Goal: Contribute content: Contribute content

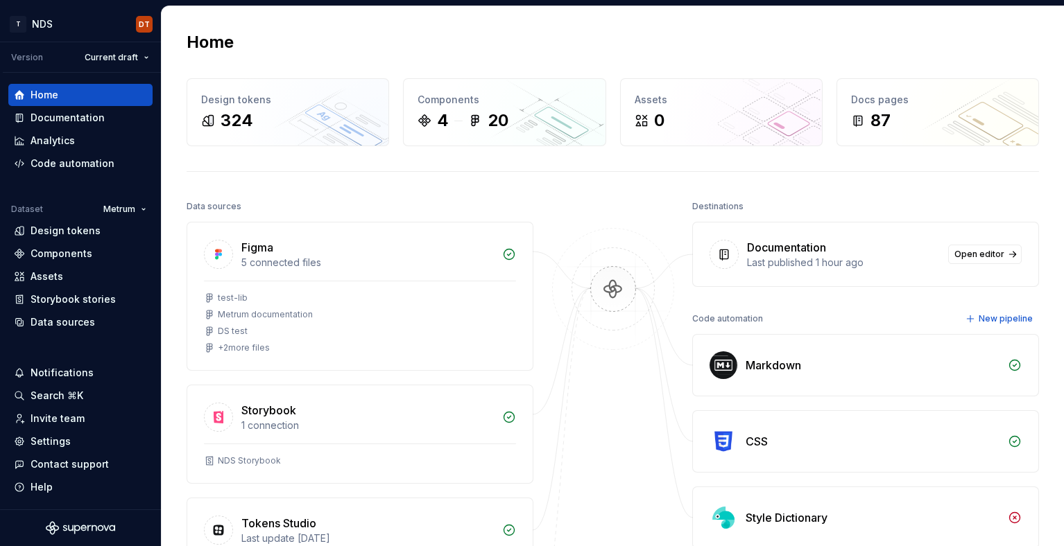
click at [338, 28] on div "Home Design tokens 324 Components 4 20 Assets 0 Docs pages 87 Data sources Figm…" at bounding box center [613, 399] width 902 height 786
click at [371, 23] on div "Home Design tokens 324 Components 4 20 Assets 0 Docs pages 87 Data sources Figm…" at bounding box center [613, 399] width 902 height 786
click at [86, 121] on div "Documentation" at bounding box center [68, 118] width 74 height 14
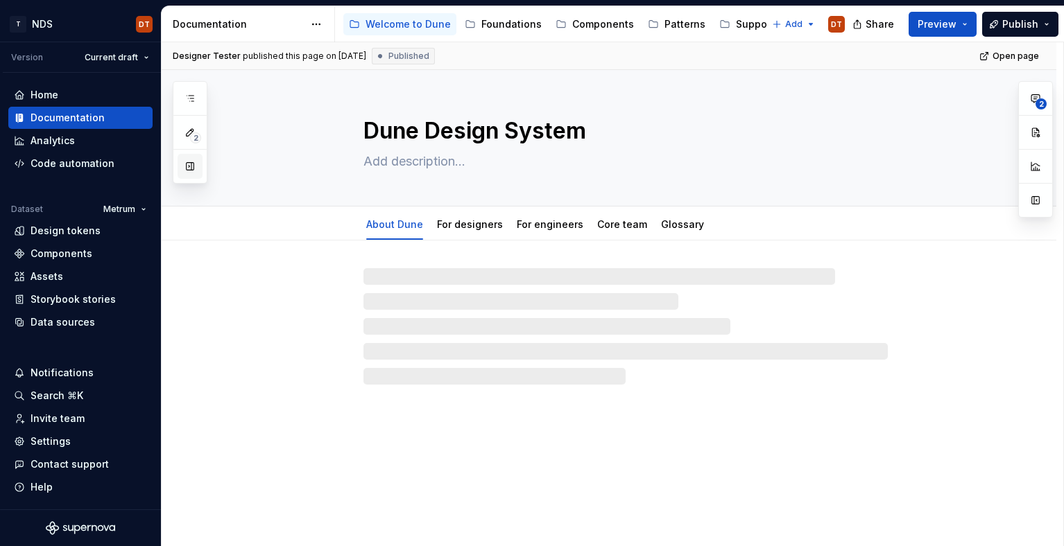
click at [189, 169] on button "button" at bounding box center [190, 166] width 25 height 25
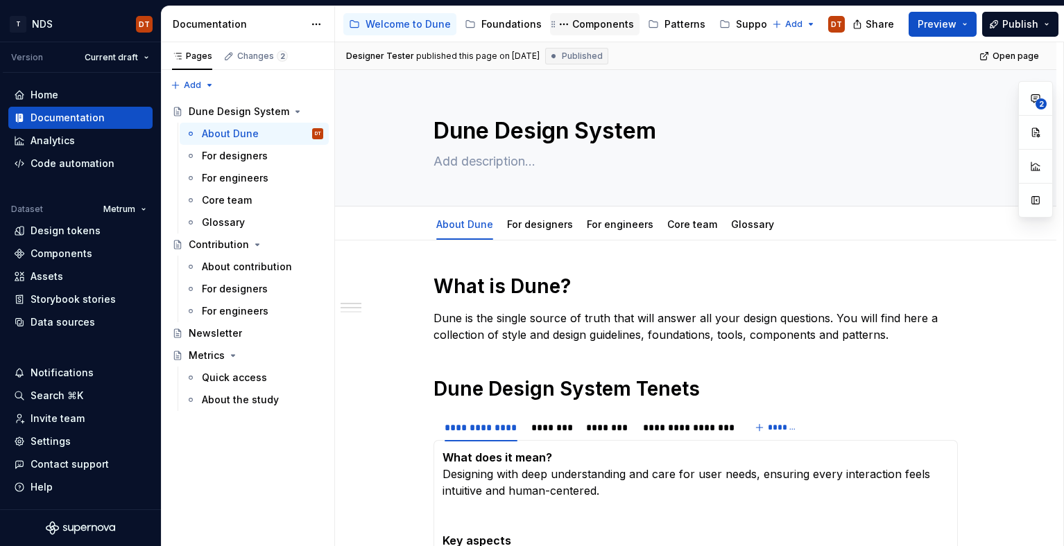
click at [577, 26] on div "Components" at bounding box center [603, 24] width 62 height 14
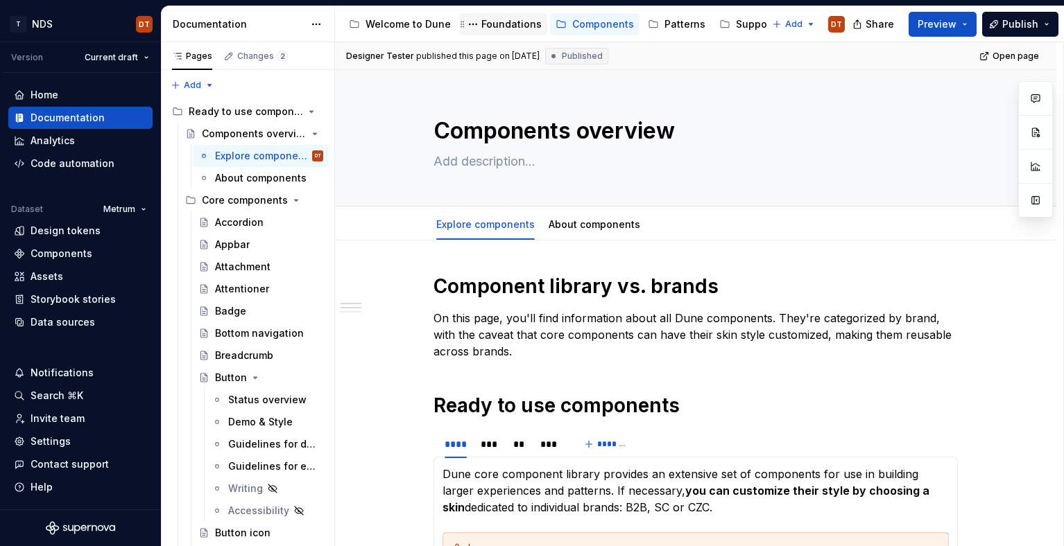
click at [508, 27] on div "Foundations" at bounding box center [511, 24] width 60 height 14
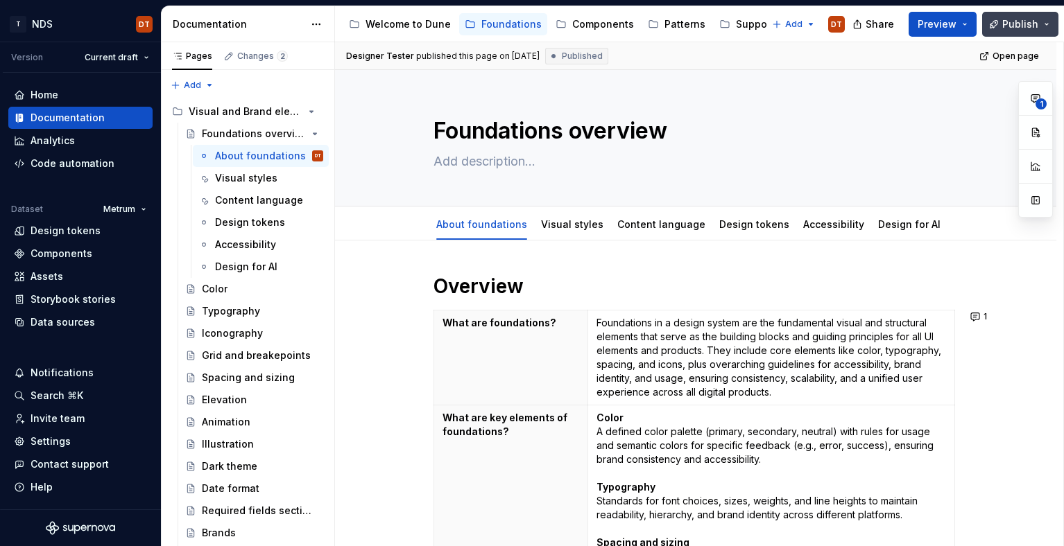
click at [1015, 23] on span "Publish" at bounding box center [1020, 24] width 36 height 14
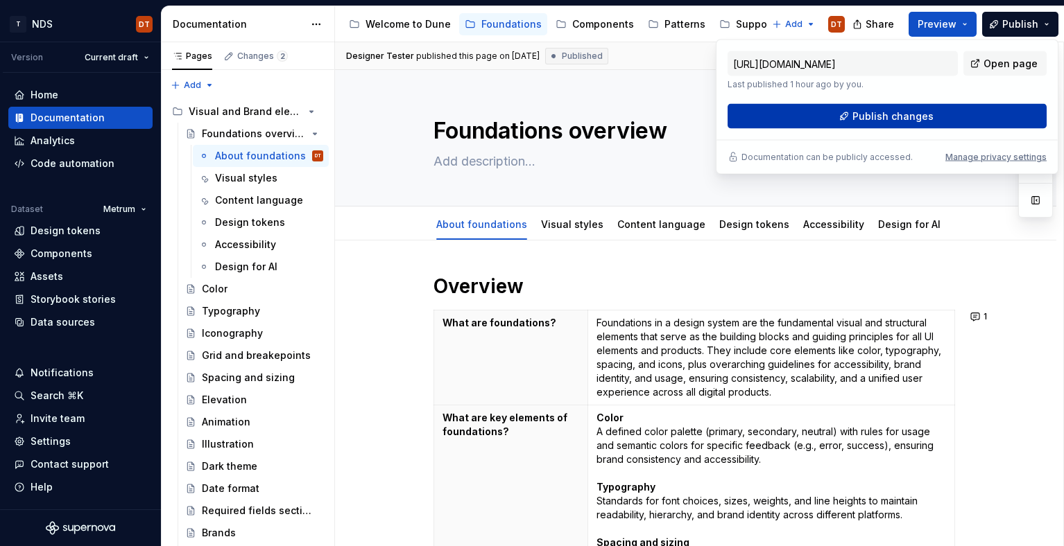
click at [869, 114] on span "Publish changes" at bounding box center [892, 117] width 81 height 14
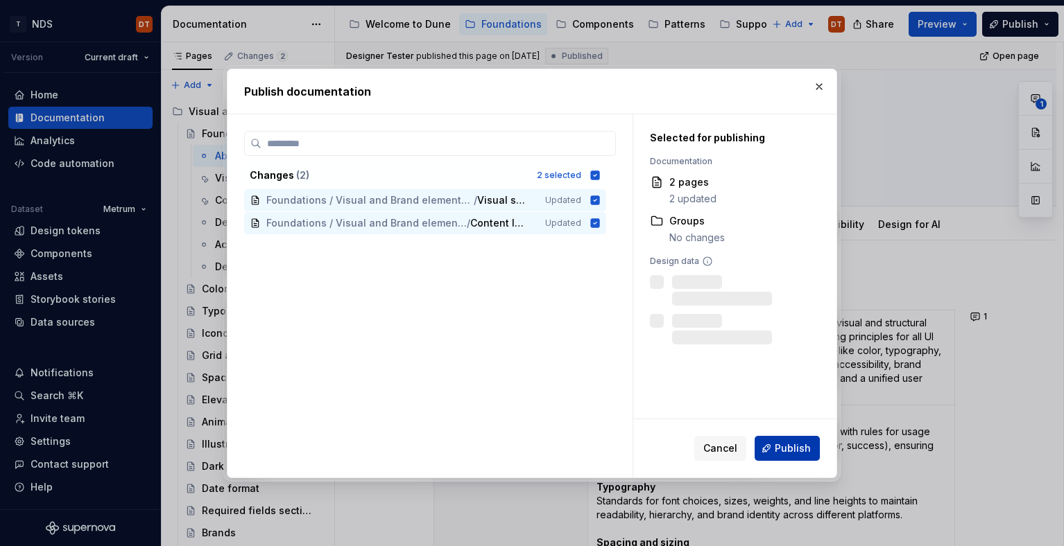
click at [809, 446] on span "Publish" at bounding box center [793, 449] width 36 height 14
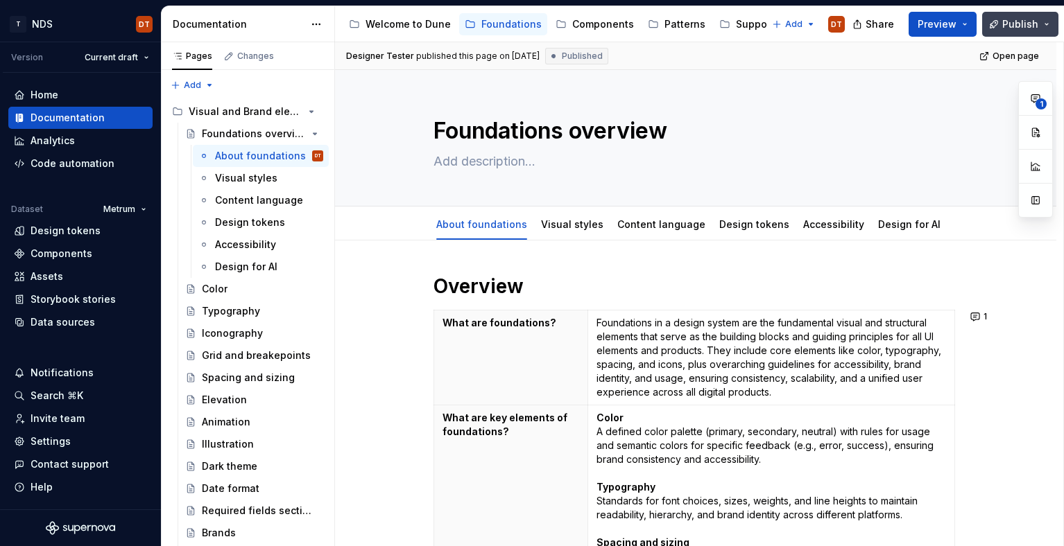
click at [1019, 24] on span "Publish" at bounding box center [1020, 24] width 36 height 14
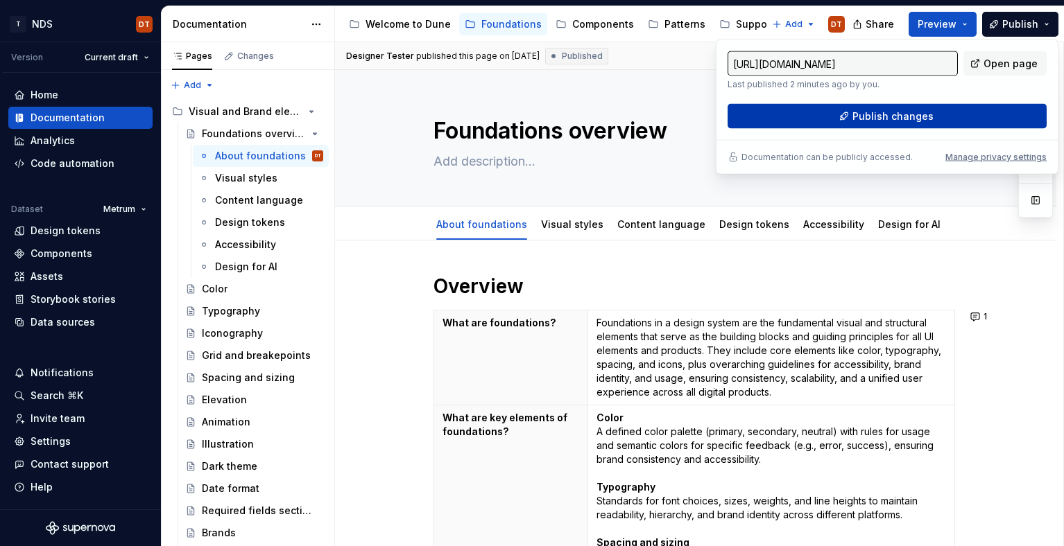
click at [878, 116] on span "Publish changes" at bounding box center [892, 117] width 81 height 14
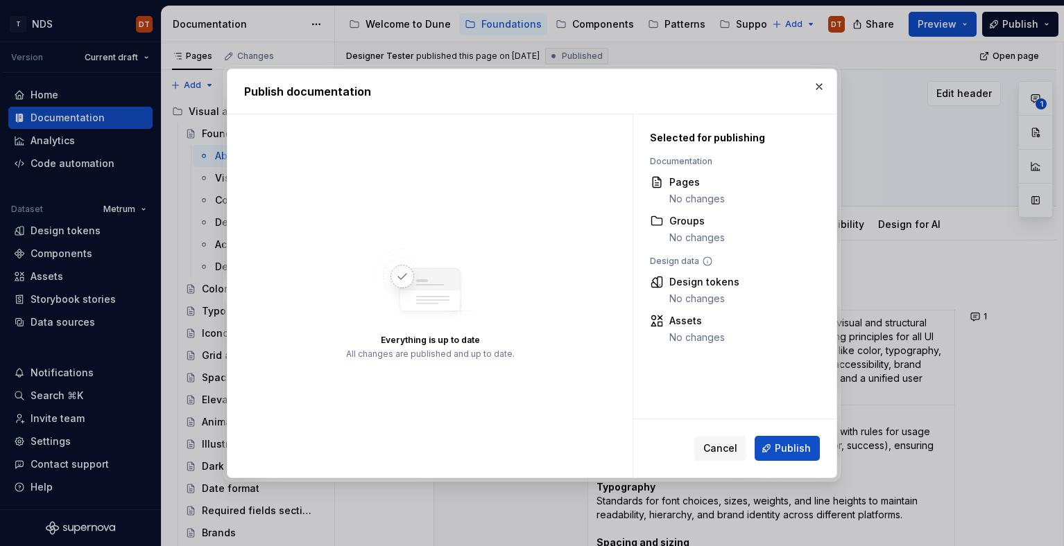
click at [818, 87] on button "button" at bounding box center [818, 86] width 19 height 19
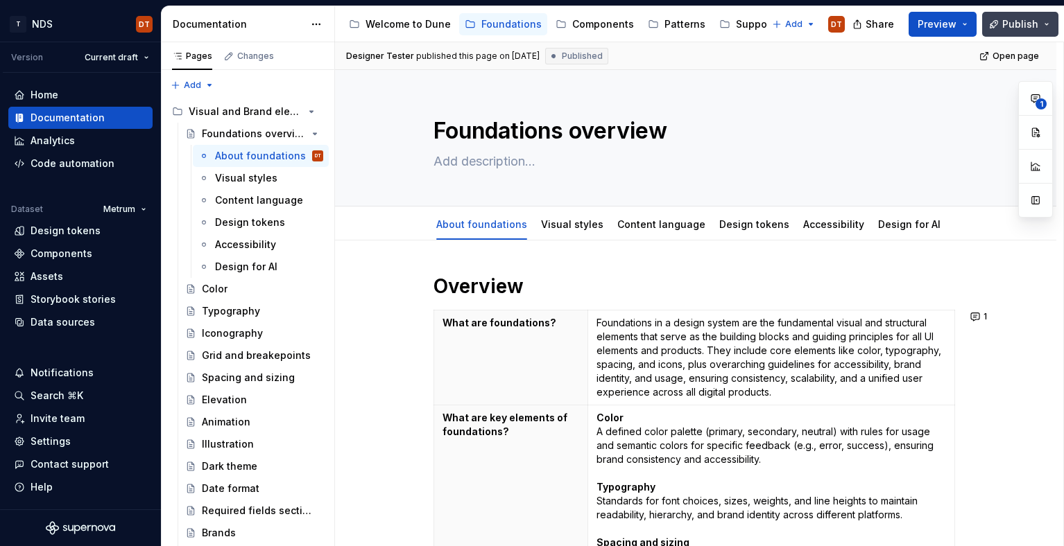
click at [1046, 21] on button "Publish" at bounding box center [1020, 24] width 76 height 25
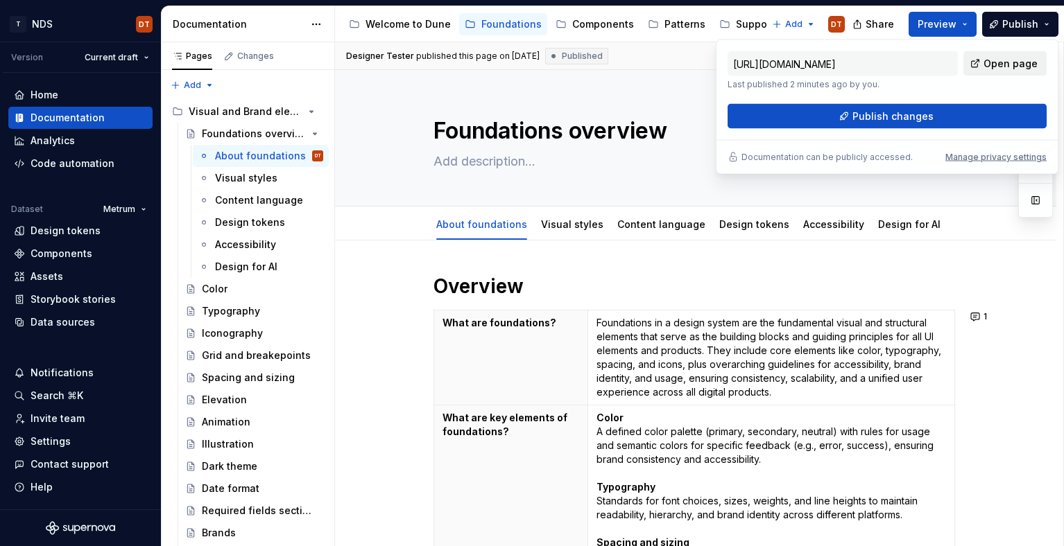
click at [1017, 62] on span "Open page" at bounding box center [1010, 64] width 54 height 14
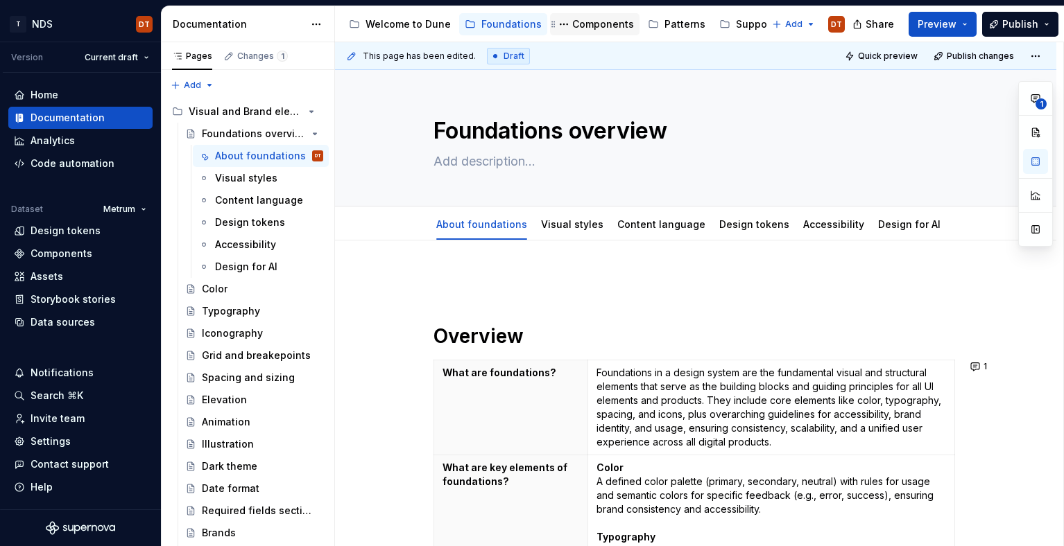
click at [578, 21] on div "Components" at bounding box center [603, 24] width 62 height 14
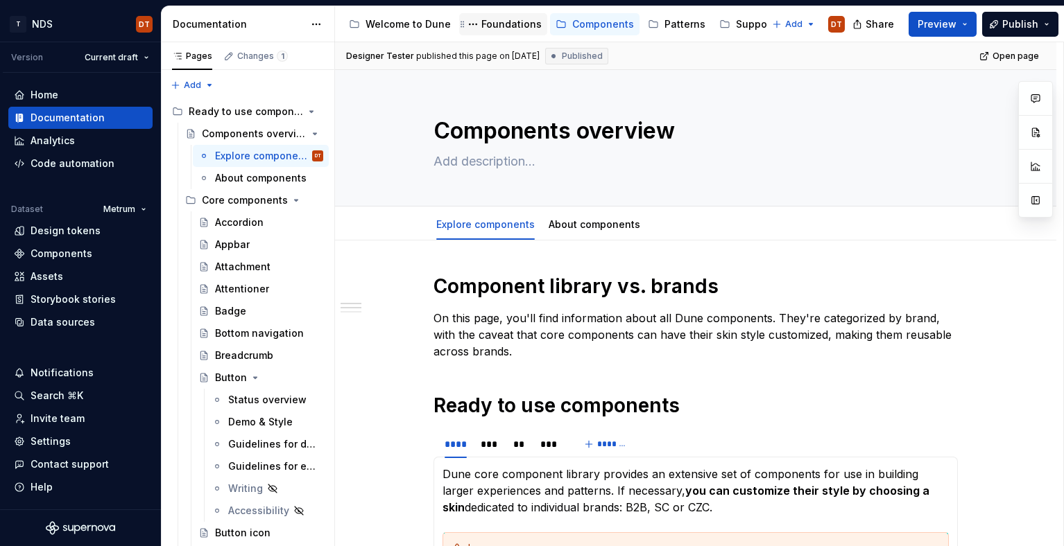
click at [496, 28] on div "Foundations" at bounding box center [511, 24] width 60 height 14
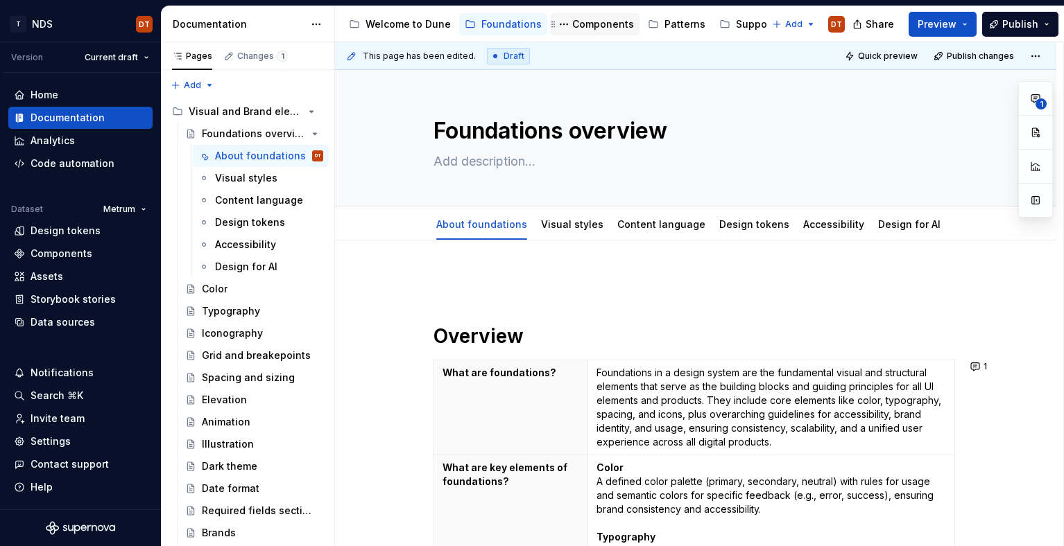
click at [584, 26] on div "Components" at bounding box center [603, 24] width 62 height 14
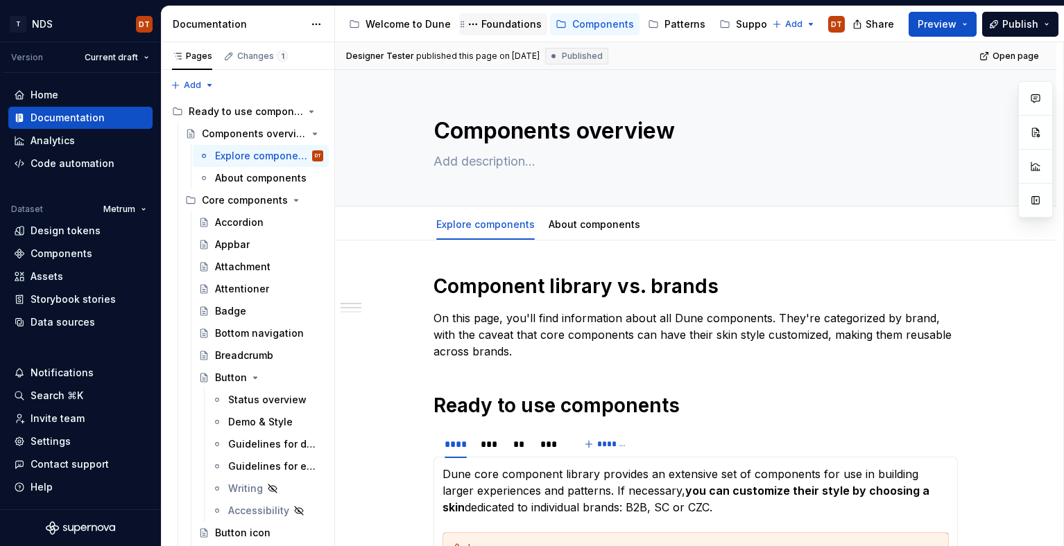
click at [497, 26] on div "Foundations" at bounding box center [511, 24] width 60 height 14
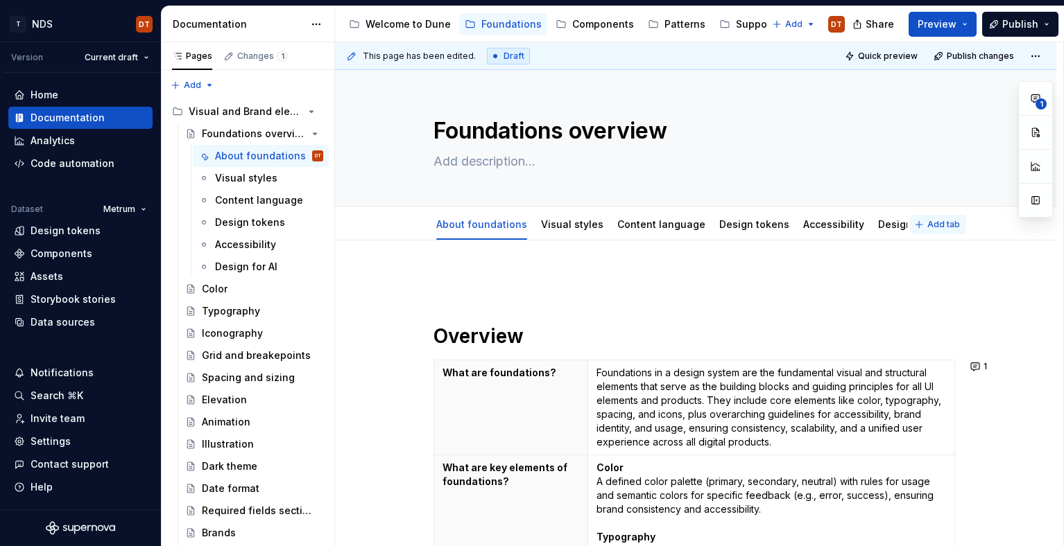
type textarea "*"
click at [940, 226] on span "Add tab" at bounding box center [943, 224] width 33 height 11
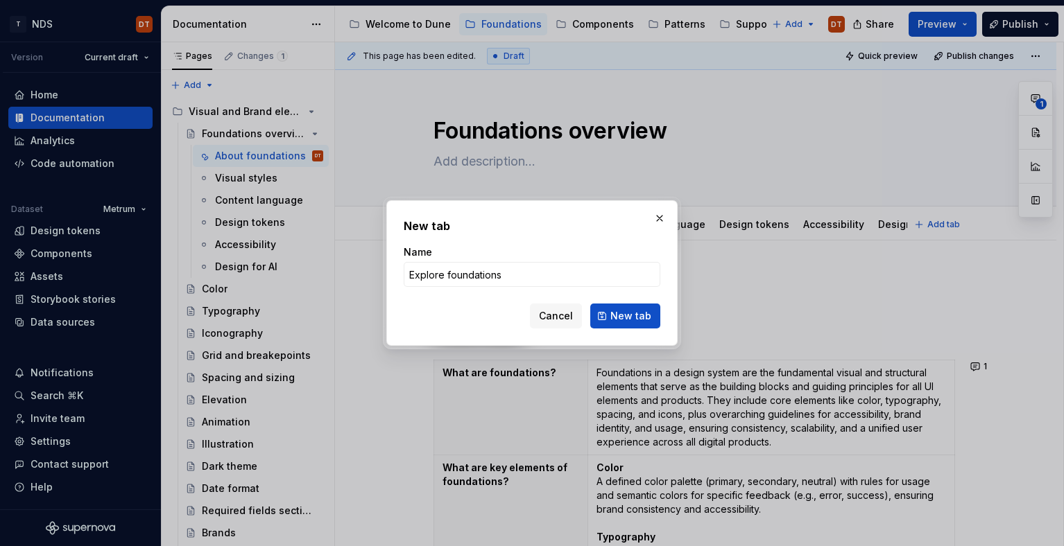
type input "Explore foundations"
click at [633, 320] on span "New tab" at bounding box center [630, 316] width 41 height 14
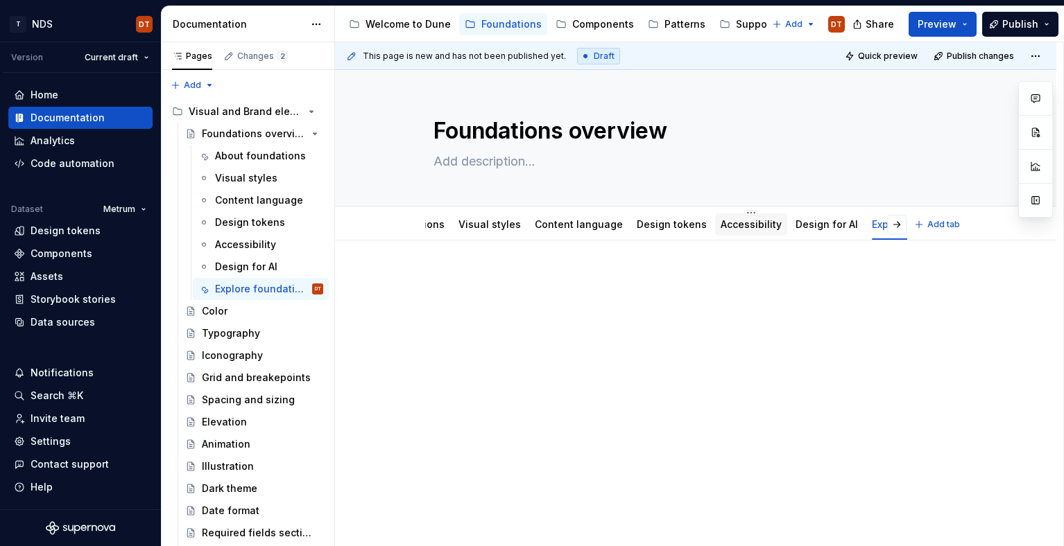
scroll to position [0, 126]
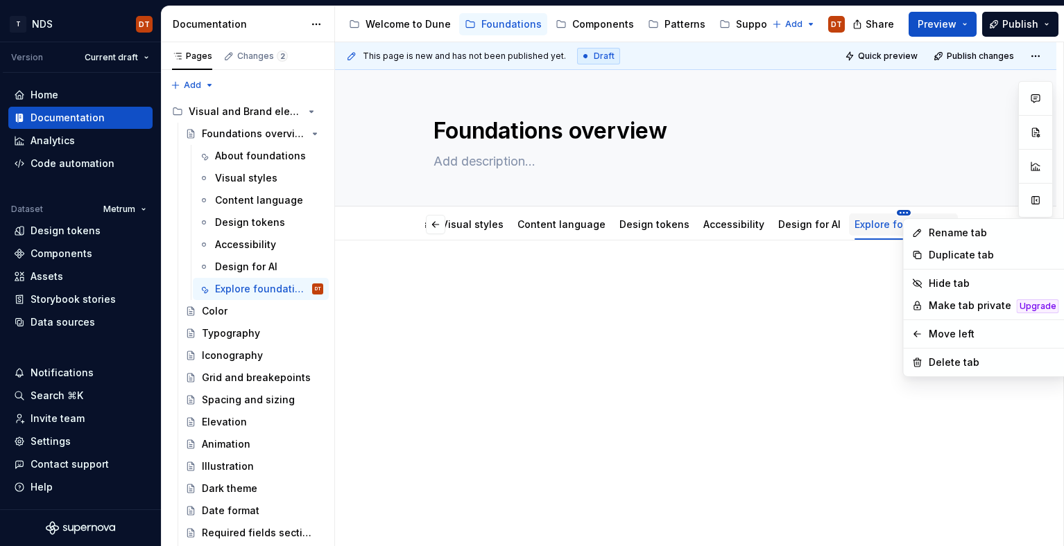
click at [858, 214] on html "T NDS DT Version Current draft Home Documentation Analytics Code automation Dat…" at bounding box center [532, 273] width 1064 height 546
click at [941, 333] on div "Move left" at bounding box center [994, 334] width 130 height 14
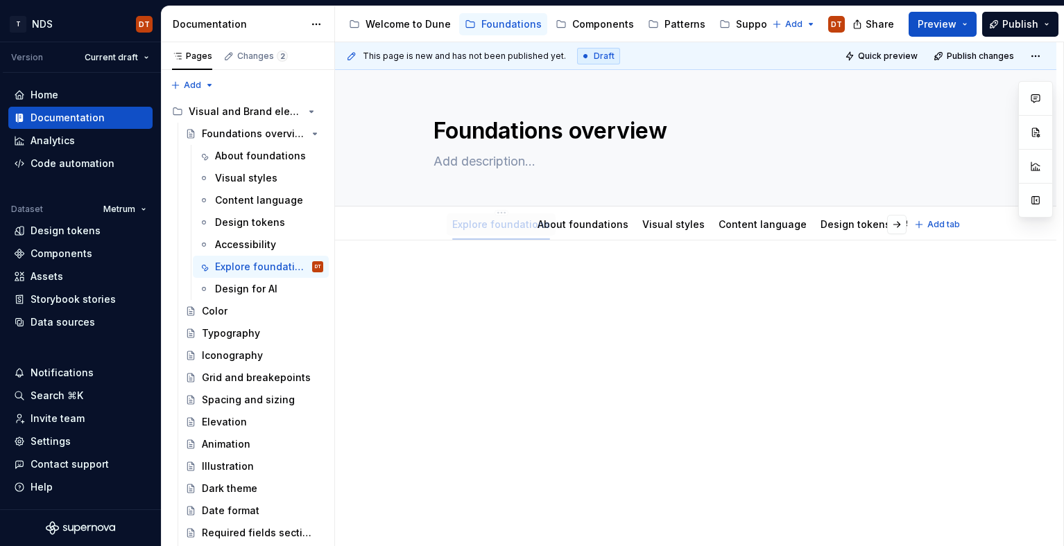
scroll to position [0, 0]
drag, startPoint x: 830, startPoint y: 223, endPoint x: 505, endPoint y: 234, distance: 325.4
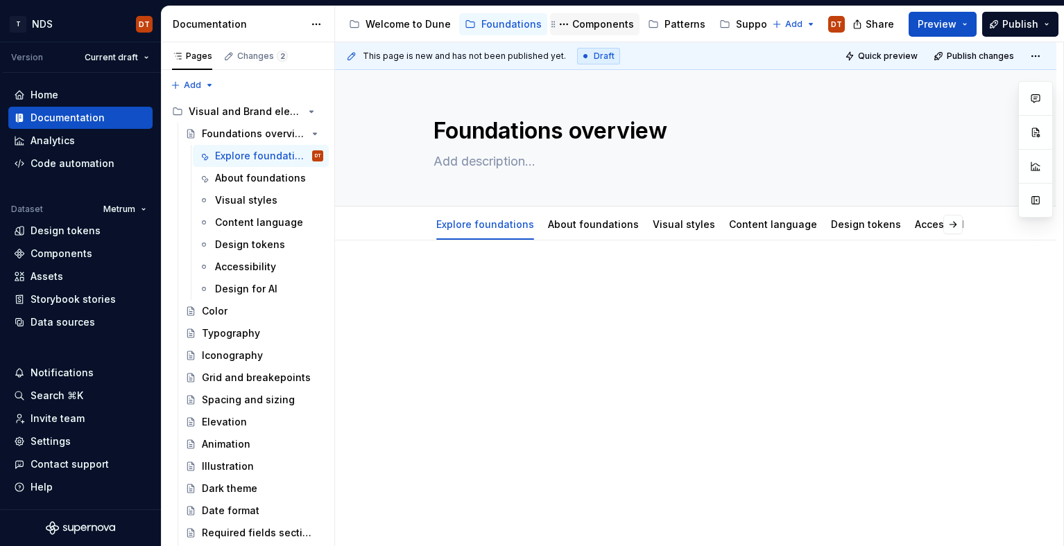
click at [599, 21] on div "Components" at bounding box center [603, 24] width 62 height 14
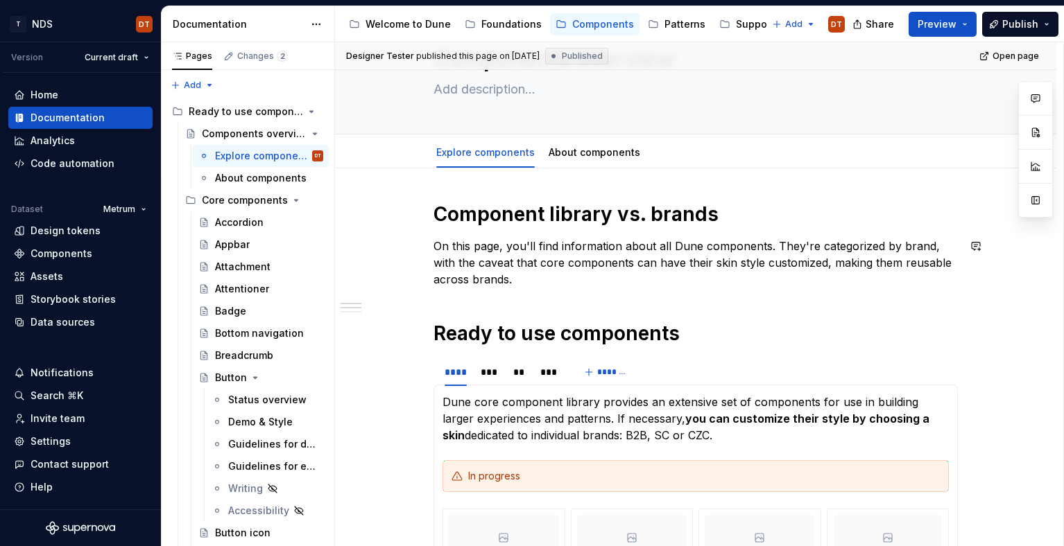
scroll to position [76, 0]
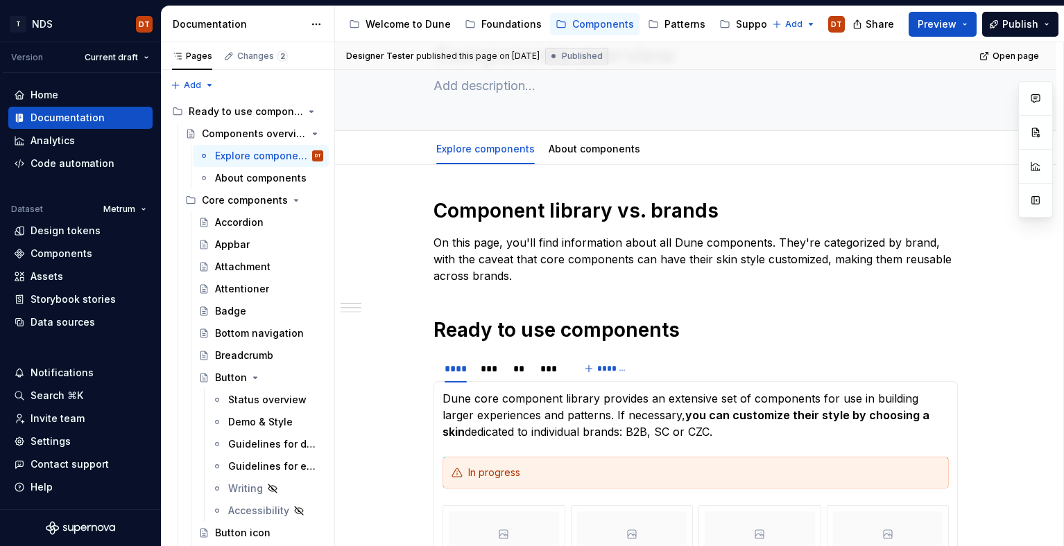
drag, startPoint x: 429, startPoint y: 183, endPoint x: 433, endPoint y: 190, distance: 8.5
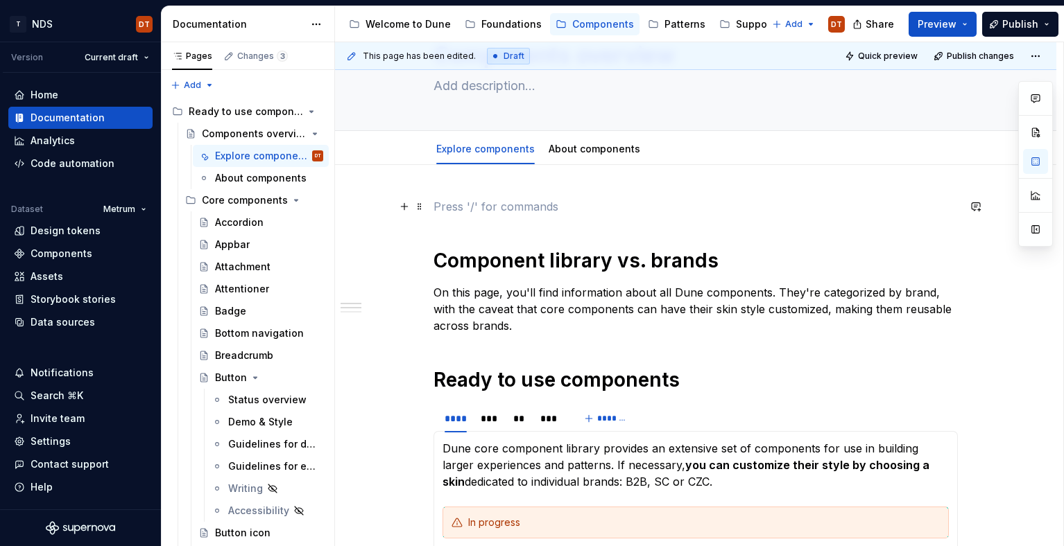
click at [454, 202] on p at bounding box center [695, 206] width 524 height 17
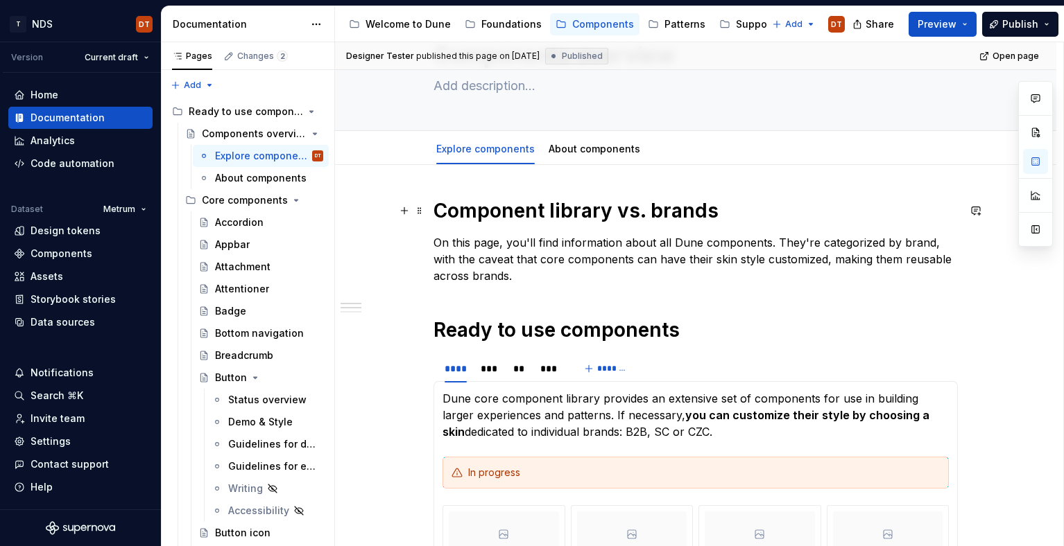
click at [476, 212] on h1 "Component library vs. brands" at bounding box center [695, 210] width 524 height 25
click at [506, 27] on div "Foundations" at bounding box center [511, 24] width 60 height 14
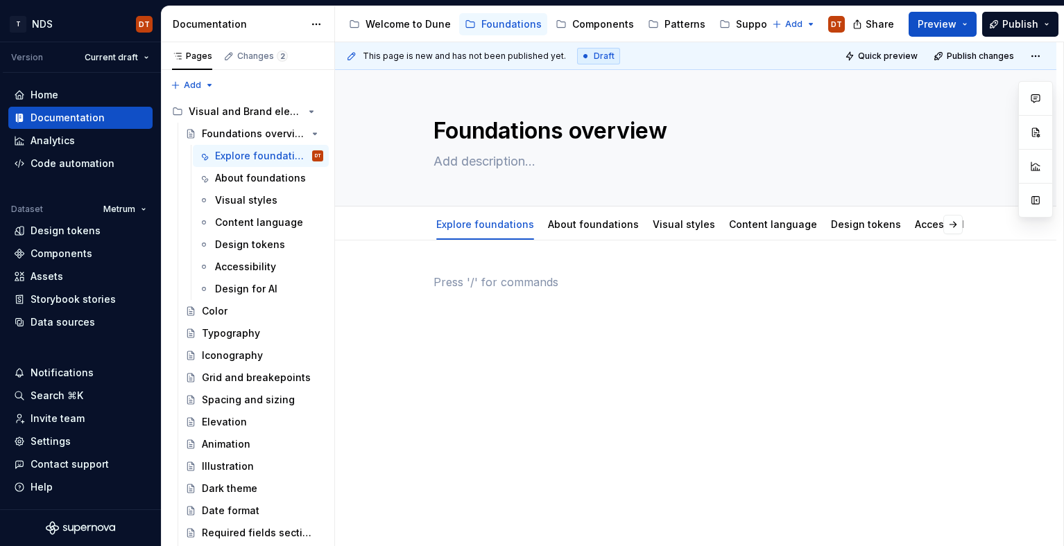
click at [464, 286] on p at bounding box center [695, 282] width 524 height 17
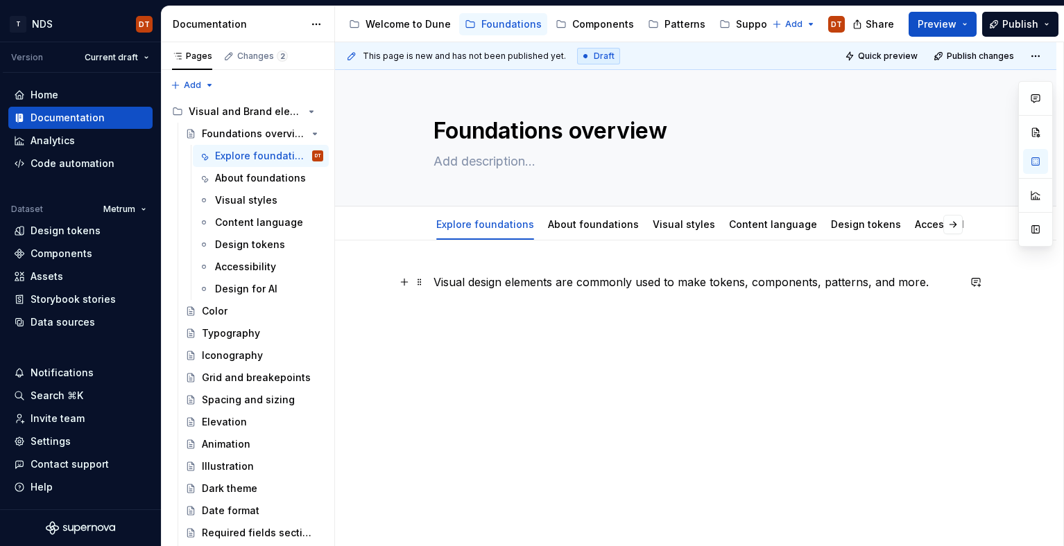
click at [503, 286] on p "Visual design elements are commonly used to make tokens, components, patterns, …" at bounding box center [695, 282] width 524 height 17
click at [696, 284] on p "Visual design elements are commonly used to make tokens, components, patterns, …" at bounding box center [695, 282] width 524 height 17
click at [715, 284] on p "Visual design elements are commonly used to make tokens, components, patterns, …" at bounding box center [695, 282] width 524 height 17
click at [434, 279] on div "Visual design elements are commonly used to make tokens, components, patterns, …" at bounding box center [695, 374] width 721 height 266
click at [937, 288] on p "Visual design elements are commonly used to make tokens, components, patterns, …" at bounding box center [695, 282] width 524 height 17
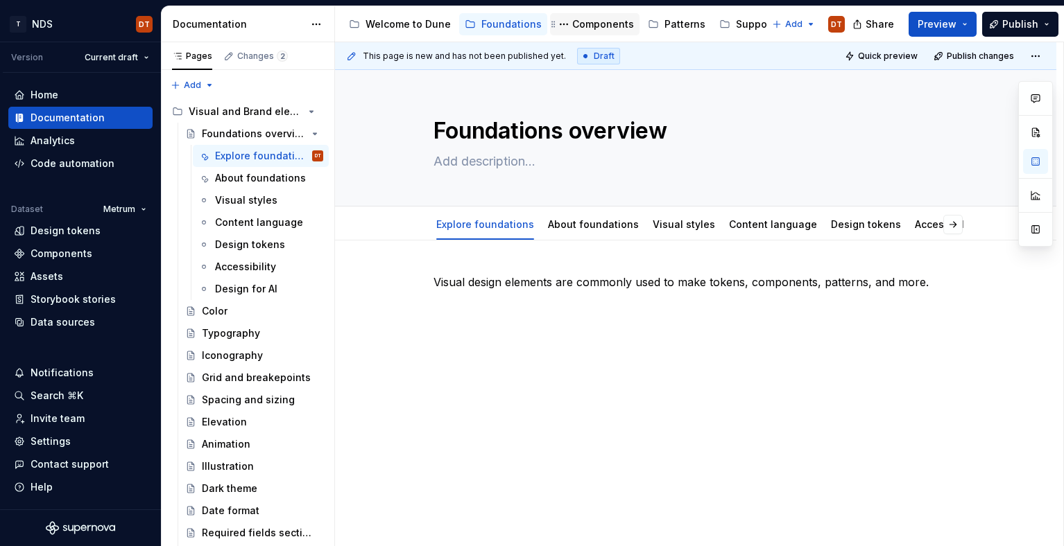
click at [601, 27] on div "Components" at bounding box center [603, 24] width 62 height 14
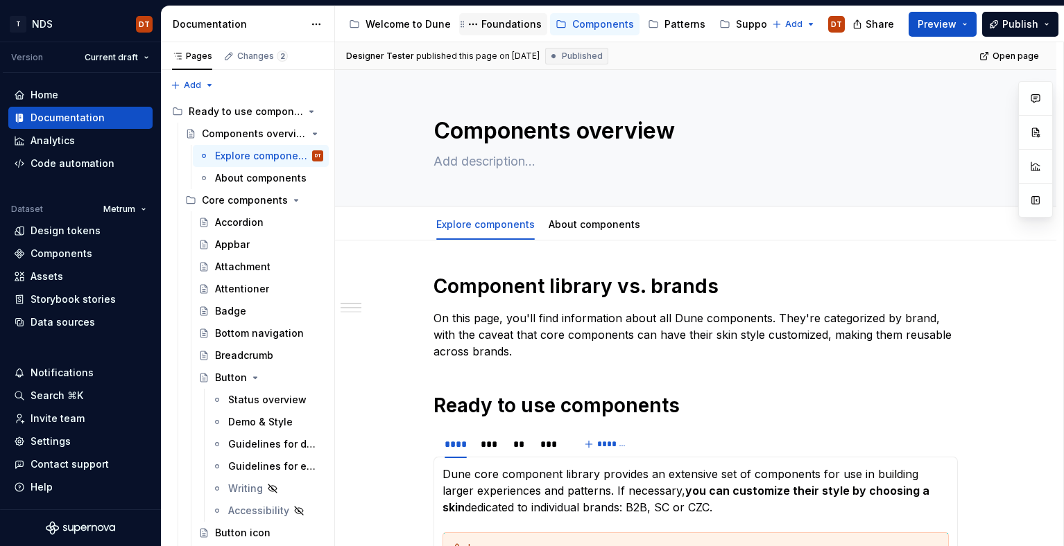
click at [496, 26] on div "Foundations" at bounding box center [511, 24] width 60 height 14
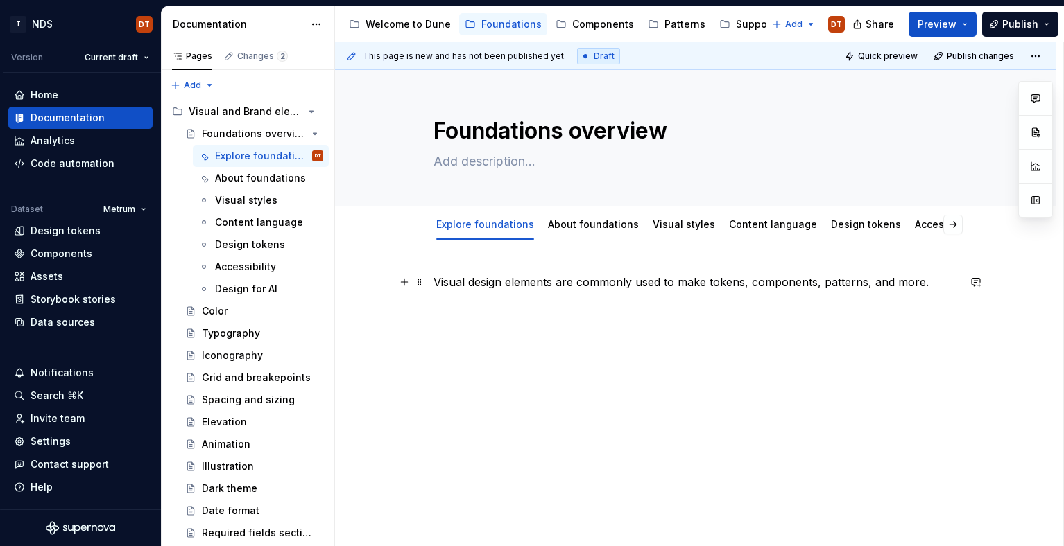
click at [945, 286] on p "Visual design elements are commonly used to make tokens, components, patterns, …" at bounding box center [695, 282] width 524 height 17
type textarea "*"
click at [497, 417] on div "Visual design elements are commonly used to make tokens, components, patterns, …" at bounding box center [695, 357] width 524 height 166
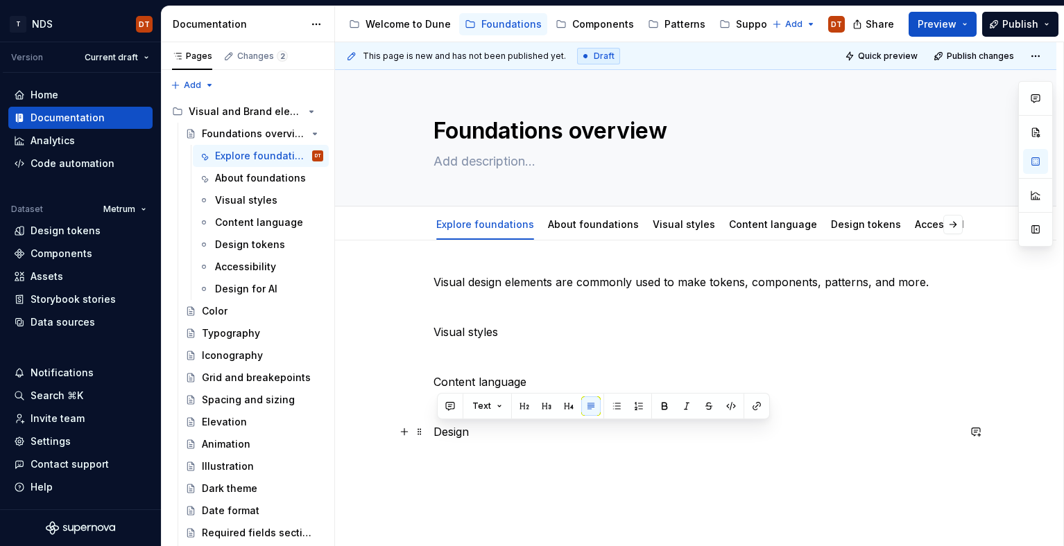
drag, startPoint x: 477, startPoint y: 431, endPoint x: 663, endPoint y: 439, distance: 186.0
click at [433, 433] on div "Visual design elements are commonly used to make tokens, components, patterns, …" at bounding box center [695, 431] width 721 height 380
click at [493, 352] on p at bounding box center [695, 357] width 524 height 17
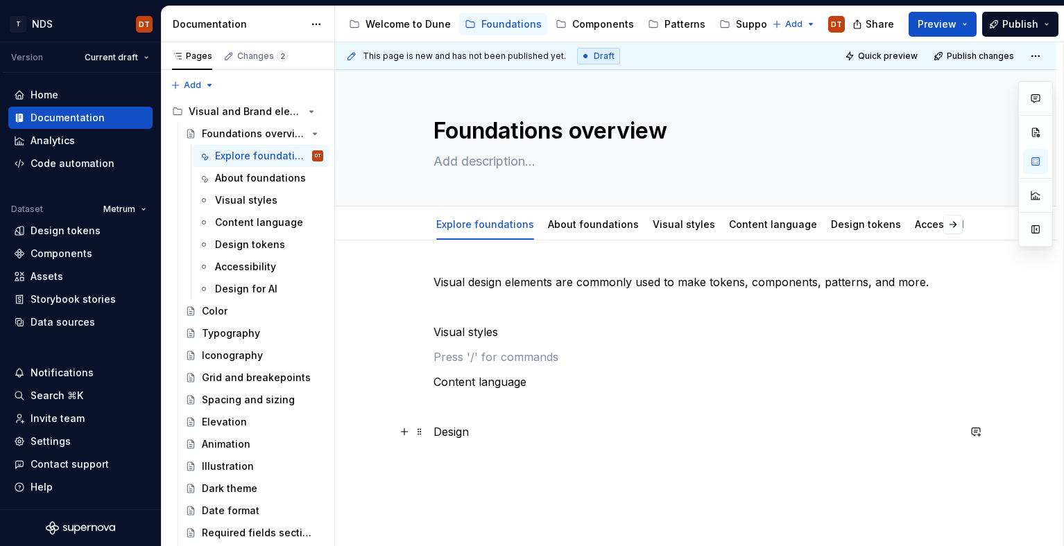
click at [501, 434] on p "Design" at bounding box center [695, 432] width 524 height 17
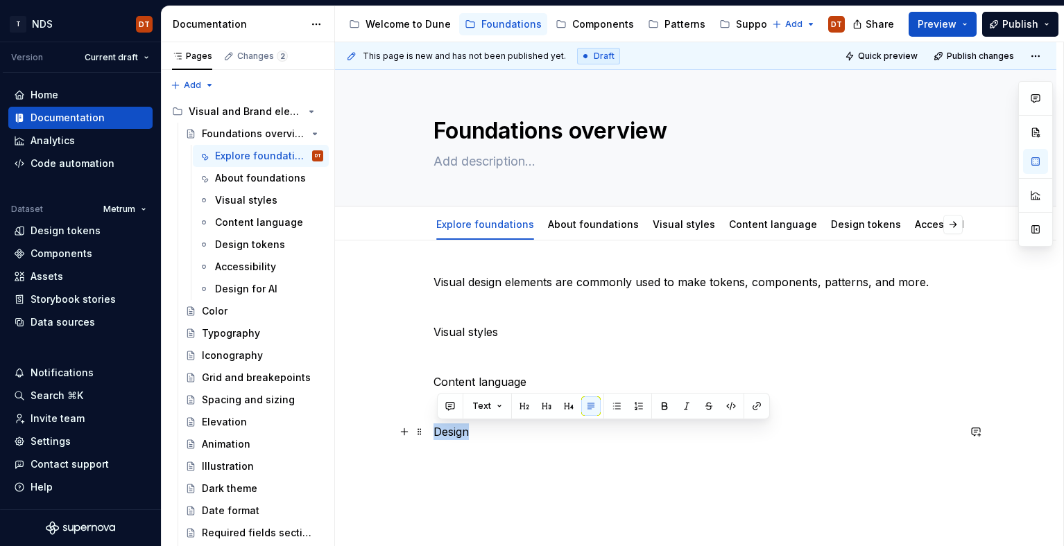
drag, startPoint x: 472, startPoint y: 432, endPoint x: 510, endPoint y: 436, distance: 39.1
click at [435, 433] on div "Visual design elements are commonly used to make tokens, components, patterns, …" at bounding box center [695, 431] width 721 height 380
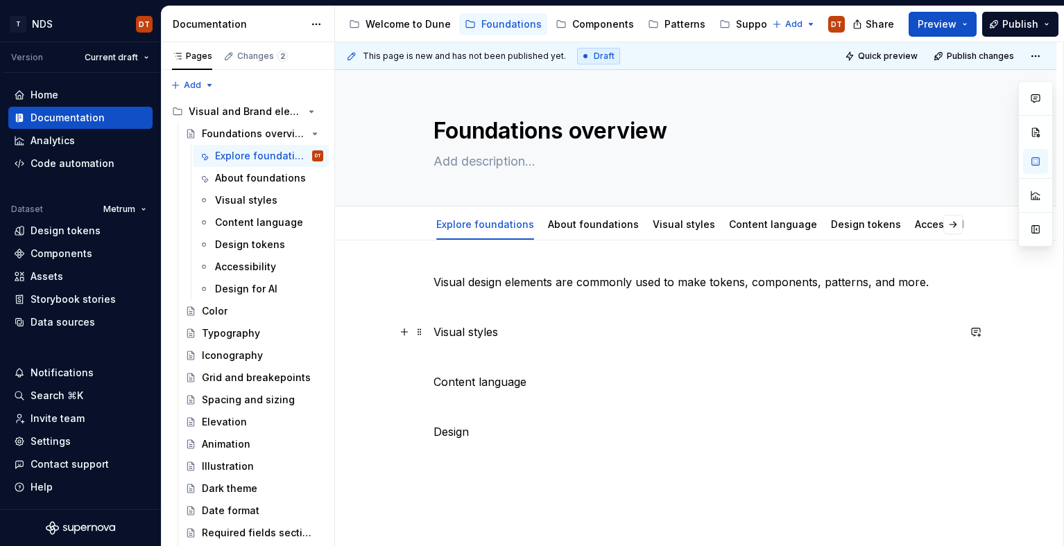
click at [525, 325] on p "Visual styles" at bounding box center [695, 332] width 524 height 17
click at [585, 345] on div "Visual design elements are commonly used to make tokens, components, patterns, …" at bounding box center [695, 357] width 524 height 166
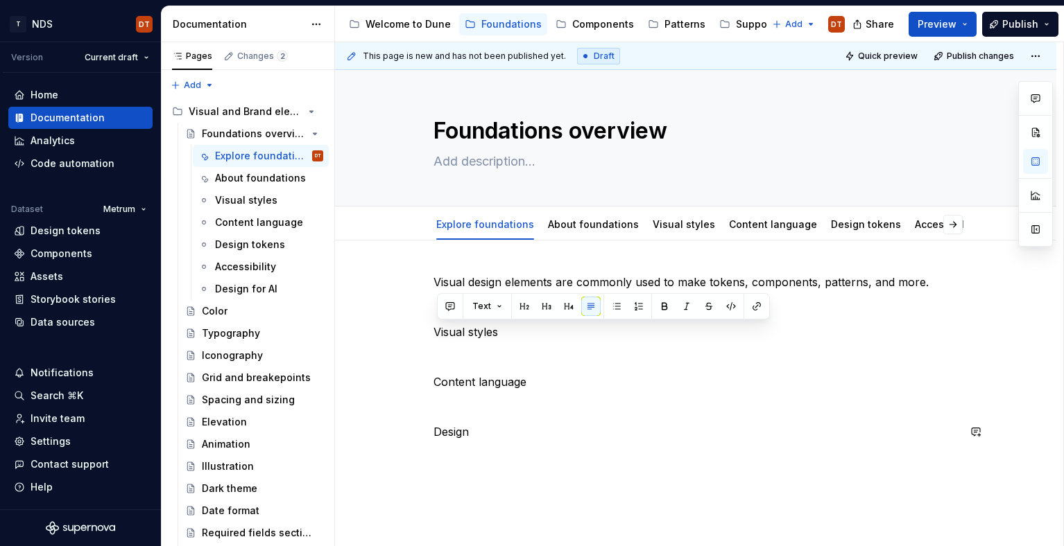
drag, startPoint x: 440, startPoint y: 333, endPoint x: 517, endPoint y: 440, distance: 132.2
click at [517, 440] on div "Visual design elements are commonly used to make tokens, components, patterns, …" at bounding box center [695, 365] width 524 height 183
click at [499, 433] on p "Design" at bounding box center [695, 432] width 524 height 17
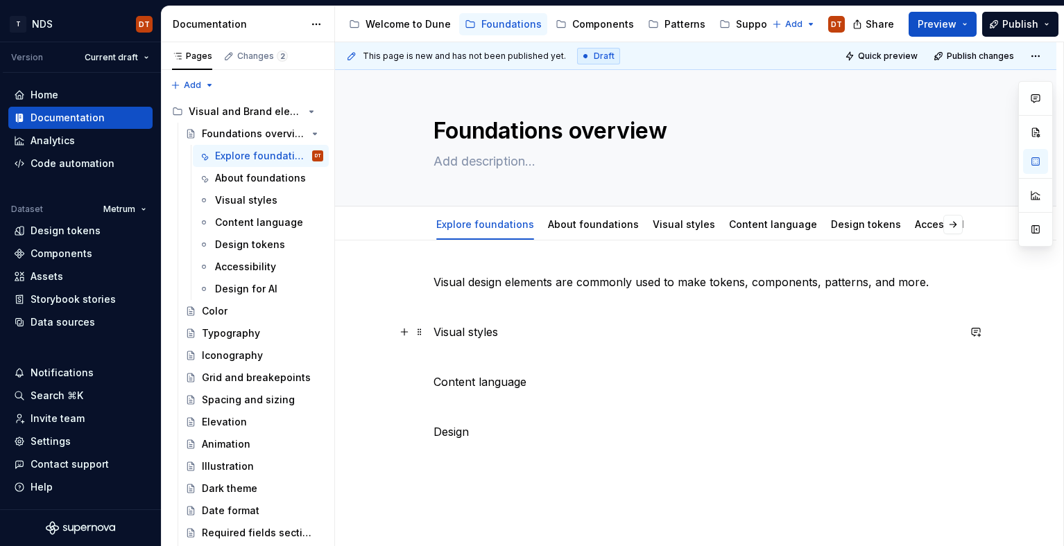
drag, startPoint x: 437, startPoint y: 331, endPoint x: 467, endPoint y: 331, distance: 30.5
click at [437, 331] on p "Visual styles" at bounding box center [695, 332] width 524 height 17
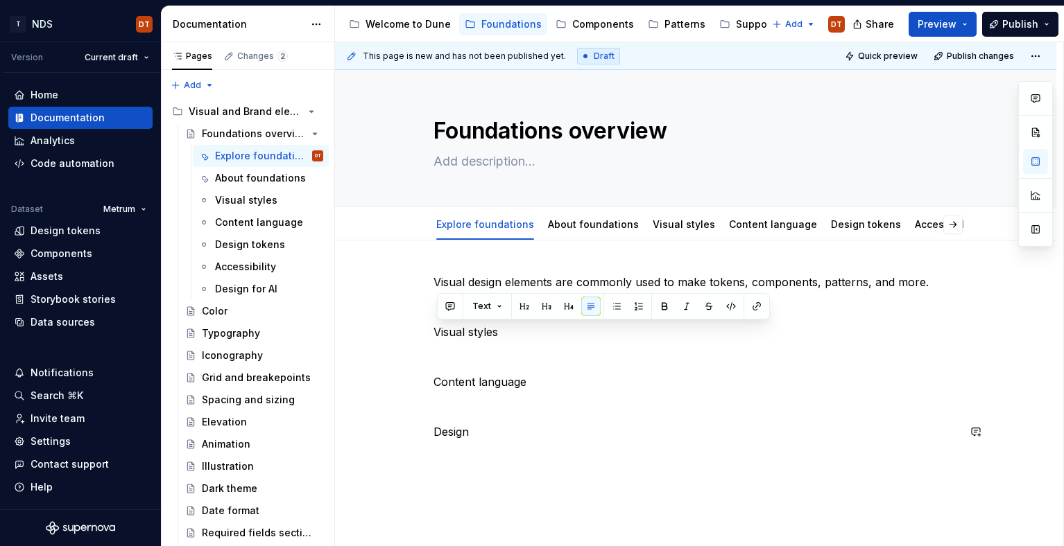
drag, startPoint x: 437, startPoint y: 330, endPoint x: 713, endPoint y: 430, distance: 293.5
click at [518, 442] on div "Visual design elements are commonly used to make tokens, components, patterns, …" at bounding box center [695, 365] width 524 height 183
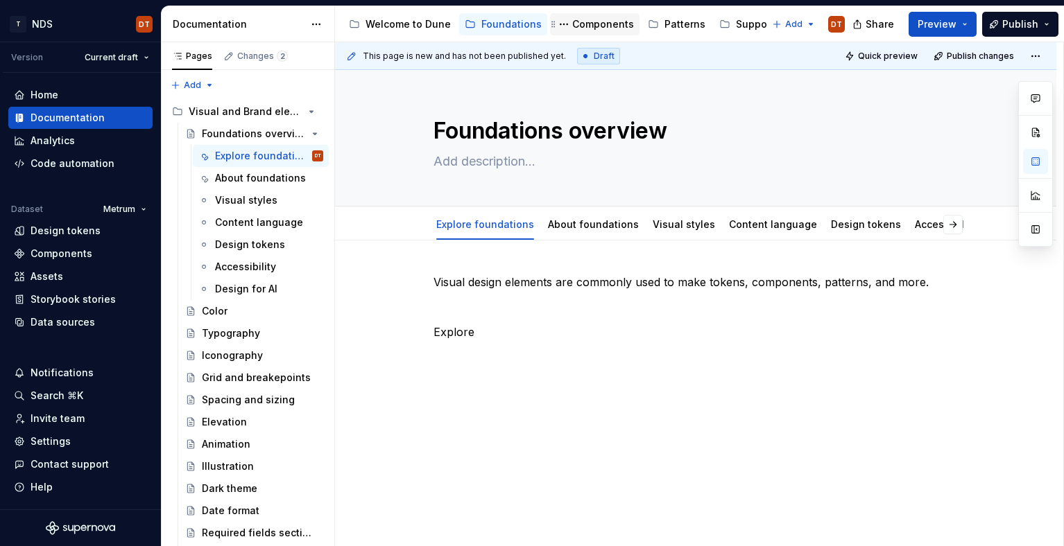
click at [601, 25] on div "Components" at bounding box center [603, 24] width 62 height 14
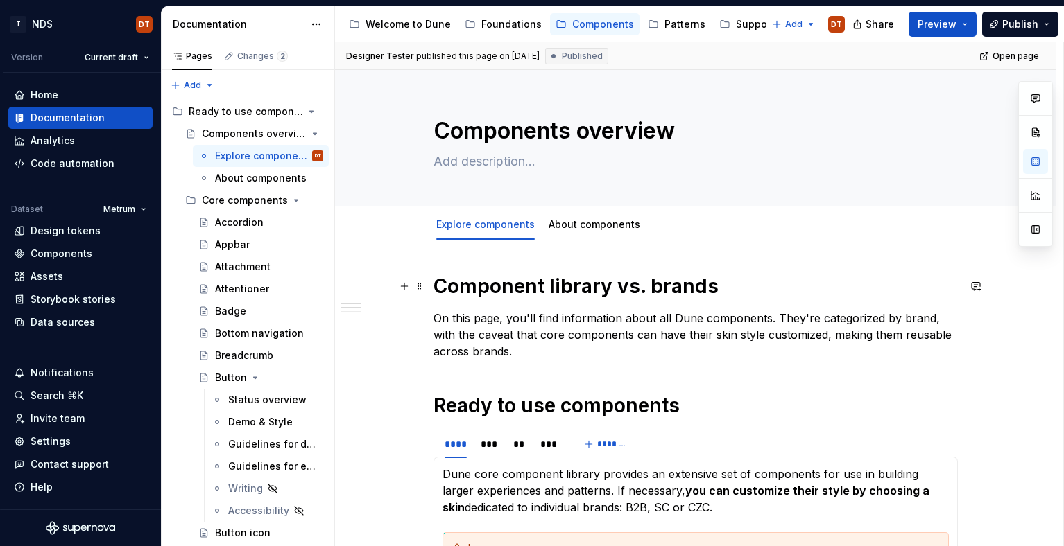
click at [521, 278] on h1 "Component library vs. brands" at bounding box center [695, 286] width 524 height 25
click at [504, 25] on div "Foundations" at bounding box center [511, 24] width 60 height 14
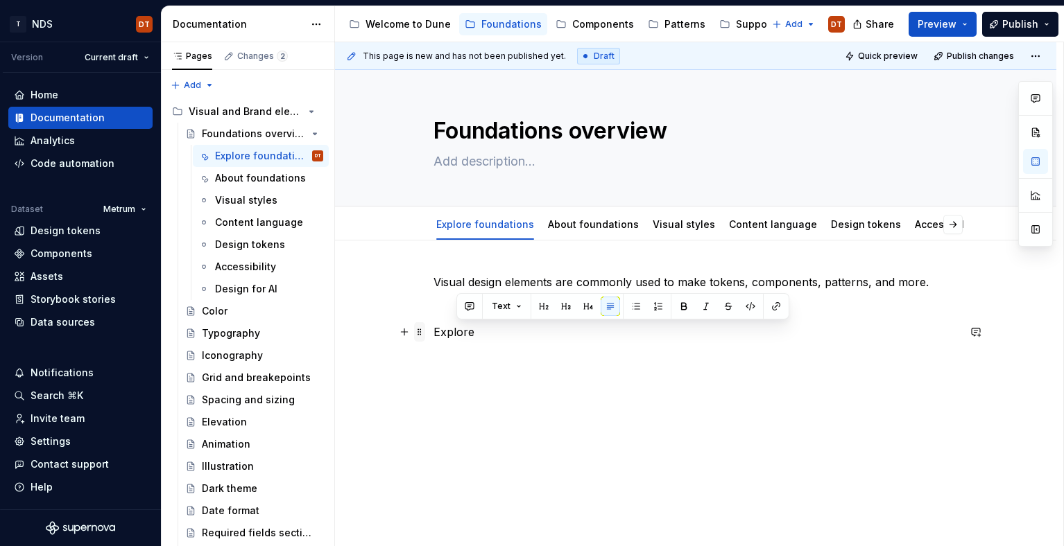
drag, startPoint x: 488, startPoint y: 334, endPoint x: 426, endPoint y: 332, distance: 61.7
click at [433, 332] on div "Visual design elements are commonly used to make tokens, components, patterns, …" at bounding box center [695, 315] width 524 height 83
click at [537, 345] on div "Visual design elements are commonly used to make tokens, components, patterns, …" at bounding box center [695, 315] width 524 height 83
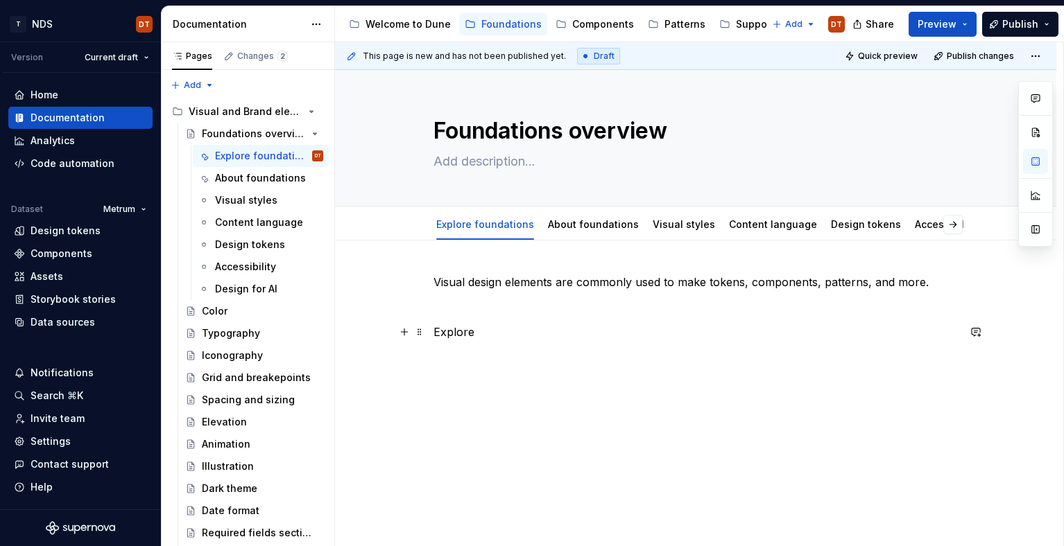
click at [489, 338] on p "Explore" at bounding box center [695, 332] width 524 height 17
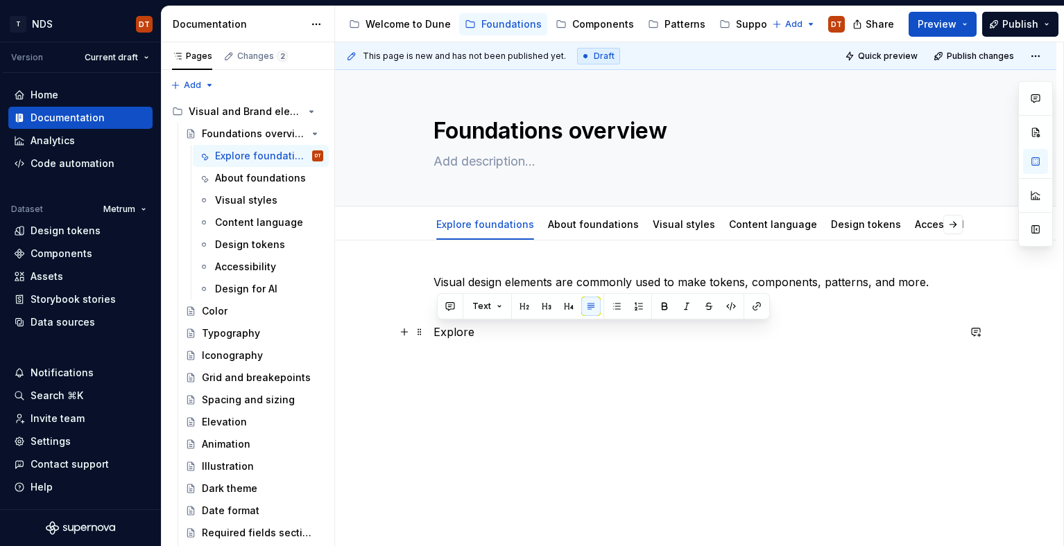
drag, startPoint x: 490, startPoint y: 336, endPoint x: 432, endPoint y: 334, distance: 58.3
click at [432, 334] on div "Visual design elements are commonly used to make tokens, components, patterns, …" at bounding box center [695, 381] width 721 height 280
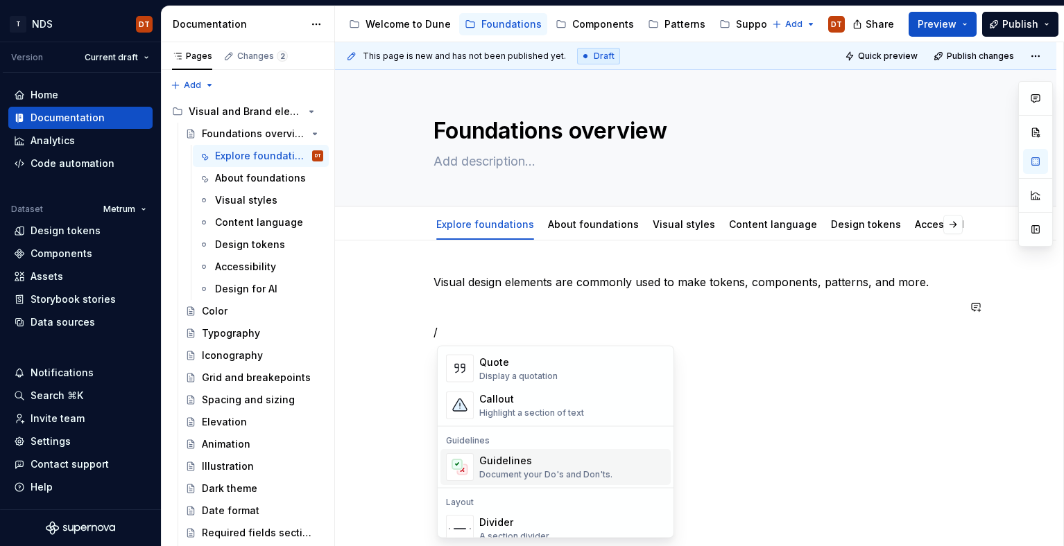
scroll to position [279, 0]
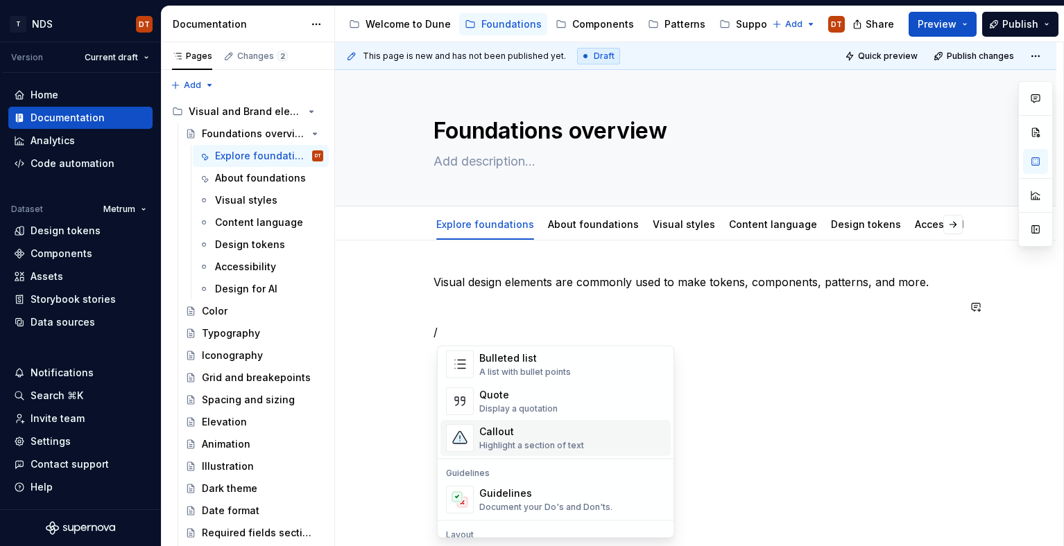
click at [789, 434] on div "Visual design elements are commonly used to make tokens, components, patterns, …" at bounding box center [695, 381] width 721 height 280
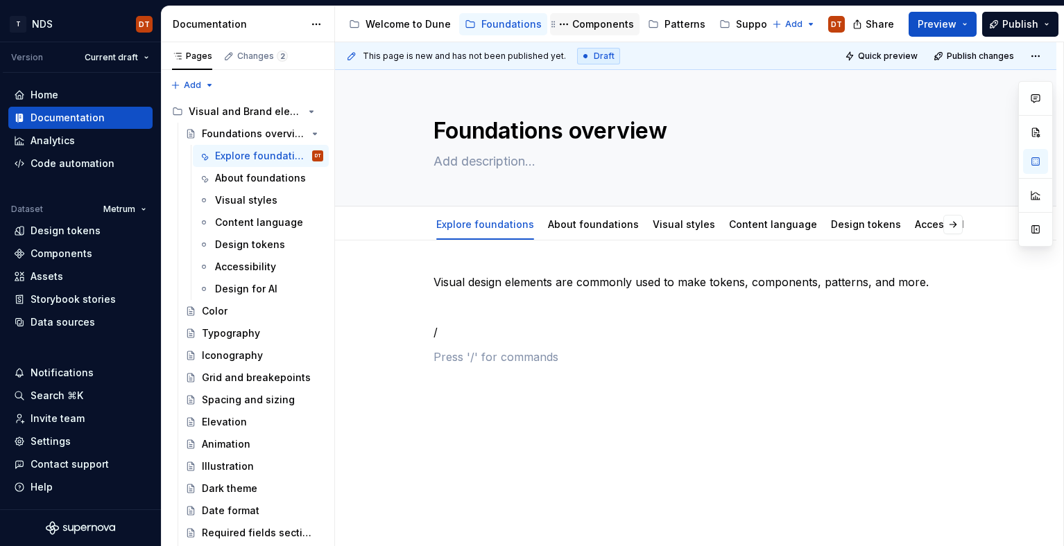
click at [589, 26] on div "Components" at bounding box center [603, 24] width 62 height 14
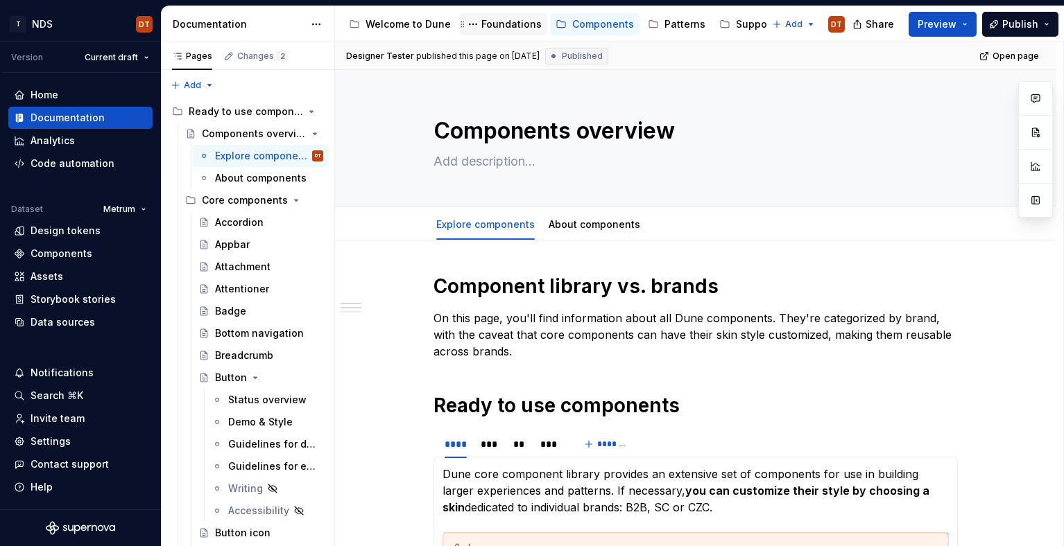
click at [503, 26] on div "Foundations" at bounding box center [511, 24] width 60 height 14
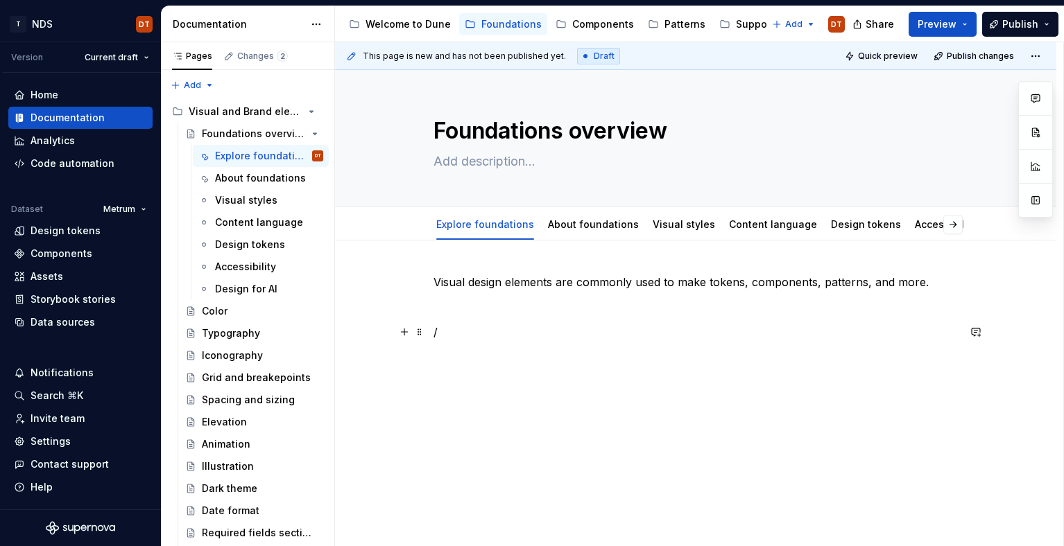
type textarea "*"
click at [446, 334] on p "/" at bounding box center [695, 332] width 524 height 17
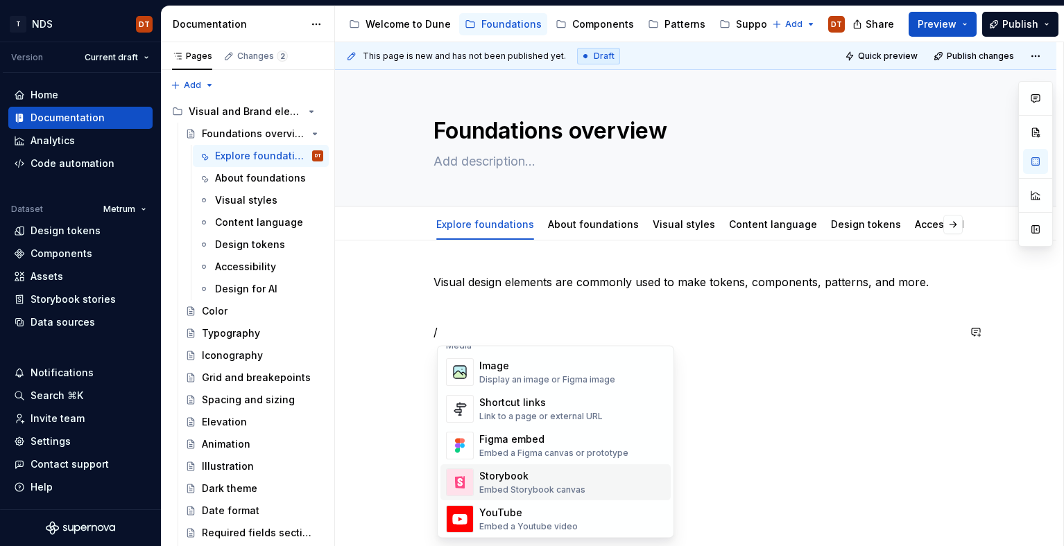
scroll to position [594, 0]
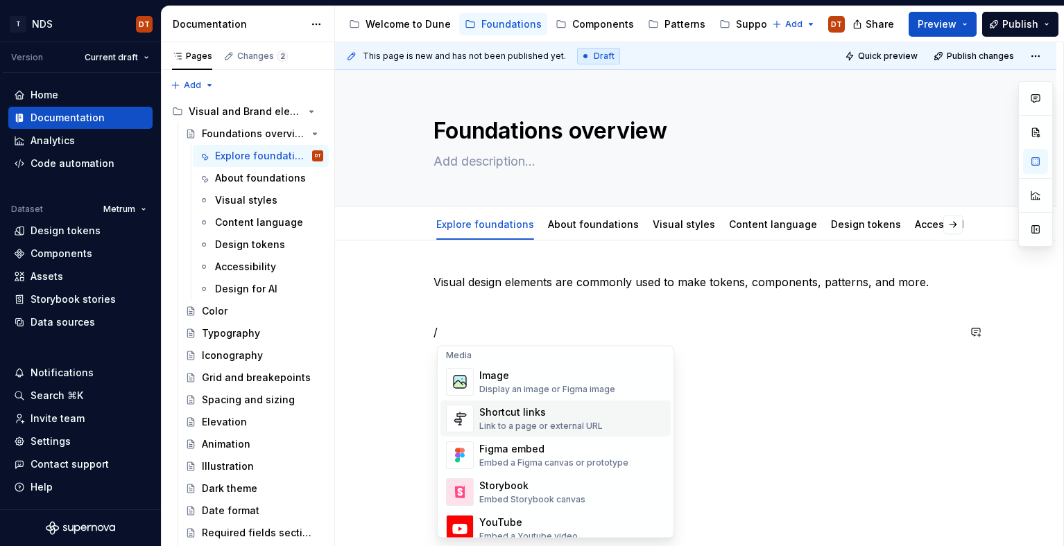
click at [500, 424] on div "Link to a page or external URL" at bounding box center [540, 427] width 123 height 11
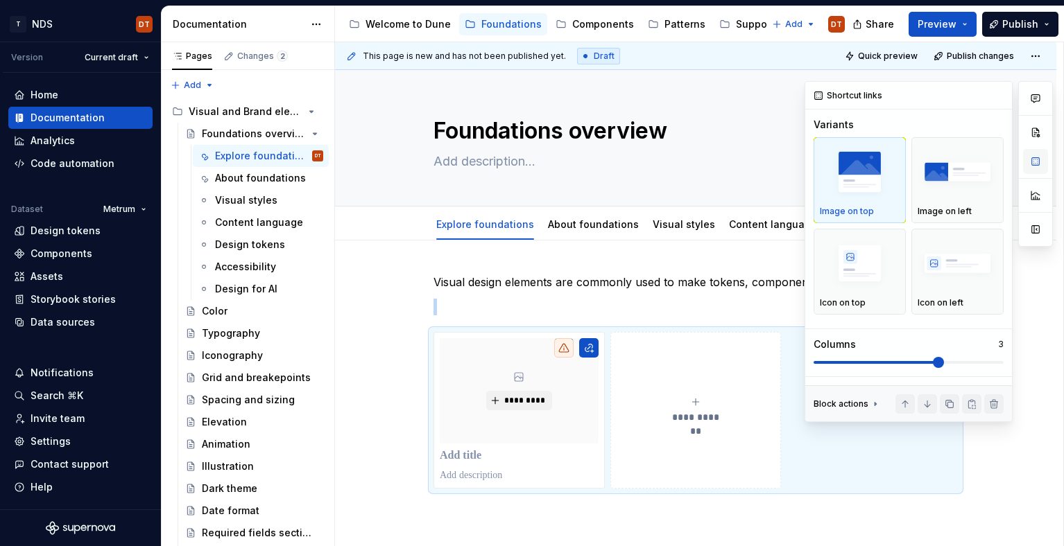
click at [1040, 162] on button "button" at bounding box center [1035, 161] width 25 height 25
click at [1001, 361] on span at bounding box center [908, 362] width 190 height 11
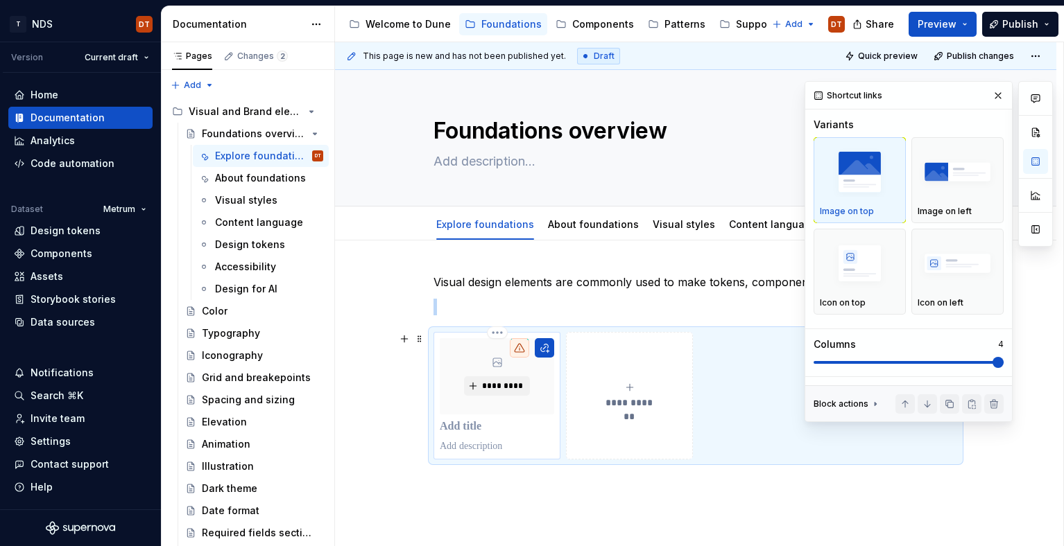
click at [467, 426] on p at bounding box center [497, 427] width 114 height 14
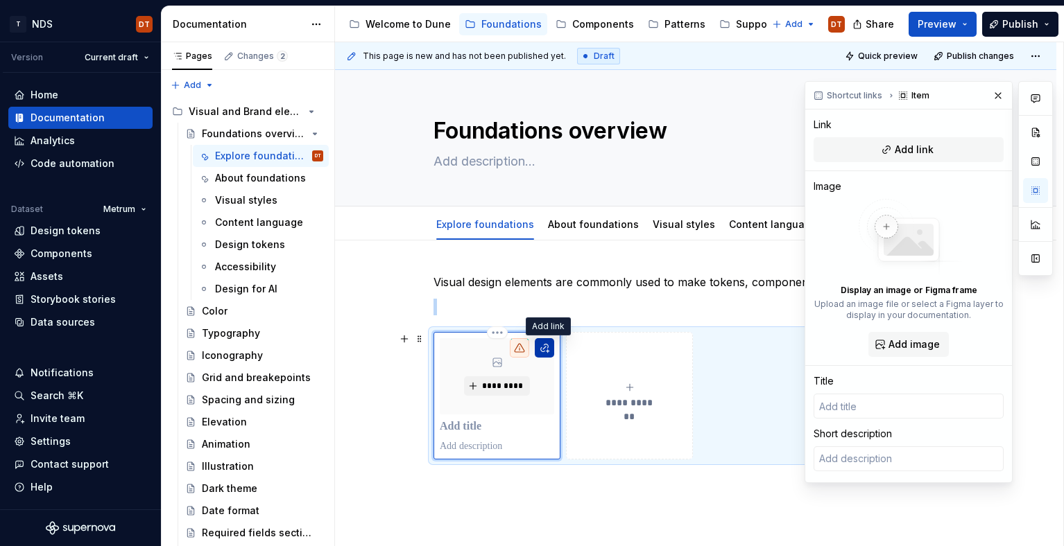
click at [546, 350] on button "button" at bounding box center [544, 347] width 19 height 19
type textarea "*"
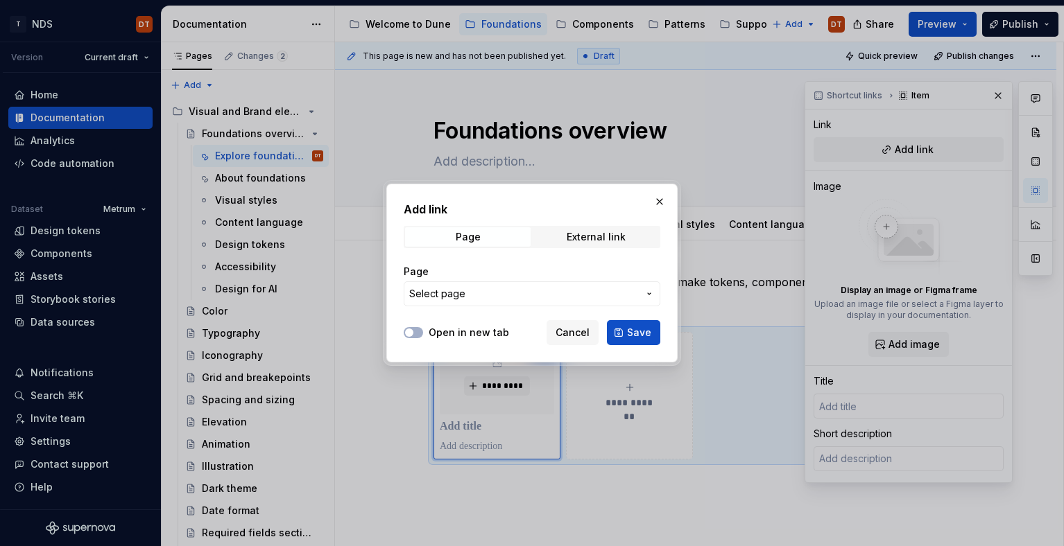
click at [650, 296] on icon "button" at bounding box center [649, 293] width 11 height 11
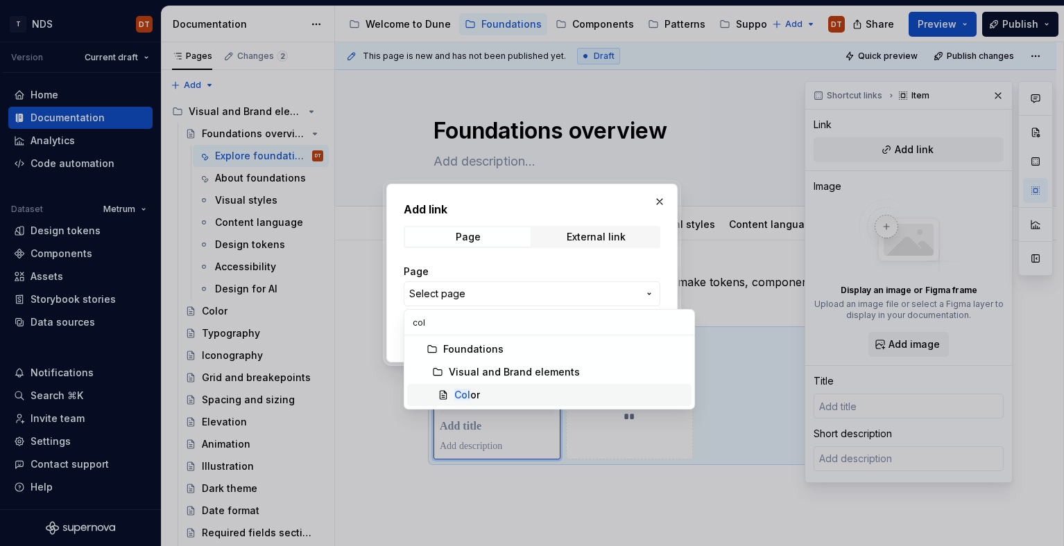
type input "col"
click at [477, 399] on div "Col or" at bounding box center [467, 395] width 26 height 14
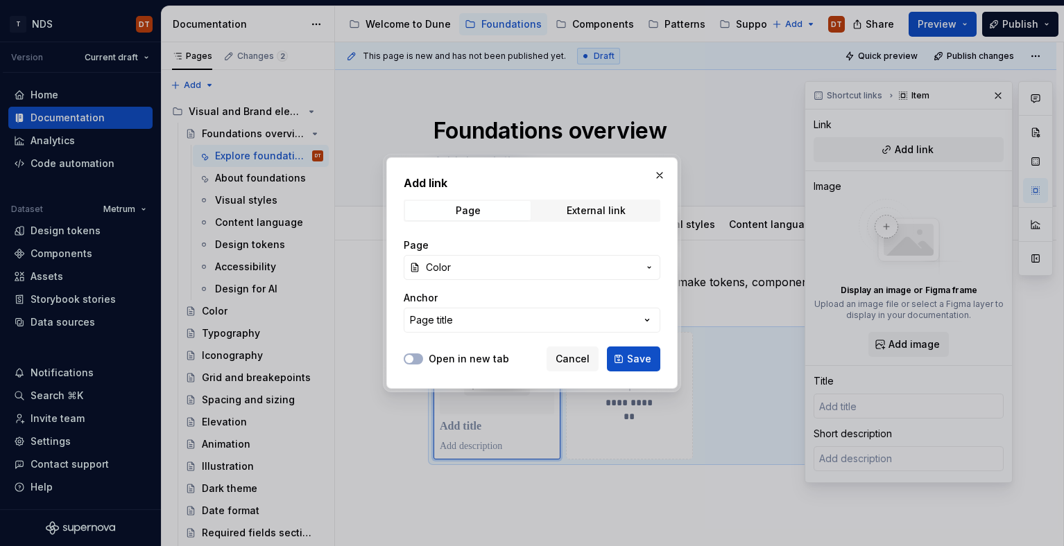
drag, startPoint x: 414, startPoint y: 356, endPoint x: 467, endPoint y: 359, distance: 53.5
click at [414, 356] on icon "button" at bounding box center [409, 359] width 11 height 8
click at [637, 365] on span "Save" at bounding box center [639, 359] width 24 height 14
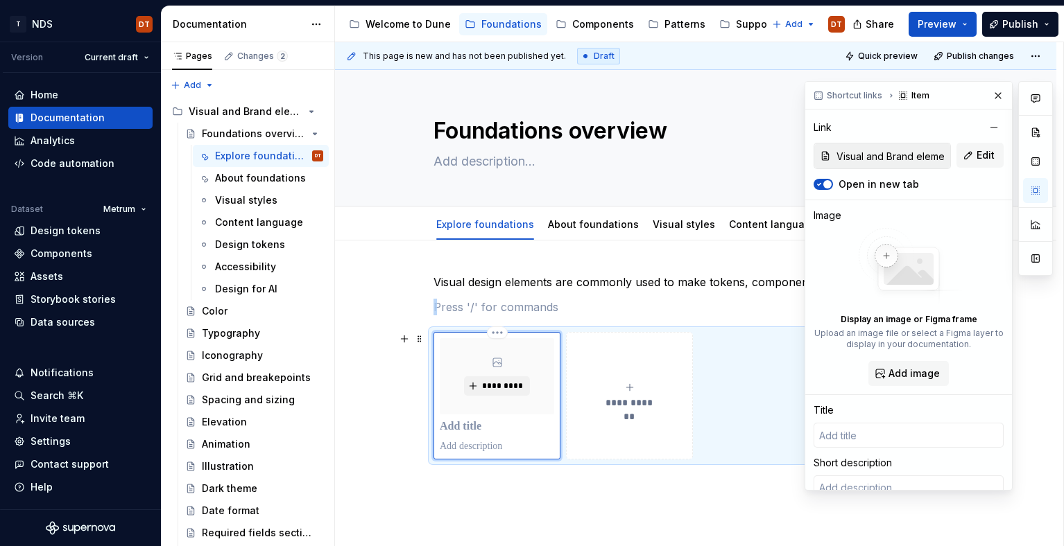
type textarea "*"
type input "Color"
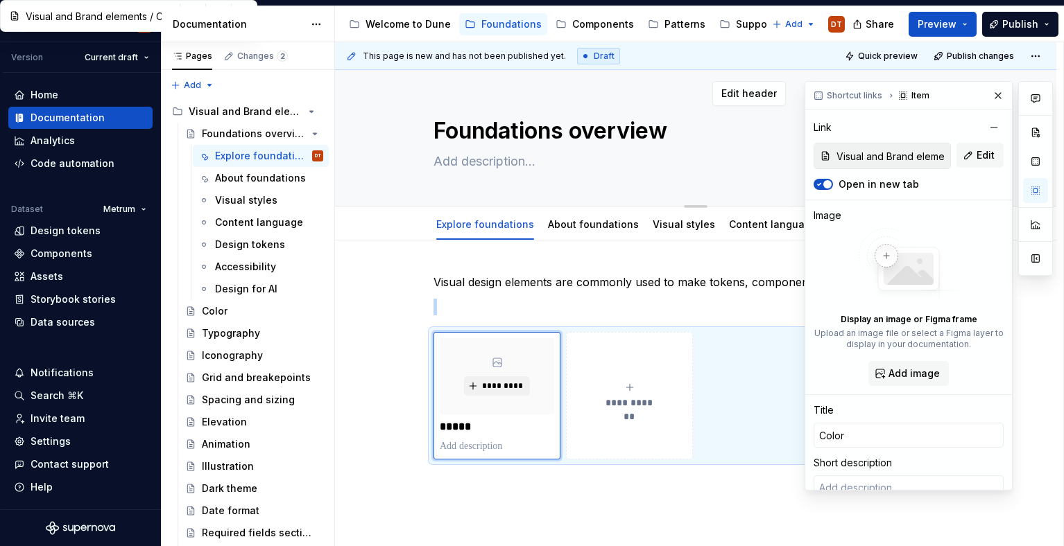
drag, startPoint x: 997, startPoint y: 98, endPoint x: 989, endPoint y: 109, distance: 12.9
click at [997, 98] on button "button" at bounding box center [997, 95] width 19 height 19
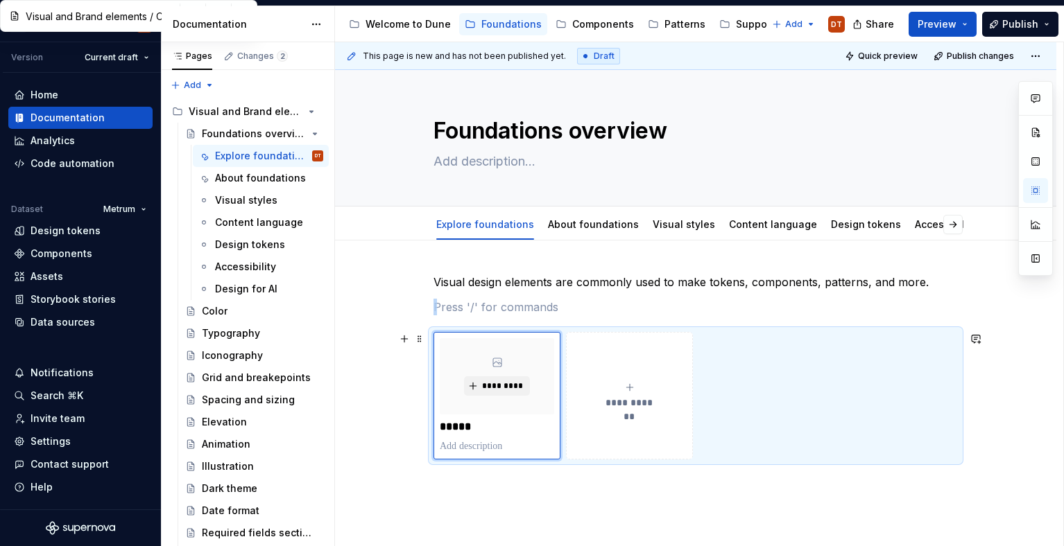
click at [627, 406] on span "**********" at bounding box center [629, 403] width 60 height 14
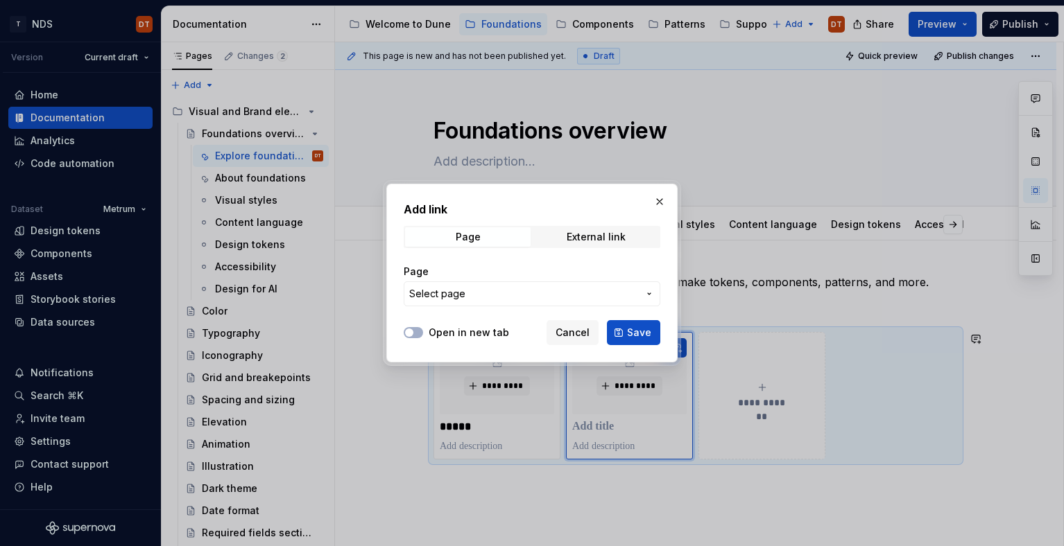
type textarea "*"
click at [650, 293] on icon "button" at bounding box center [649, 293] width 11 height 11
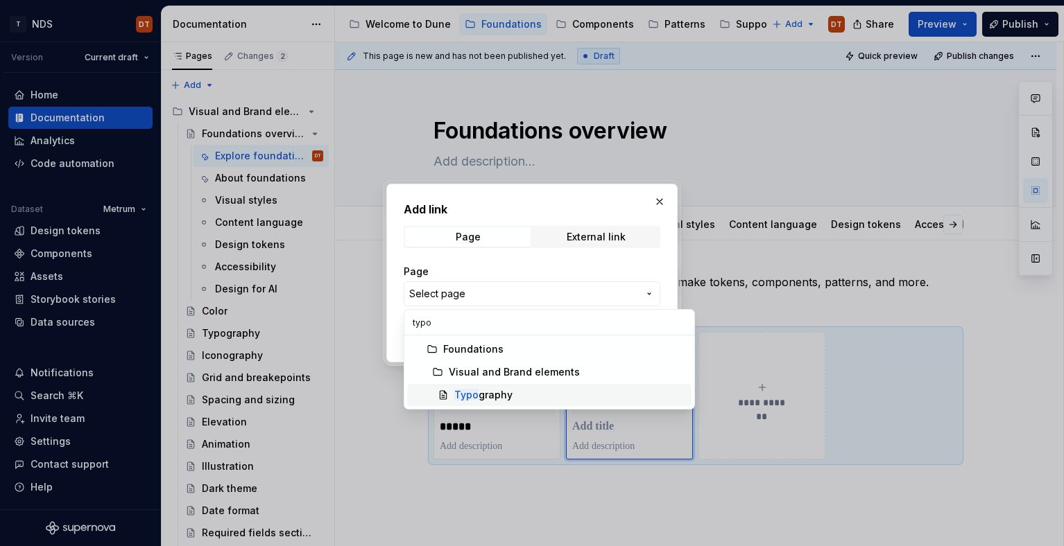
type input "typo"
click at [491, 393] on div "Typo graphy" at bounding box center [483, 395] width 58 height 14
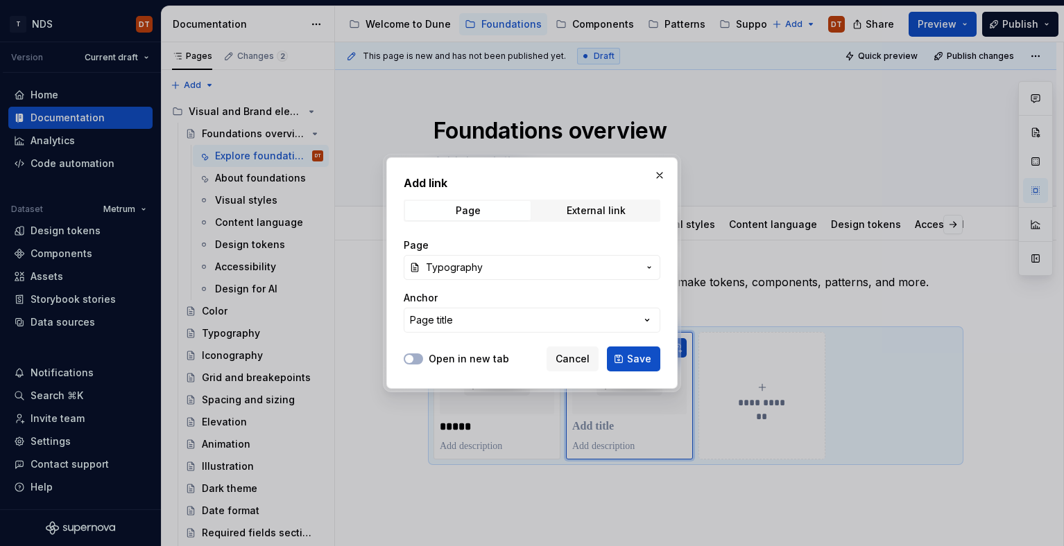
drag, startPoint x: 412, startPoint y: 360, endPoint x: 526, endPoint y: 362, distance: 113.7
click at [413, 360] on span "button" at bounding box center [409, 359] width 8 height 8
click at [637, 359] on span "Save" at bounding box center [639, 359] width 24 height 14
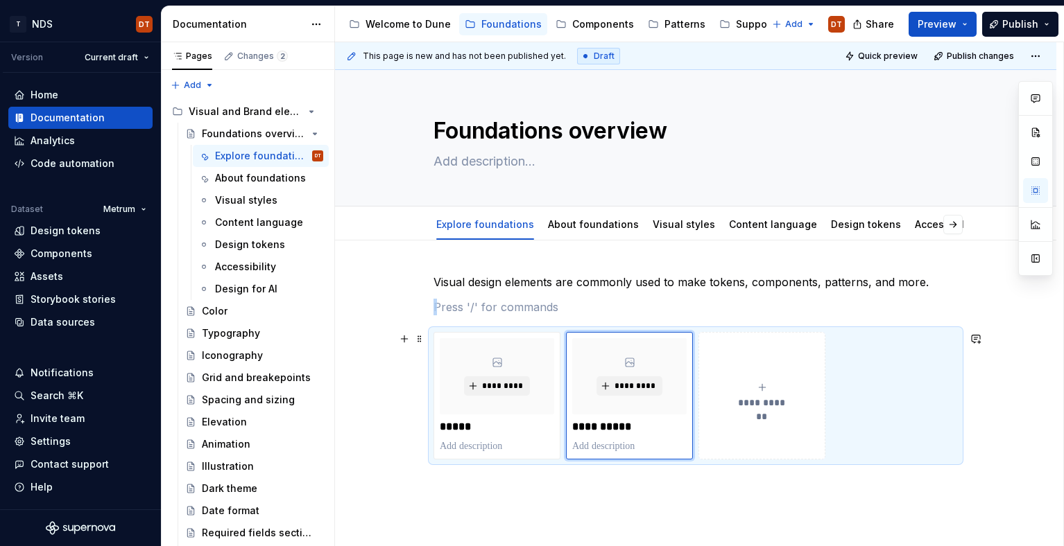
click at [785, 420] on button "**********" at bounding box center [761, 396] width 127 height 128
type textarea "*"
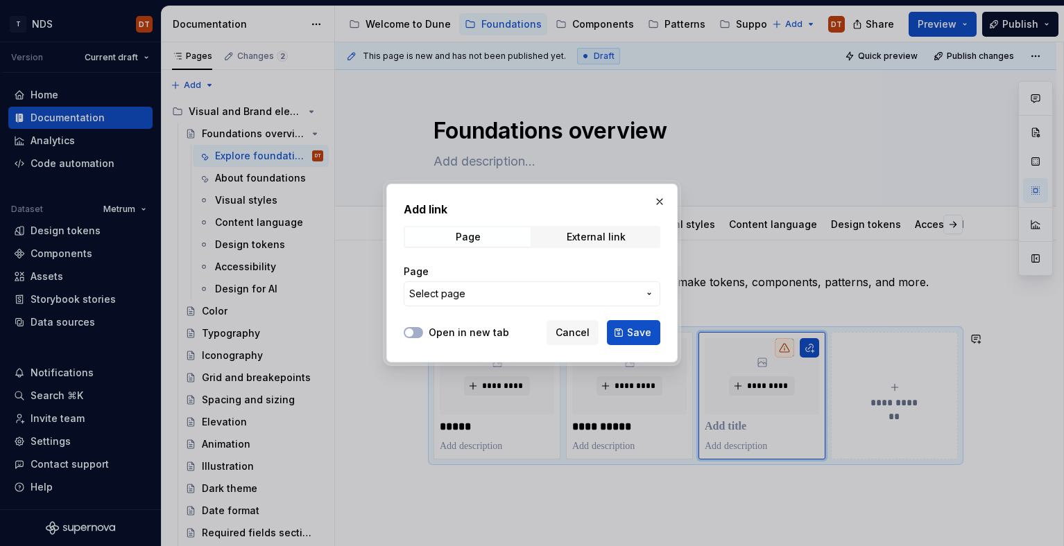
click at [650, 298] on icon "button" at bounding box center [649, 293] width 11 height 11
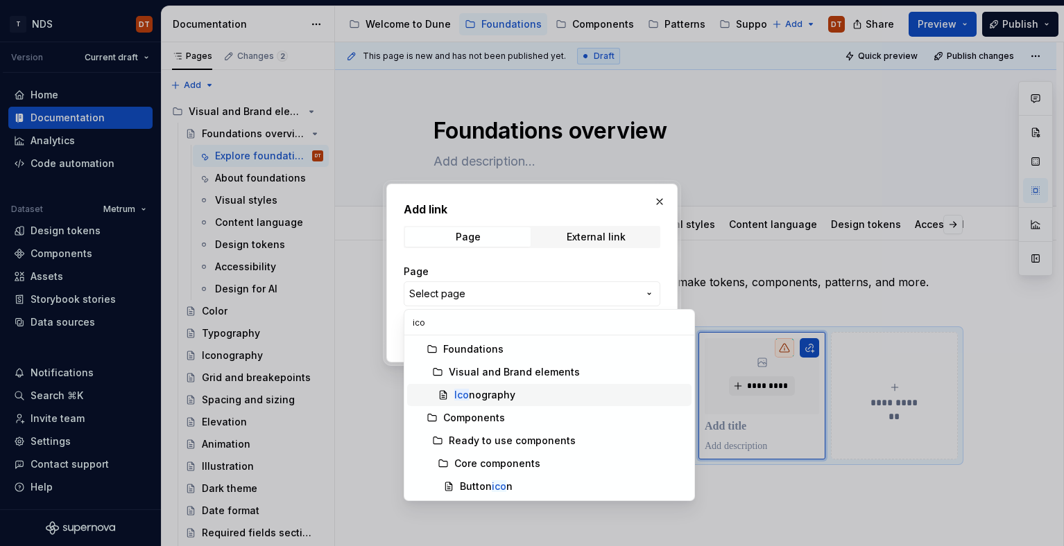
type input "ico"
click at [504, 396] on div "Ico nography" at bounding box center [484, 395] width 61 height 14
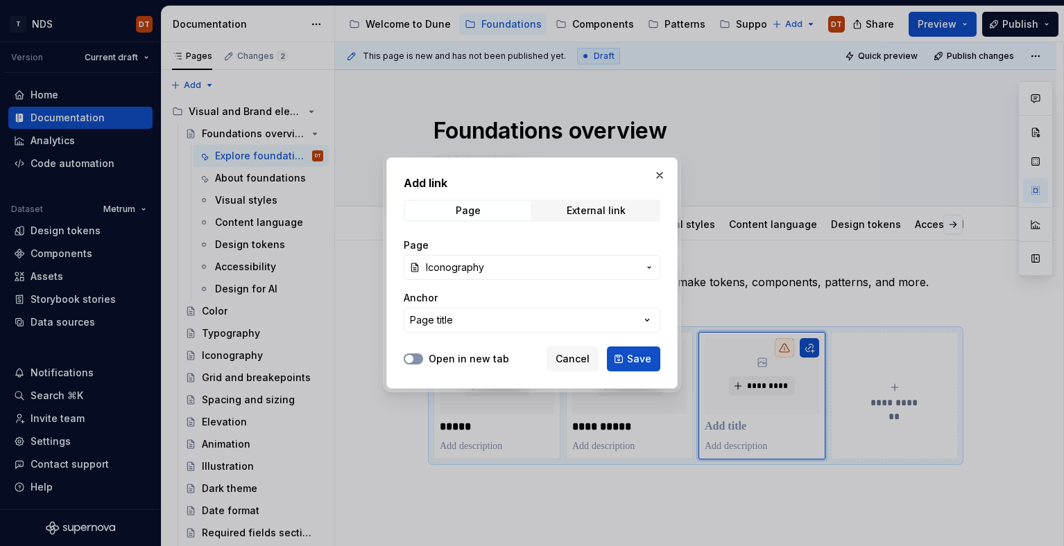
click at [412, 357] on span "button" at bounding box center [409, 359] width 8 height 8
click at [663, 357] on div "Add link Page External link Page Iconography Anchor Page title Open in new tab …" at bounding box center [531, 273] width 291 height 232
click at [659, 175] on button "button" at bounding box center [659, 175] width 19 height 19
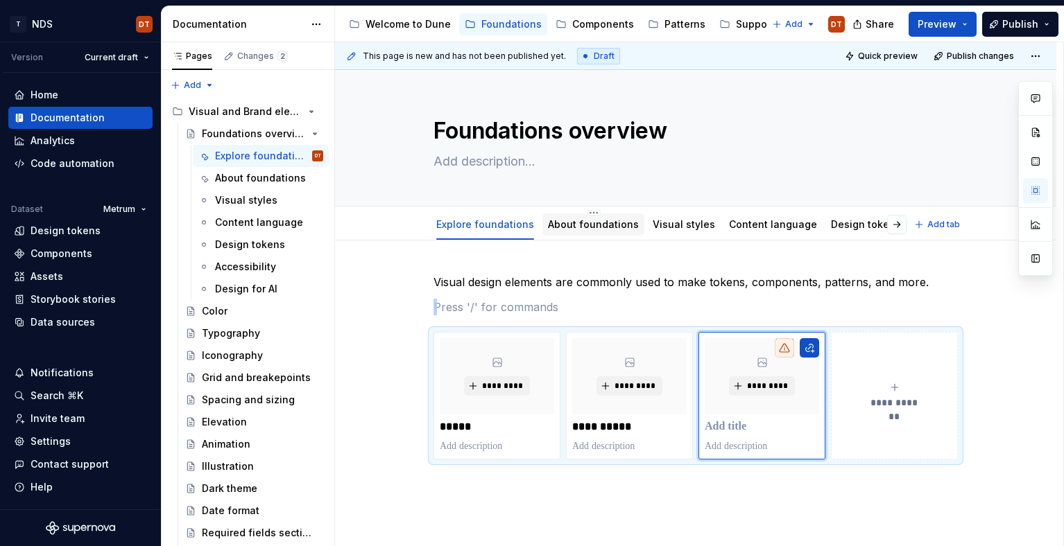
click at [594, 225] on link "About foundations" at bounding box center [593, 224] width 91 height 12
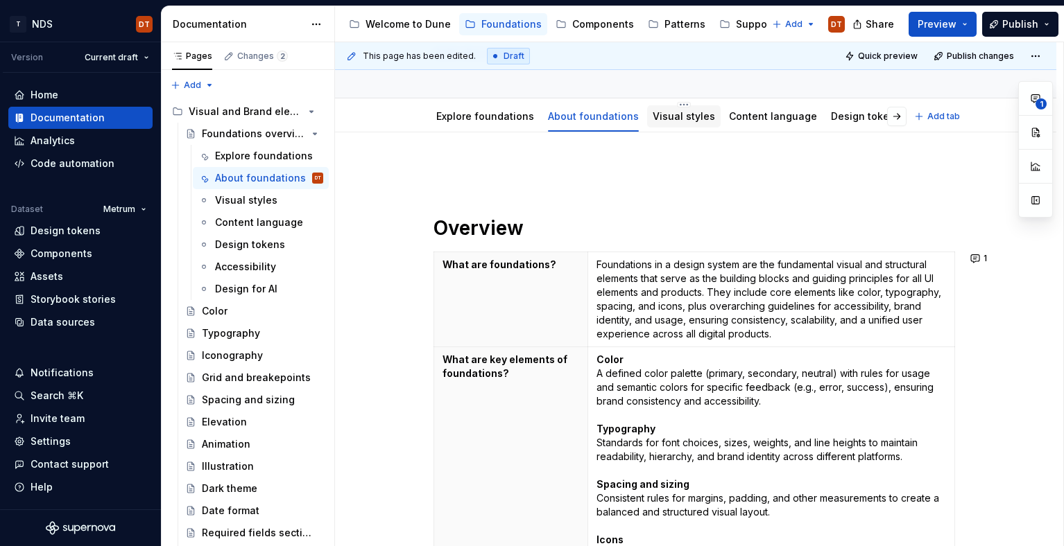
scroll to position [92, 0]
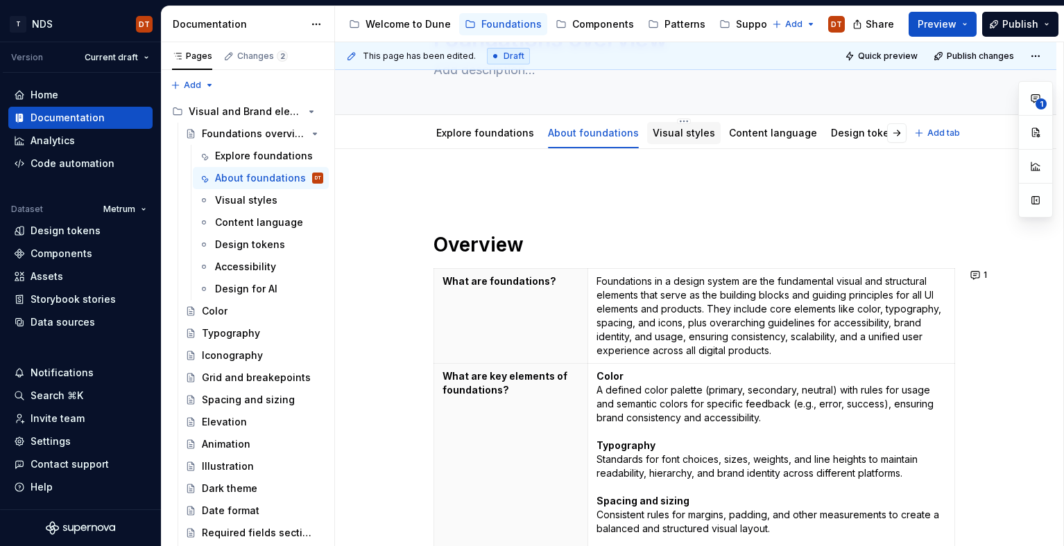
click at [674, 137] on link "Visual styles" at bounding box center [684, 133] width 62 height 12
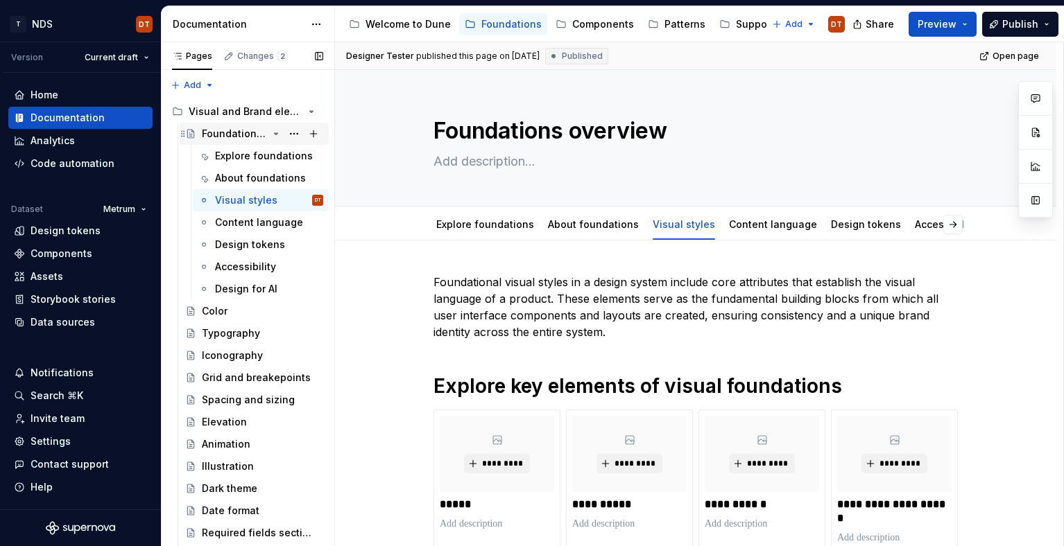
click at [203, 131] on div "Foundations overview" at bounding box center [235, 134] width 66 height 14
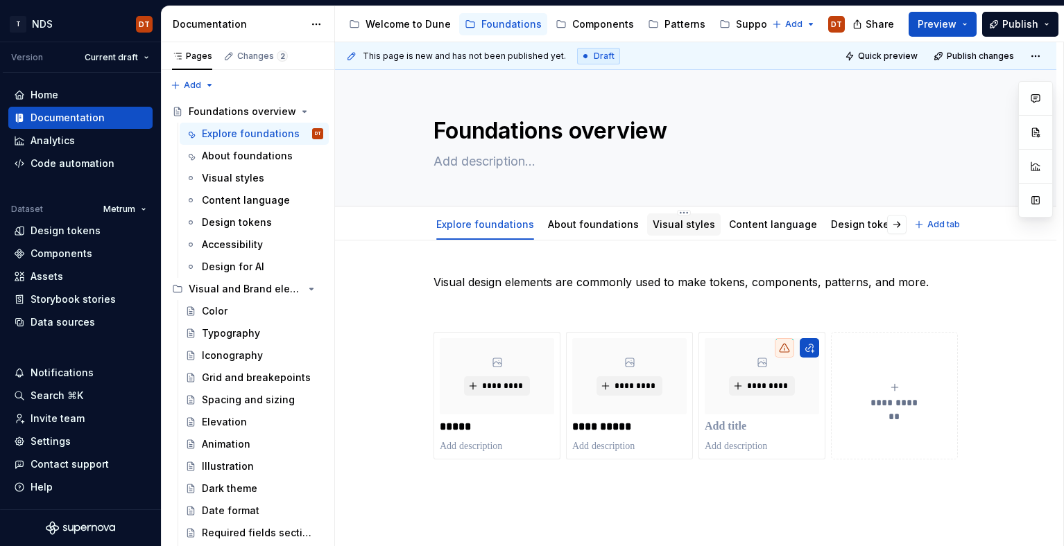
click at [675, 226] on link "Visual styles" at bounding box center [684, 224] width 62 height 12
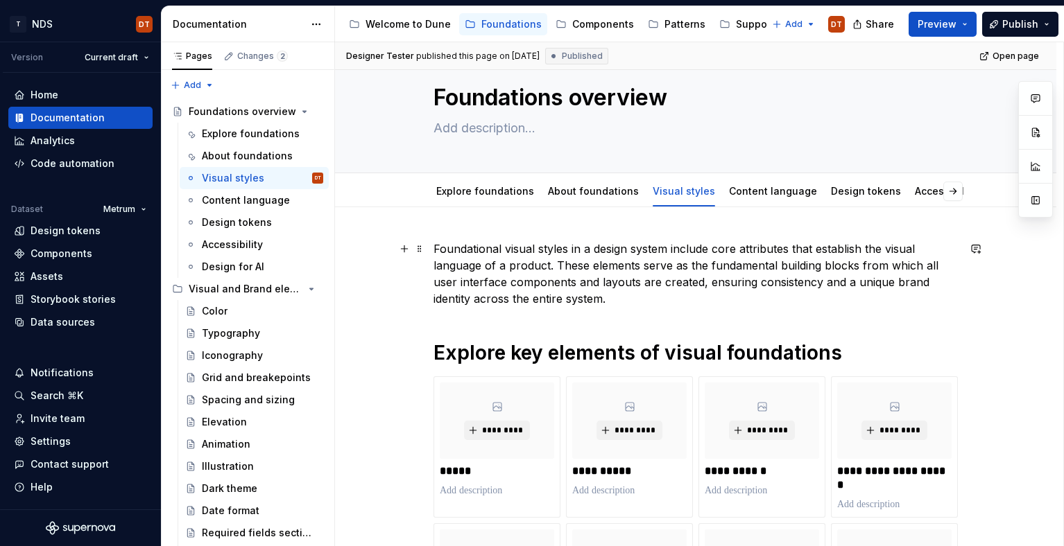
scroll to position [33, 0]
click at [736, 189] on link "Content language" at bounding box center [773, 192] width 88 height 12
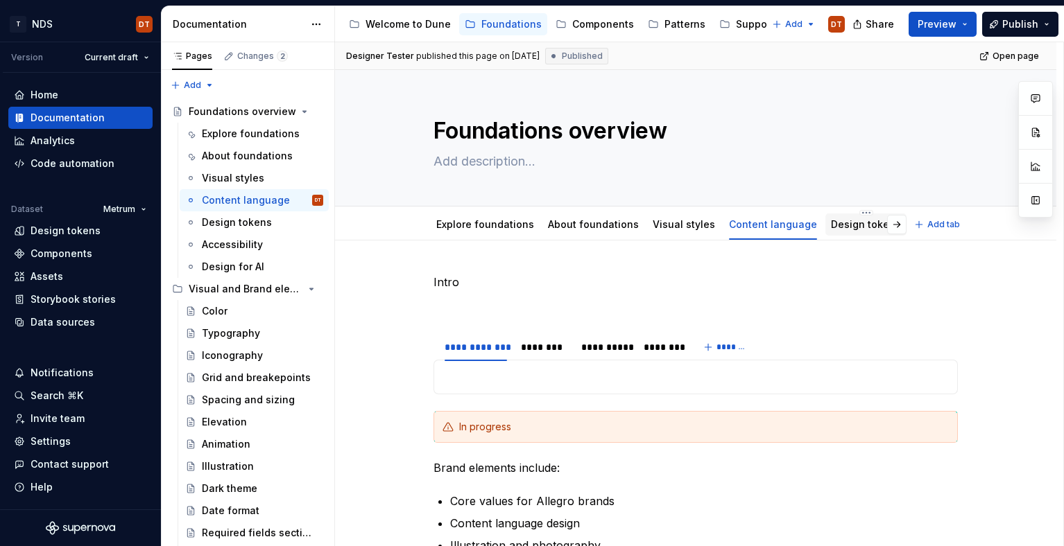
click at [838, 235] on div "Design tokens" at bounding box center [865, 225] width 81 height 22
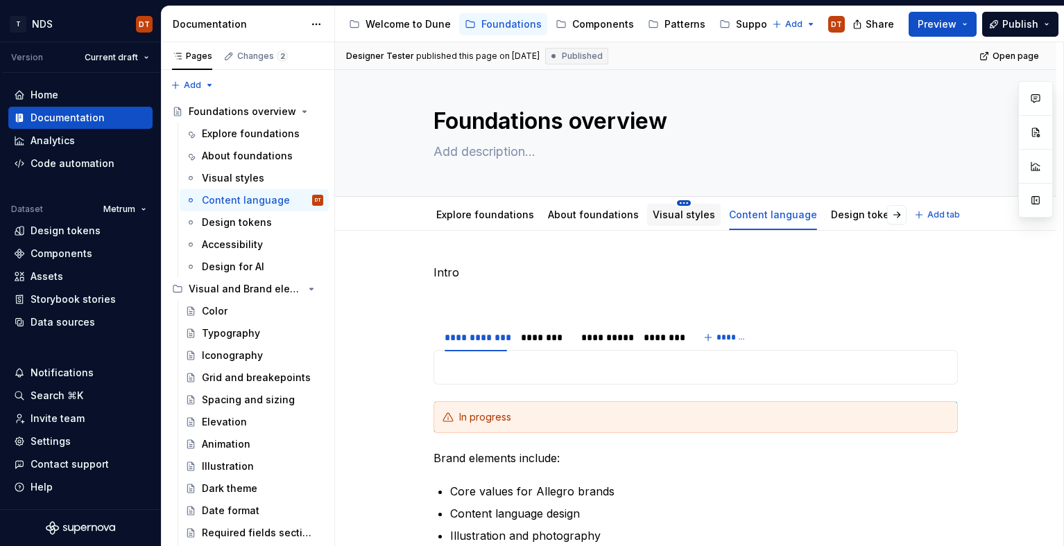
click at [674, 203] on html "T NDS DT Version Current draft Home Documentation Analytics Code automation Dat…" at bounding box center [532, 273] width 1064 height 546
click at [599, 260] on html "T NDS DT Version Current draft Home Documentation Analytics Code automation Dat…" at bounding box center [532, 273] width 1064 height 546
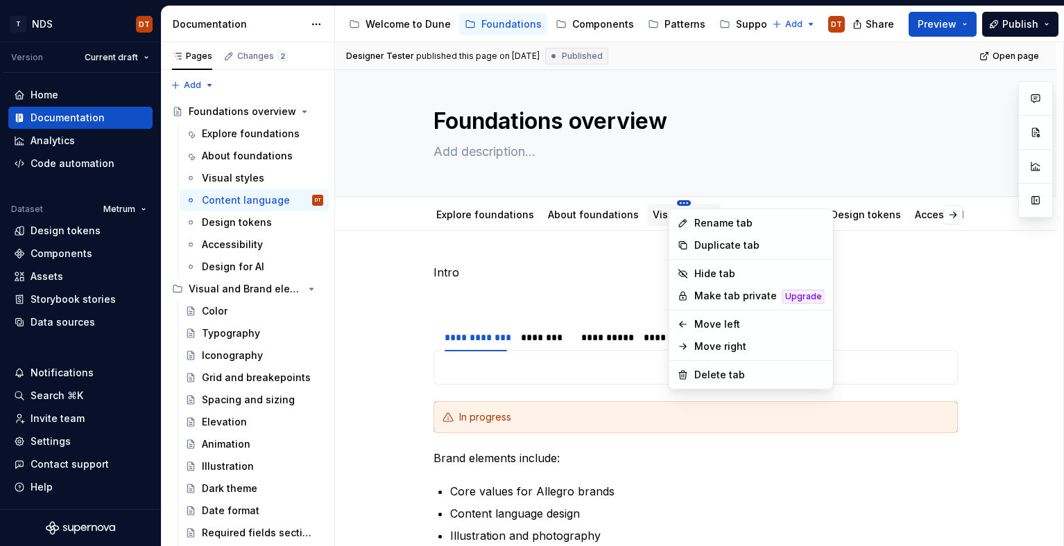
click at [674, 203] on html "T NDS DT Version Current draft Home Documentation Analytics Code automation Dat…" at bounding box center [532, 273] width 1064 height 546
click at [589, 275] on html "T NDS DT Version Current draft Home Documentation Analytics Code automation Dat…" at bounding box center [532, 273] width 1064 height 546
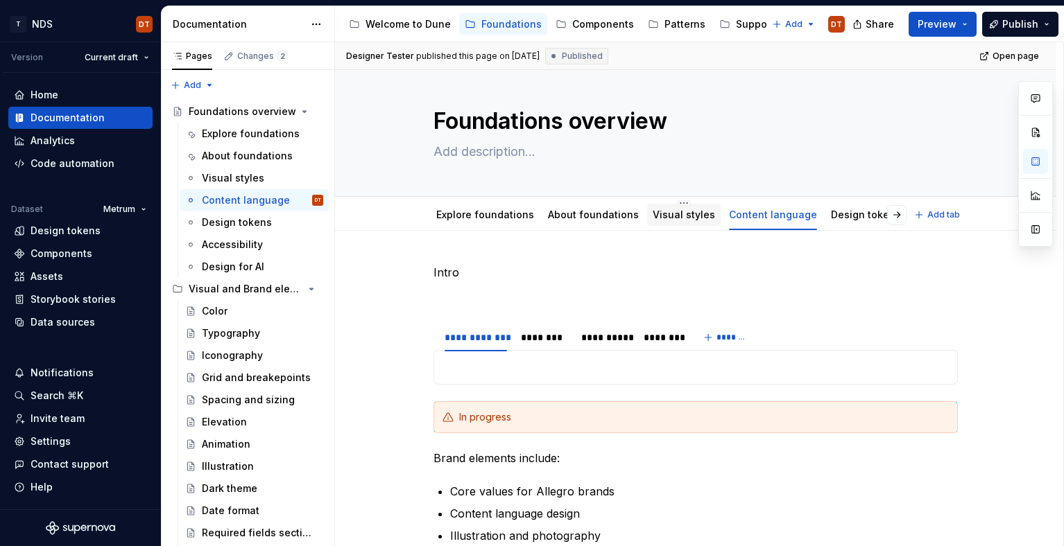
click at [653, 223] on div "Visual styles" at bounding box center [684, 215] width 74 height 22
click at [666, 214] on link "Visual styles" at bounding box center [684, 215] width 62 height 12
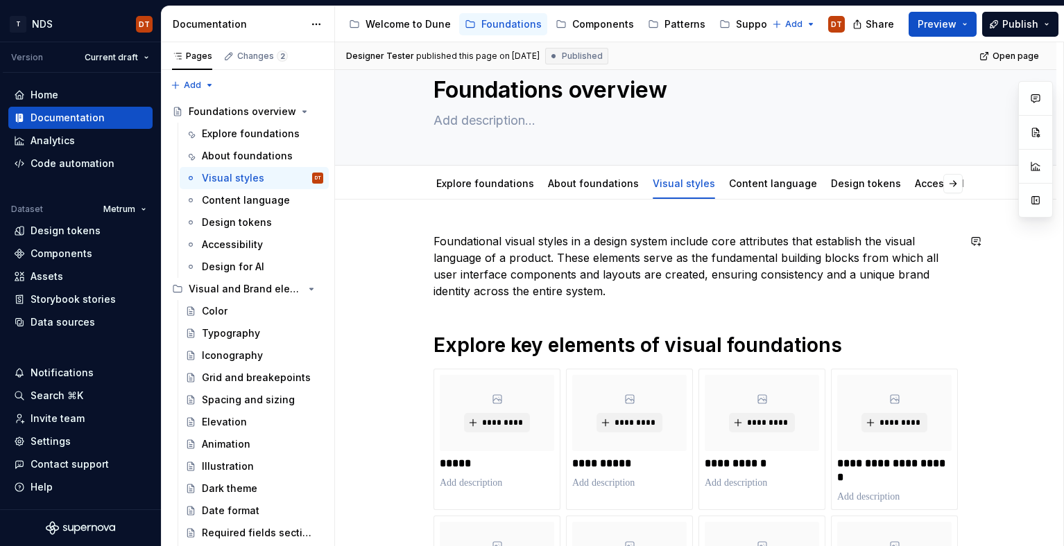
scroll to position [34, 0]
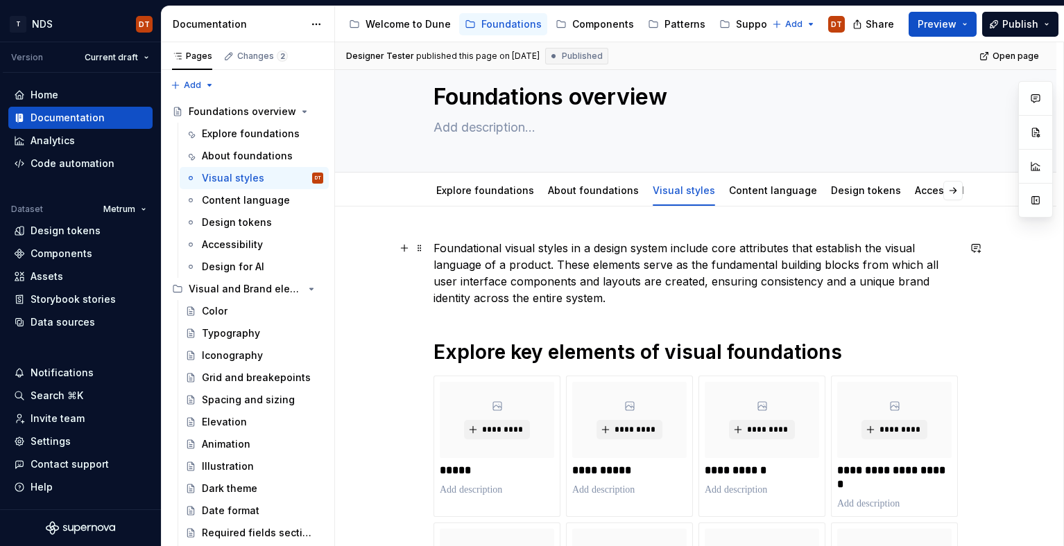
click at [898, 246] on p "Foundational visual styles in a design system include core attributes that esta…" at bounding box center [695, 273] width 524 height 67
drag, startPoint x: 917, startPoint y: 247, endPoint x: 935, endPoint y: 245, distance: 18.8
click at [917, 247] on p "Foundational visual styles in a design system include core attributes that esta…" at bounding box center [695, 273] width 524 height 67
click at [522, 250] on p "Foundational visual styles in a design system include core attributes that esta…" at bounding box center [695, 273] width 524 height 67
click at [508, 248] on p "Foundational visual styles in a design system include core attributes that esta…" at bounding box center [695, 273] width 524 height 67
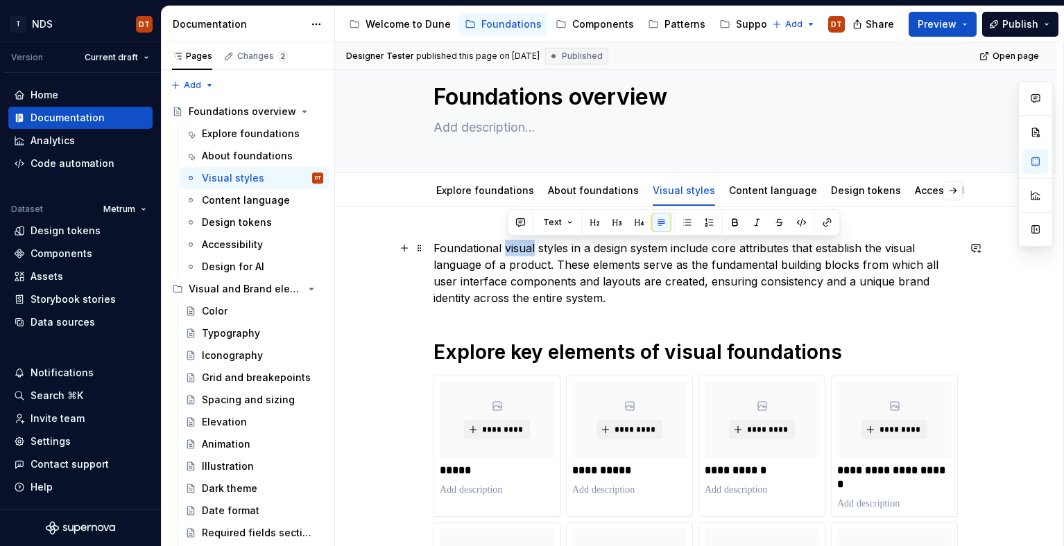
drag, startPoint x: 537, startPoint y: 248, endPoint x: 508, endPoint y: 249, distance: 29.8
click at [508, 249] on p "Foundational visual styles in a design system include core attributes that esta…" at bounding box center [695, 273] width 524 height 67
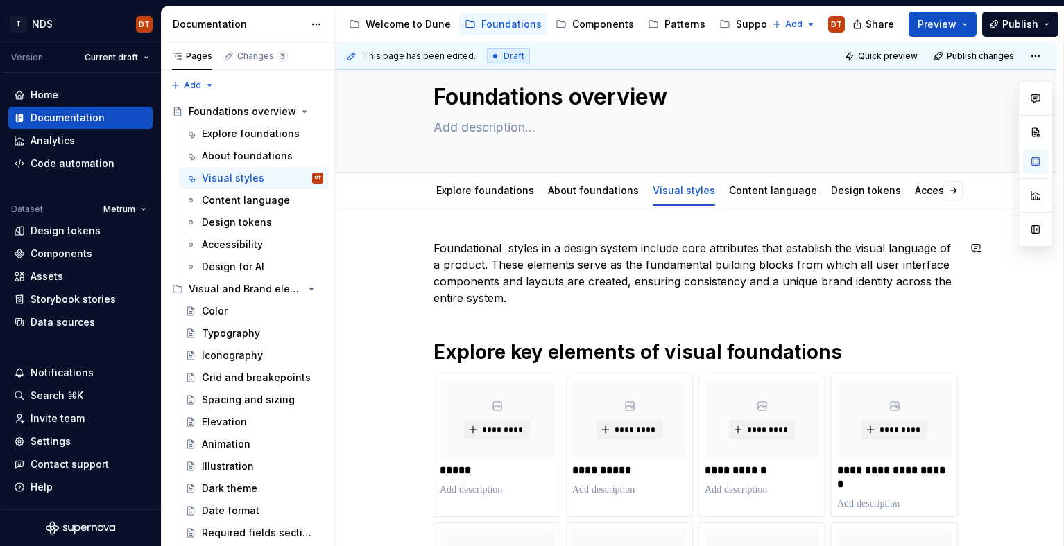
type textarea "*"
click at [535, 253] on p "Foundationa styles in a design system include core attributes that establish th…" at bounding box center [695, 273] width 524 height 67
click at [501, 248] on p "Foundationa styles in a design system include core attributes that establish th…" at bounding box center [695, 273] width 524 height 67
drag, startPoint x: 887, startPoint y: 248, endPoint x: 913, endPoint y: 237, distance: 28.0
click at [888, 248] on p "Foundational styles in a design system include core attributes that establish t…" at bounding box center [695, 273] width 524 height 67
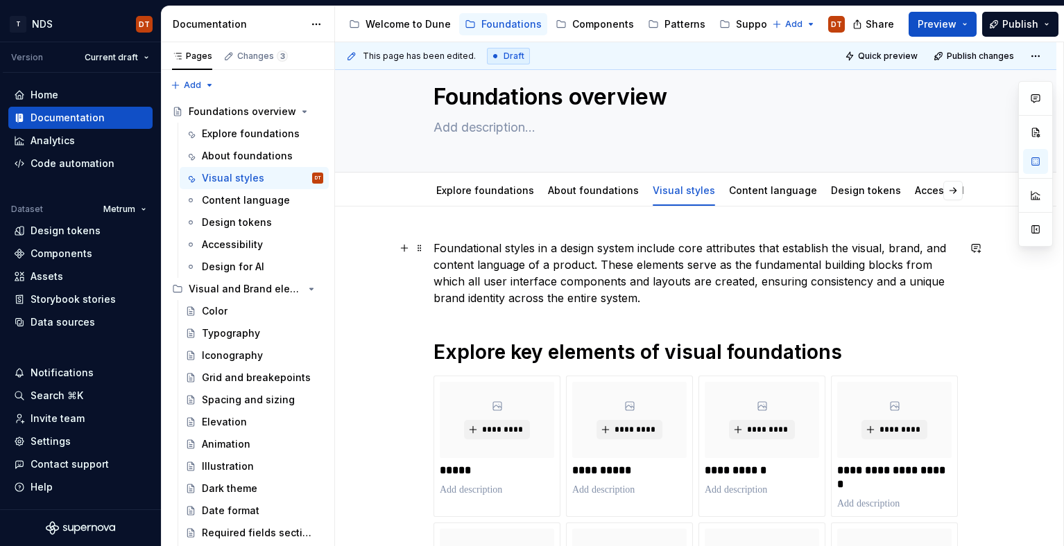
scroll to position [40, 0]
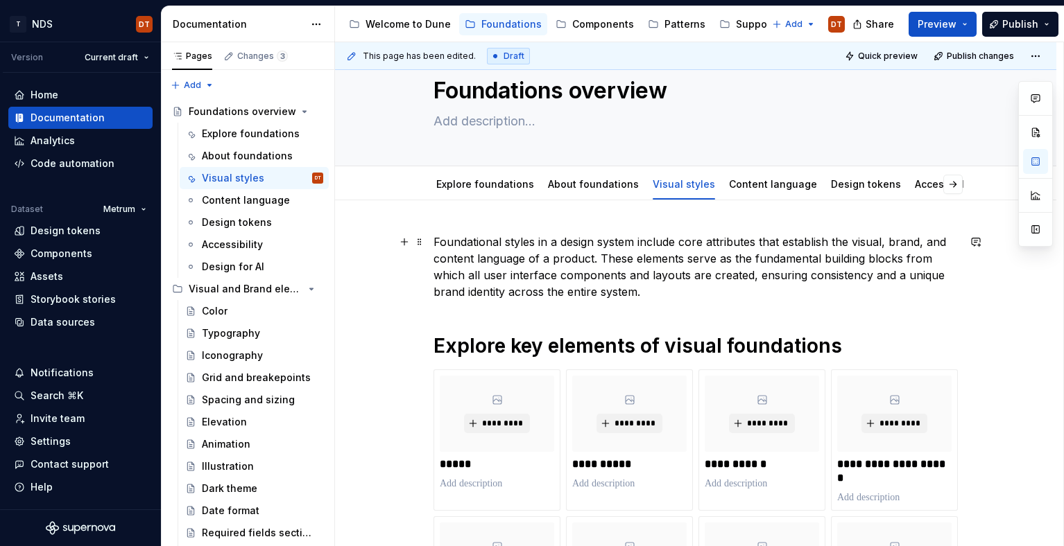
click at [687, 273] on p "Foundational styles in a design system include core attributes that establish t…" at bounding box center [695, 267] width 524 height 67
click at [687, 261] on p "Foundational styles in a design system include core attributes that establish t…" at bounding box center [695, 267] width 524 height 67
click at [684, 259] on p "Foundational styles in a design system include core attributes that establish t…" at bounding box center [695, 267] width 524 height 67
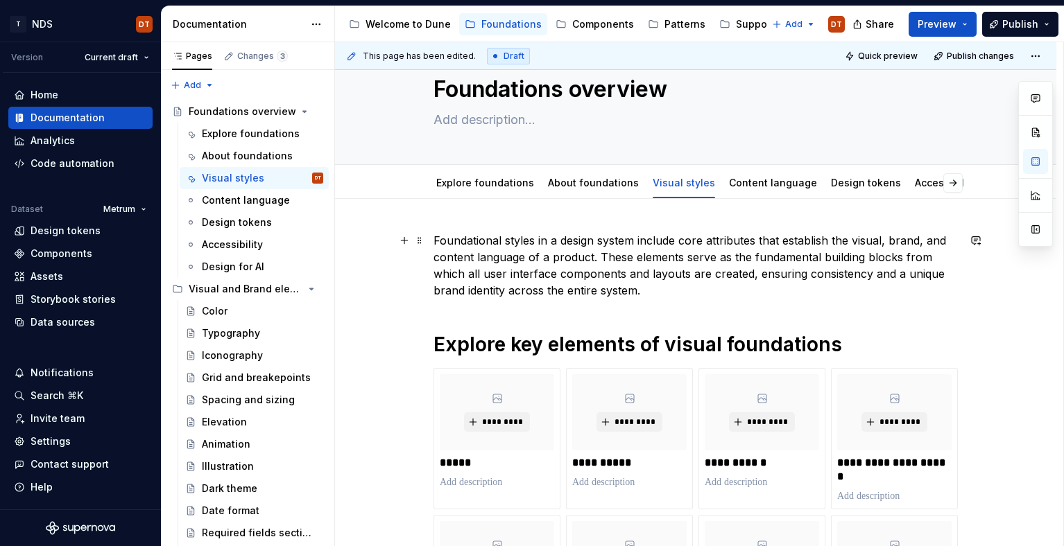
click at [680, 257] on p "Foundational styles in a design system include core attributes that establish t…" at bounding box center [695, 265] width 524 height 67
click at [691, 255] on p "Foundational styles in a design system include core attributes that establish t…" at bounding box center [695, 265] width 524 height 67
drag, startPoint x: 712, startPoint y: 258, endPoint x: 601, endPoint y: 263, distance: 110.4
click at [711, 258] on p "Foundational styles in a design system include core attributes that establish t…" at bounding box center [695, 265] width 524 height 67
drag, startPoint x: 602, startPoint y: 255, endPoint x: 684, endPoint y: 257, distance: 82.5
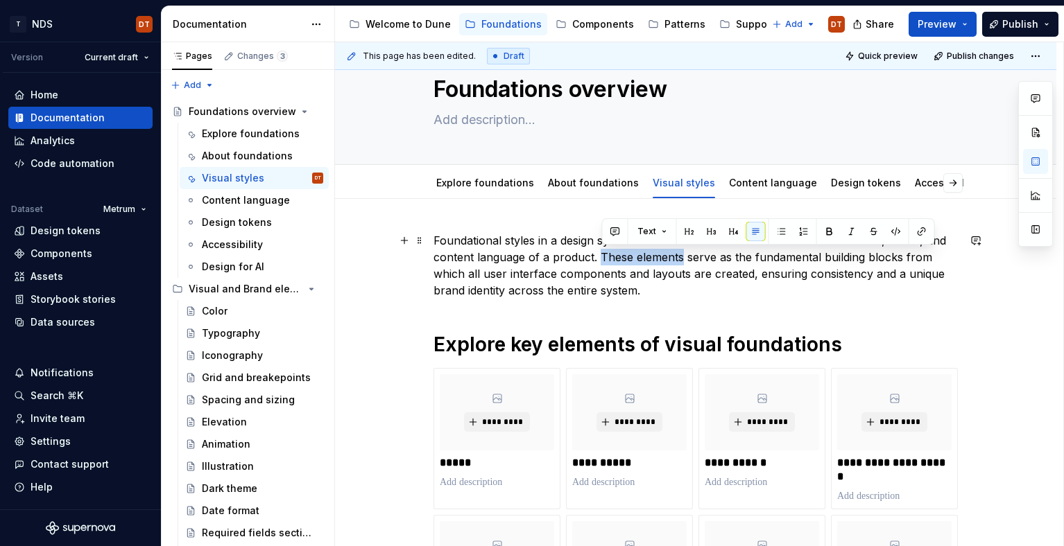
click at [684, 257] on p "Foundational styles in a design system include core attributes that establish t…" at bounding box center [695, 265] width 524 height 67
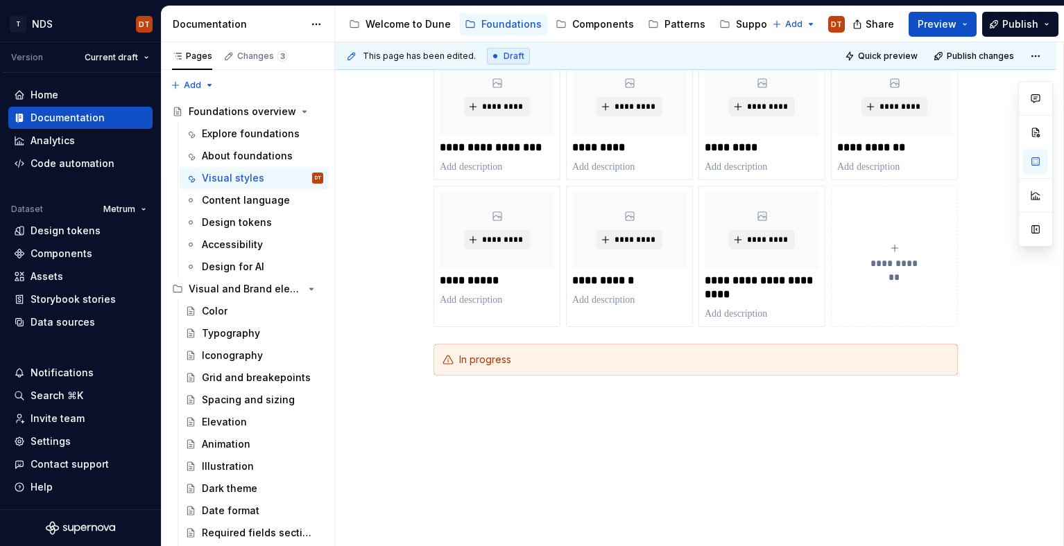
scroll to position [530, 0]
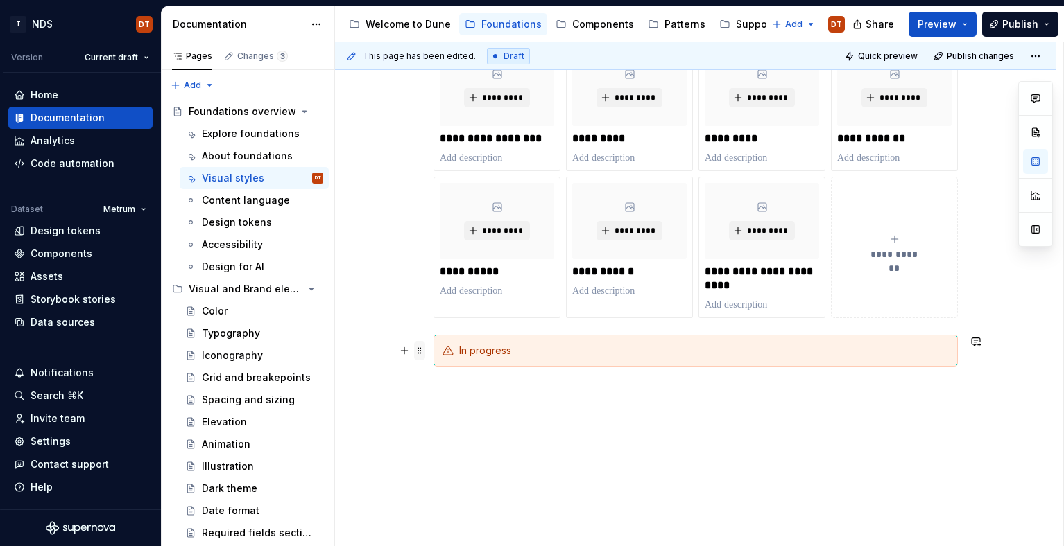
click at [421, 345] on span at bounding box center [419, 350] width 11 height 19
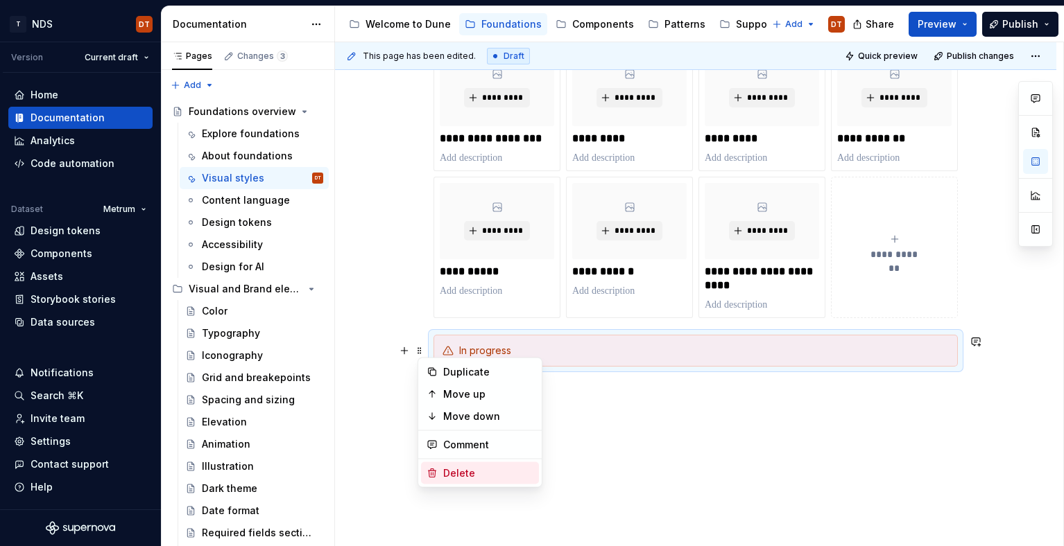
click at [445, 474] on div "Delete" at bounding box center [488, 474] width 90 height 14
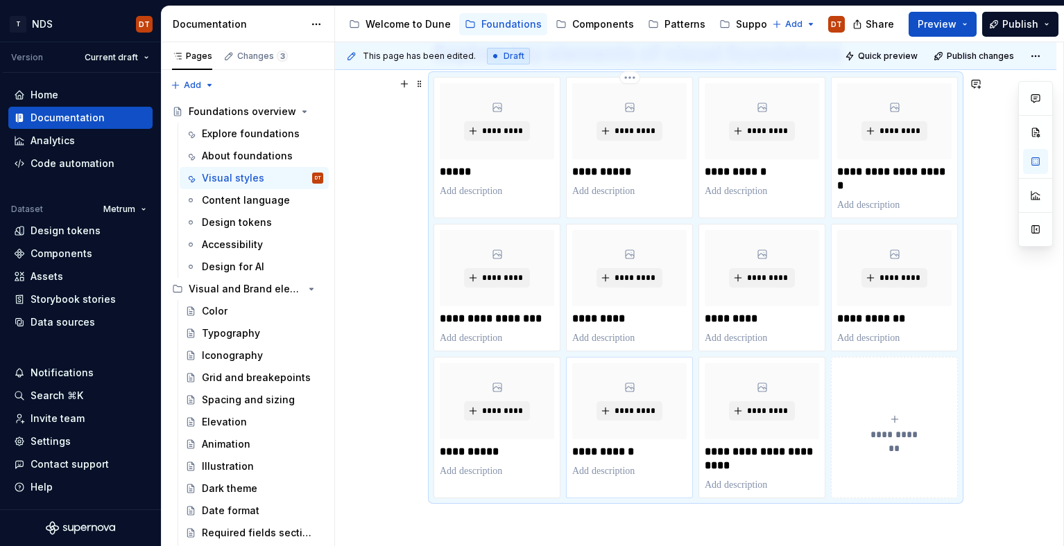
scroll to position [481, 0]
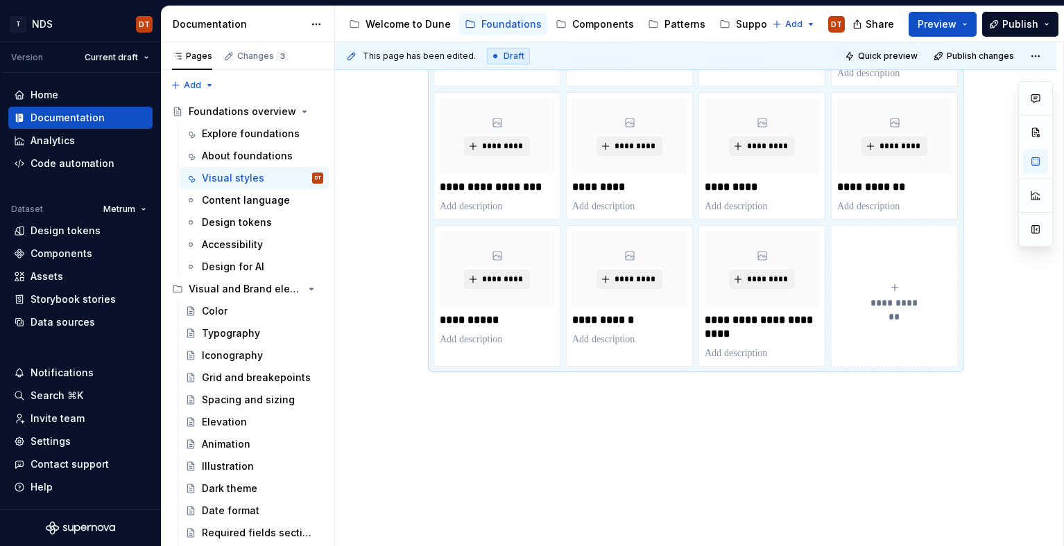
click at [510, 390] on div "**********" at bounding box center [699, 294] width 728 height 505
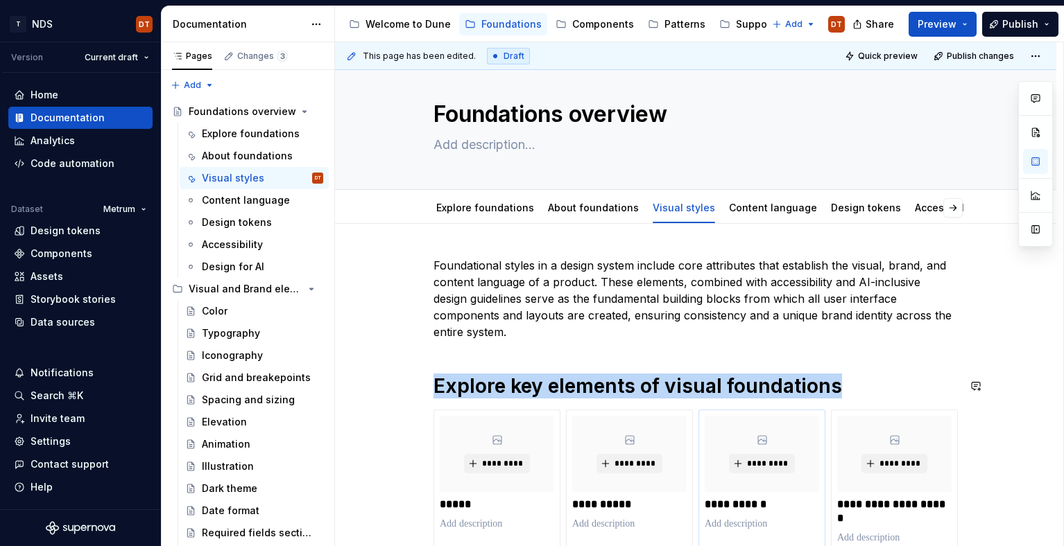
scroll to position [0, 0]
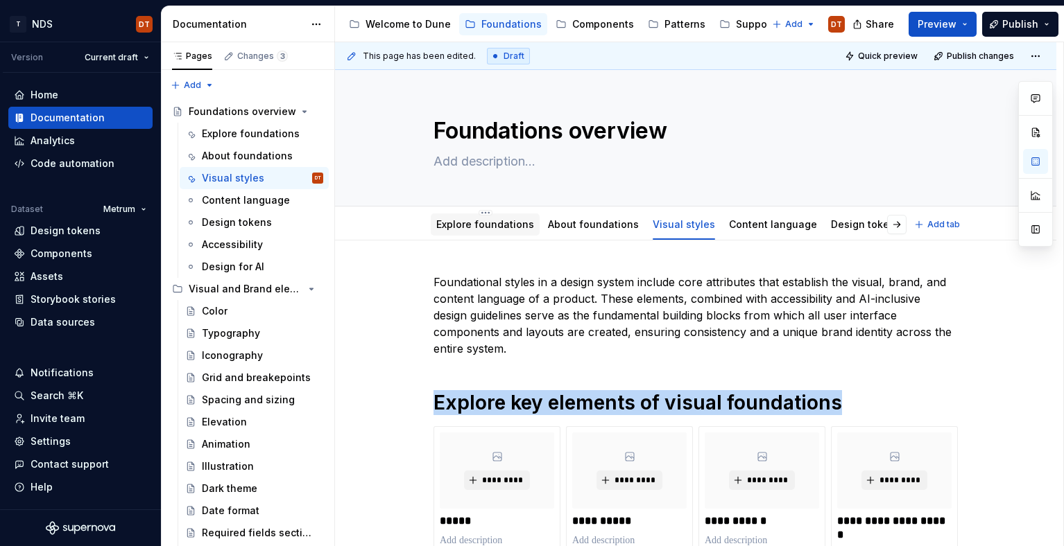
click at [485, 224] on link "Explore foundations" at bounding box center [485, 224] width 98 height 12
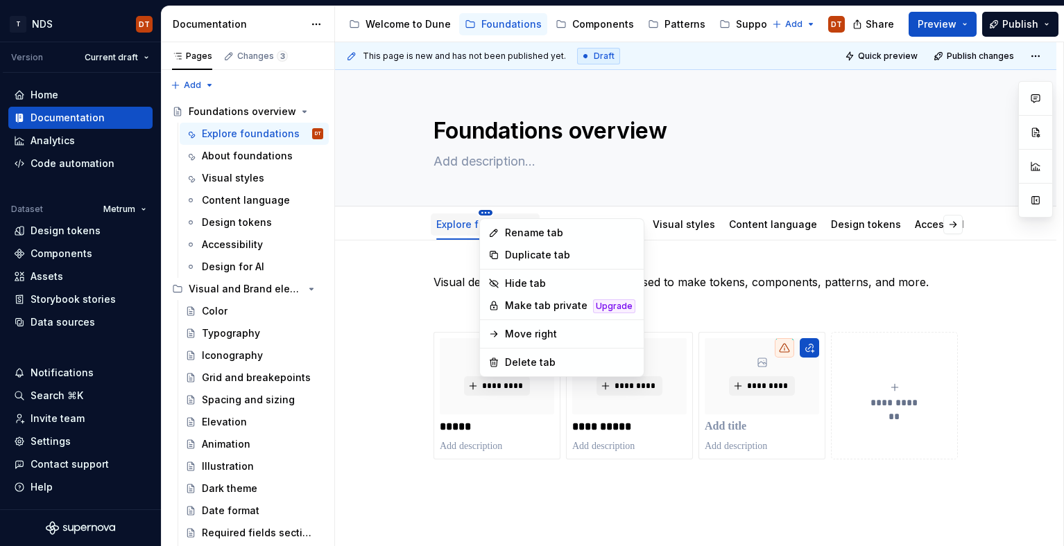
click at [485, 212] on html "T NDS DT Version Current draft Home Documentation Analytics Code automation Dat…" at bounding box center [532, 273] width 1064 height 546
click at [508, 363] on div "Delete tab" at bounding box center [570, 363] width 130 height 14
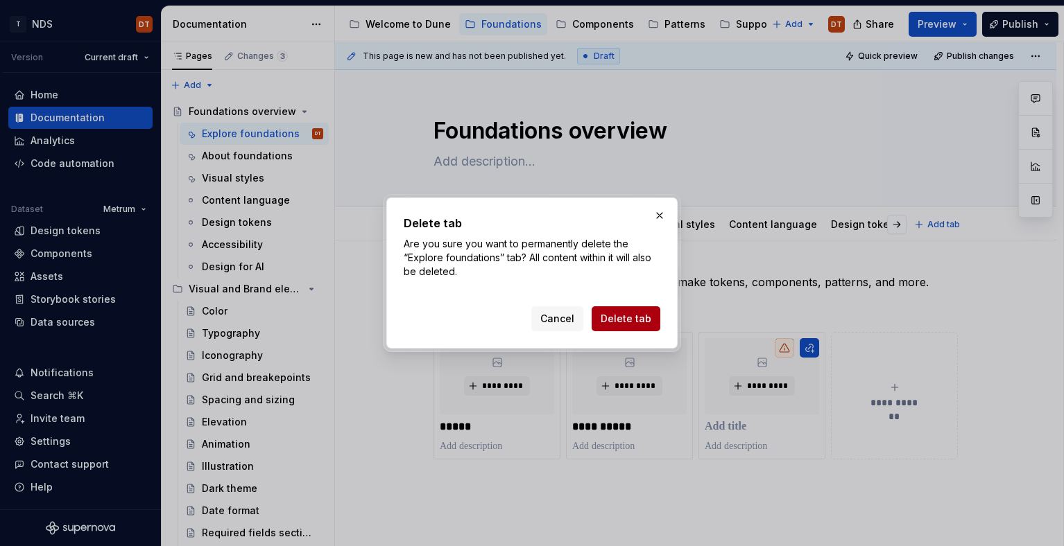
click at [623, 316] on span "Delete tab" at bounding box center [626, 319] width 51 height 14
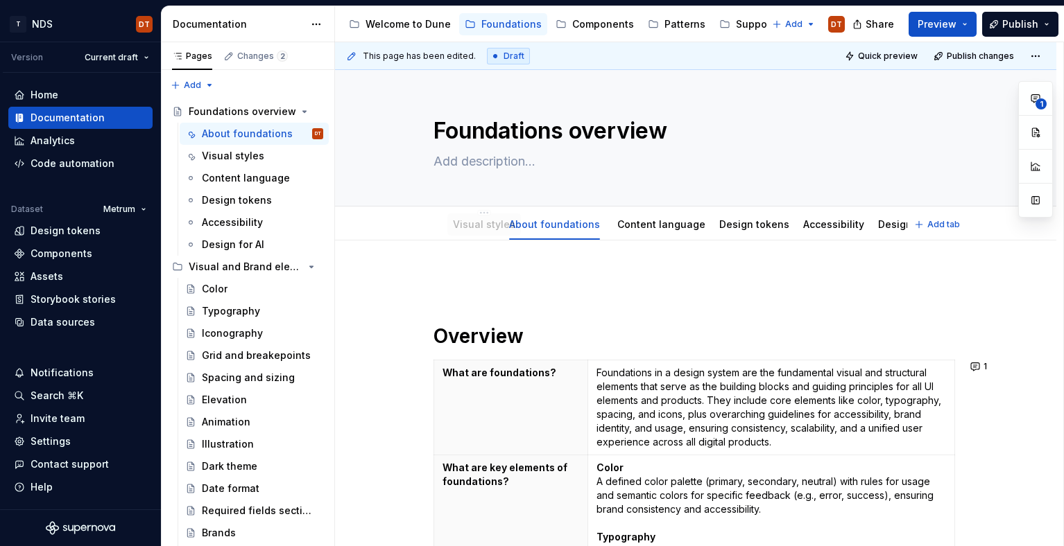
drag, startPoint x: 562, startPoint y: 225, endPoint x: 474, endPoint y: 225, distance: 88.1
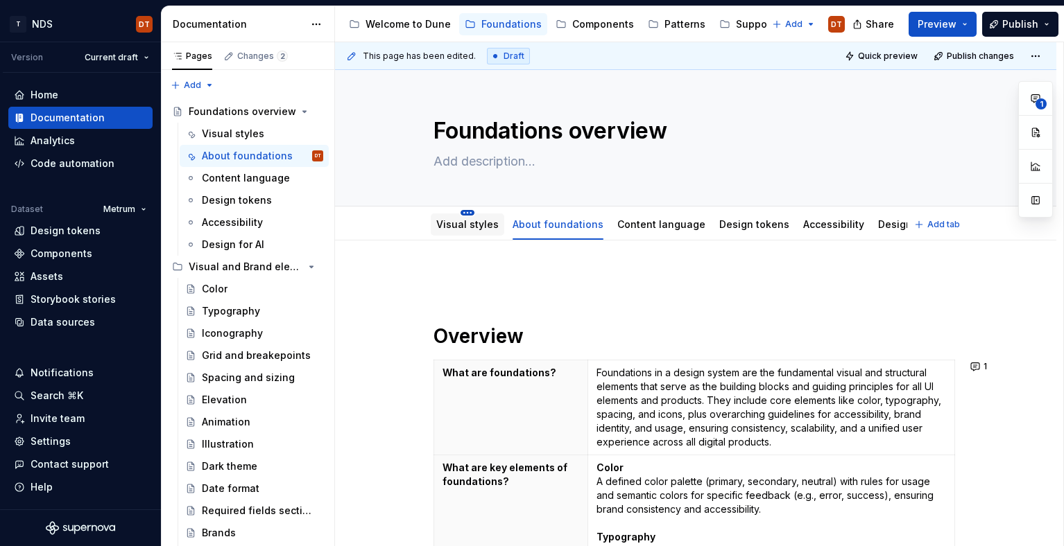
click at [470, 212] on html "T NDS DT Version Current draft Home Documentation Analytics Code automation Dat…" at bounding box center [532, 273] width 1064 height 546
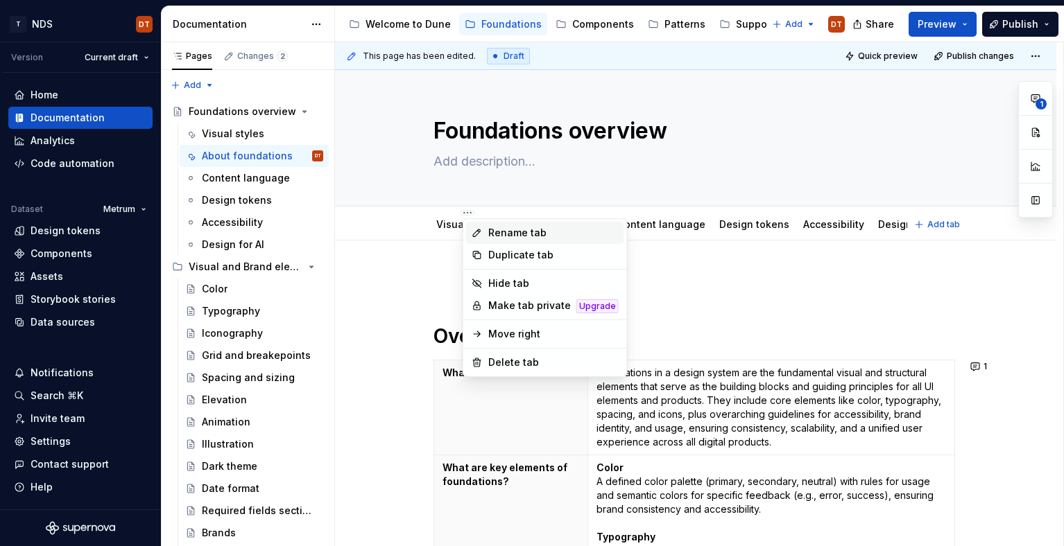
click at [521, 236] on div "Rename tab" at bounding box center [553, 233] width 130 height 14
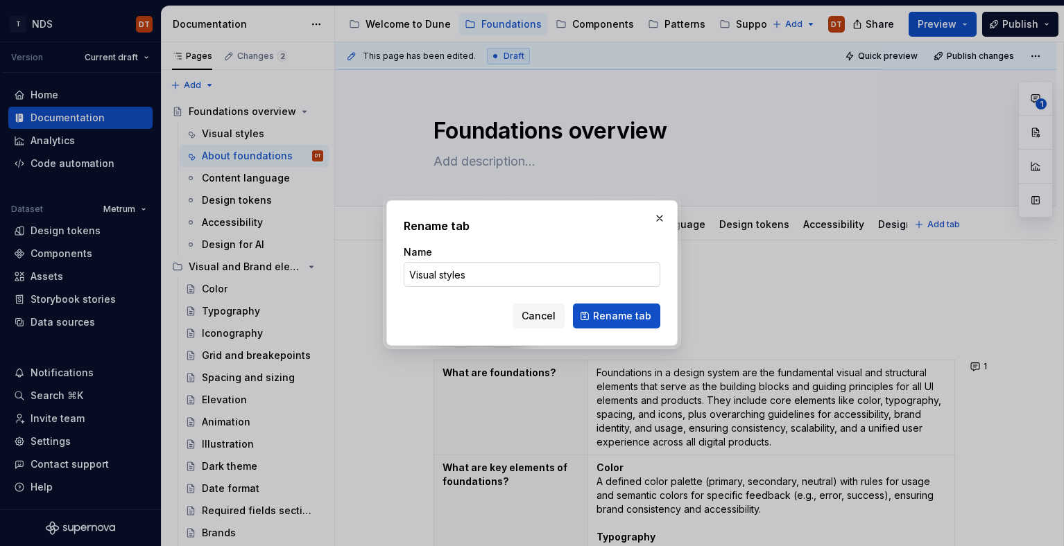
click at [479, 277] on input "Visual styles" at bounding box center [532, 274] width 257 height 25
drag, startPoint x: 659, startPoint y: 218, endPoint x: 637, endPoint y: 250, distance: 38.5
click at [659, 218] on button "button" at bounding box center [659, 218] width 19 height 19
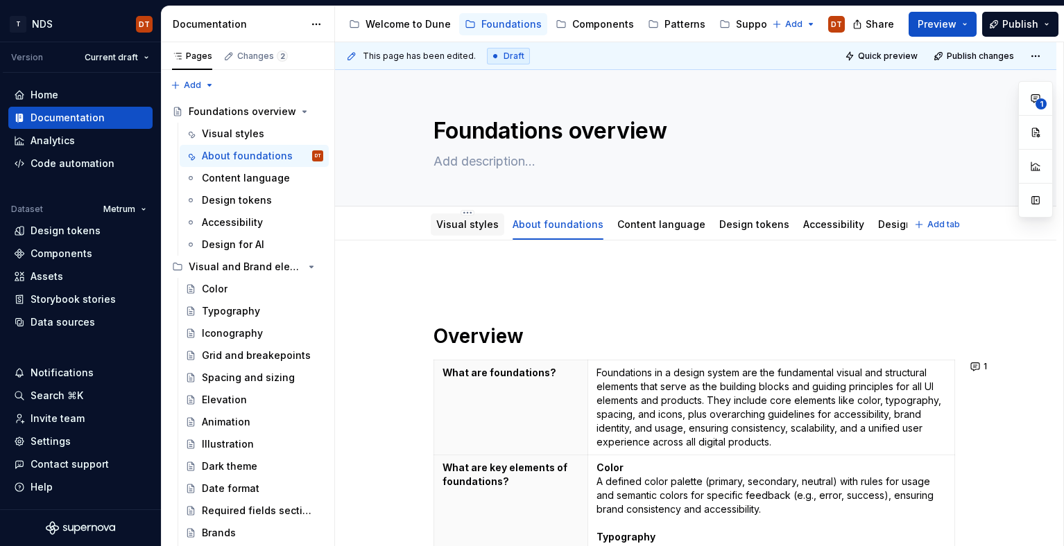
click at [475, 223] on link "Visual styles" at bounding box center [467, 224] width 62 height 12
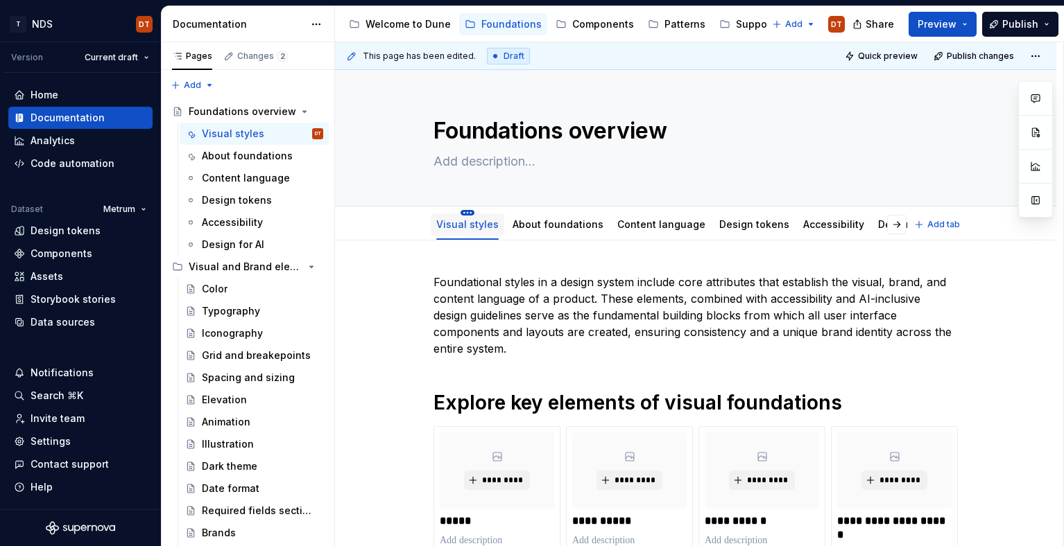
click at [469, 209] on html "T NDS DT Version Current draft Home Documentation Analytics Code automation Dat…" at bounding box center [532, 273] width 1064 height 546
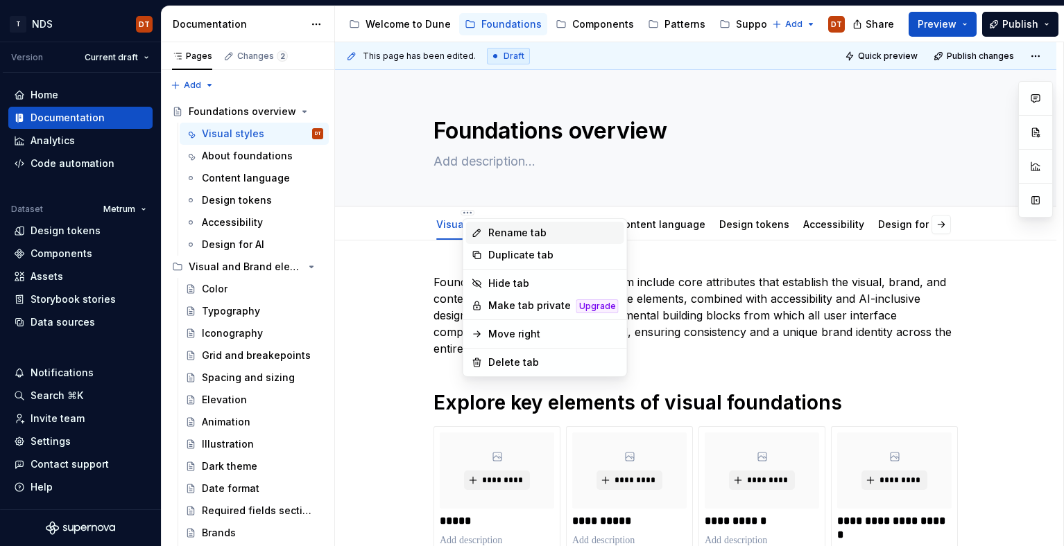
type textarea "*"
click at [518, 234] on div "Rename tab" at bounding box center [553, 233] width 130 height 14
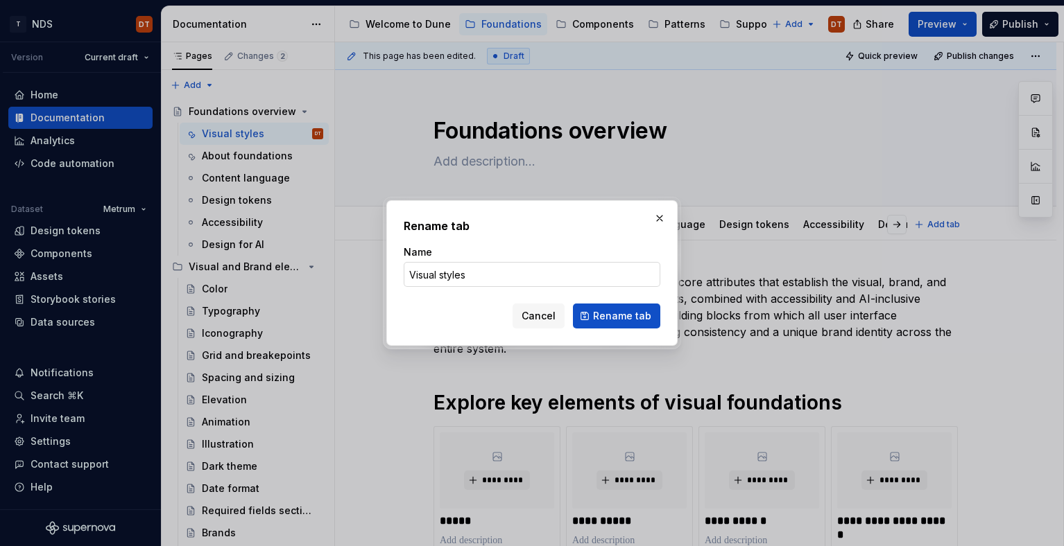
click at [483, 274] on input "Visual styles" at bounding box center [532, 274] width 257 height 25
type input "Explore fou"
type textarea "*"
type input "Explore fou"
type textarea "*"
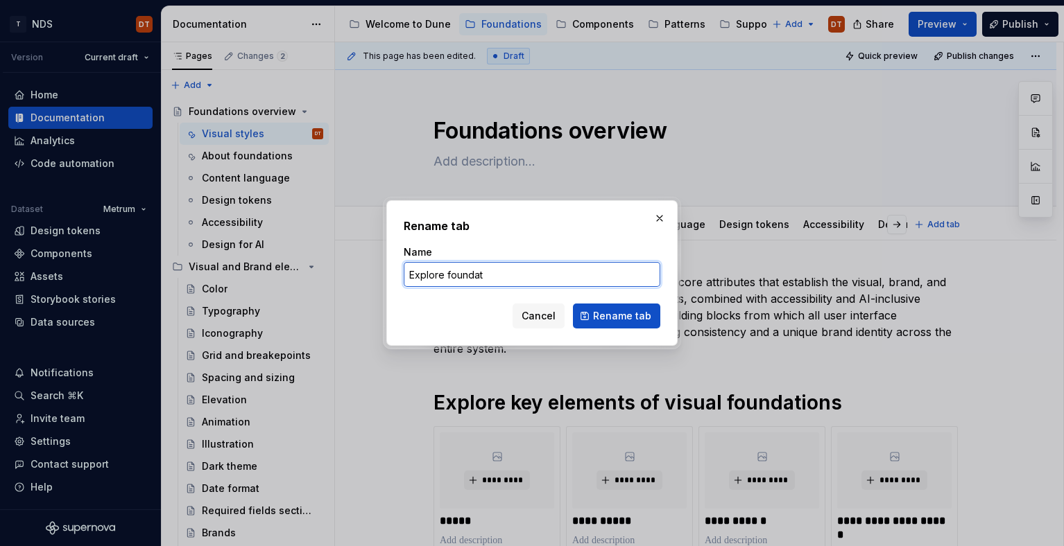
type input "Explore foundati"
type textarea "*"
type input "Explore foundations"
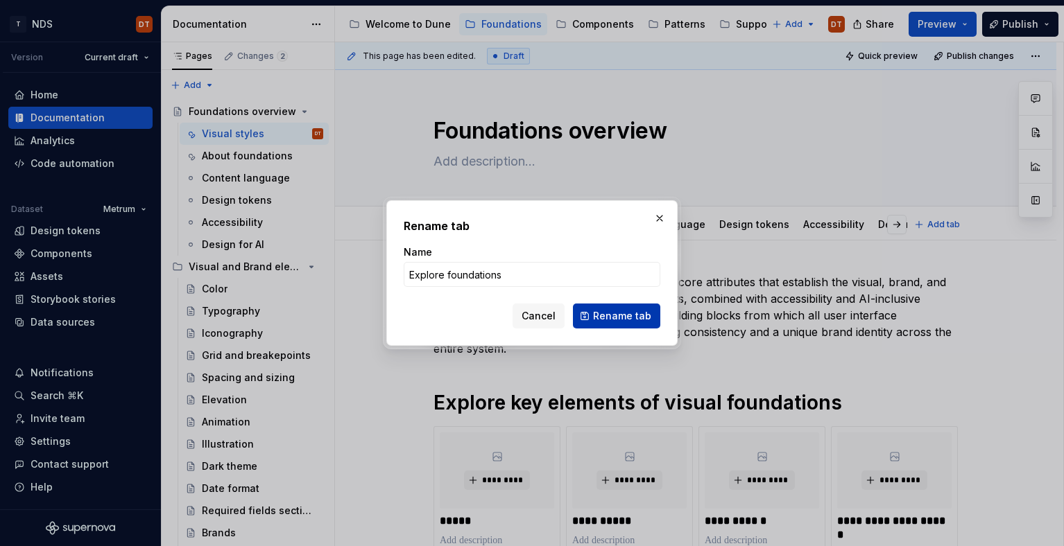
click at [612, 314] on span "Rename tab" at bounding box center [622, 316] width 58 height 14
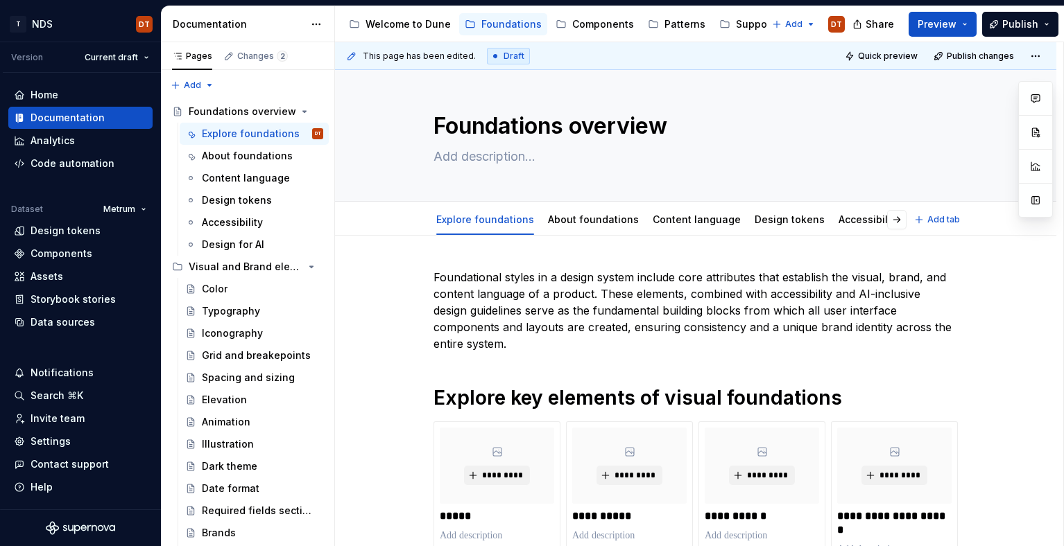
type textarea "*"
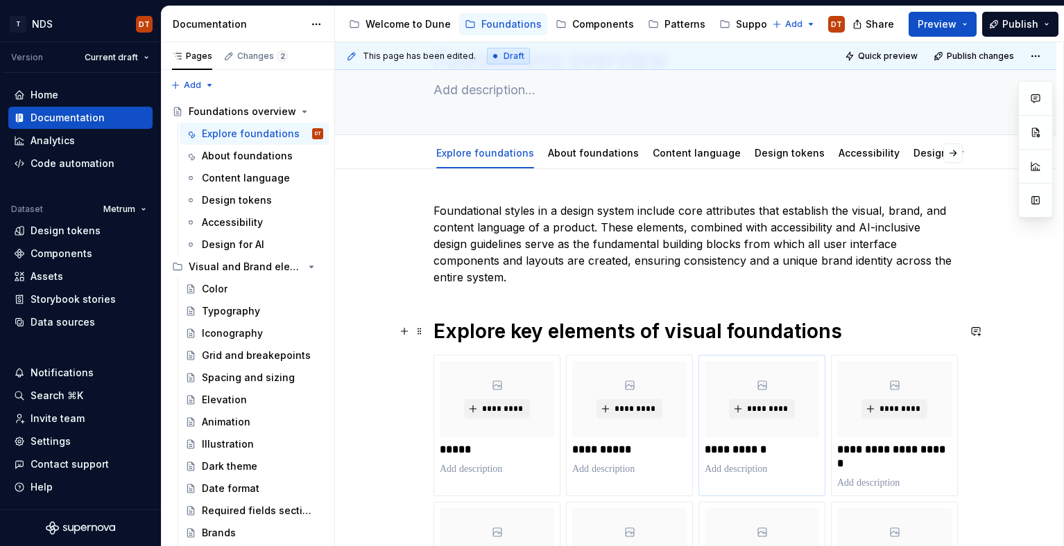
scroll to position [54, 0]
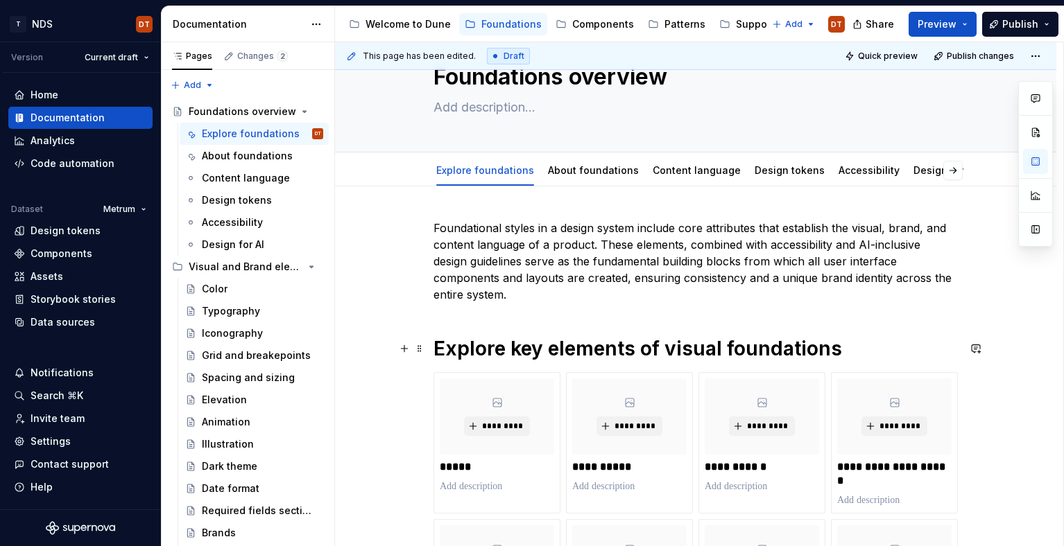
click at [542, 343] on h1 "Explore key elements of visual foundations" at bounding box center [695, 348] width 524 height 25
click at [635, 343] on h1 "Explore key elements of visual foundations" at bounding box center [695, 348] width 524 height 25
click at [677, 342] on h1 "Explore key elements of visual foundations" at bounding box center [695, 348] width 524 height 25
click at [675, 347] on h1 "Explore key elements of visual foundations" at bounding box center [695, 348] width 524 height 25
click at [728, 345] on h1 "Explore key elements of visual foundations" at bounding box center [695, 348] width 524 height 25
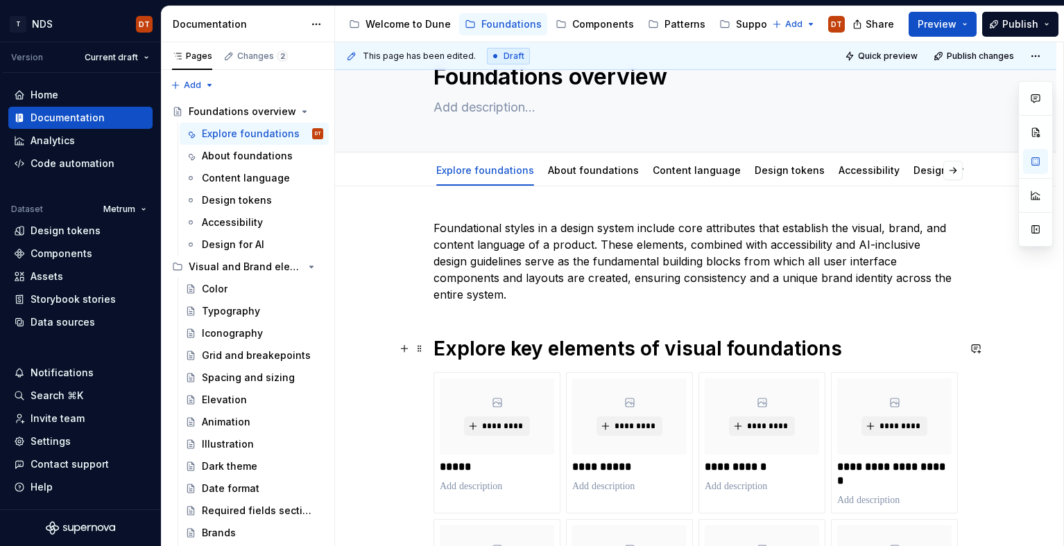
click at [526, 351] on h1 "Explore key elements of visual foundations" at bounding box center [695, 348] width 524 height 25
click at [585, 350] on h1 "Explore key elements of visual foundations" at bounding box center [695, 348] width 524 height 25
click at [634, 347] on h1 "Explore key elements of visual foundations" at bounding box center [695, 348] width 524 height 25
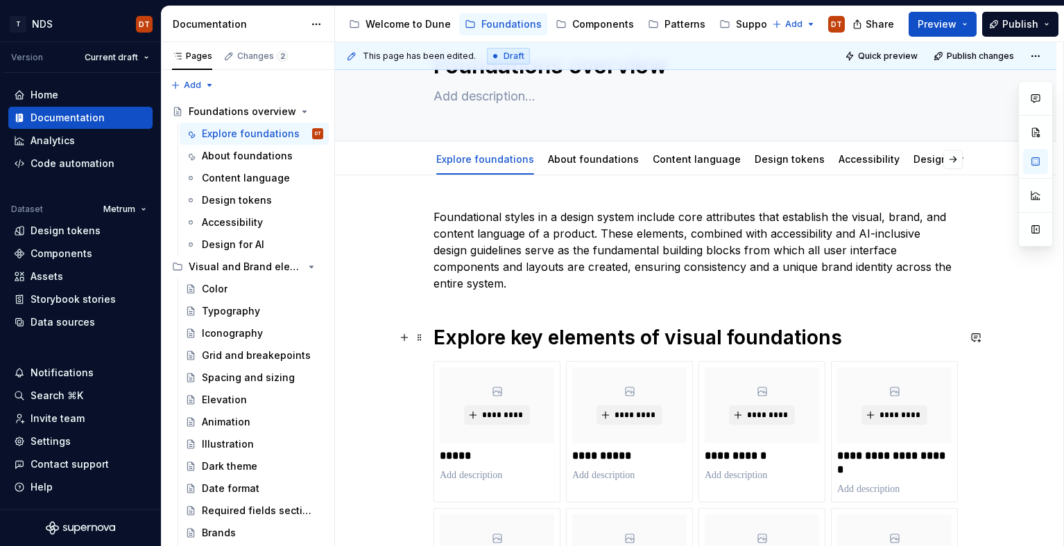
click at [562, 339] on h1 "Explore key elements of visual foundations" at bounding box center [695, 337] width 524 height 25
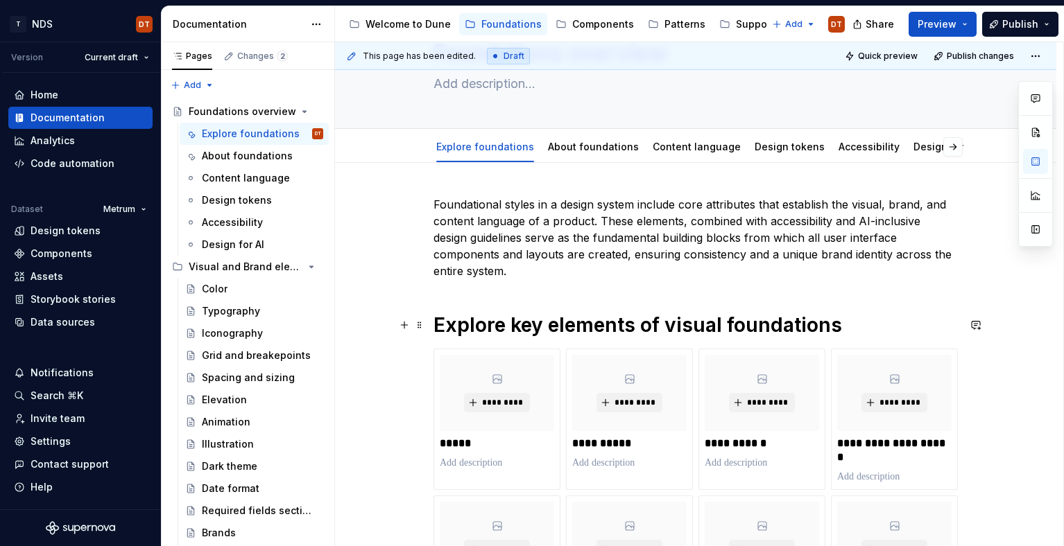
click at [530, 329] on h1 "Explore key elements of visual foundations" at bounding box center [695, 325] width 524 height 25
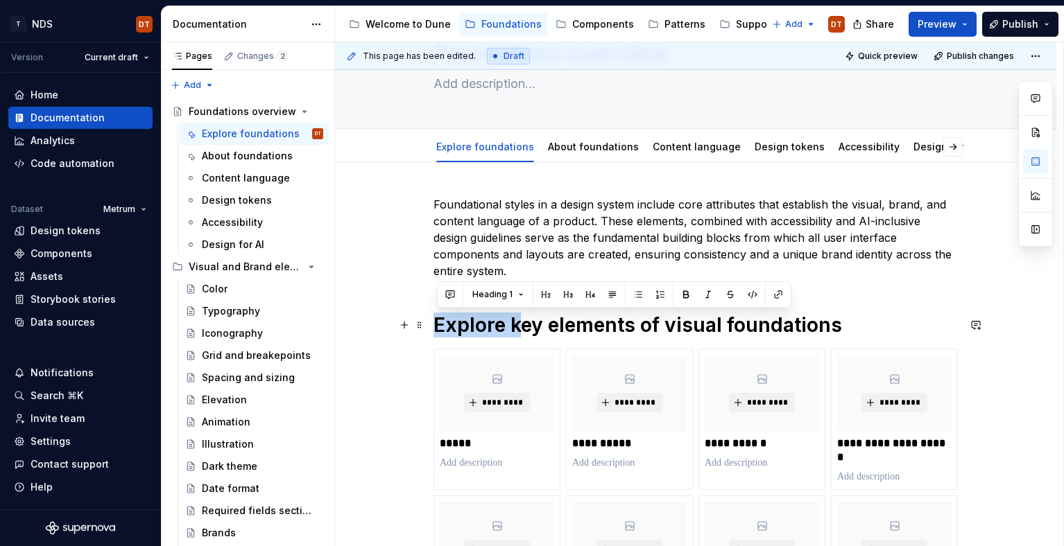
drag, startPoint x: 522, startPoint y: 324, endPoint x: 429, endPoint y: 328, distance: 93.0
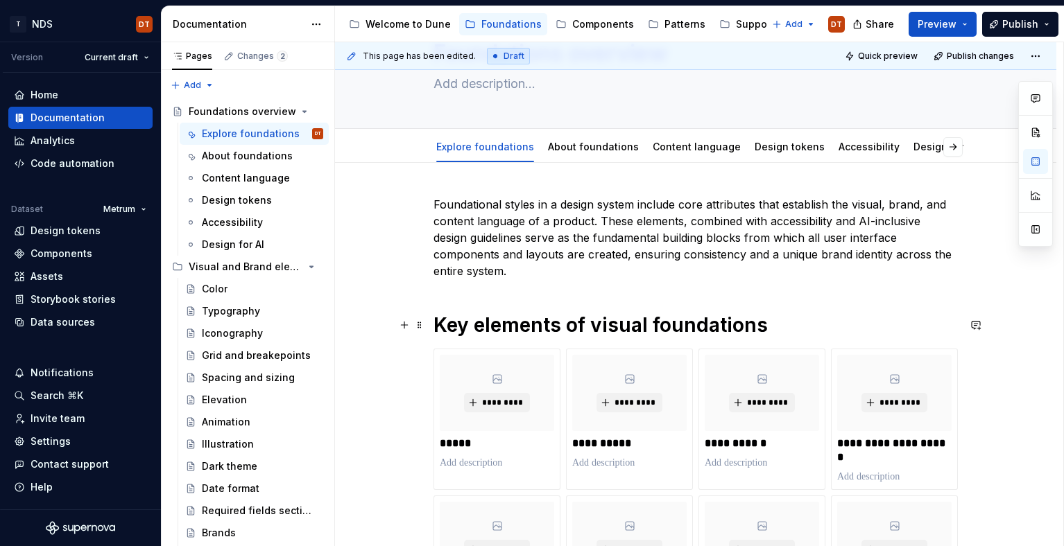
click at [555, 325] on h1 "Key elements of visual foundations" at bounding box center [695, 325] width 524 height 25
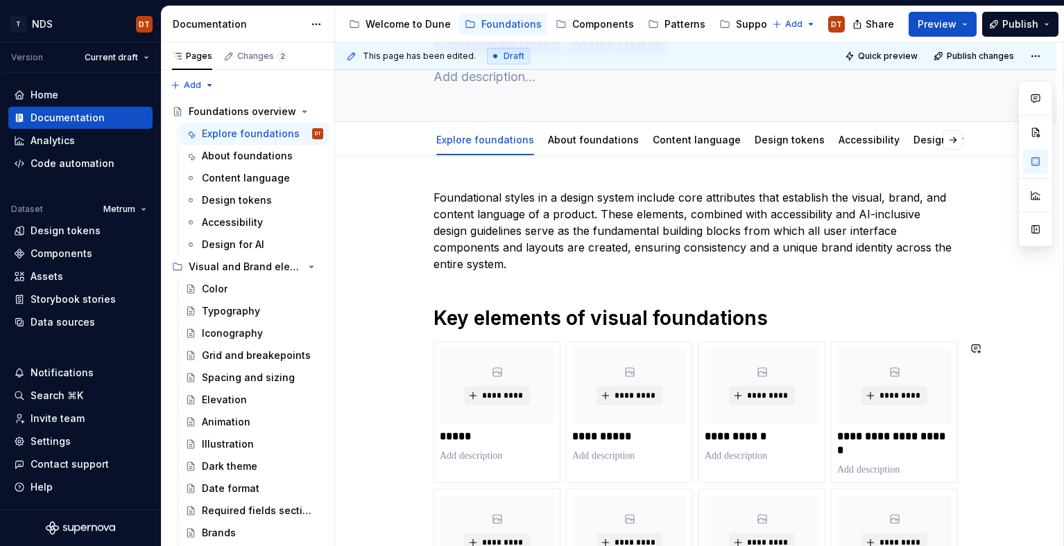
scroll to position [84, 0]
click at [590, 322] on h1 "Key elements of visual foundations" at bounding box center [695, 319] width 524 height 25
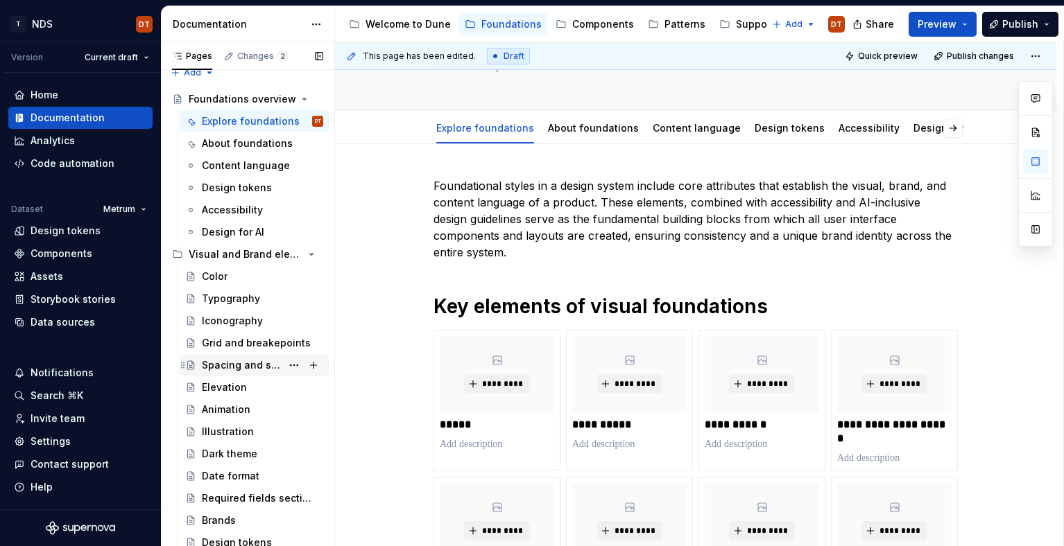
scroll to position [15, 0]
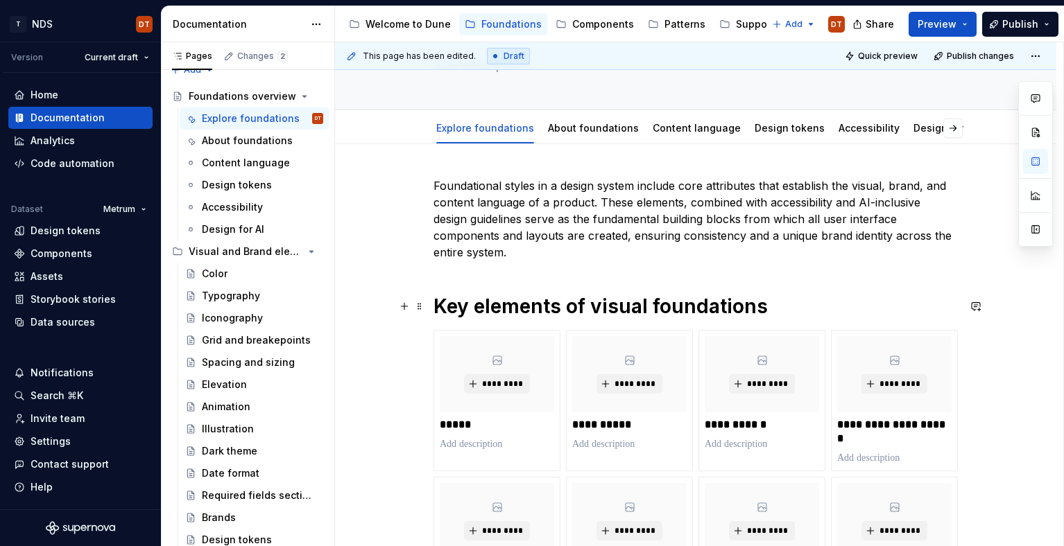
click at [604, 306] on h1 "Key elements of visual foundations" at bounding box center [695, 306] width 524 height 25
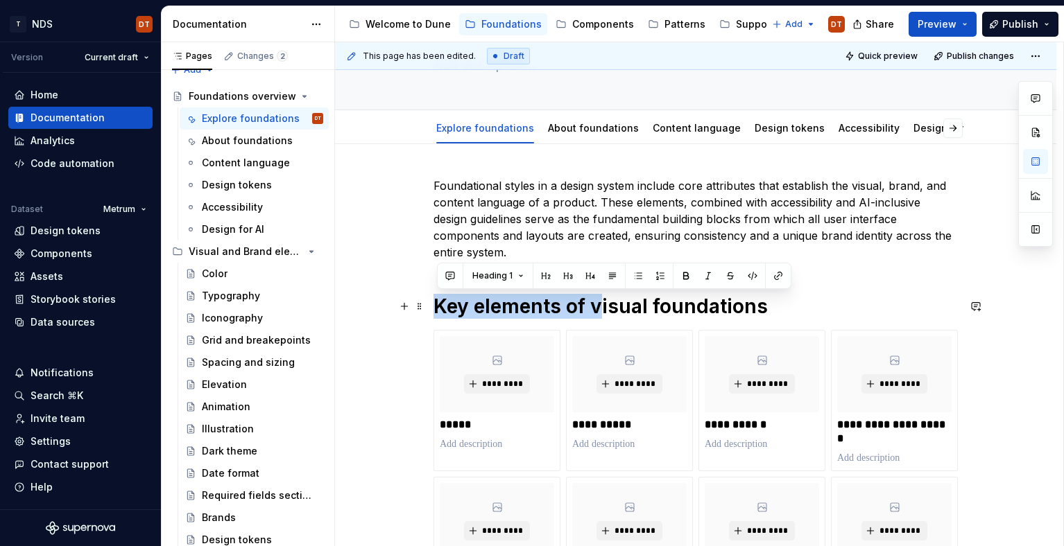
drag, startPoint x: 601, startPoint y: 306, endPoint x: 431, endPoint y: 306, distance: 169.9
click at [431, 306] on div "**********" at bounding box center [695, 538] width 721 height 788
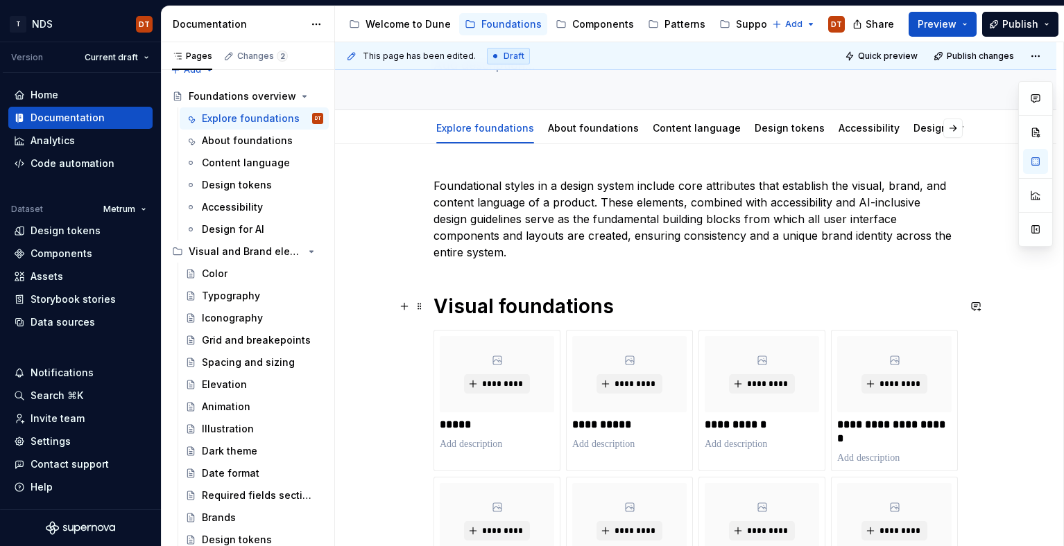
click at [502, 306] on h1 "Visual foundations" at bounding box center [695, 306] width 524 height 25
click at [639, 304] on h1 "Visual and brand foundations" at bounding box center [695, 306] width 524 height 25
click at [686, 306] on h1 "Visual and brand foundations" at bounding box center [695, 306] width 524 height 25
click at [716, 307] on h1 "Visual and brand foundations" at bounding box center [695, 306] width 524 height 25
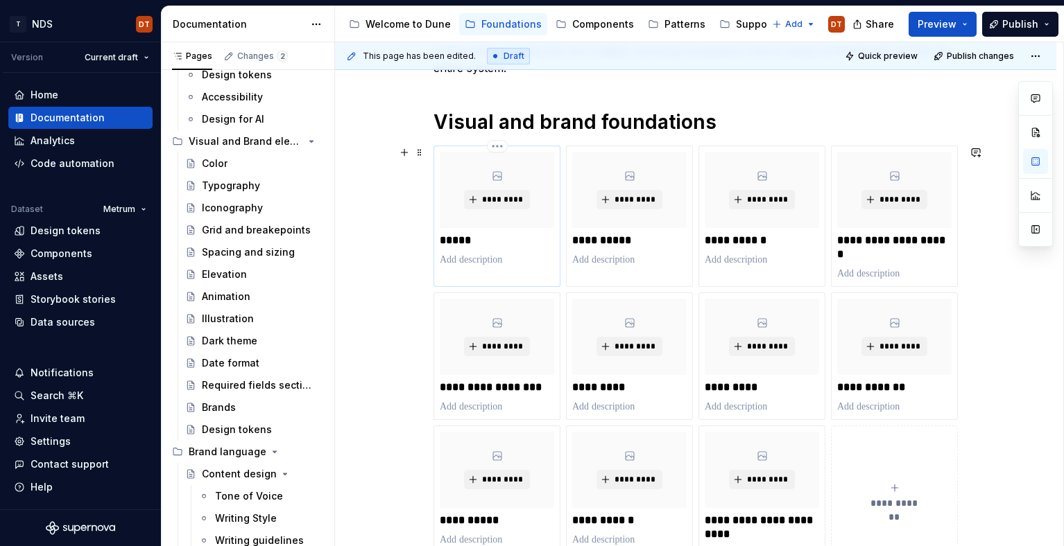
scroll to position [124, 0]
drag, startPoint x: 549, startPoint y: 121, endPoint x: 505, endPoint y: 119, distance: 43.7
click at [549, 121] on h1 "Visual and brand foundations" at bounding box center [695, 122] width 524 height 25
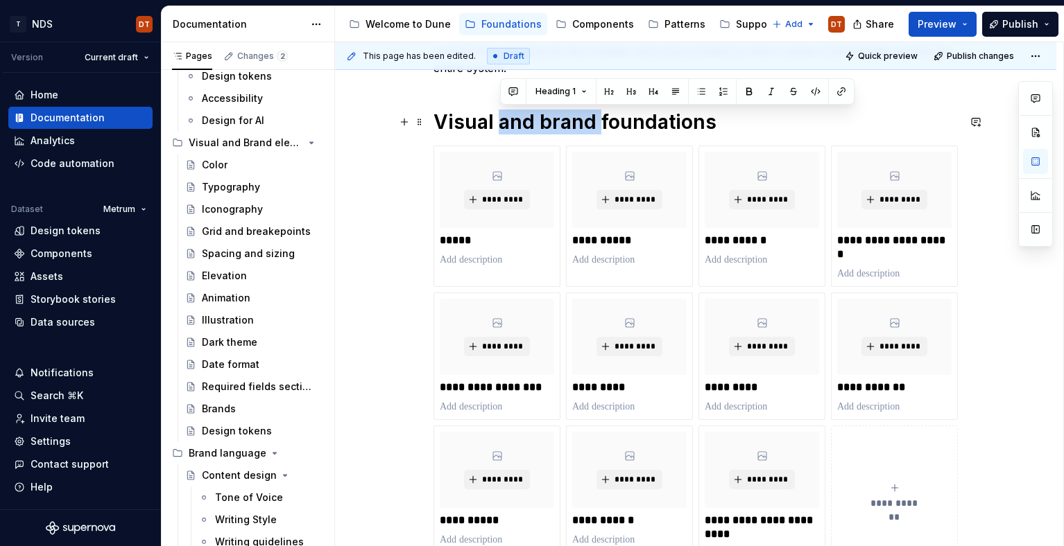
drag, startPoint x: 506, startPoint y: 122, endPoint x: 601, endPoint y: 127, distance: 95.1
click at [601, 127] on h1 "Visual and brand foundations" at bounding box center [695, 122] width 524 height 25
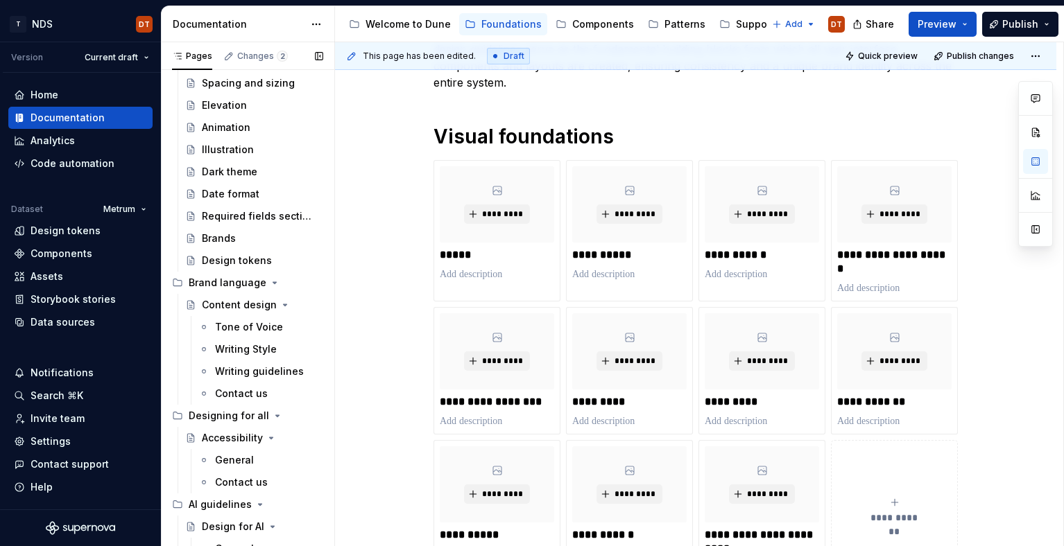
scroll to position [298, 0]
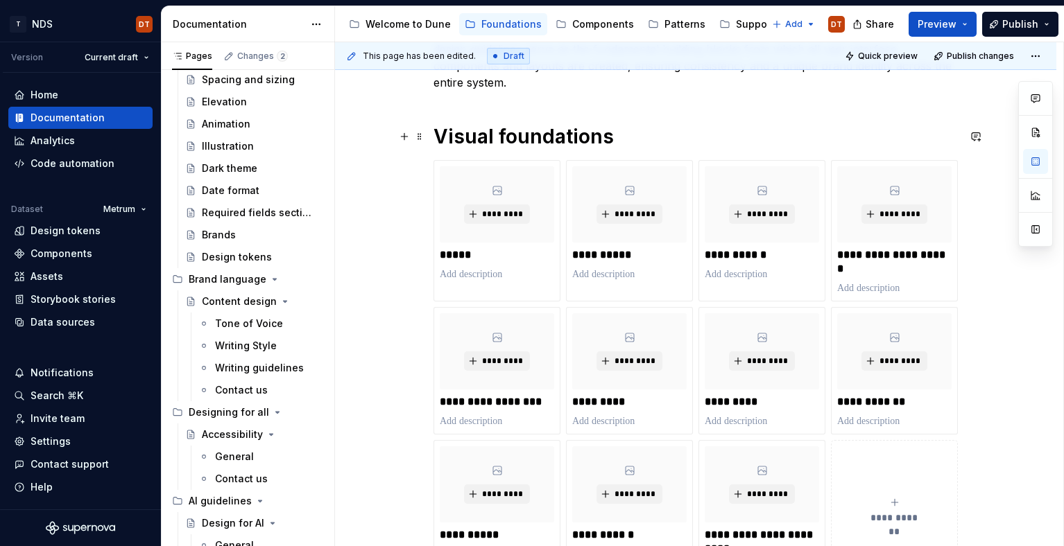
click at [665, 138] on h1 "Visual foundations" at bounding box center [695, 136] width 524 height 25
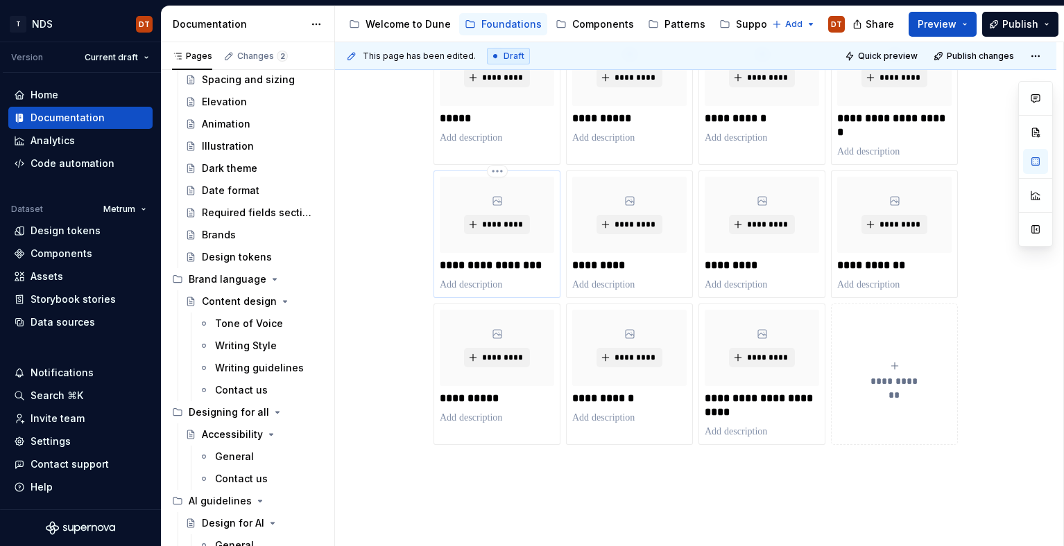
scroll to position [481, 0]
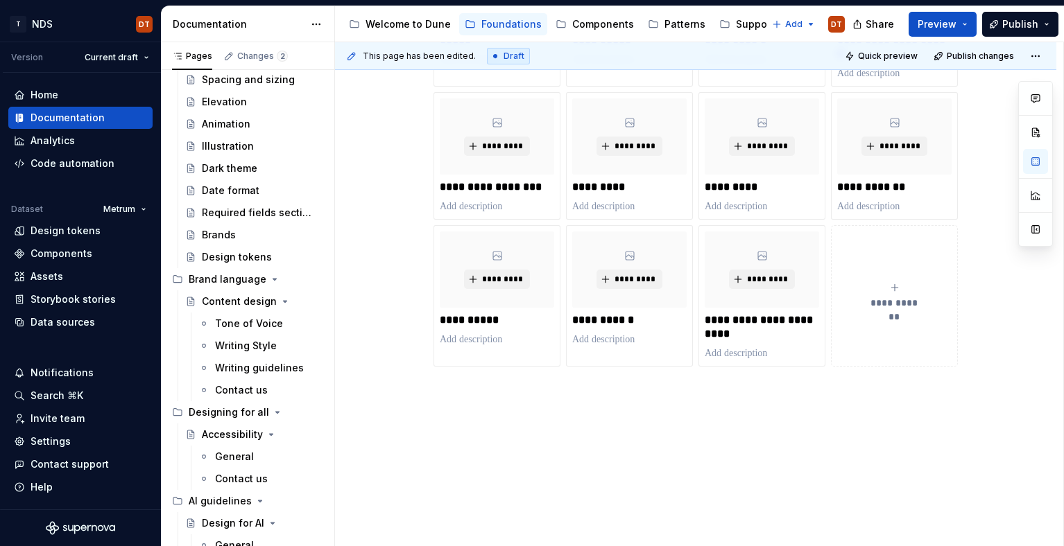
click at [463, 420] on div "**********" at bounding box center [695, 153] width 721 height 788
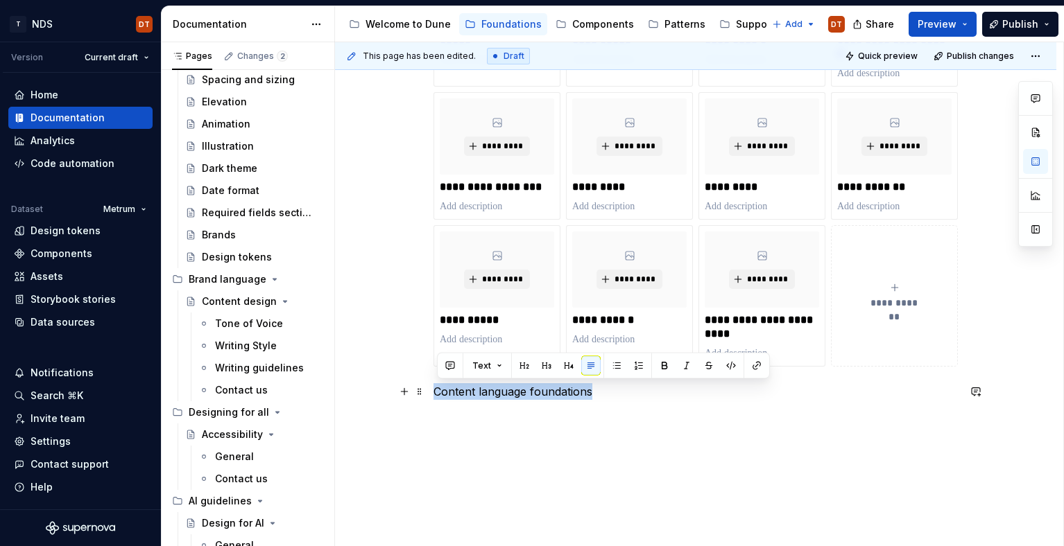
drag, startPoint x: 598, startPoint y: 394, endPoint x: 433, endPoint y: 393, distance: 165.0
click at [433, 393] on div "**********" at bounding box center [695, 182] width 721 height 846
click at [497, 366] on button "Text" at bounding box center [487, 365] width 42 height 19
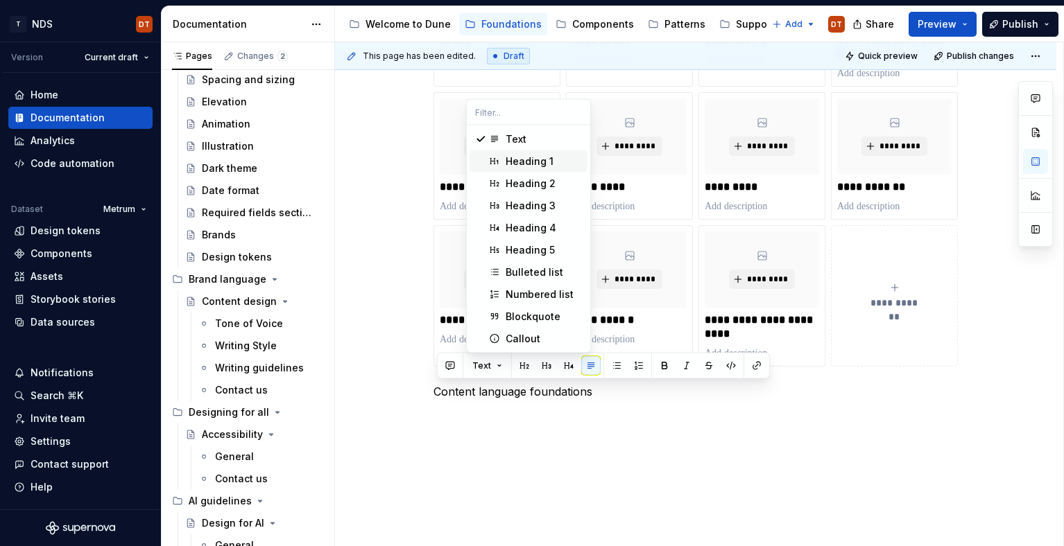
click at [517, 158] on div "Heading 1" at bounding box center [530, 162] width 48 height 14
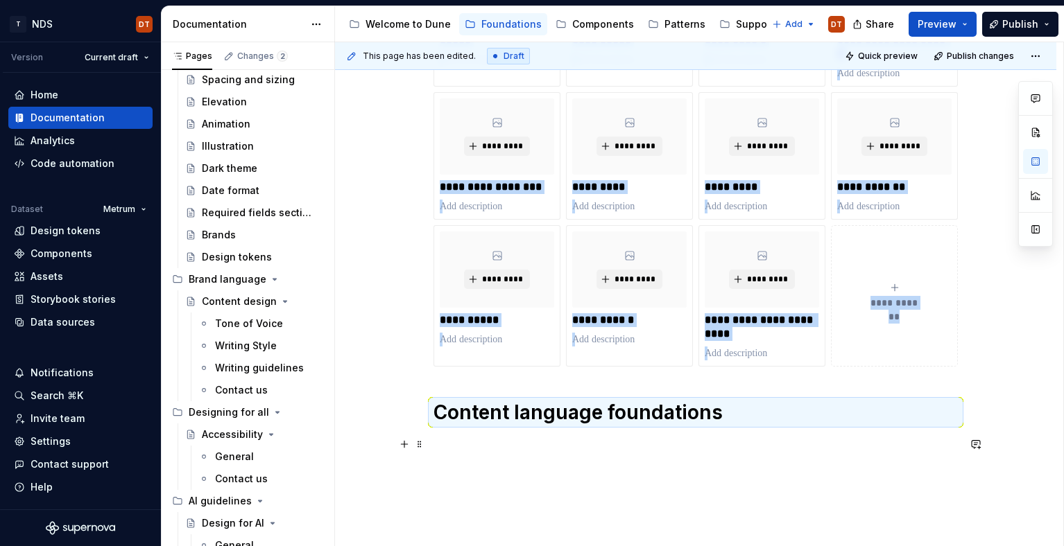
click at [468, 447] on p at bounding box center [695, 444] width 524 height 17
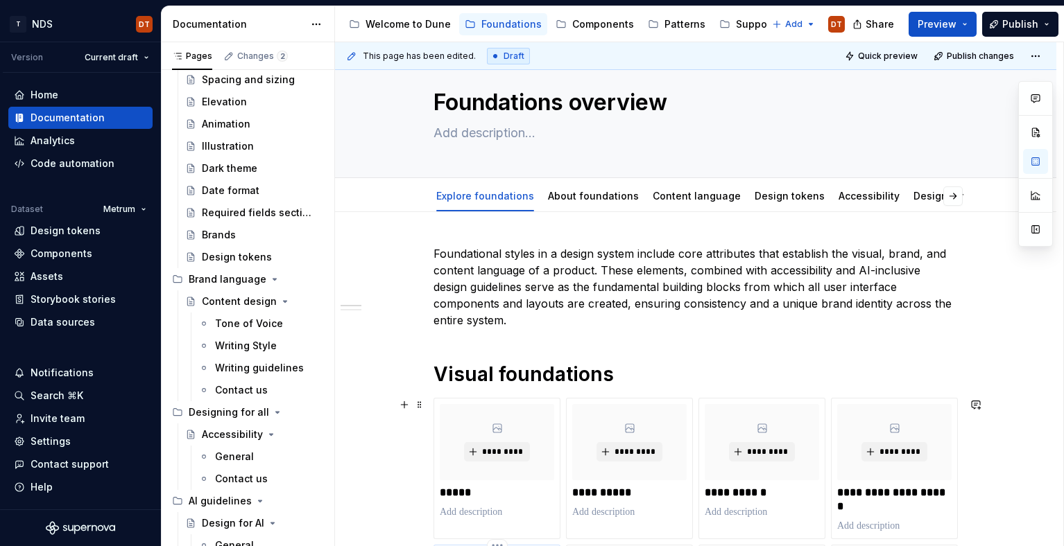
scroll to position [0, 0]
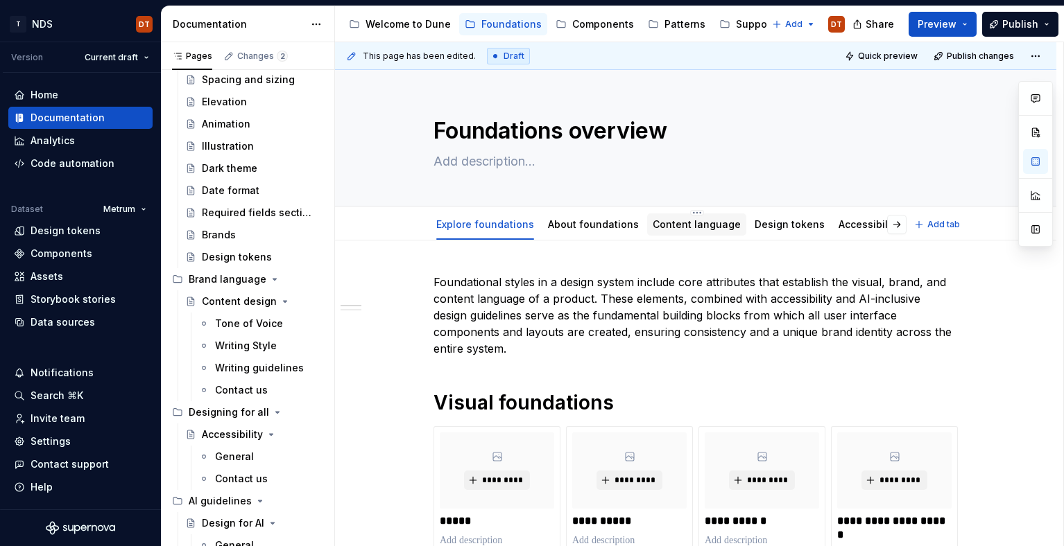
click at [682, 221] on link "Content language" at bounding box center [697, 224] width 88 height 12
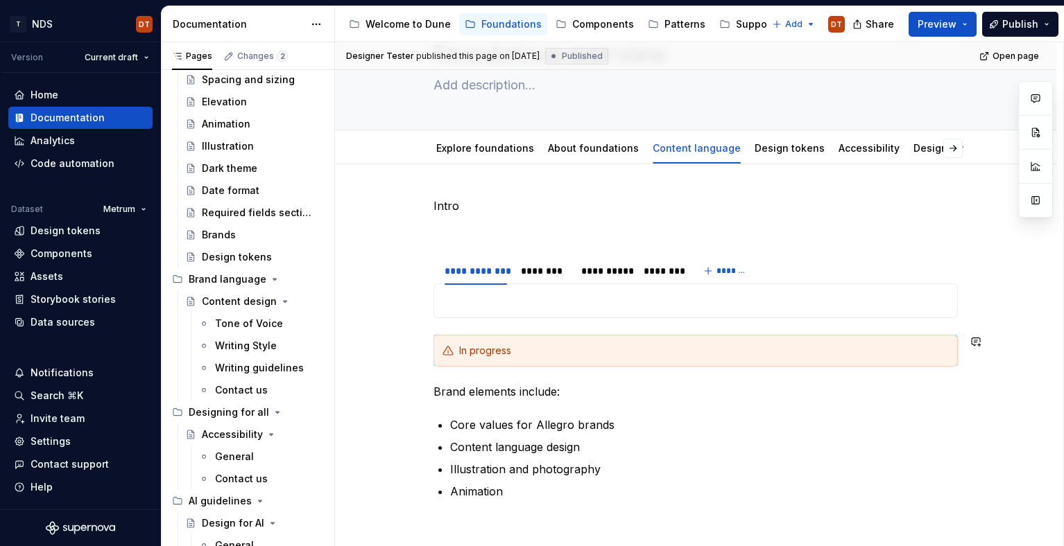
scroll to position [83, 0]
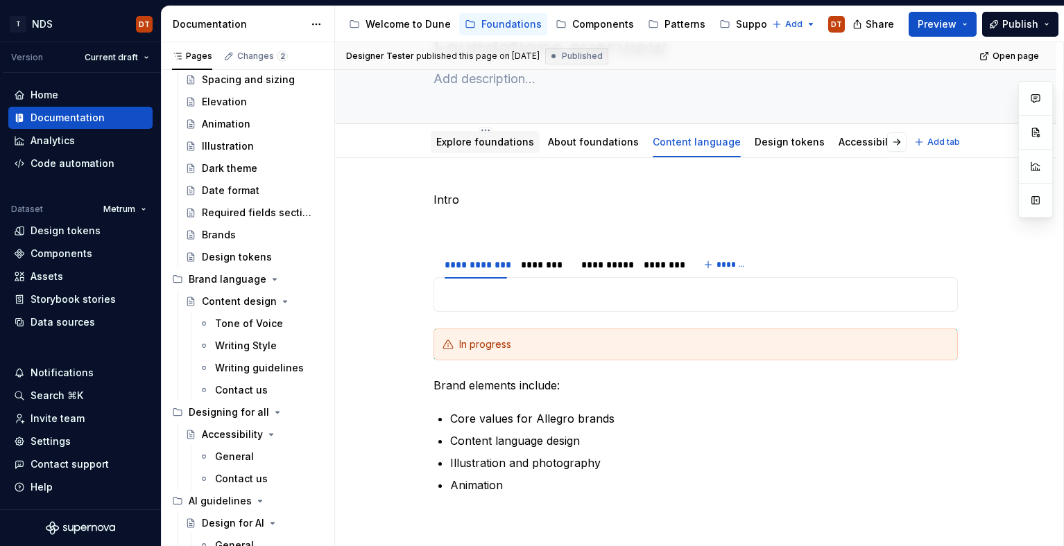
click at [496, 146] on link "Explore foundations" at bounding box center [485, 142] width 98 height 12
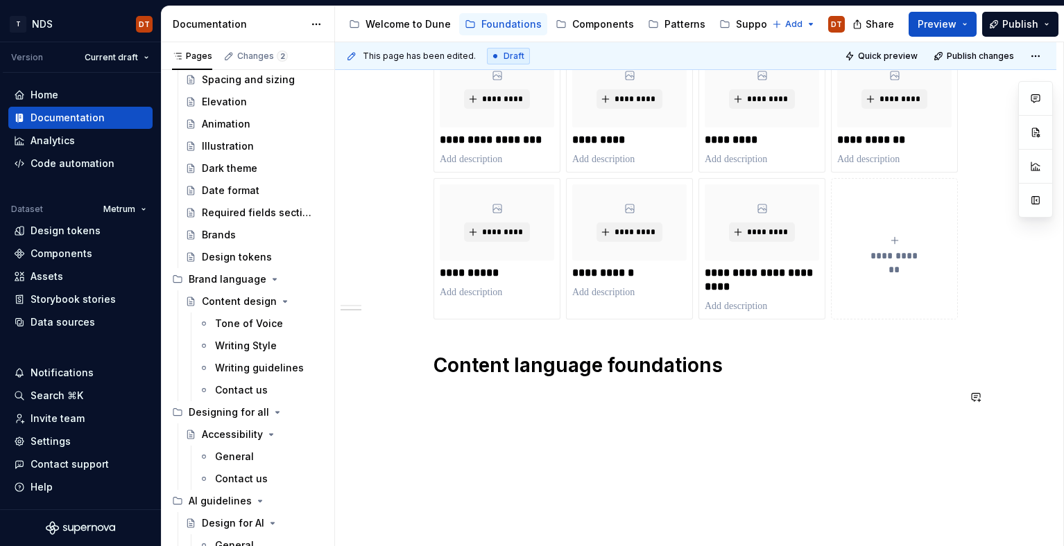
scroll to position [567, 0]
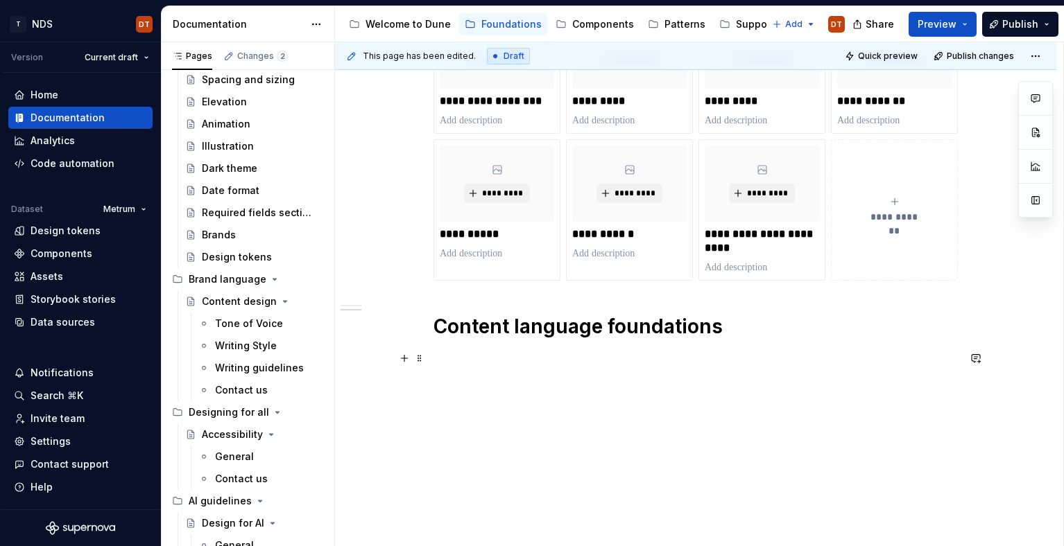
click at [465, 361] on p at bounding box center [695, 358] width 524 height 17
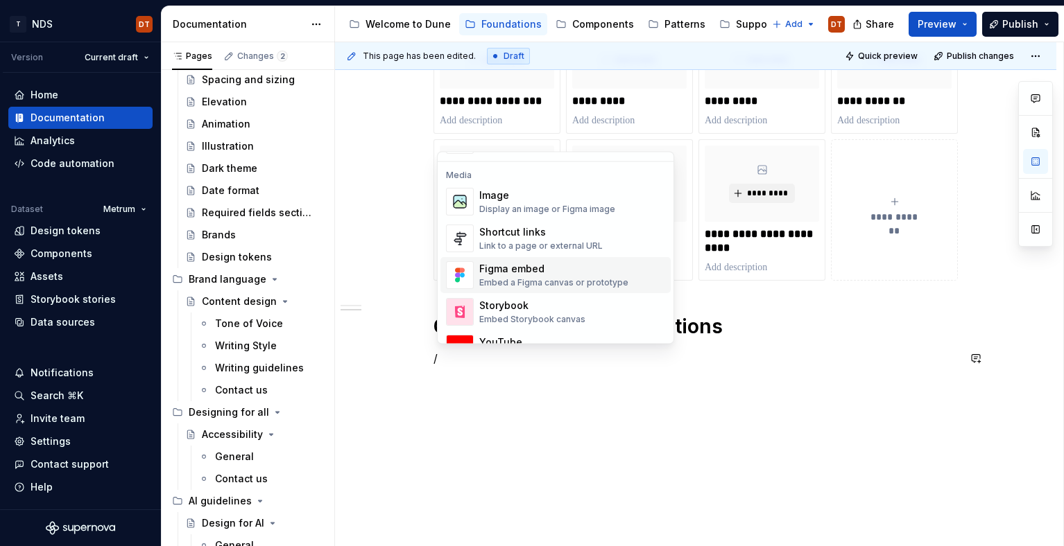
scroll to position [582, 0]
click at [506, 238] on div "Shortcut links Link to a page or external URL" at bounding box center [540, 237] width 123 height 26
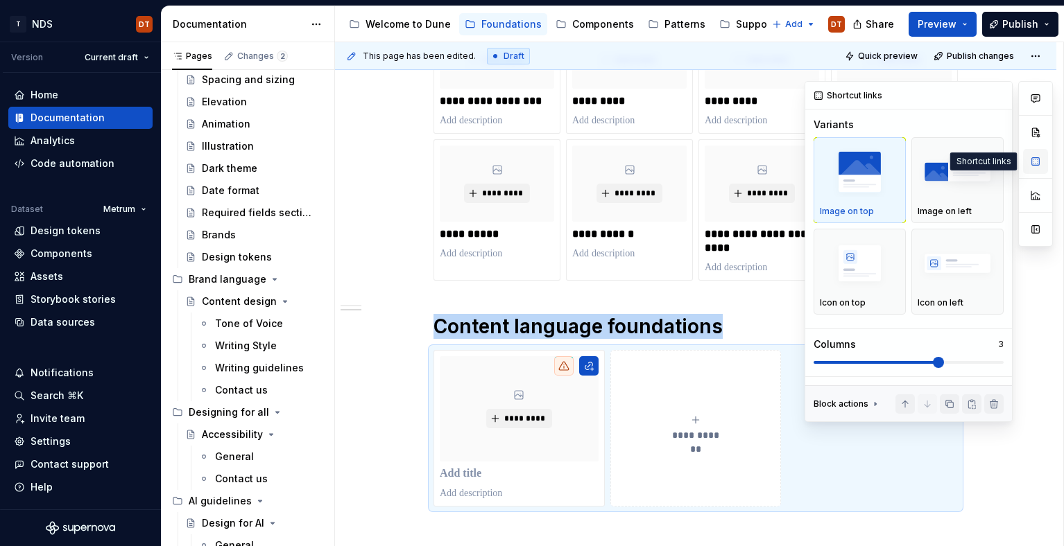
click at [1033, 162] on button "button" at bounding box center [1035, 161] width 25 height 25
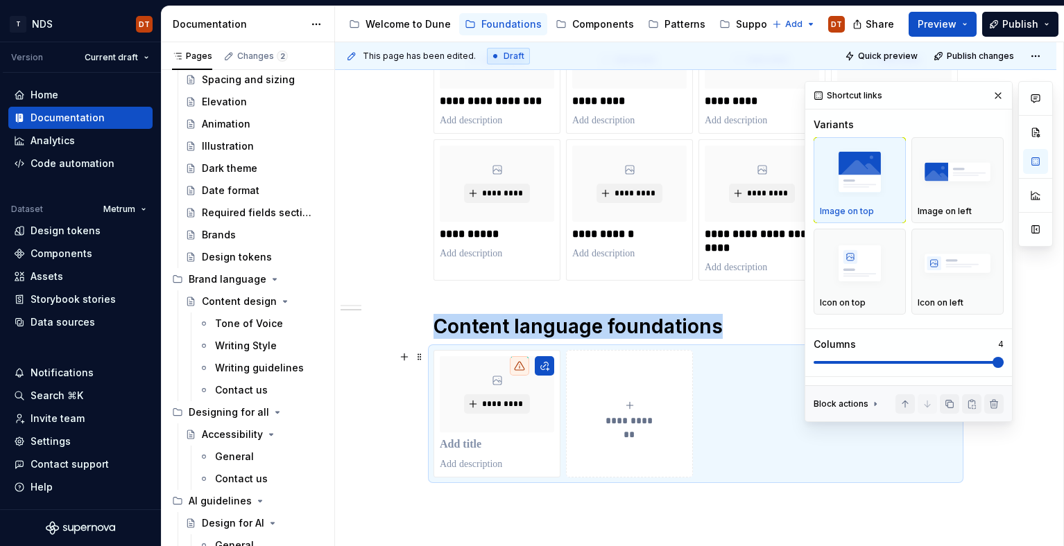
click at [999, 360] on span at bounding box center [908, 362] width 190 height 11
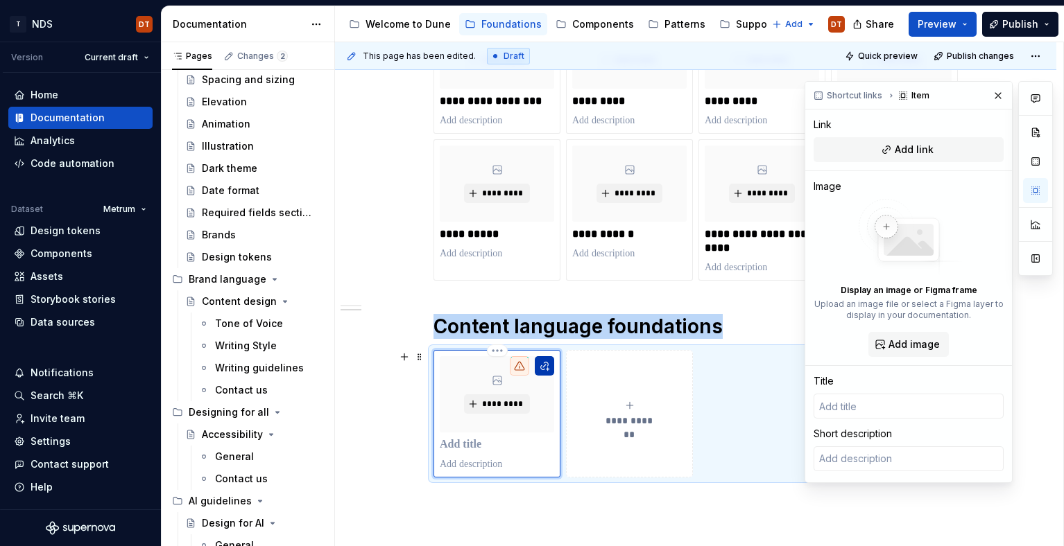
click at [553, 365] on button "button" at bounding box center [544, 365] width 19 height 19
type textarea "*"
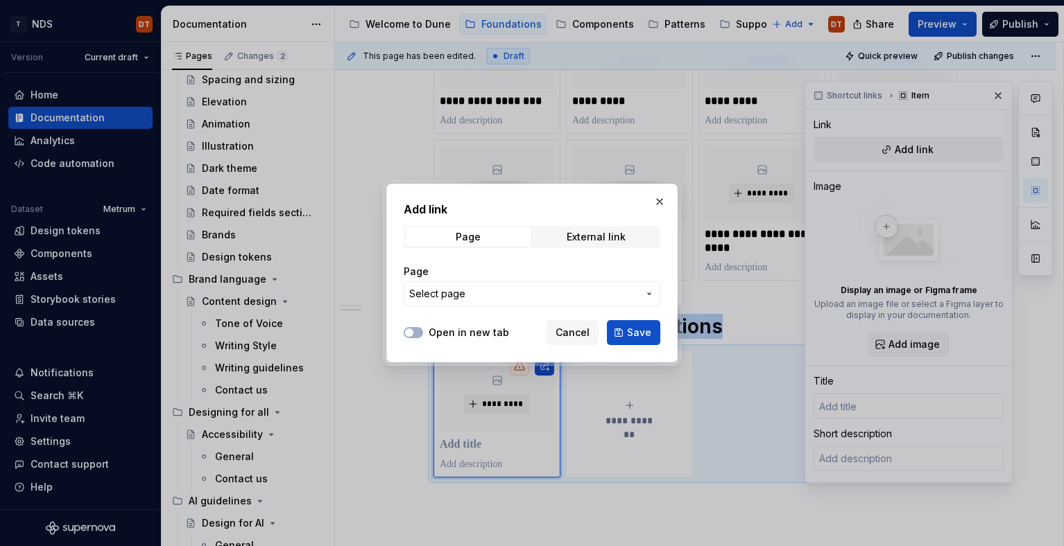
click at [653, 293] on icon "button" at bounding box center [649, 293] width 11 height 11
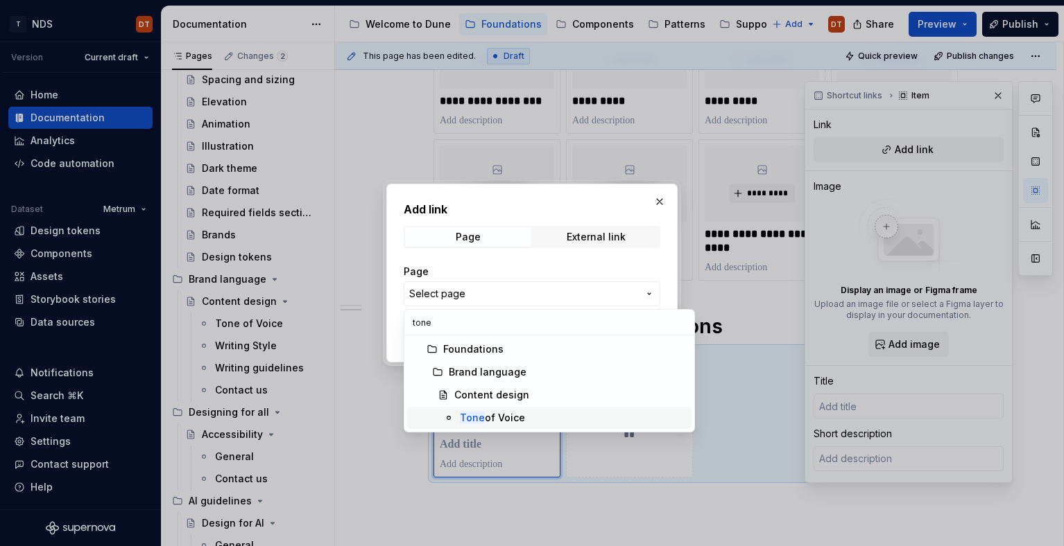
type input "tone"
click at [484, 415] on div "Tone of Voice" at bounding box center [492, 418] width 65 height 14
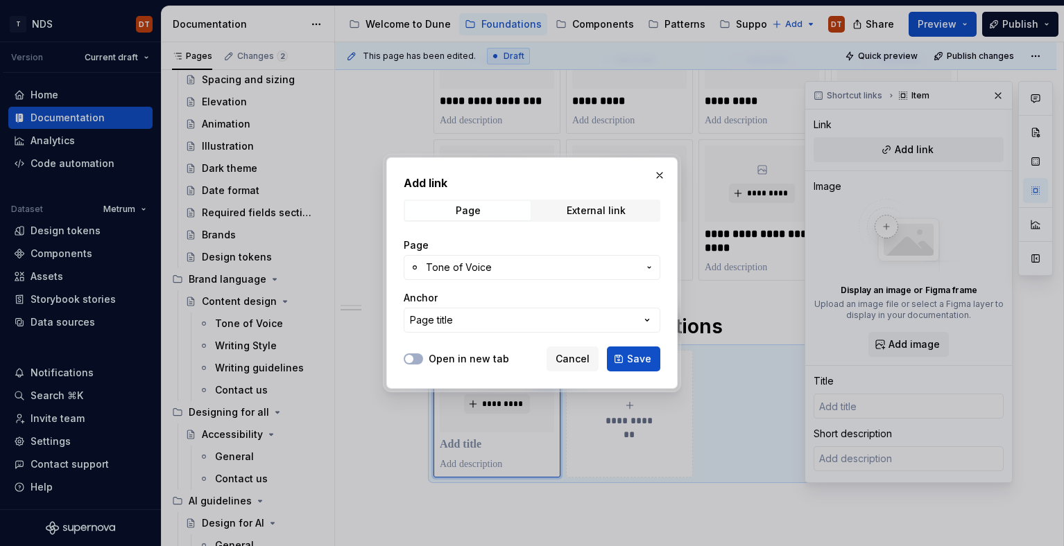
drag, startPoint x: 415, startPoint y: 361, endPoint x: 445, endPoint y: 361, distance: 29.8
click at [415, 361] on button "Open in new tab" at bounding box center [413, 359] width 19 height 11
click at [635, 357] on span "Save" at bounding box center [639, 359] width 24 height 14
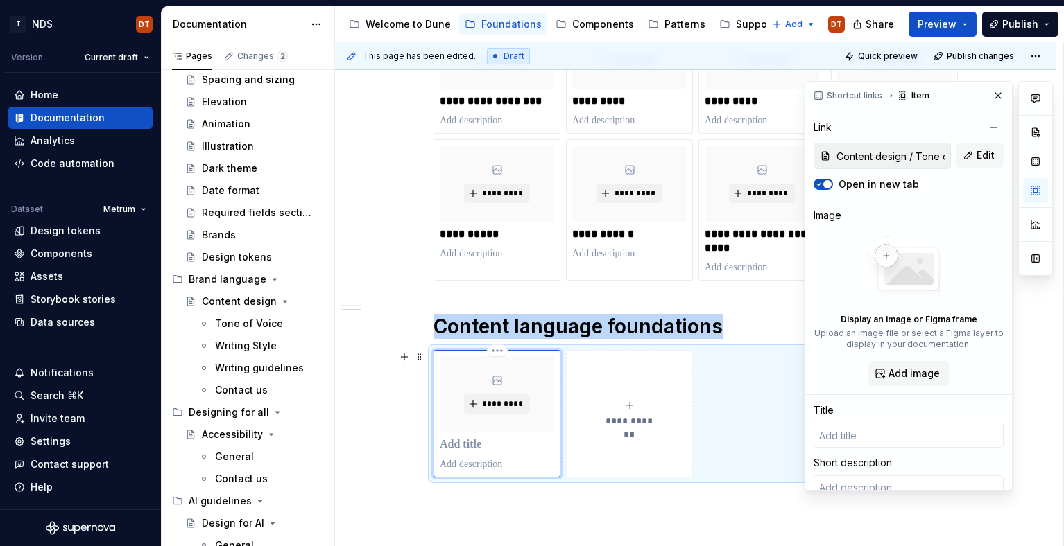
type textarea "*"
type input "Tone of Voice"
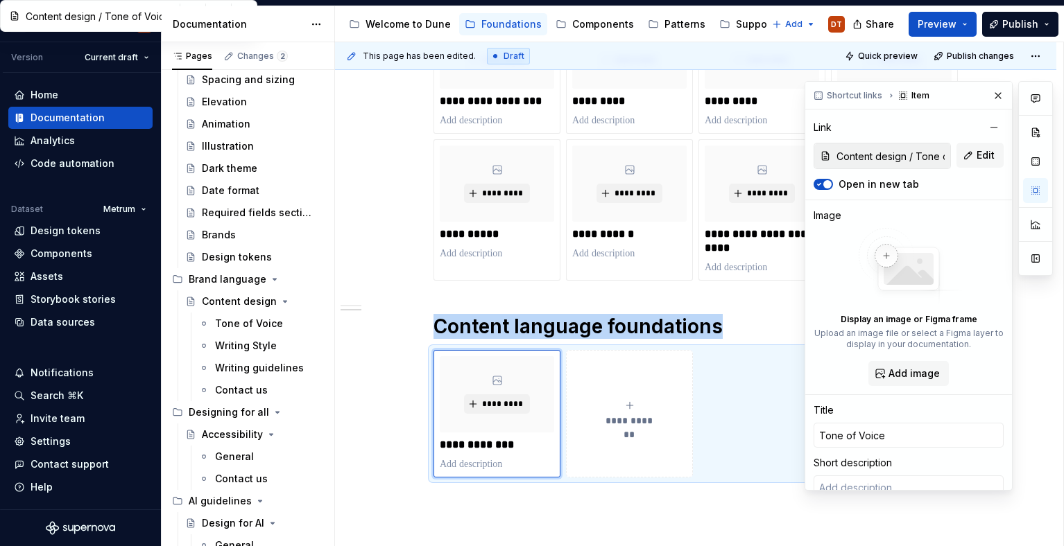
drag, startPoint x: 997, startPoint y: 96, endPoint x: 963, endPoint y: 125, distance: 44.2
click at [997, 96] on button "button" at bounding box center [997, 95] width 19 height 19
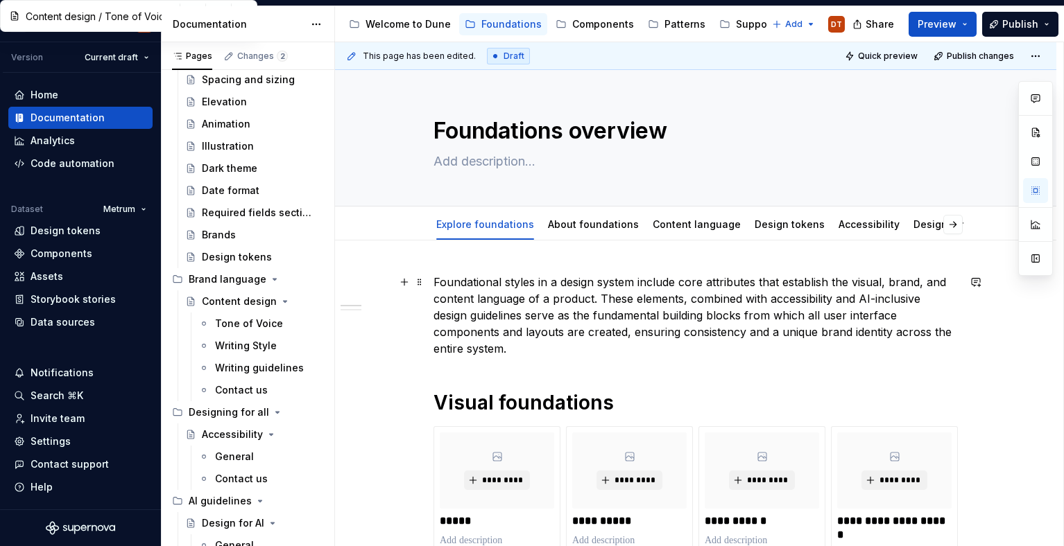
scroll to position [0, 0]
click at [696, 230] on link "Content language" at bounding box center [697, 224] width 88 height 12
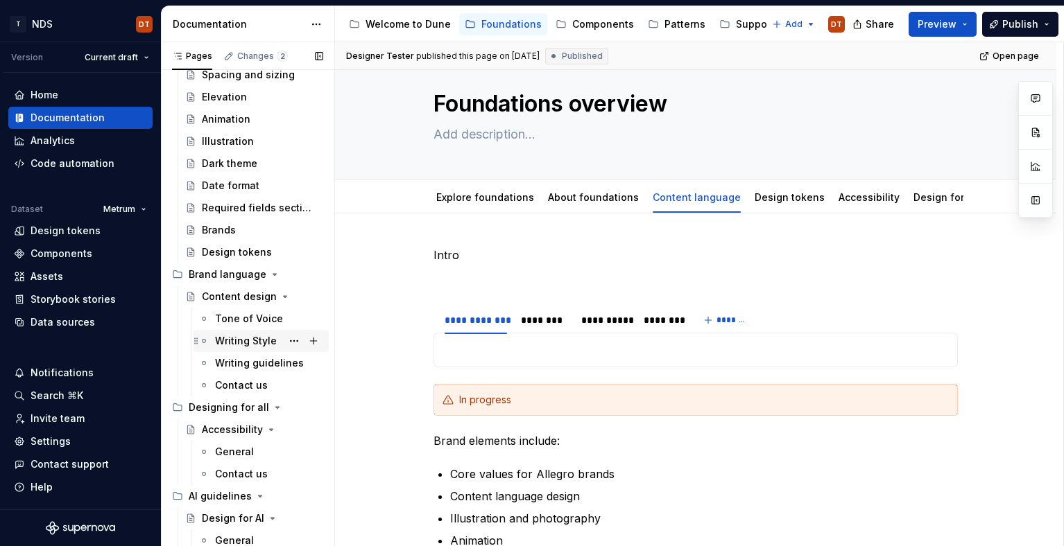
scroll to position [320, 0]
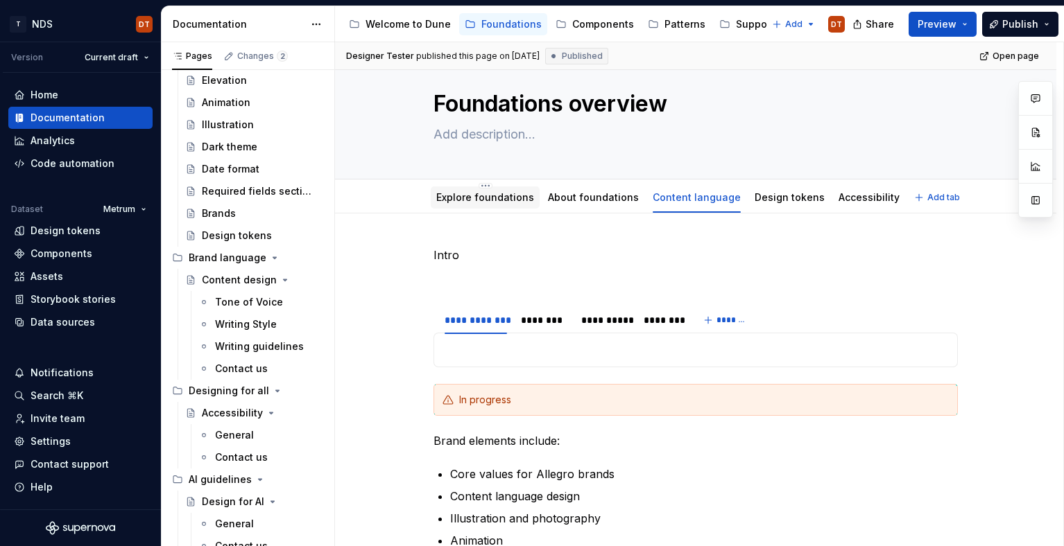
click at [478, 200] on link "Explore foundations" at bounding box center [485, 197] width 98 height 12
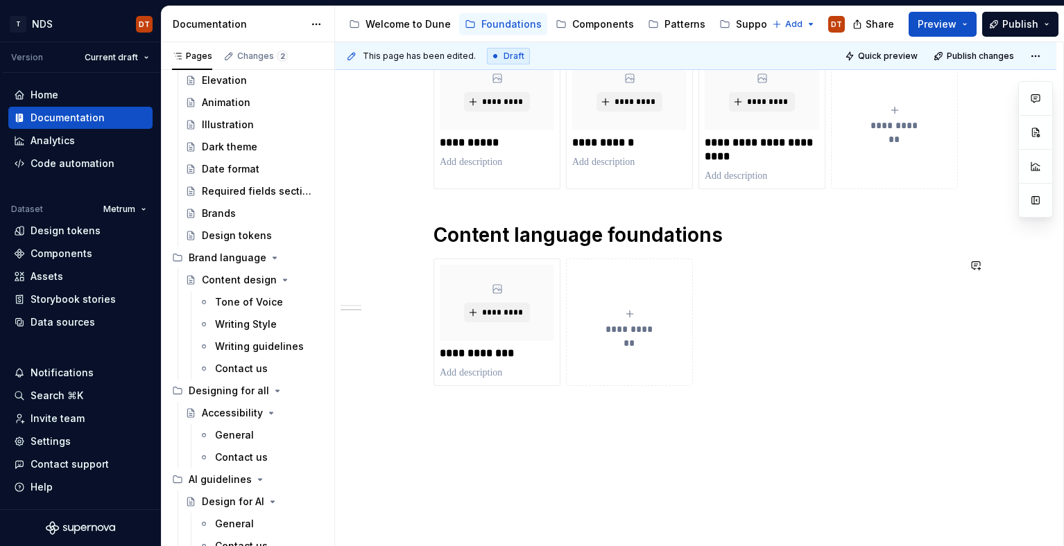
scroll to position [678, 0]
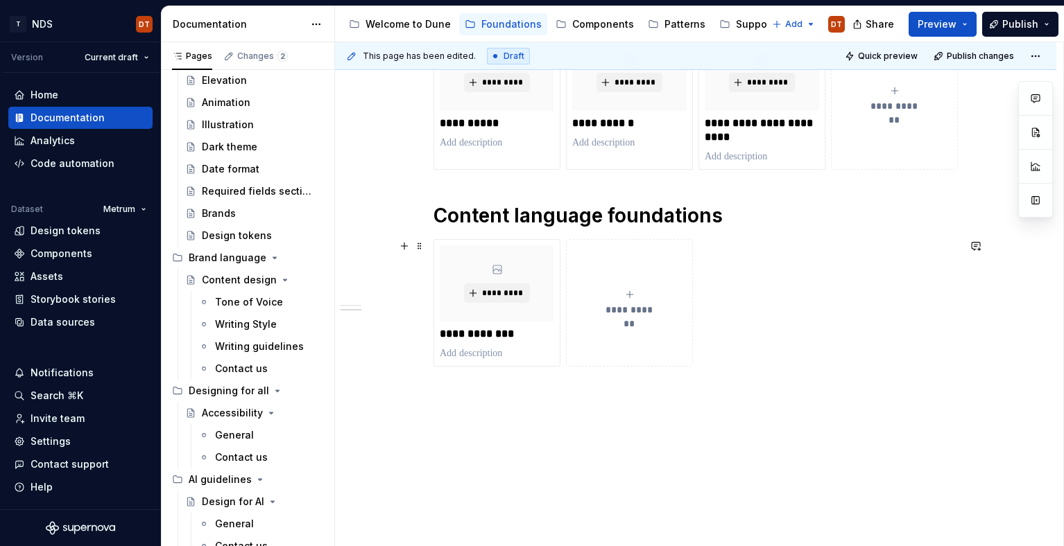
click at [653, 302] on div "**********" at bounding box center [629, 303] width 114 height 28
type textarea "*"
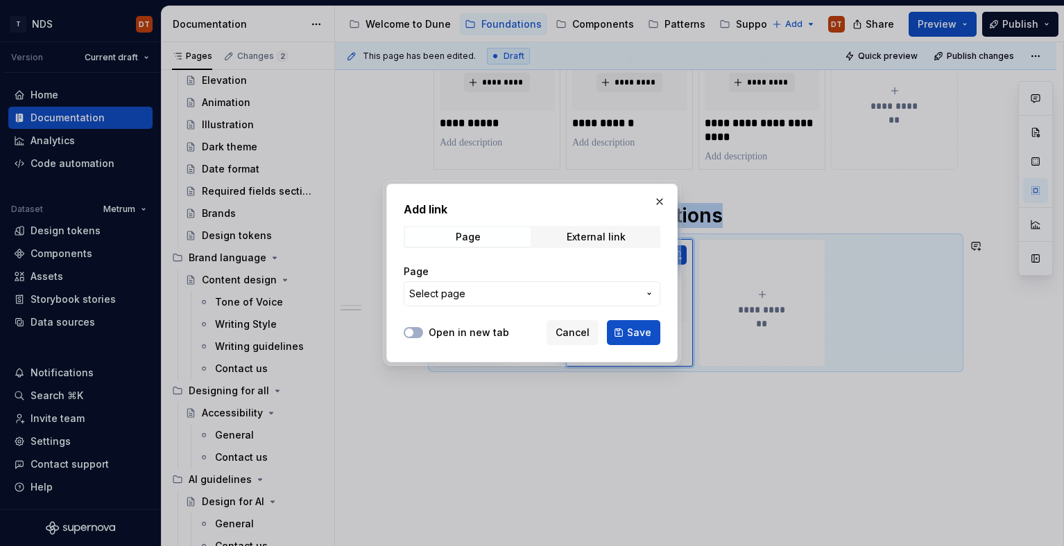
click at [652, 293] on icon "button" at bounding box center [649, 293] width 11 height 11
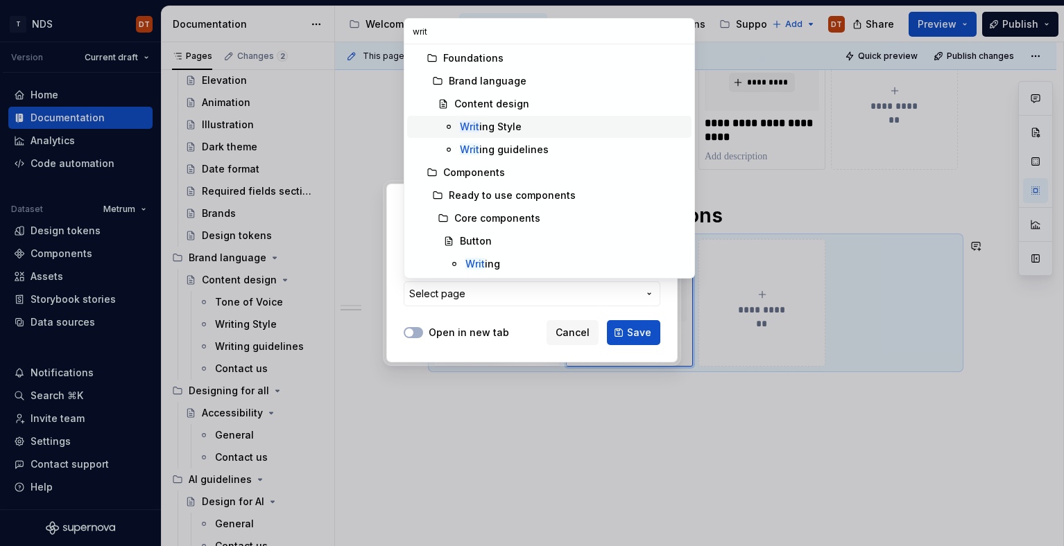
type input "writ"
click at [512, 129] on div "Writ ing Style" at bounding box center [491, 127] width 62 height 14
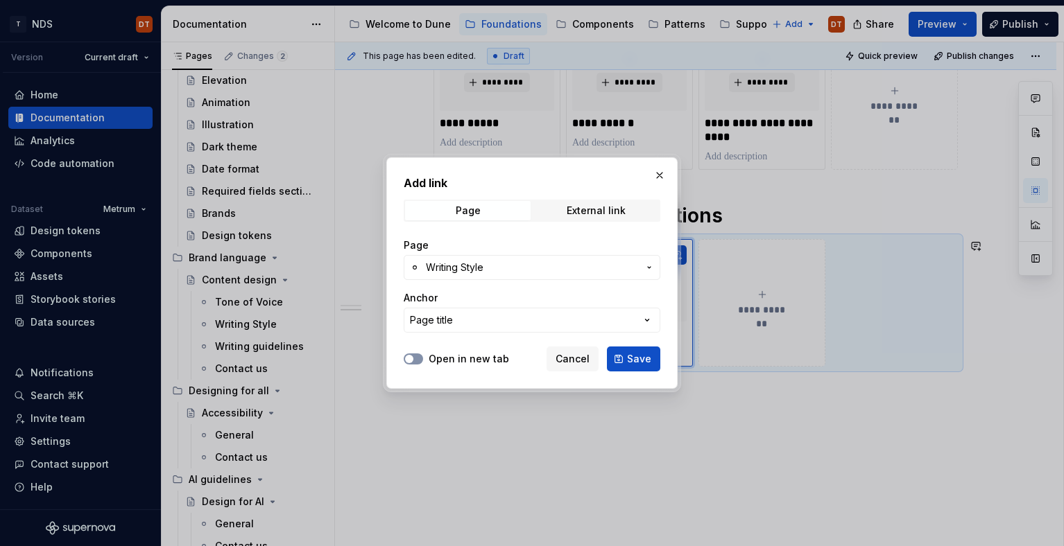
click at [415, 360] on button "Open in new tab" at bounding box center [413, 359] width 19 height 11
click at [632, 356] on span "Save" at bounding box center [639, 359] width 24 height 14
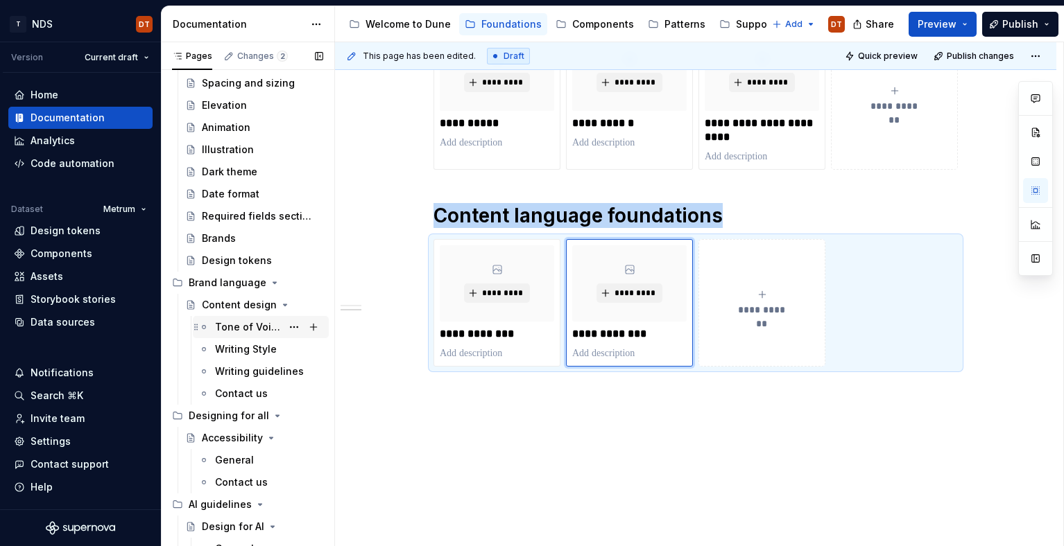
scroll to position [239, 0]
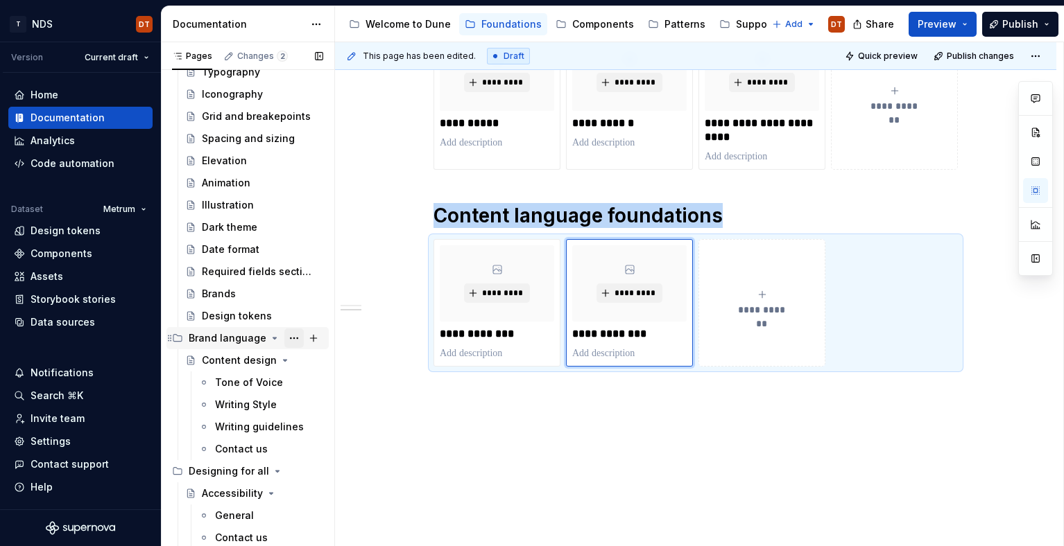
click at [298, 340] on button "Page tree" at bounding box center [293, 338] width 19 height 19
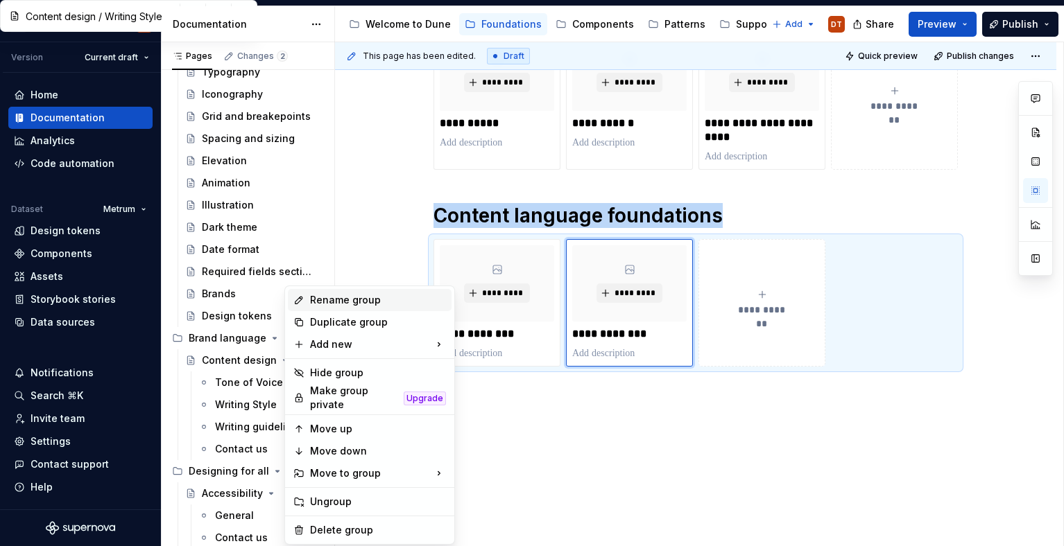
type textarea "*"
click at [338, 303] on div "Rename group" at bounding box center [378, 300] width 136 height 14
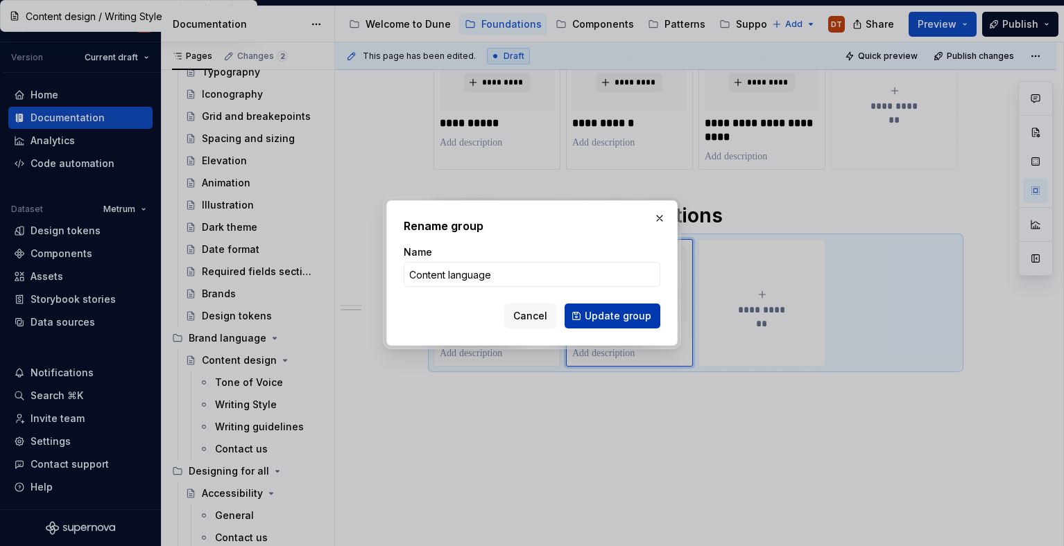
type input "Content language"
click at [598, 318] on span "Update group" at bounding box center [618, 316] width 67 height 14
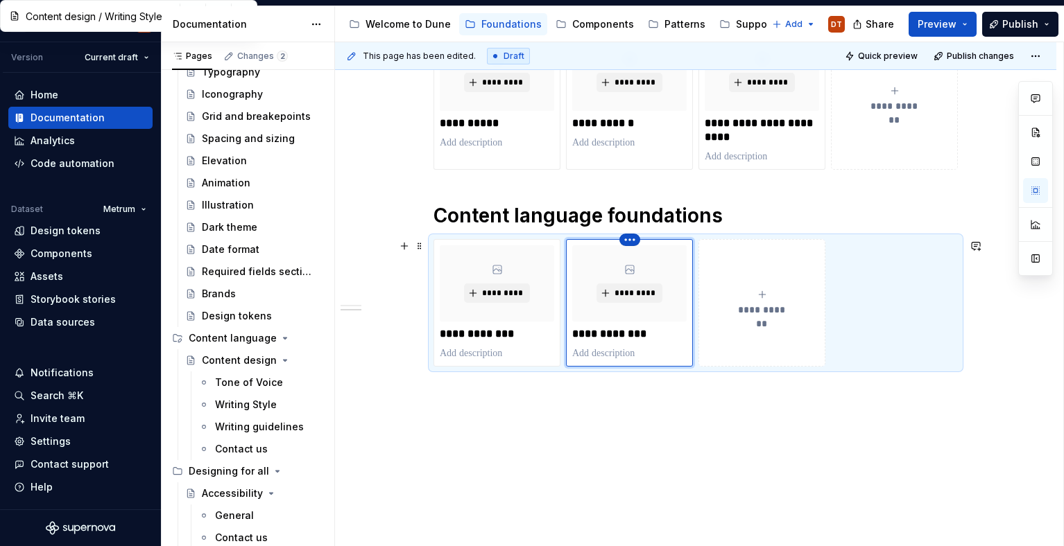
click at [635, 236] on html "T NDS DT Version Current draft Home Documentation Analytics Code automation Dat…" at bounding box center [532, 273] width 1064 height 546
click at [659, 266] on div "Delete item" at bounding box center [693, 264] width 90 height 14
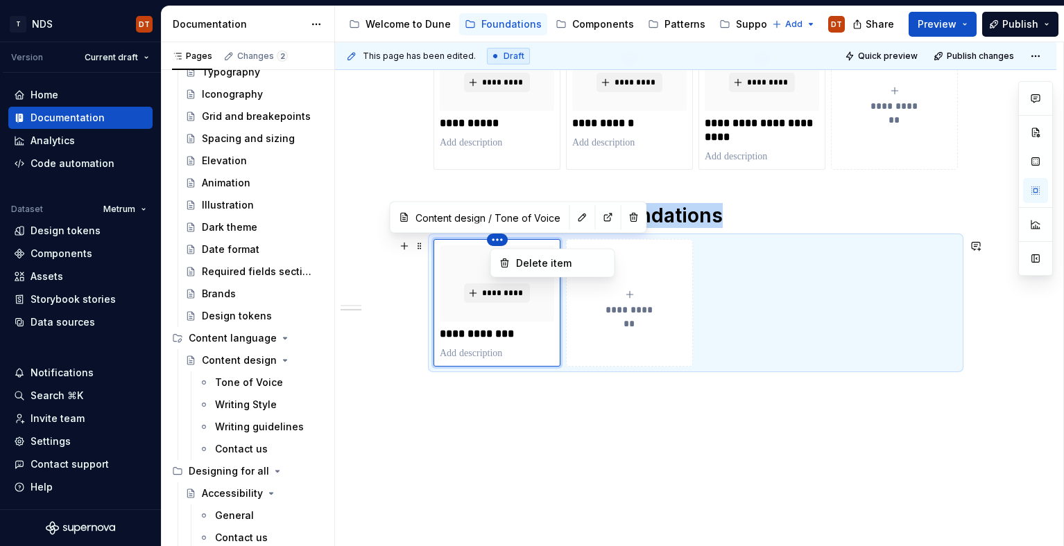
click at [499, 239] on html "T NDS DT Version Current draft Home Documentation Analytics Code automation Dat…" at bounding box center [532, 273] width 1064 height 546
click at [549, 264] on div "Delete item" at bounding box center [561, 264] width 90 height 14
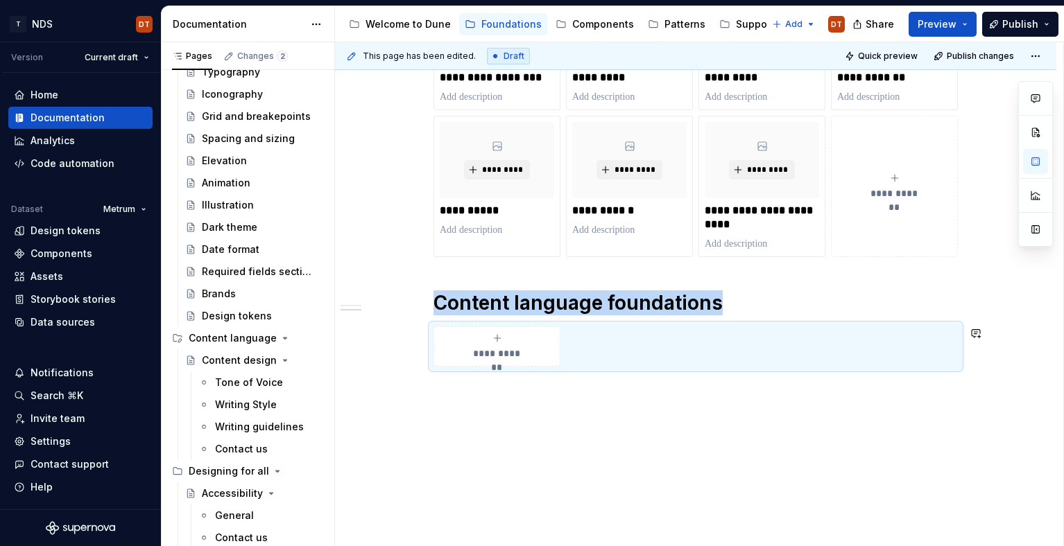
scroll to position [591, 0]
click at [295, 360] on button "Page tree" at bounding box center [293, 360] width 19 height 19
type textarea "*"
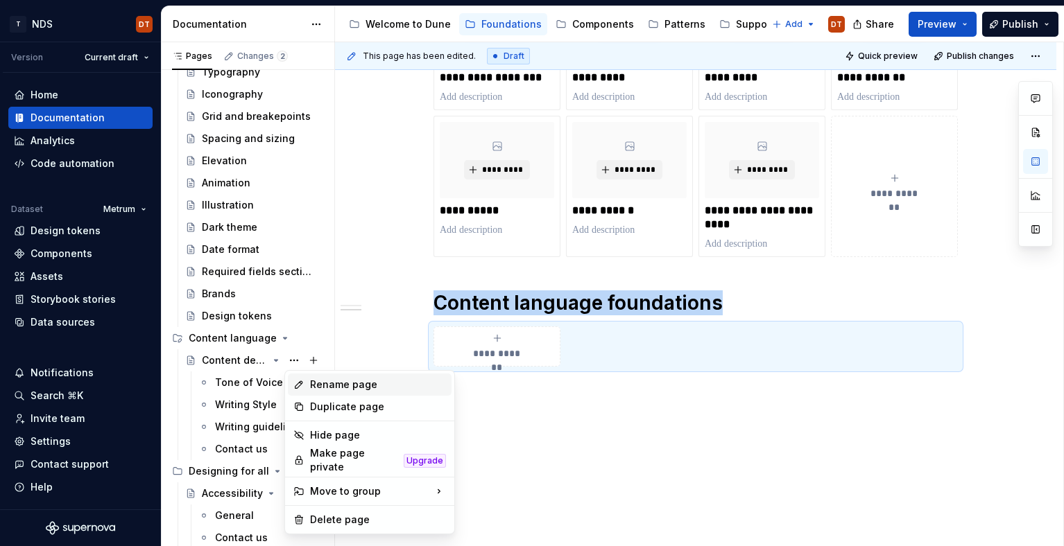
click at [334, 387] on div "Rename page" at bounding box center [378, 385] width 136 height 14
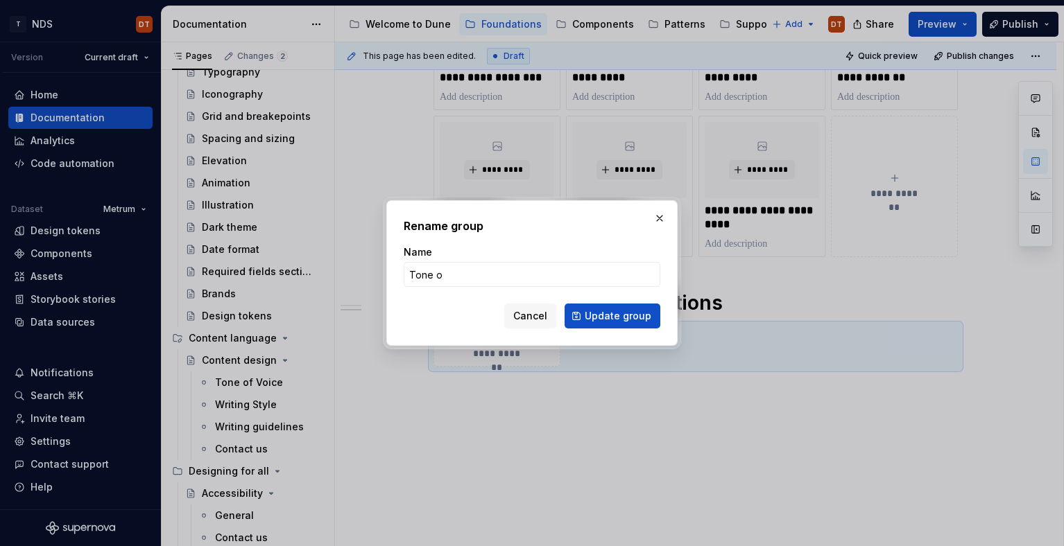
type input "Tone of Voice"
click at [603, 318] on span "Update group" at bounding box center [618, 316] width 67 height 14
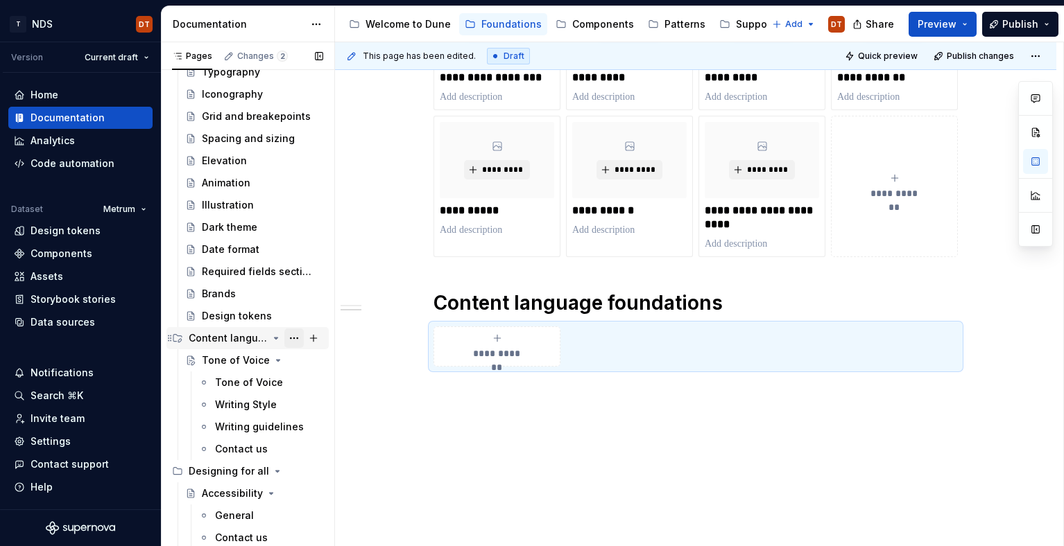
click at [295, 336] on button "Page tree" at bounding box center [293, 338] width 19 height 19
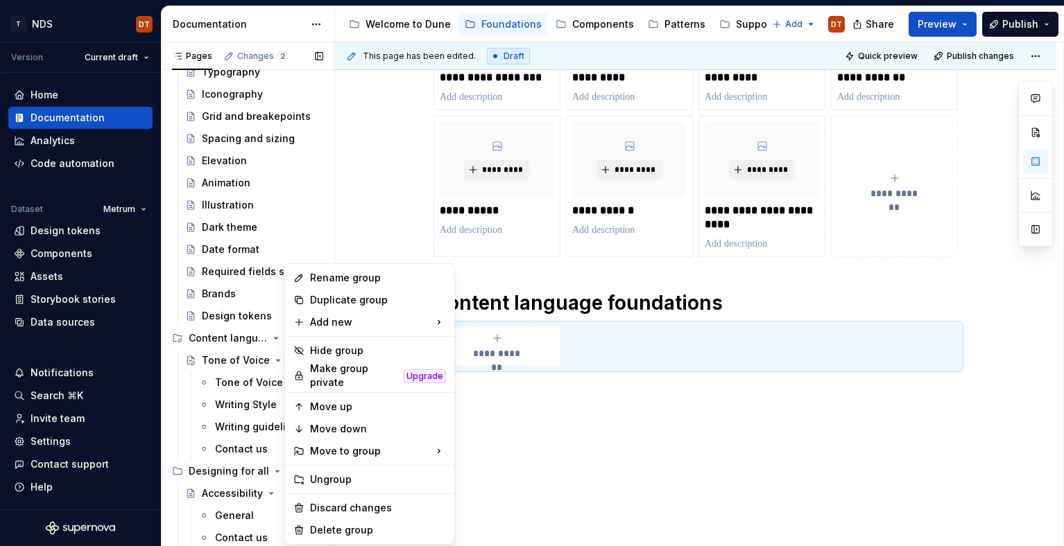
click at [217, 338] on div "Pages Changes 2 Add Accessibility guide for tree Page tree. Navigate the tree w…" at bounding box center [247, 297] width 173 height 510
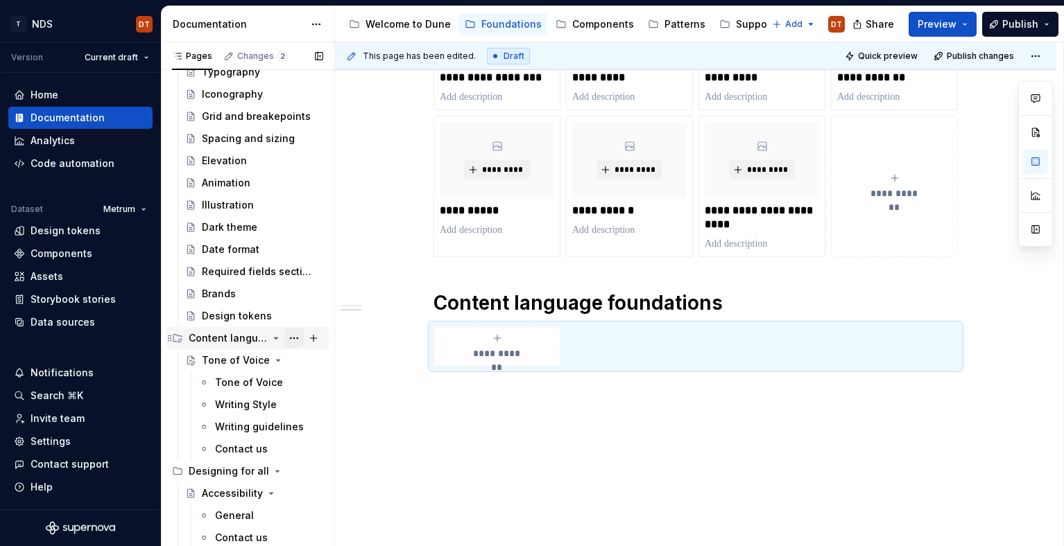
click at [288, 338] on button "Page tree" at bounding box center [293, 338] width 19 height 19
type textarea "*"
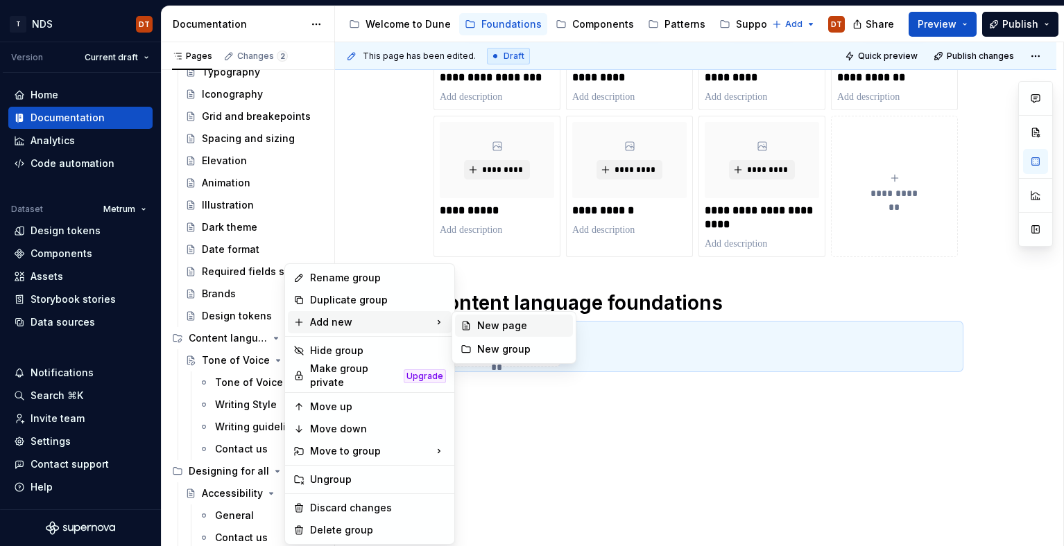
click at [503, 324] on div "New page" at bounding box center [522, 326] width 90 height 14
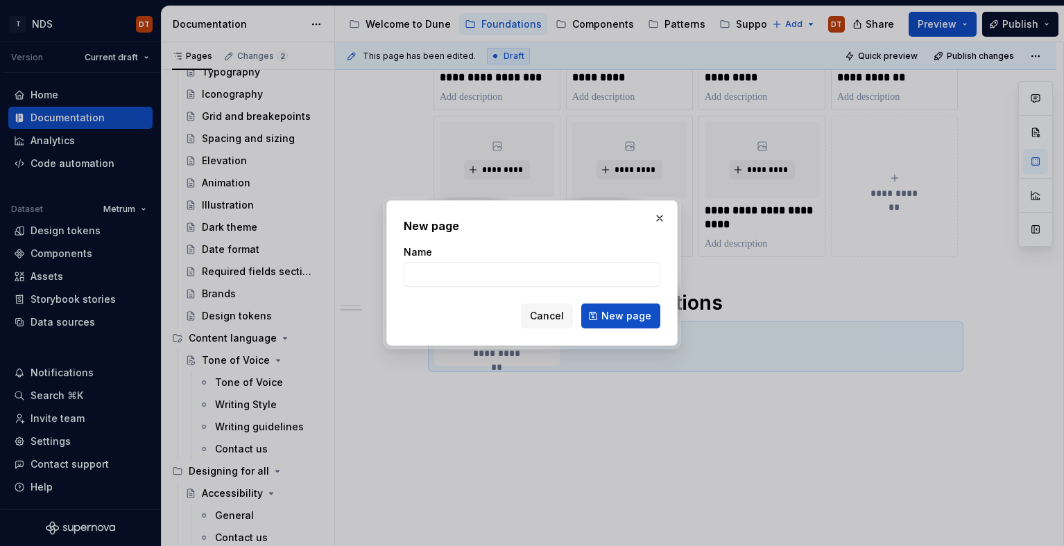
type input "W"
type textarea "*"
type input "Writing Style"
click at [611, 315] on span "New page" at bounding box center [626, 316] width 50 height 14
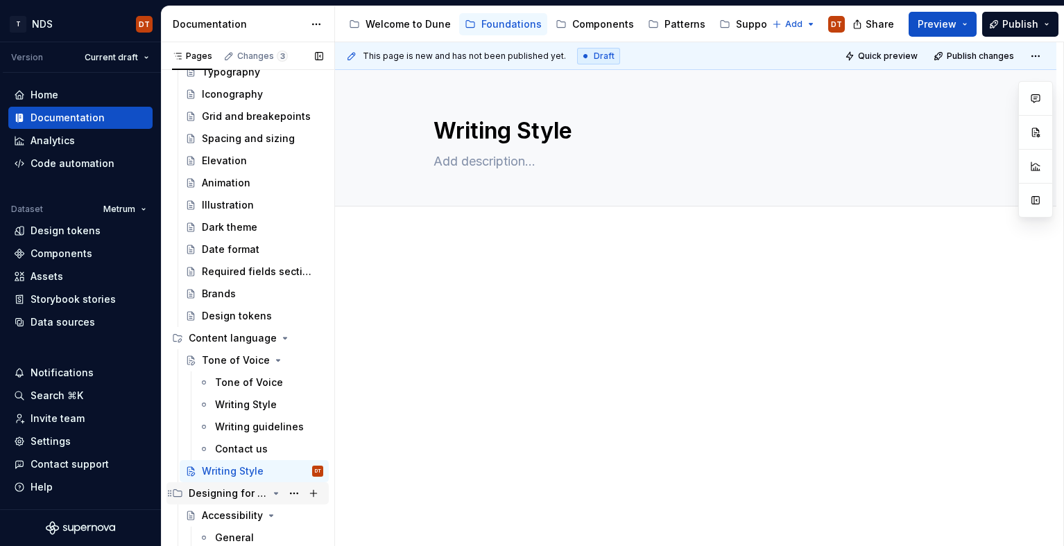
scroll to position [261, 0]
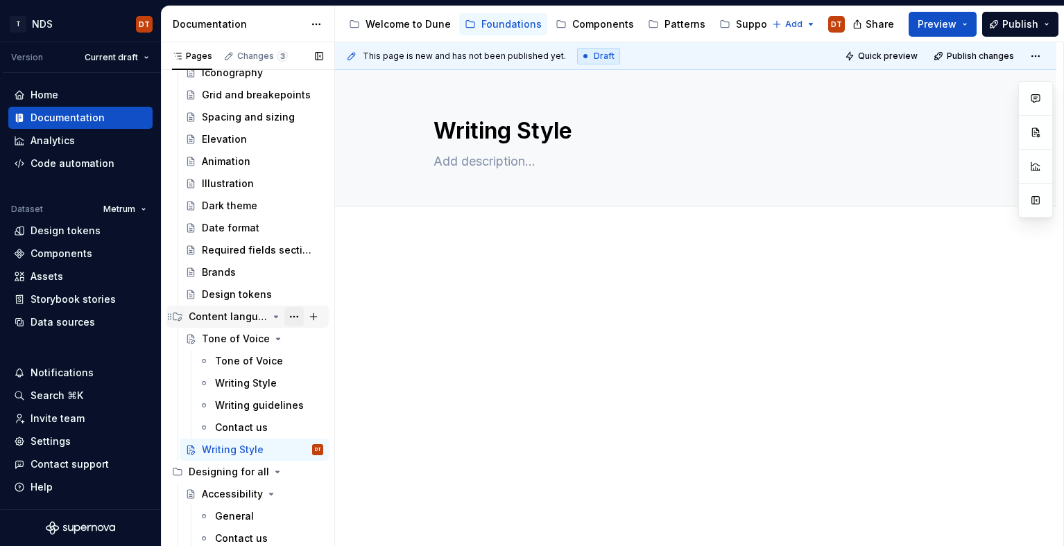
click at [295, 315] on button "Page tree" at bounding box center [293, 316] width 19 height 19
type textarea "*"
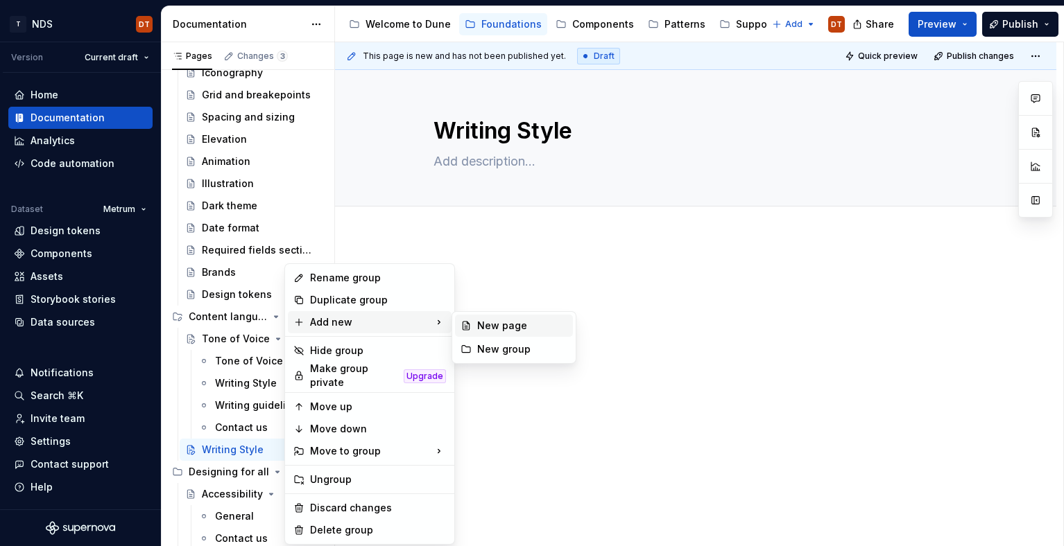
click at [489, 326] on div "New page" at bounding box center [522, 326] width 90 height 14
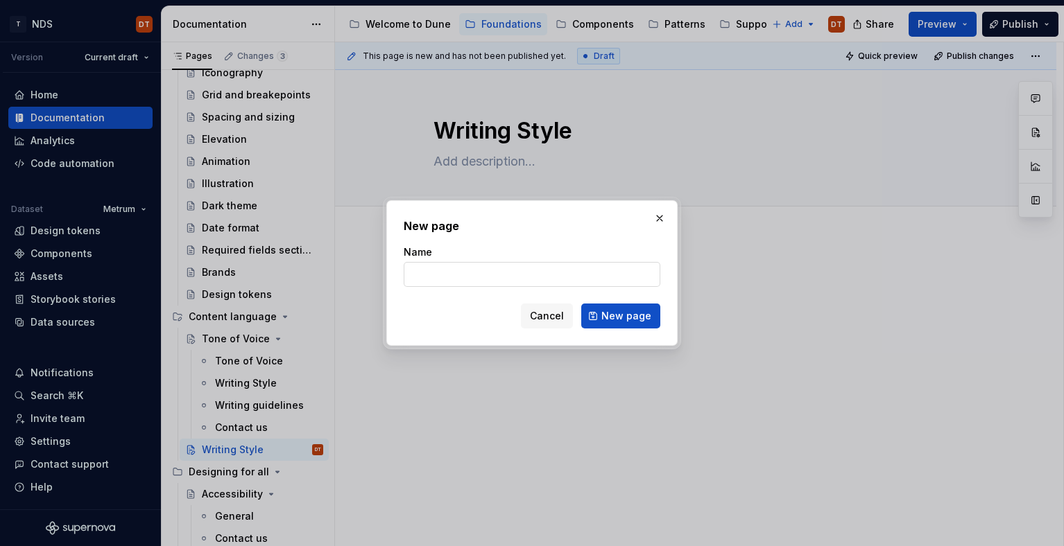
click at [454, 278] on input "Name" at bounding box center [532, 274] width 257 height 25
click at [445, 275] on input "Name" at bounding box center [532, 274] width 257 height 25
type input "Writing guidelines"
click at [616, 320] on span "New page" at bounding box center [626, 316] width 50 height 14
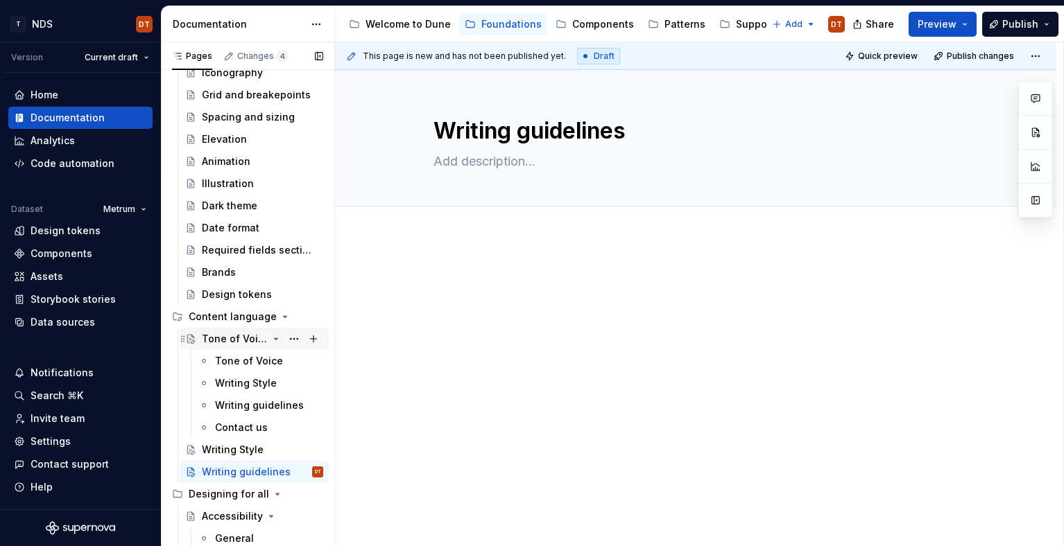
click at [227, 342] on div "Tone of Voice" at bounding box center [235, 339] width 66 height 14
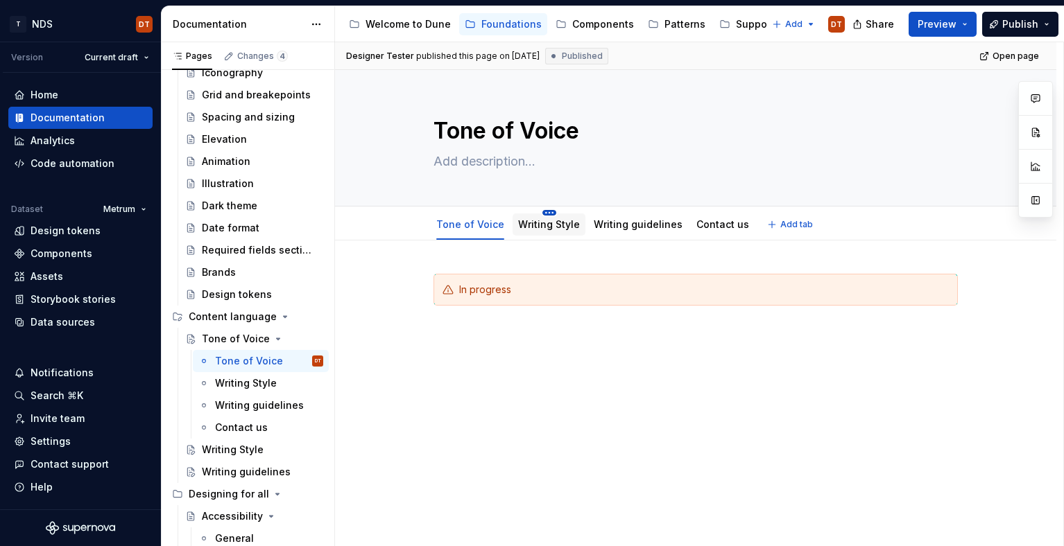
click at [549, 212] on html "T NDS DT Version Current draft Home Documentation Analytics Code automation Dat…" at bounding box center [532, 273] width 1064 height 546
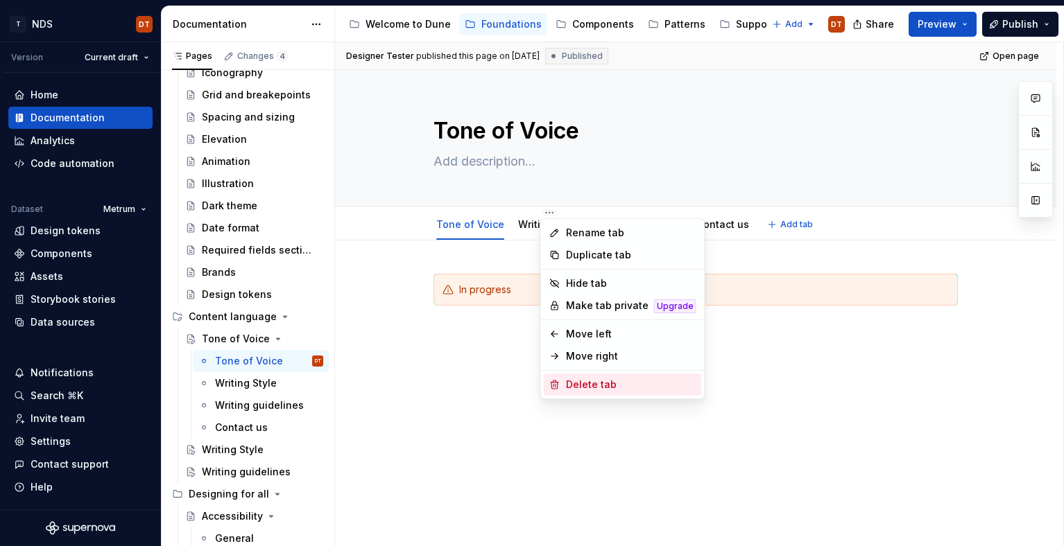
click at [571, 385] on div "Delete tab" at bounding box center [631, 385] width 130 height 14
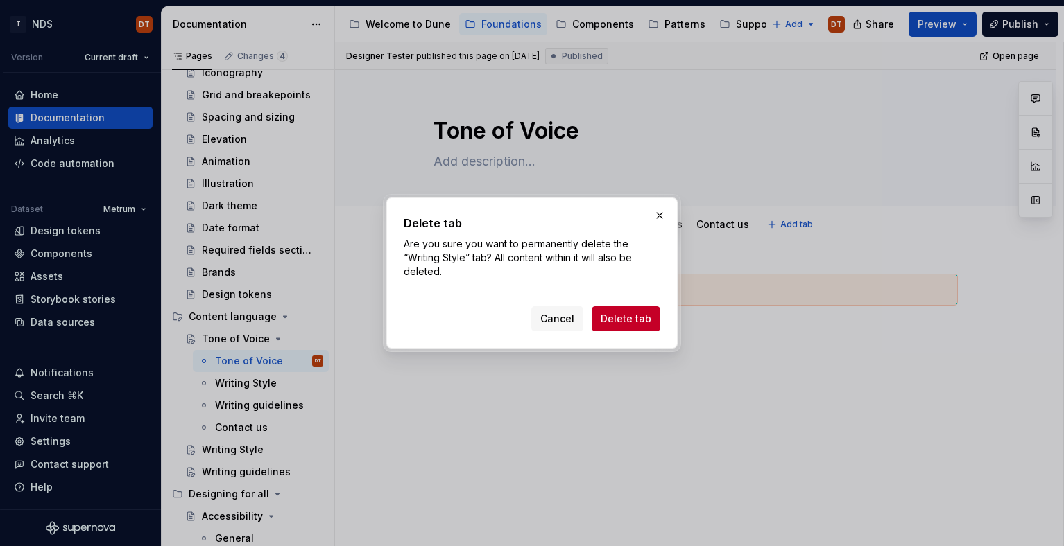
click at [628, 322] on span "Delete tab" at bounding box center [626, 319] width 51 height 14
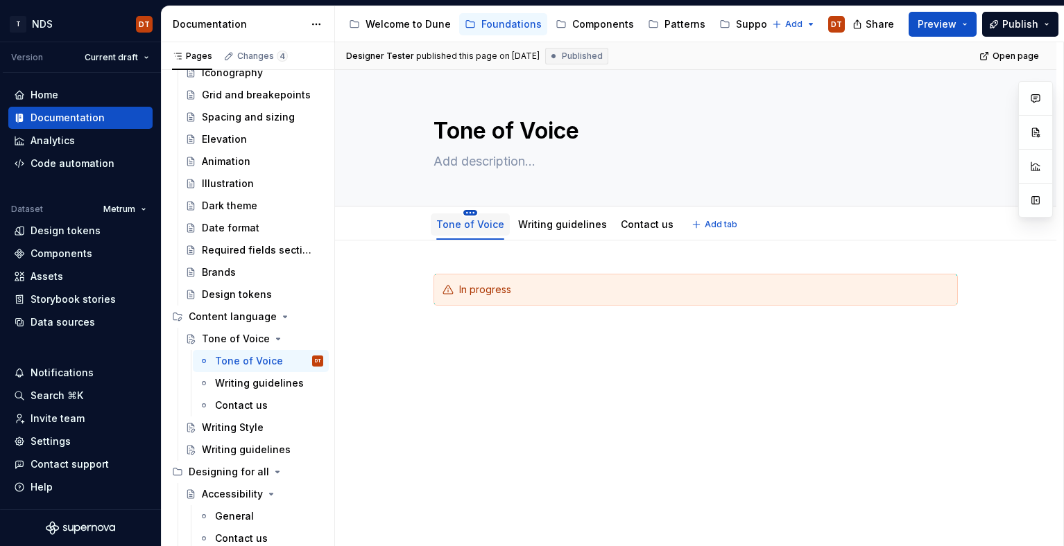
click at [469, 212] on html "T NDS DT Version Current draft Home Documentation Analytics Code automation Dat…" at bounding box center [532, 273] width 1064 height 546
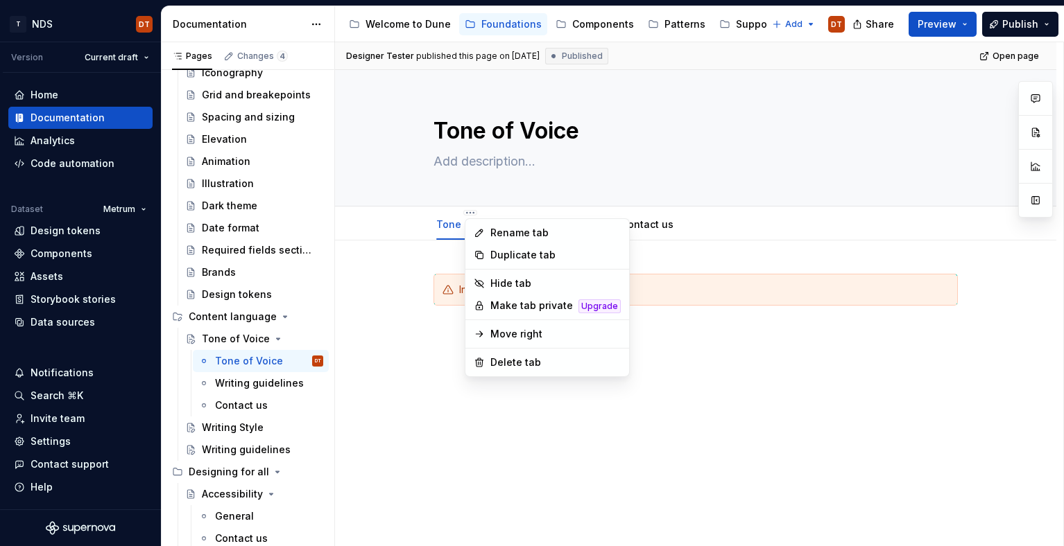
click at [445, 428] on html "T NDS DT Version Current draft Home Documentation Analytics Code automation Dat…" at bounding box center [532, 273] width 1064 height 546
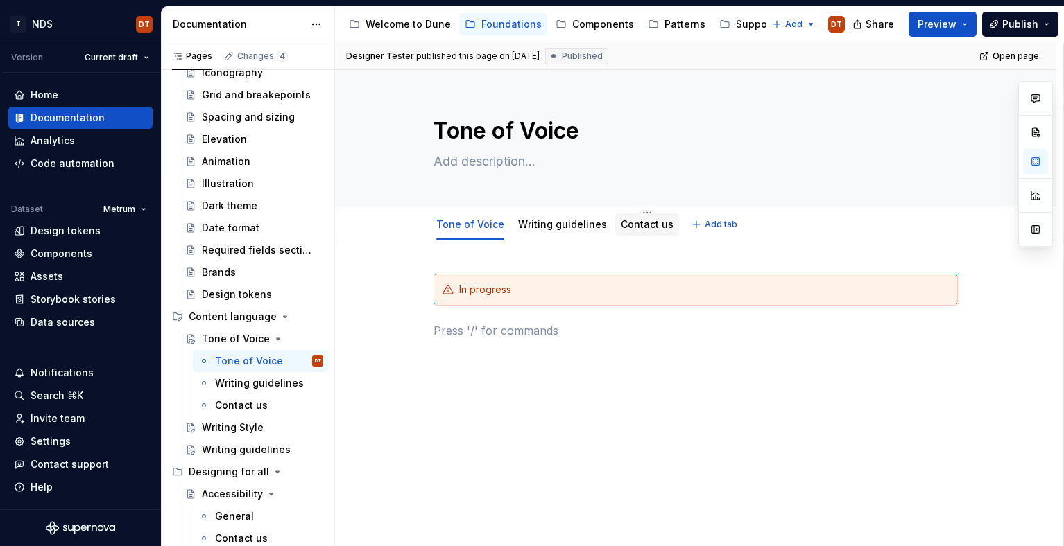
drag, startPoint x: 638, startPoint y: 224, endPoint x: 631, endPoint y: 234, distance: 12.5
click at [638, 224] on link "Contact us" at bounding box center [647, 224] width 53 height 12
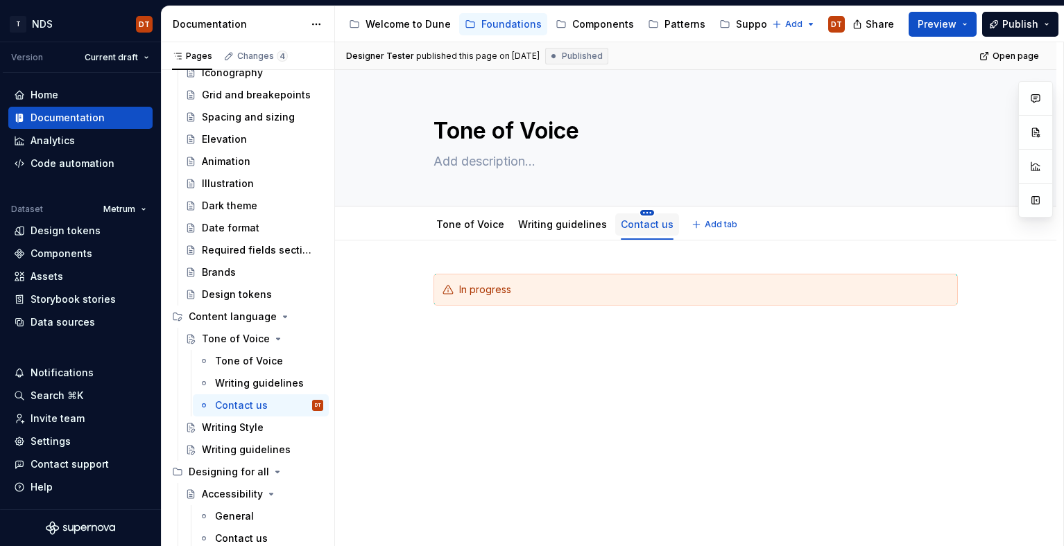
click at [641, 214] on html "T NDS DT Version Current draft Home Documentation Analytics Code automation Dat…" at bounding box center [532, 273] width 1064 height 546
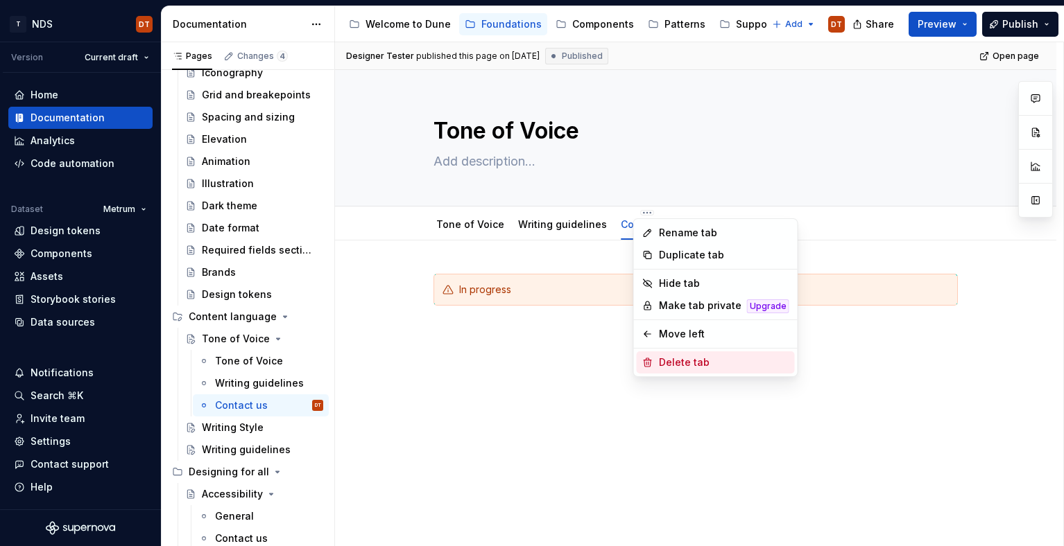
click at [664, 365] on div "Delete tab" at bounding box center [724, 363] width 130 height 14
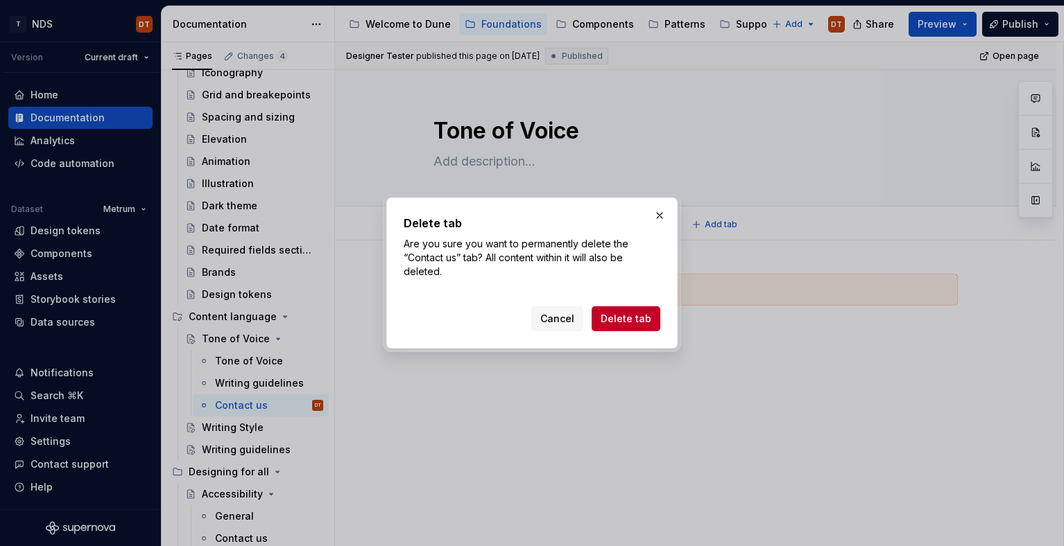
click at [621, 317] on span "Delete tab" at bounding box center [626, 319] width 51 height 14
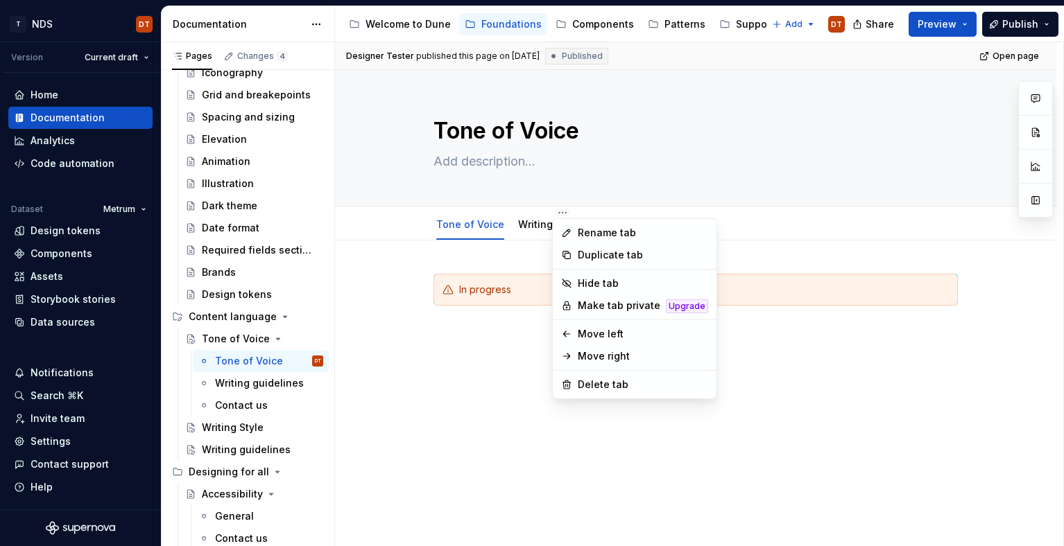
click at [558, 213] on html "T NDS DT Version Current draft Home Documentation Analytics Code automation Dat…" at bounding box center [532, 273] width 1064 height 546
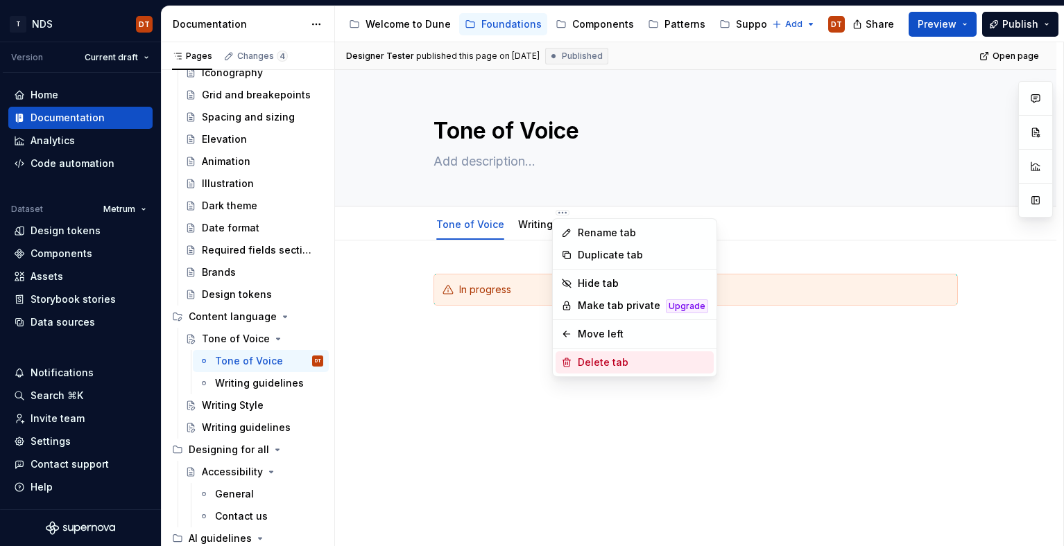
click at [589, 363] on div "Delete tab" at bounding box center [643, 363] width 130 height 14
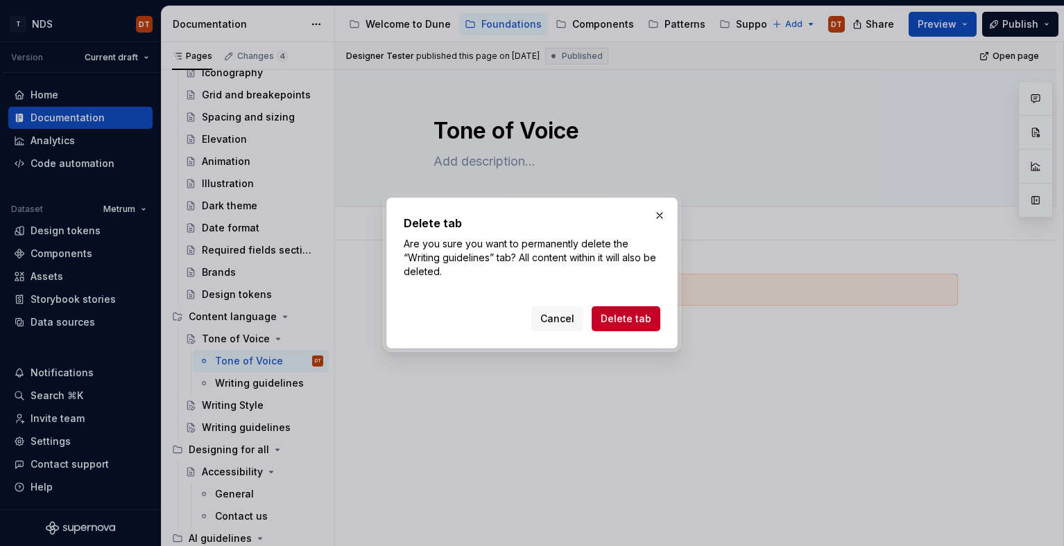
drag, startPoint x: 628, startPoint y: 323, endPoint x: 607, endPoint y: 314, distance: 22.0
click at [628, 323] on span "Delete tab" at bounding box center [626, 319] width 51 height 14
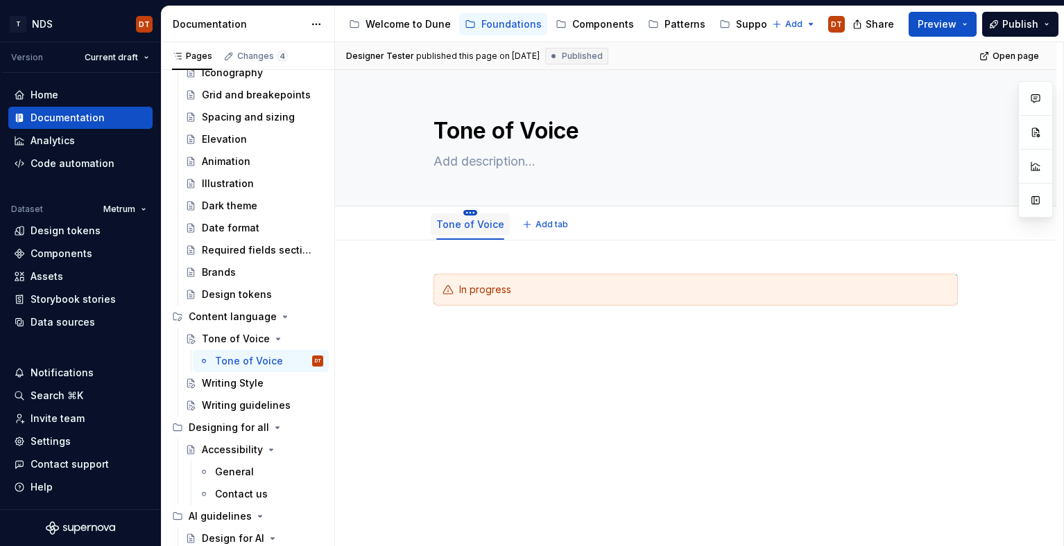
click at [471, 213] on html "T NDS DT Version Current draft Home Documentation Analytics Code automation Dat…" at bounding box center [532, 273] width 1064 height 546
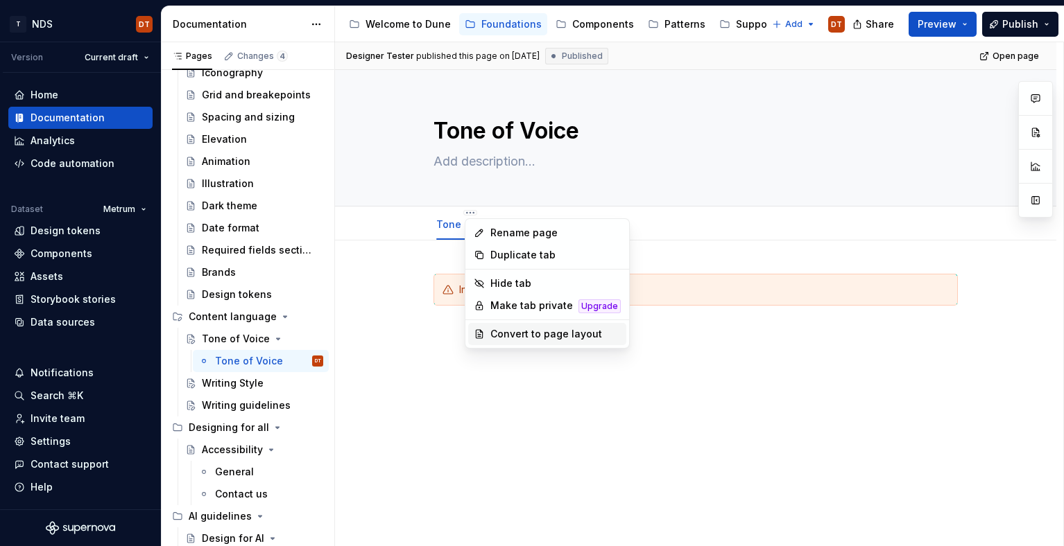
click at [535, 334] on div "Convert to page layout" at bounding box center [555, 334] width 130 height 14
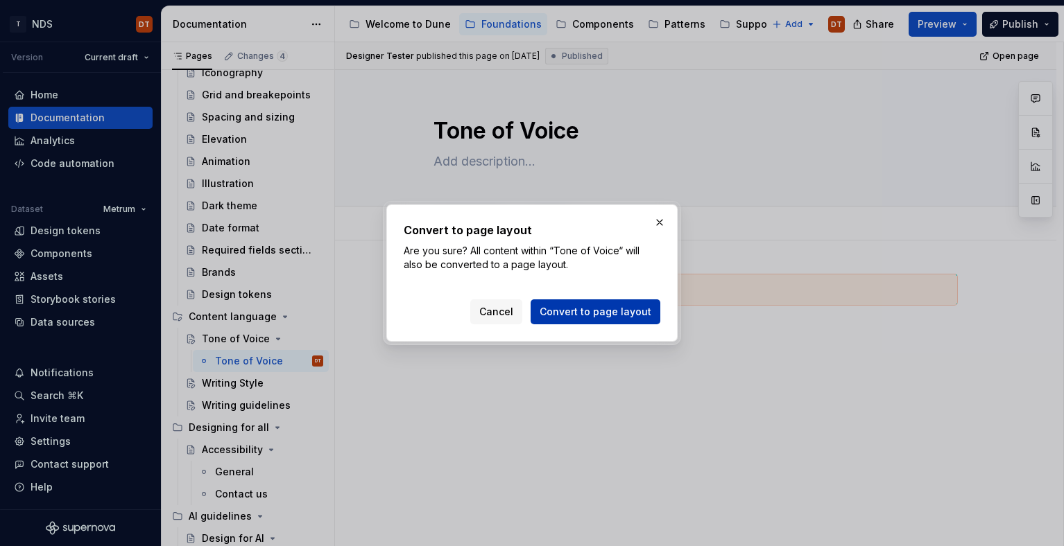
click at [597, 313] on span "Convert to page layout" at bounding box center [596, 312] width 112 height 14
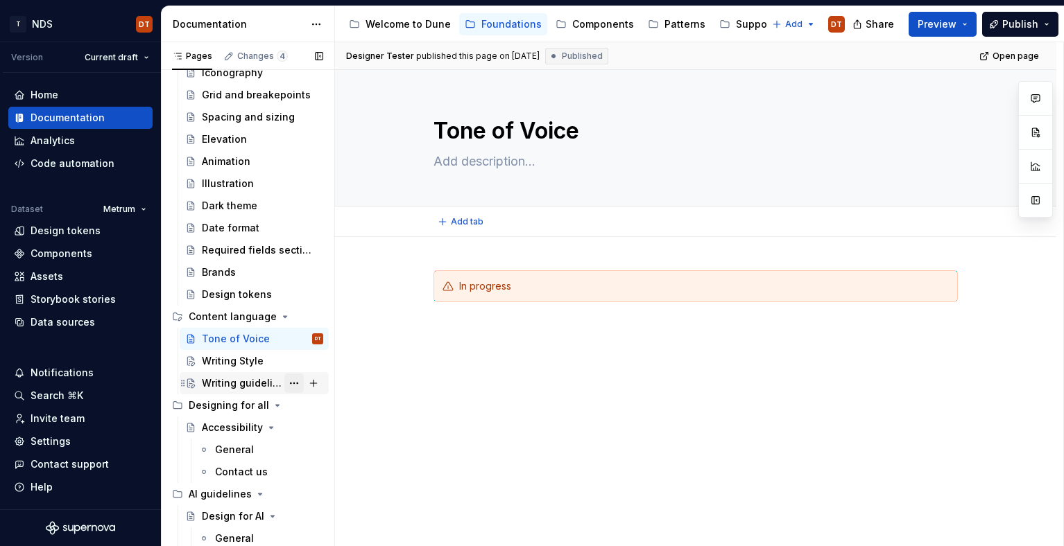
click at [293, 382] on button "Page tree" at bounding box center [293, 383] width 19 height 19
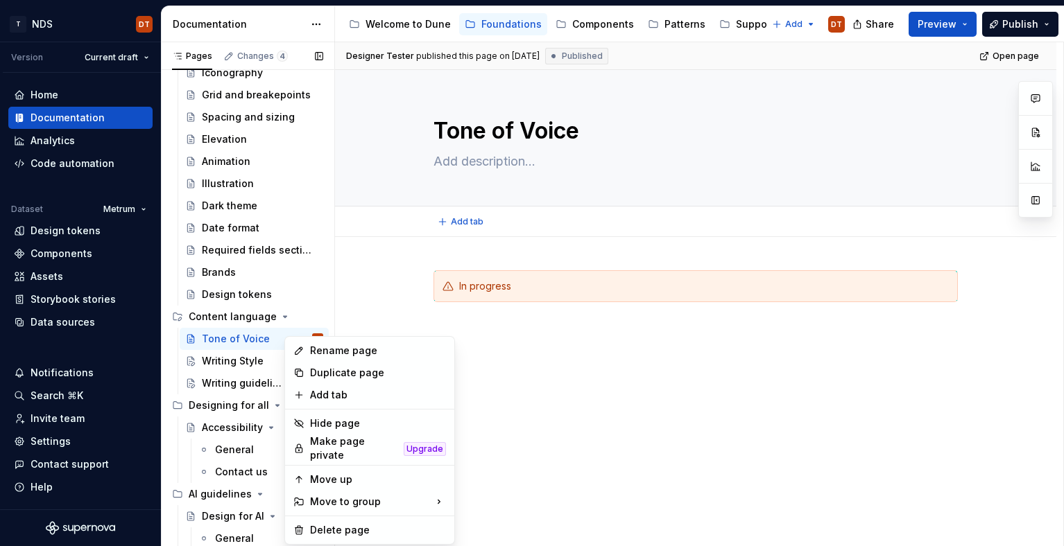
click at [224, 383] on div "Pages Changes 4 Add Accessibility guide for tree Page tree. Navigate the tree w…" at bounding box center [247, 297] width 173 height 510
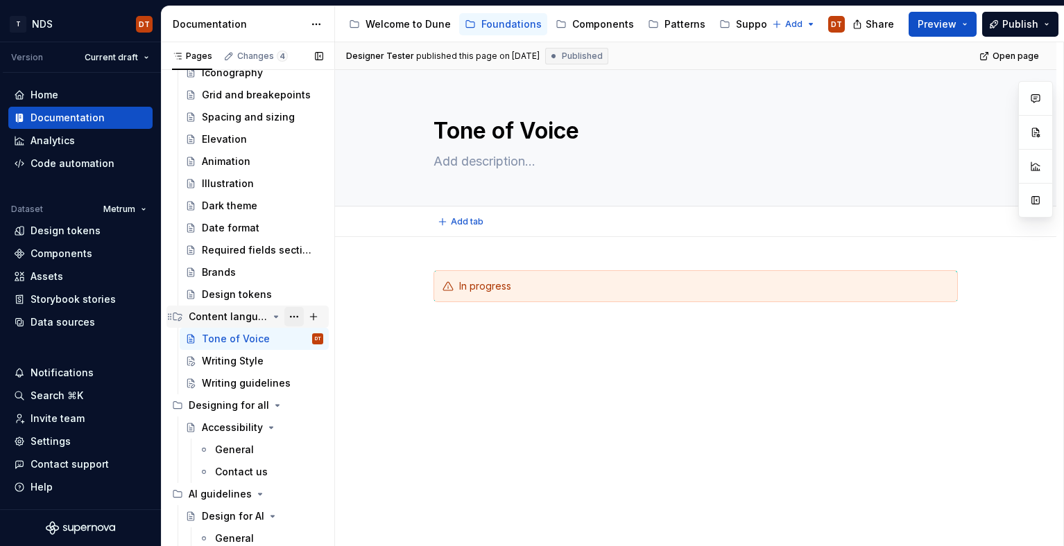
click at [298, 316] on button "Page tree" at bounding box center [293, 316] width 19 height 19
type textarea "*"
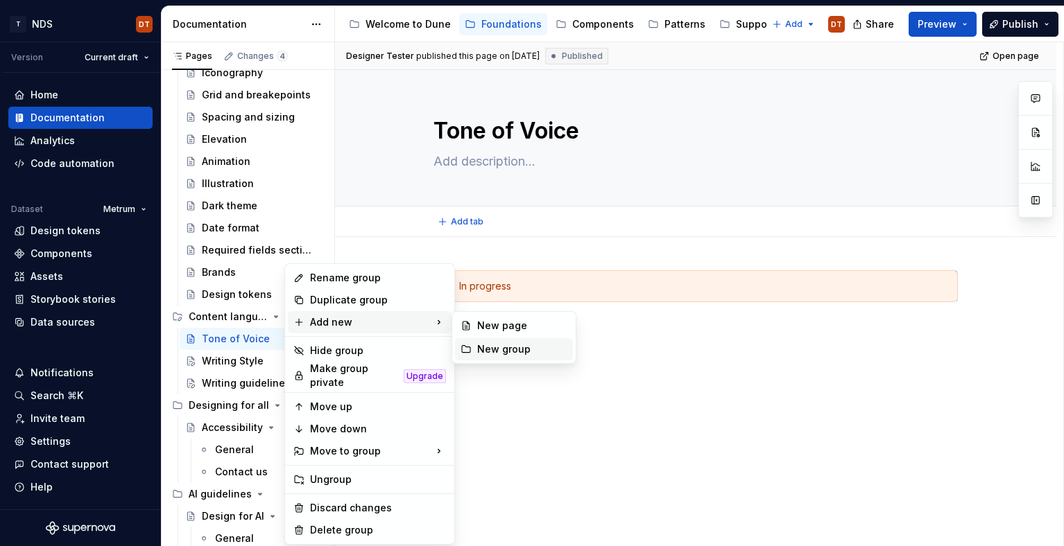
click at [472, 347] on div "New group" at bounding box center [514, 349] width 118 height 22
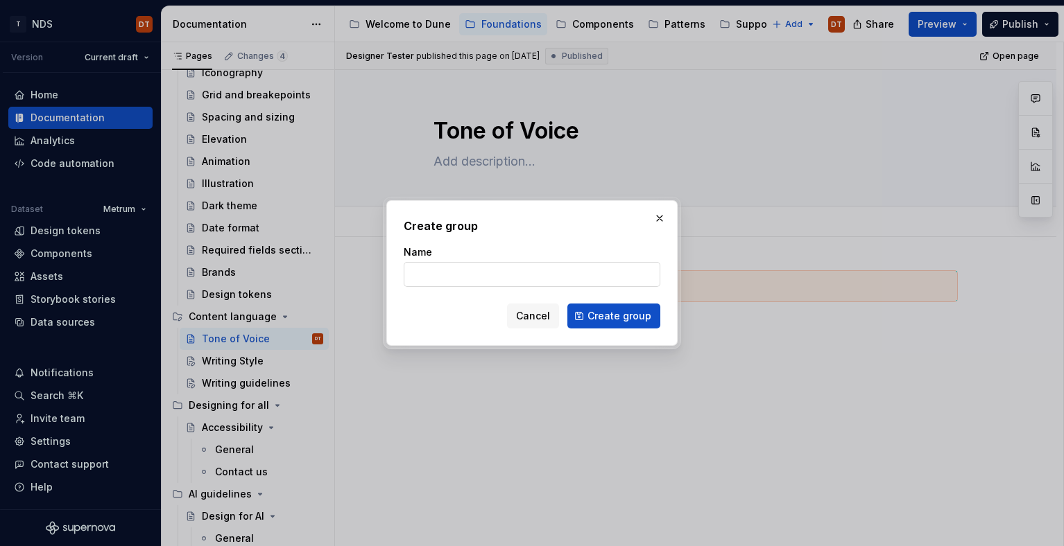
click at [422, 277] on input "Name" at bounding box center [532, 274] width 257 height 25
type input "Writing guidelines"
click at [598, 316] on span "Create group" at bounding box center [619, 316] width 64 height 14
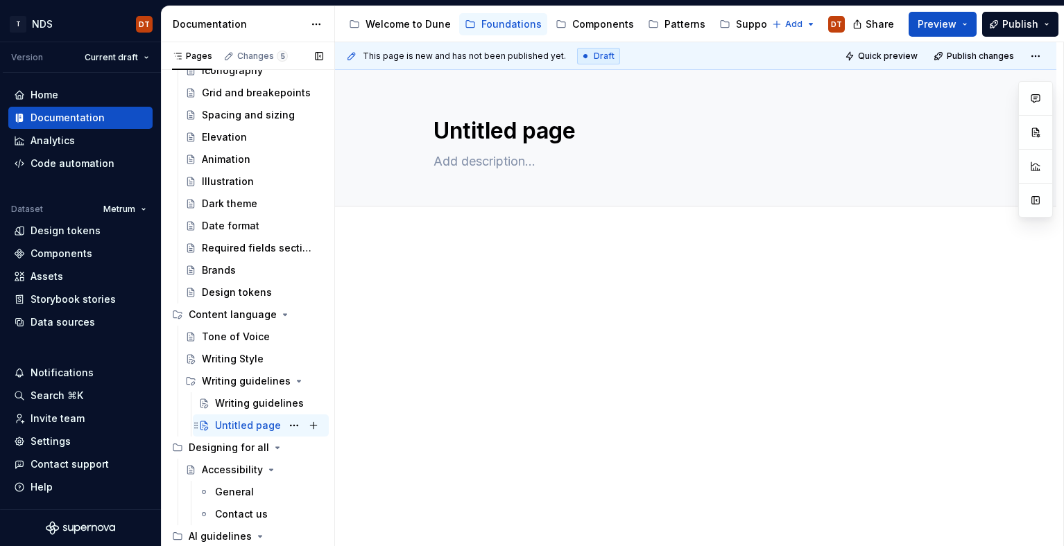
scroll to position [259, 0]
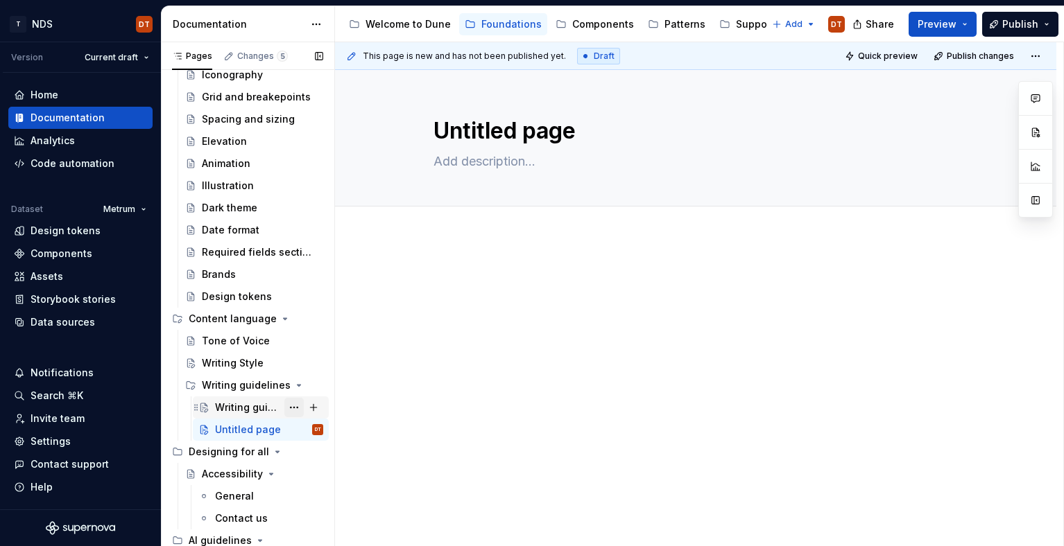
click at [295, 408] on button "Page tree" at bounding box center [293, 407] width 19 height 19
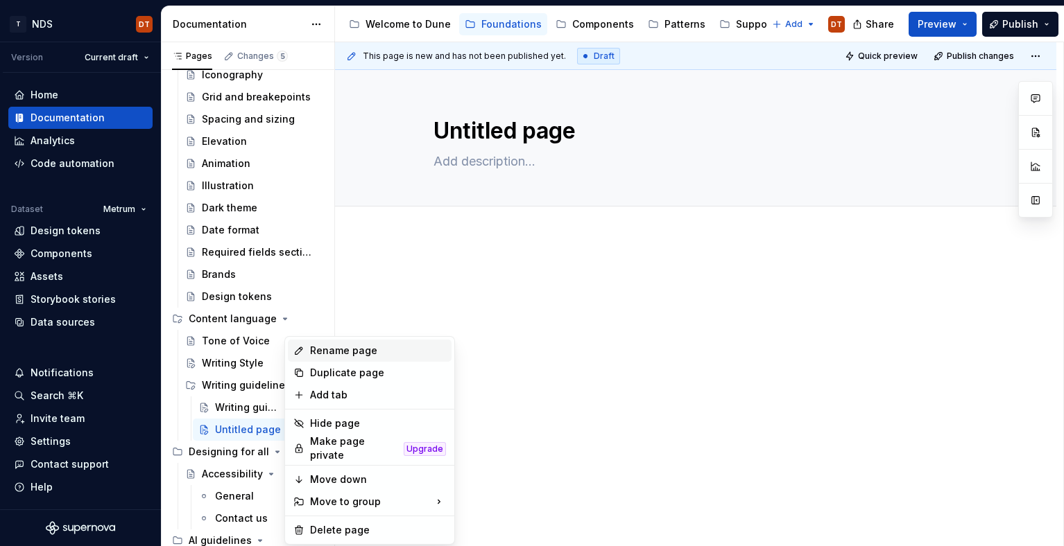
click at [377, 351] on div "Rename page" at bounding box center [378, 351] width 136 height 14
type textarea "*"
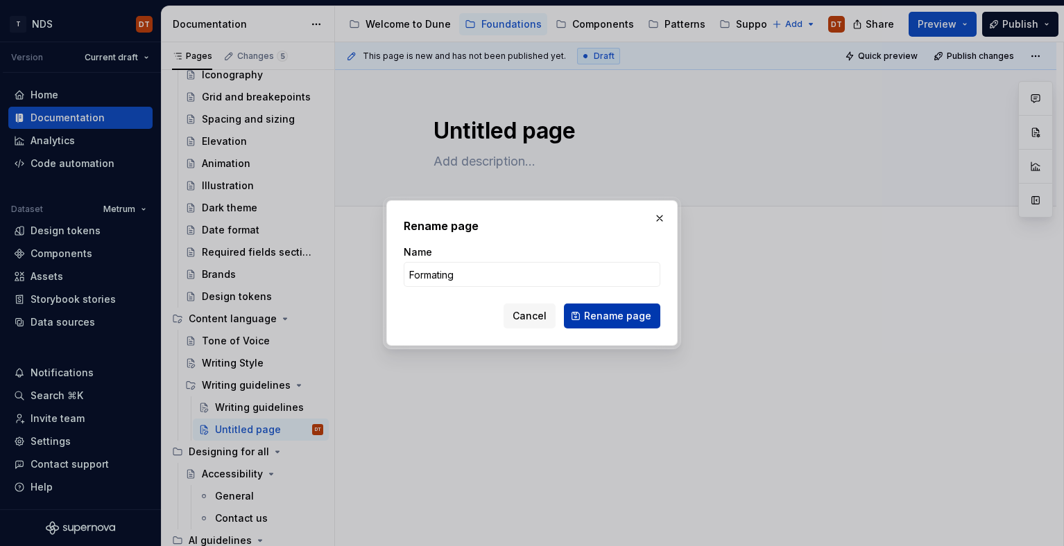
type input "Formating"
click at [621, 316] on span "Rename page" at bounding box center [617, 316] width 67 height 14
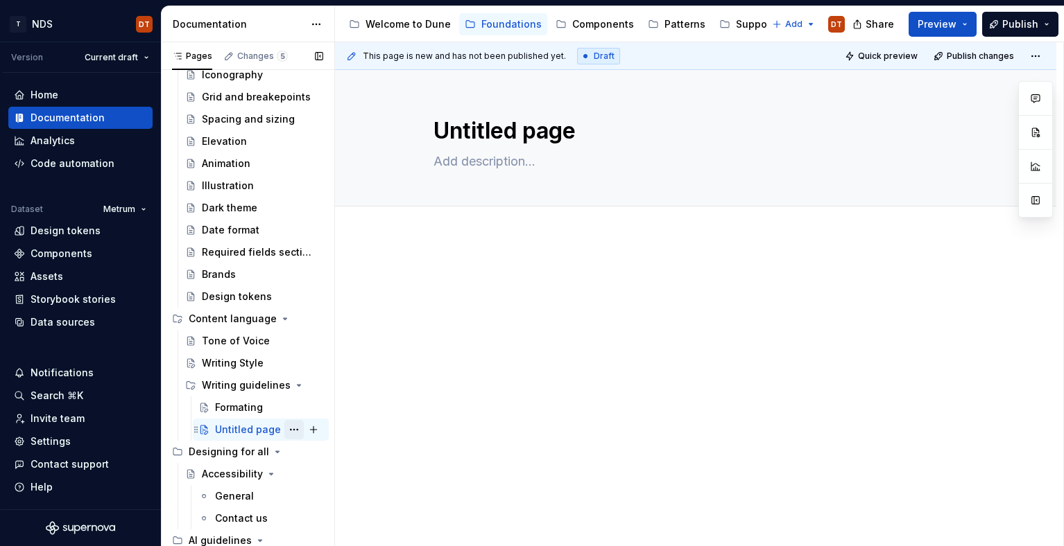
click at [291, 429] on button "Page tree" at bounding box center [293, 429] width 19 height 19
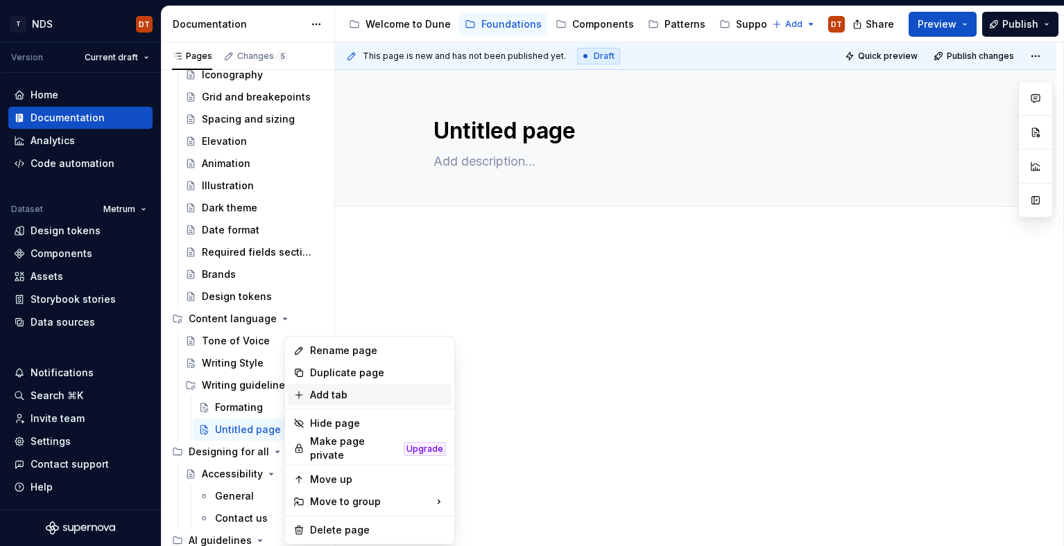
type textarea "*"
click at [322, 352] on div "Rename page" at bounding box center [378, 351] width 136 height 14
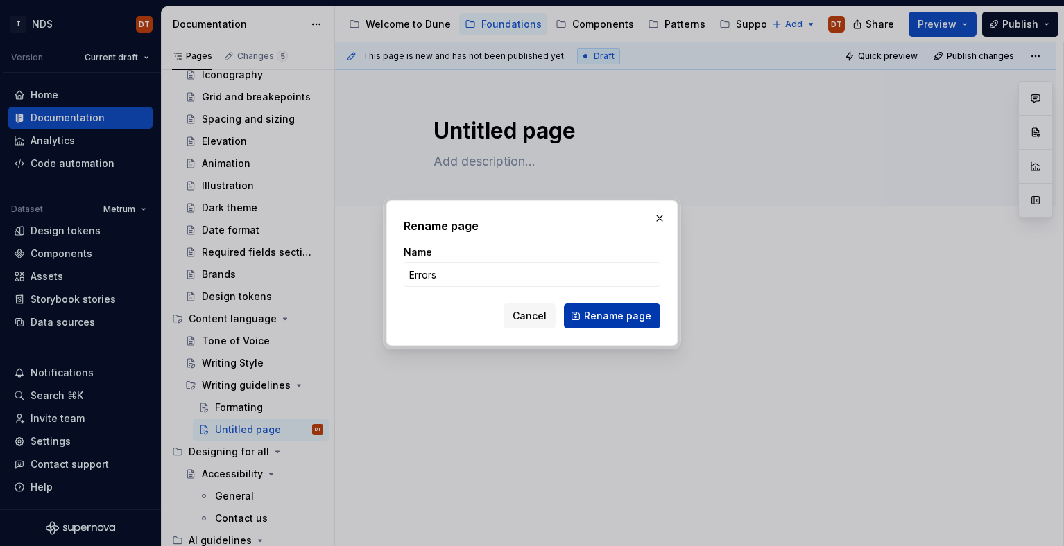
type input "Errors"
click at [594, 318] on span "Rename page" at bounding box center [617, 316] width 67 height 14
type textarea "*"
type textarea "Errors"
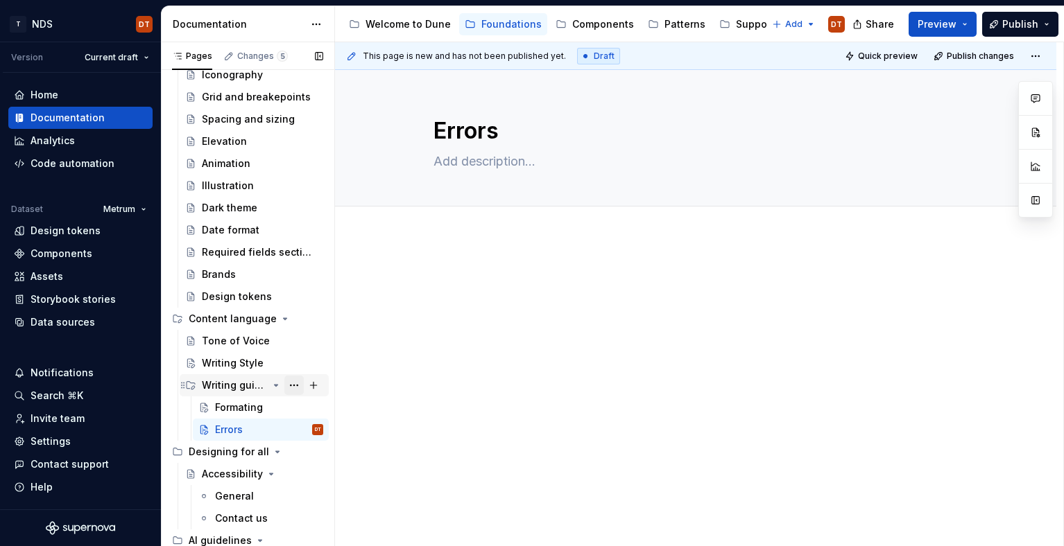
click at [293, 386] on button "Page tree" at bounding box center [293, 385] width 19 height 19
type textarea "*"
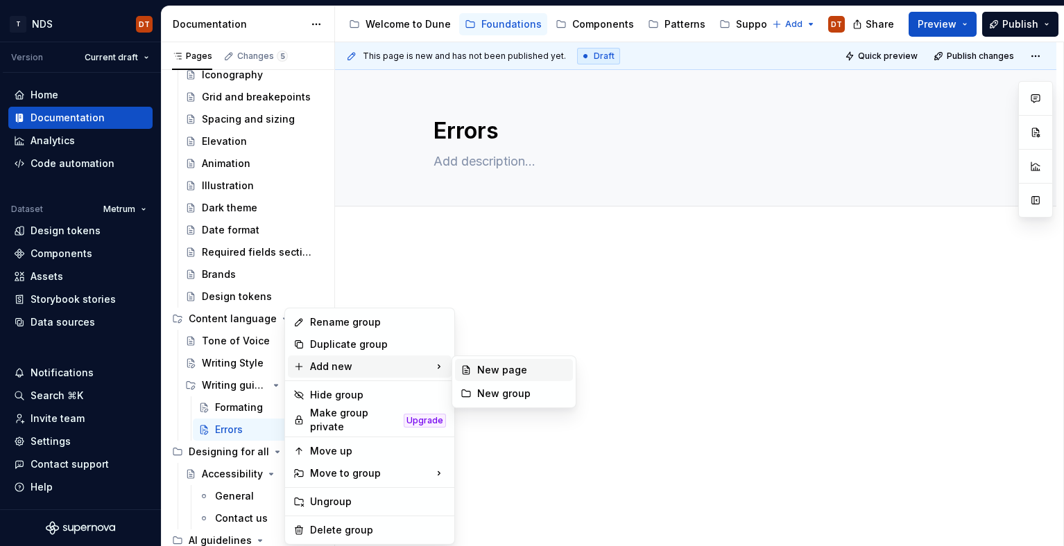
click at [508, 372] on div "New page" at bounding box center [522, 370] width 90 height 14
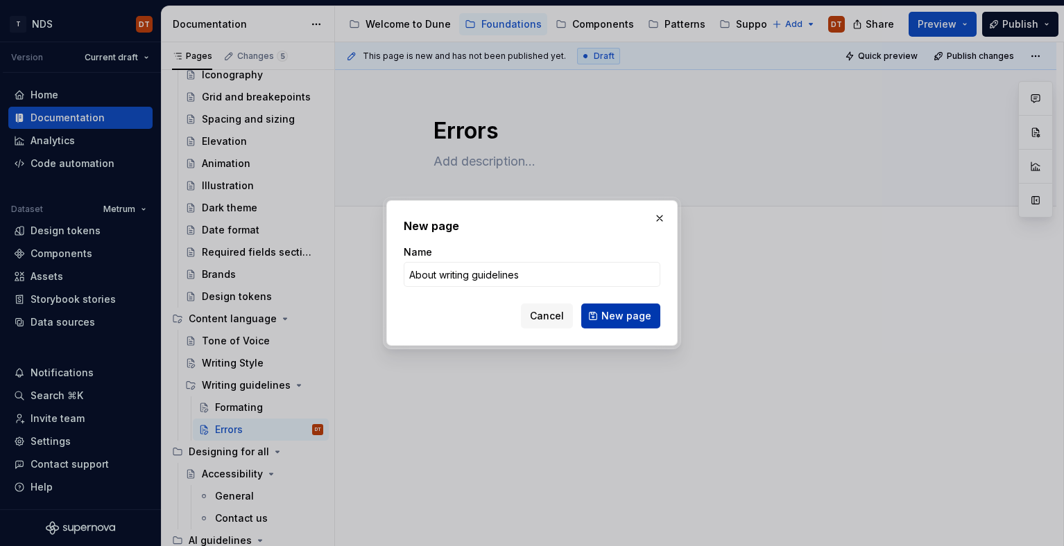
type input "About writing guidelines"
click at [632, 315] on span "New page" at bounding box center [626, 316] width 50 height 14
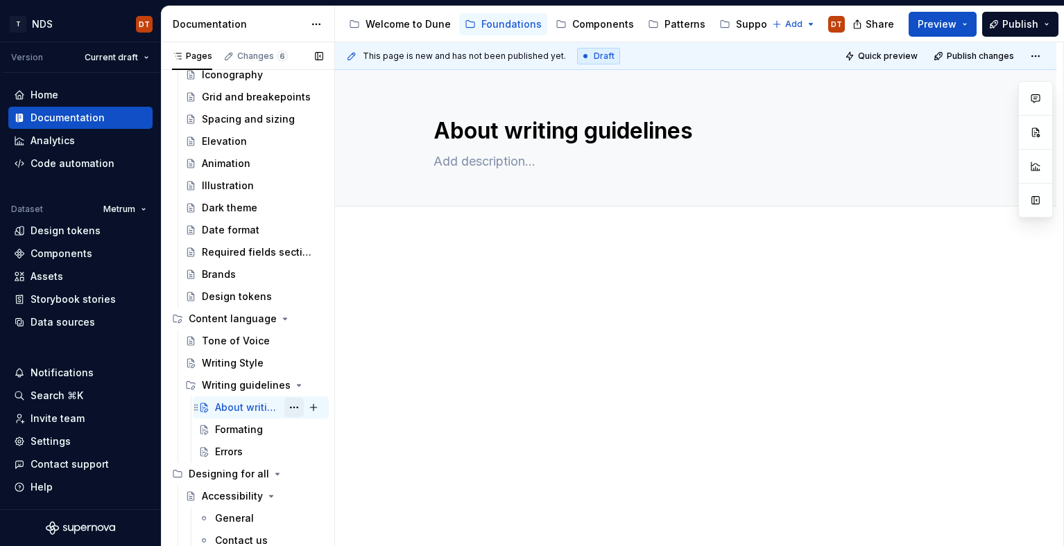
click at [292, 411] on button "Page tree" at bounding box center [293, 407] width 19 height 19
type textarea "*"
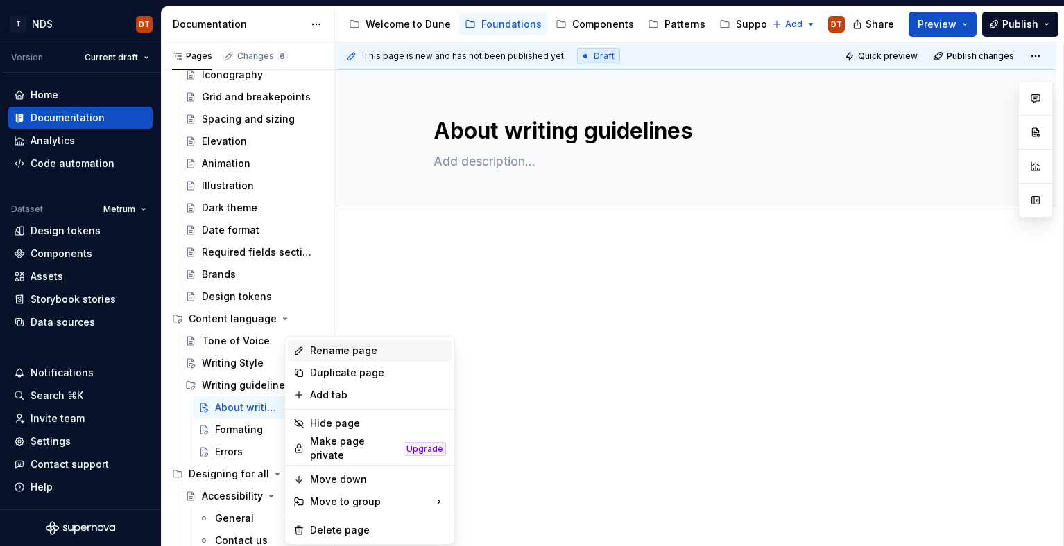
click at [331, 355] on div "Rename page" at bounding box center [378, 351] width 136 height 14
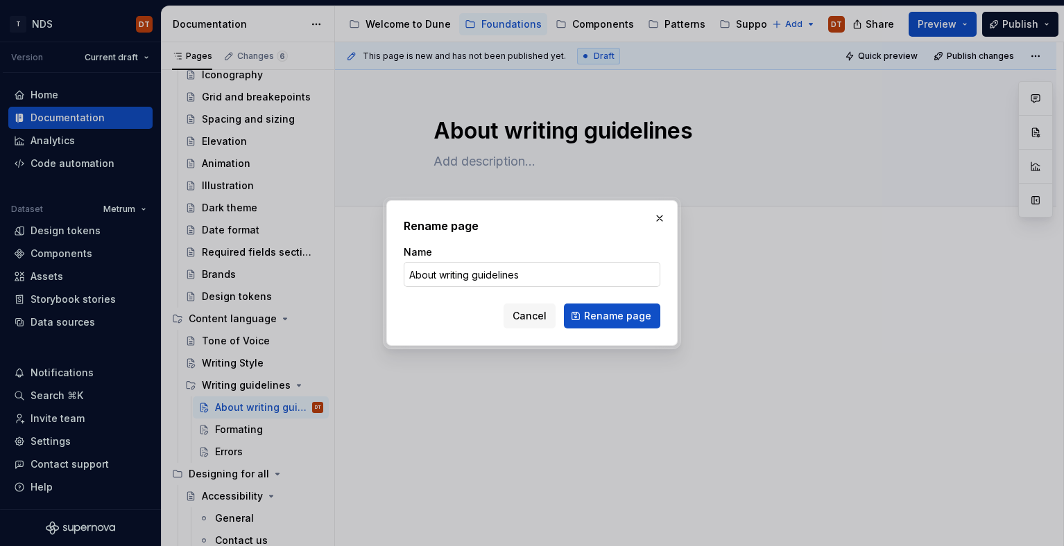
drag, startPoint x: 439, startPoint y: 275, endPoint x: 431, endPoint y: 279, distance: 8.7
click at [439, 275] on input "About writing guidelines" at bounding box center [532, 274] width 257 height 25
drag, startPoint x: 437, startPoint y: 274, endPoint x: 394, endPoint y: 272, distance: 43.0
click at [394, 272] on div "Rename page Name About writing guidelines Cancel Rename page" at bounding box center [531, 273] width 291 height 146
type input "Explore writing guidelines"
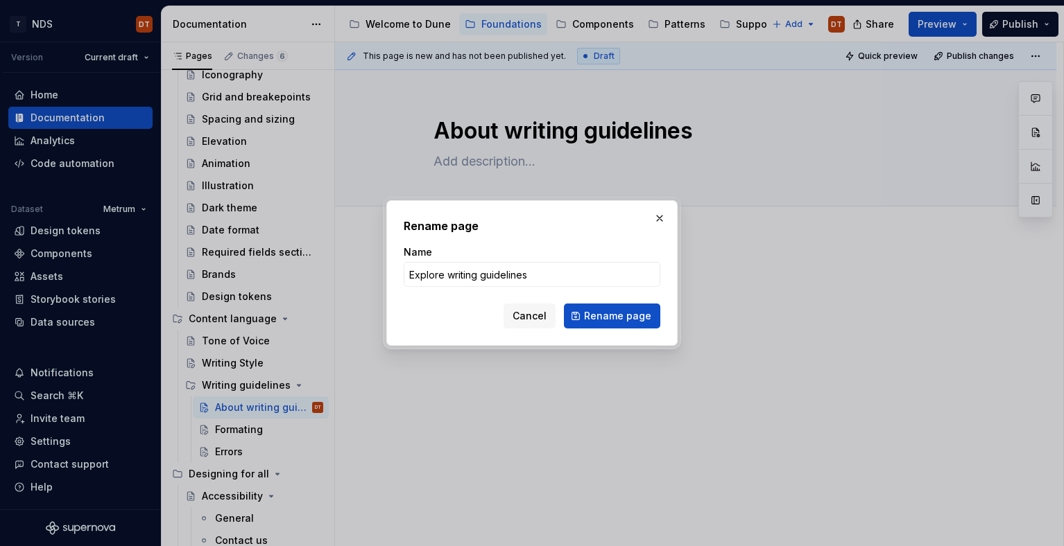
type textarea "*"
type input "Explore writing guidelines"
click at [617, 316] on span "Rename page" at bounding box center [617, 316] width 67 height 14
type textarea "*"
type textarea "Explore writing guidelines"
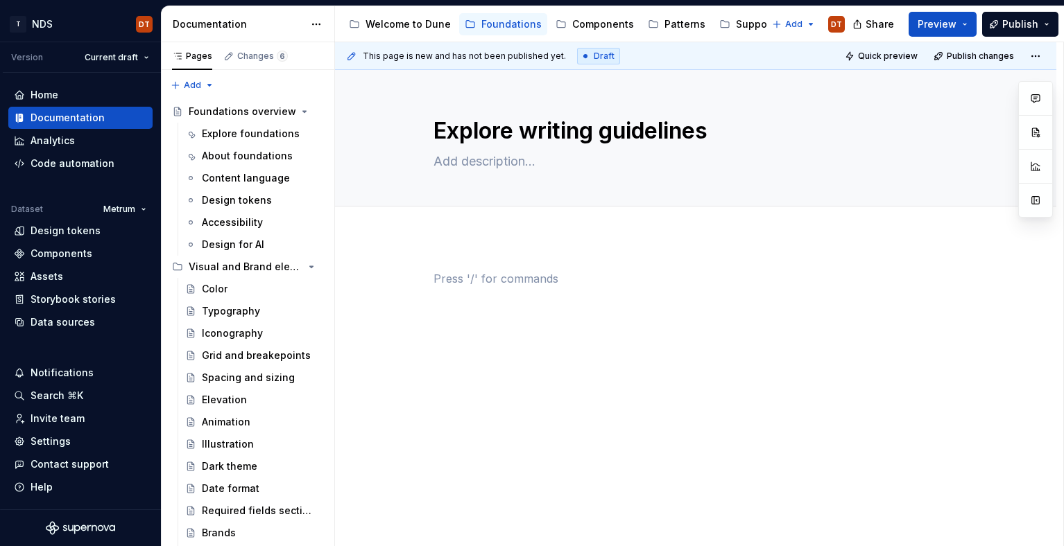
click at [641, 277] on p at bounding box center [695, 278] width 524 height 17
click at [218, 137] on div "Explore foundations" at bounding box center [242, 134] width 80 height 14
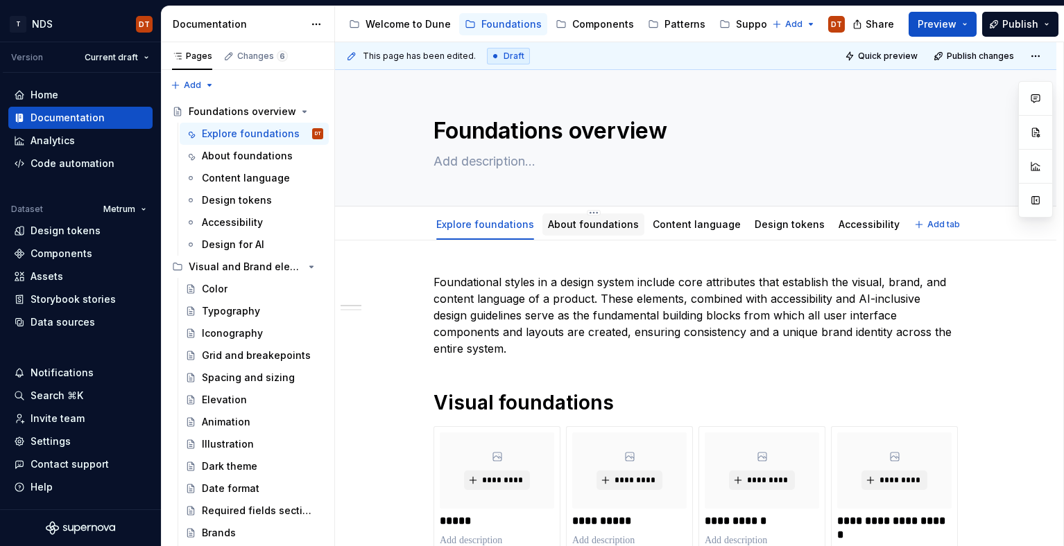
click at [598, 225] on link "About foundations" at bounding box center [593, 224] width 91 height 12
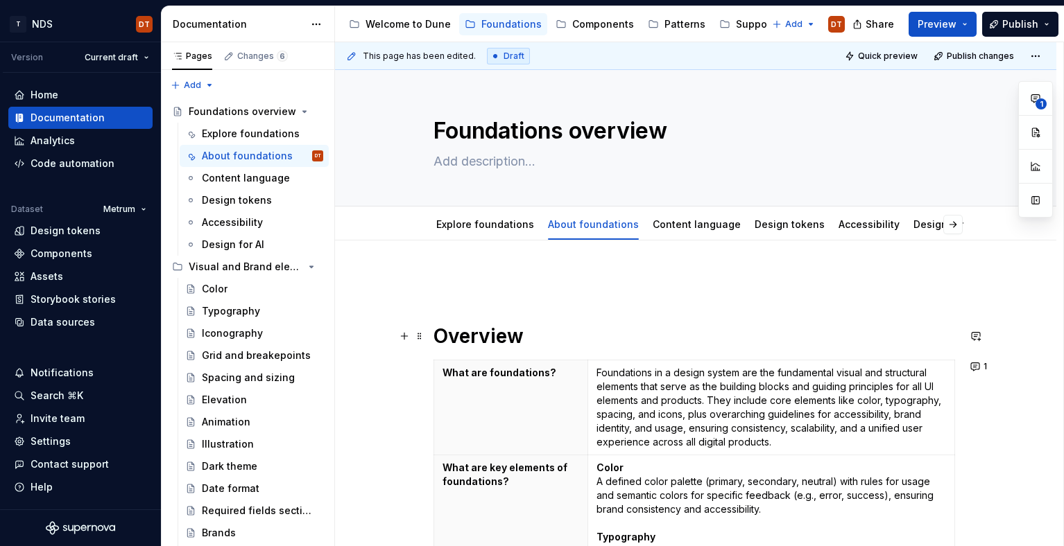
click at [436, 336] on h1 "Overview" at bounding box center [695, 336] width 524 height 25
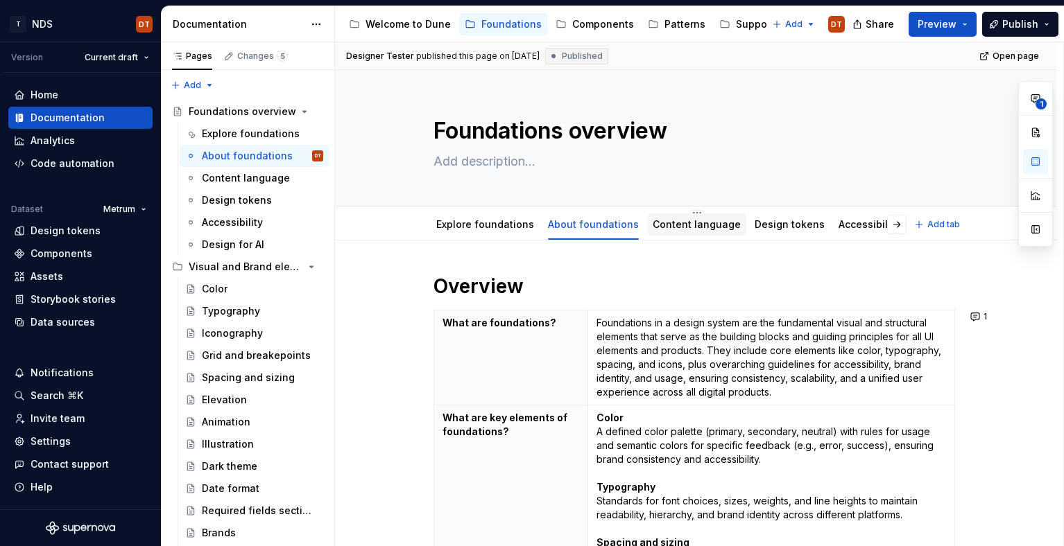
click at [671, 220] on link "Content language" at bounding box center [697, 224] width 88 height 12
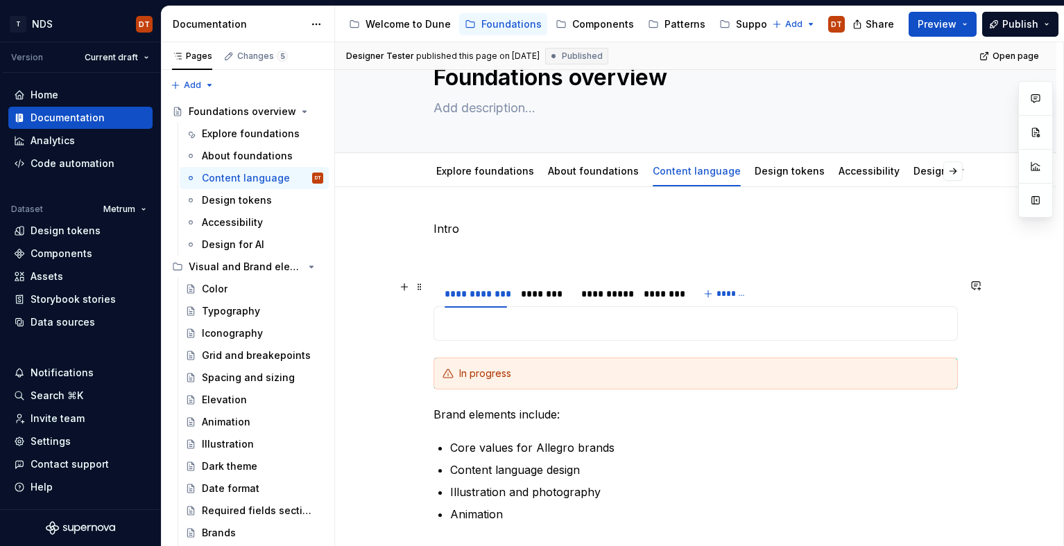
scroll to position [44, 0]
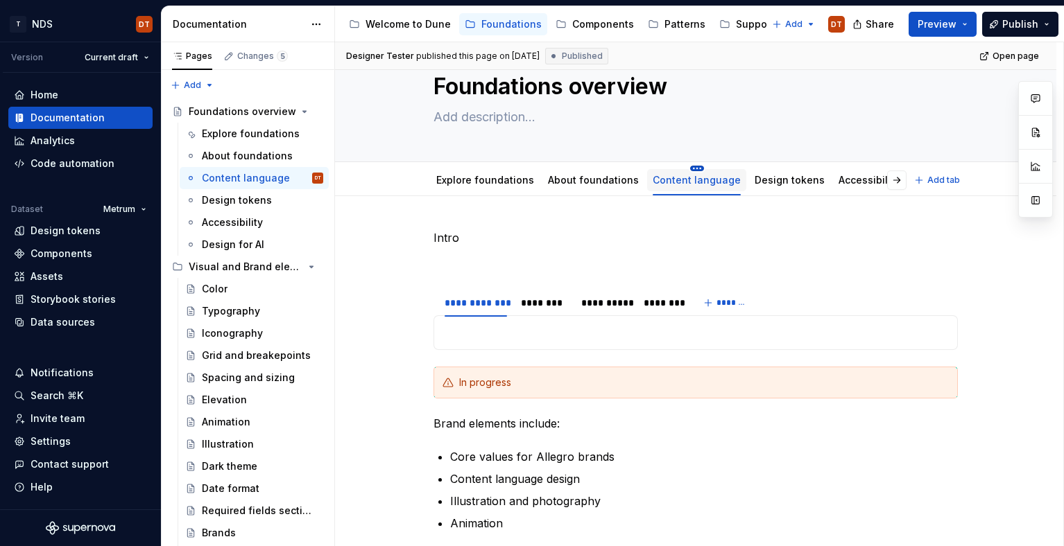
click at [689, 168] on html "T NDS DT Version Current draft Home Documentation Analytics Code automation Dat…" at bounding box center [532, 273] width 1064 height 546
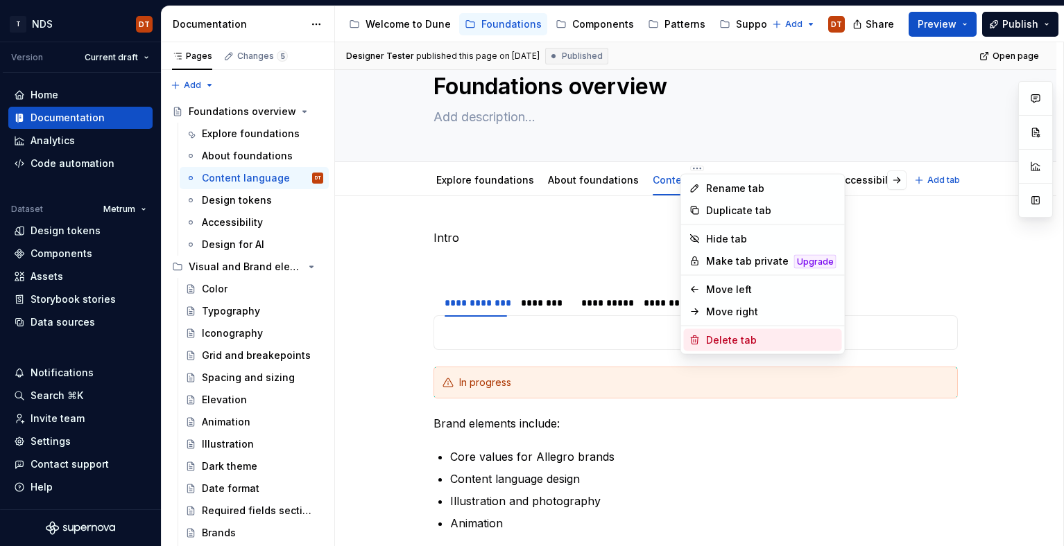
click at [716, 343] on div "Delete tab" at bounding box center [771, 341] width 130 height 14
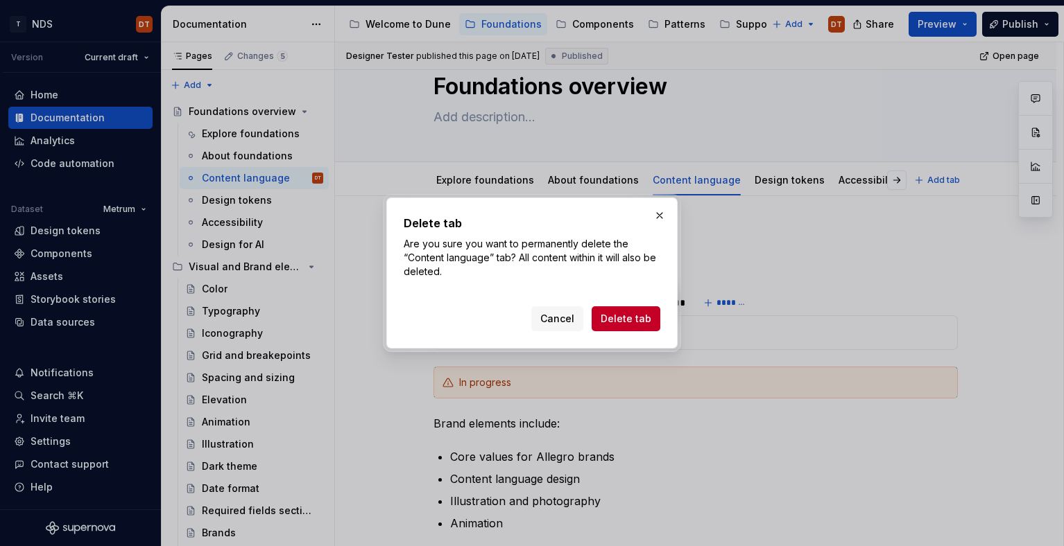
click at [623, 320] on span "Delete tab" at bounding box center [626, 319] width 51 height 14
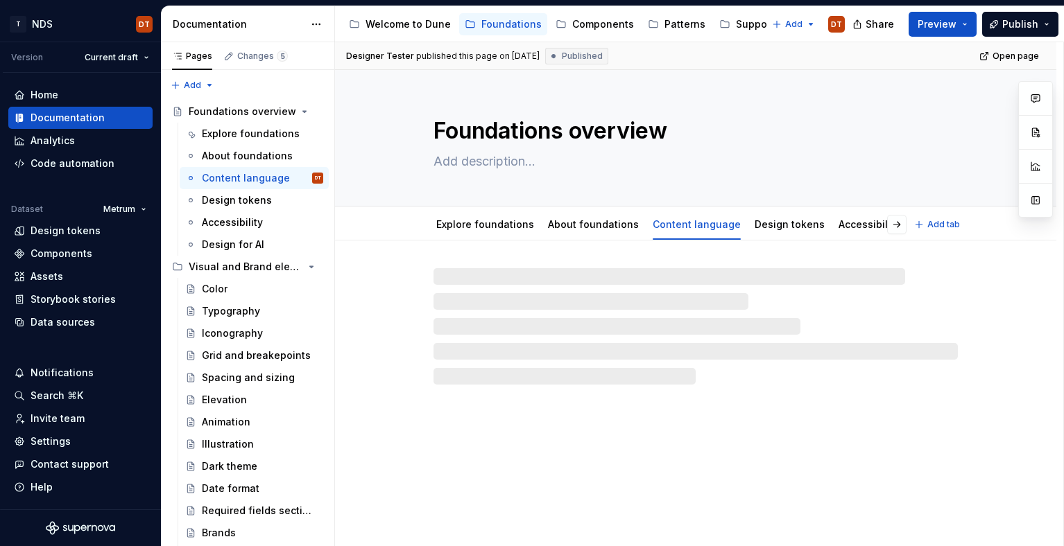
scroll to position [0, 0]
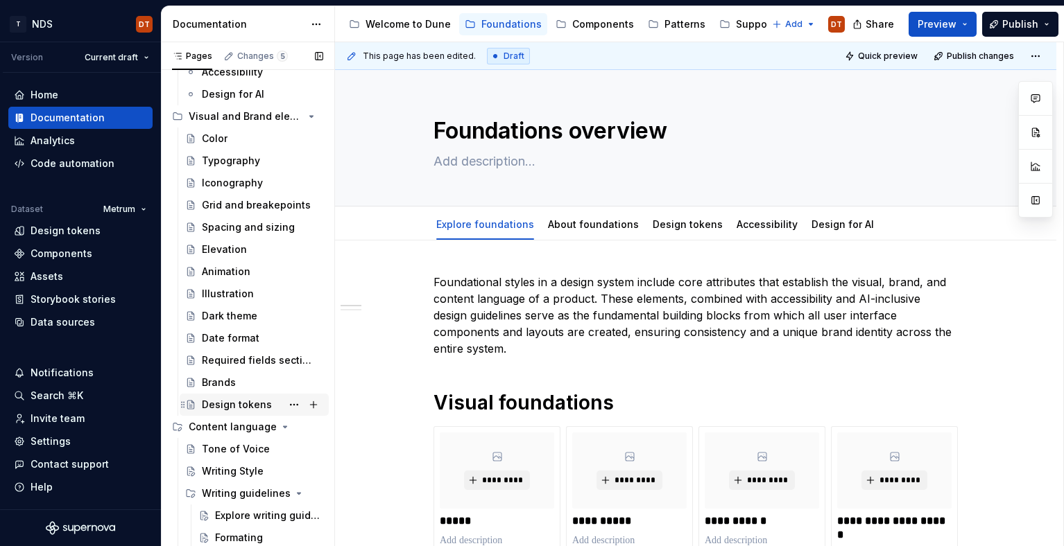
scroll to position [126, 0]
click at [678, 224] on link "Design tokens" at bounding box center [688, 224] width 70 height 12
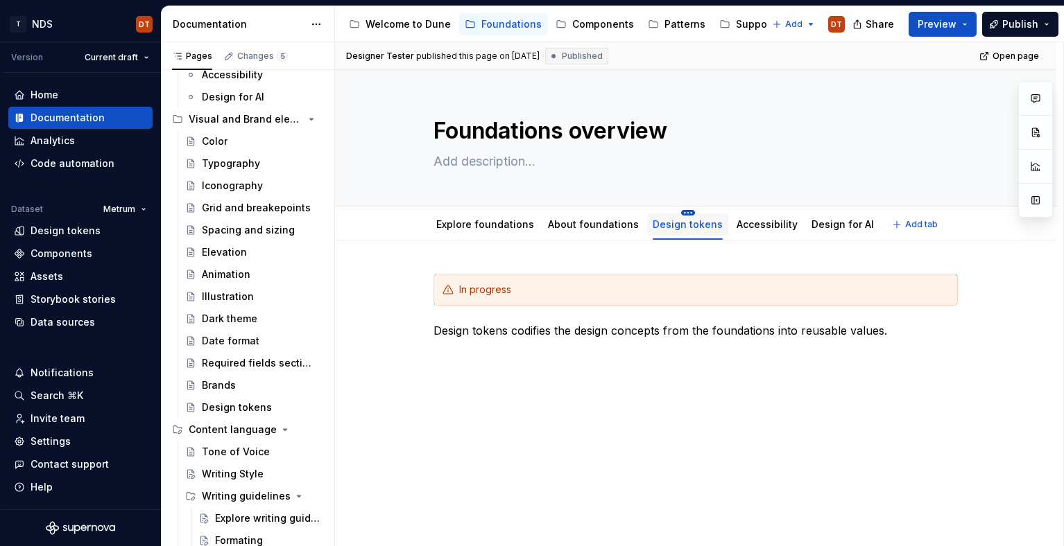
click at [678, 210] on html "T NDS DT Version Current draft Home Documentation Analytics Code automation Dat…" at bounding box center [532, 273] width 1064 height 546
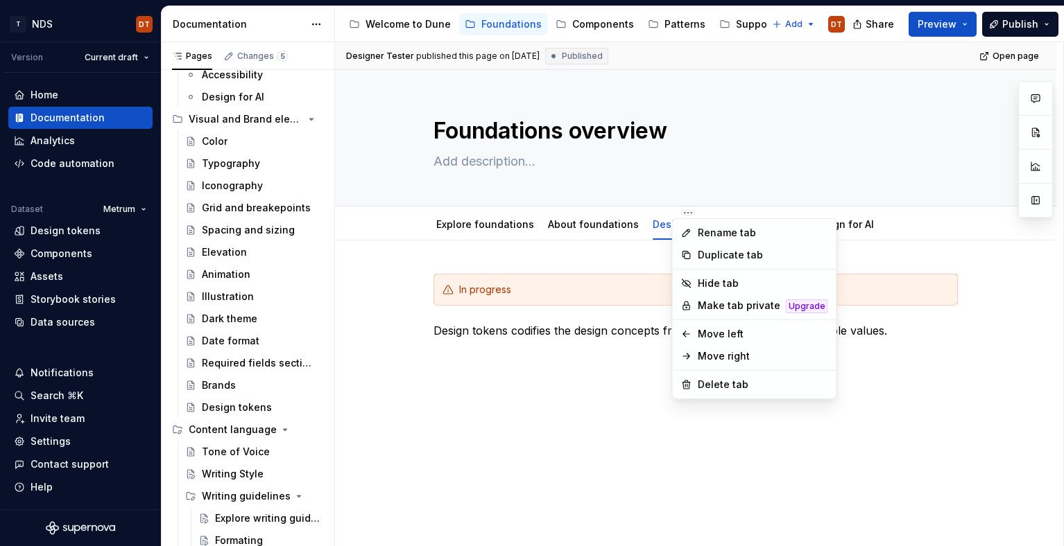
drag, startPoint x: 610, startPoint y: 368, endPoint x: 634, endPoint y: 361, distance: 25.4
click at [619, 365] on html "T NDS DT Version Current draft Home Documentation Analytics Code automation Dat…" at bounding box center [532, 273] width 1064 height 546
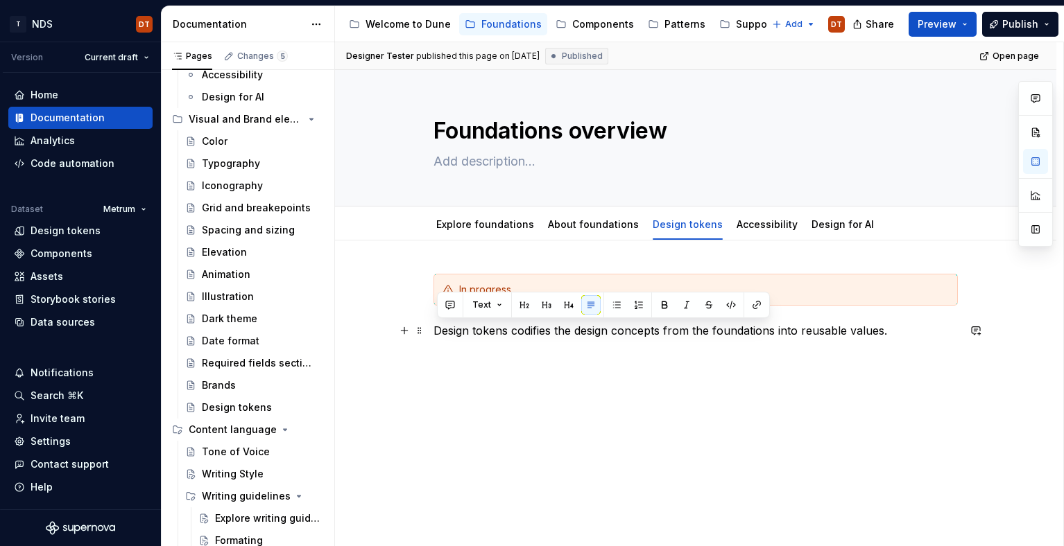
drag, startPoint x: 438, startPoint y: 331, endPoint x: 904, endPoint y: 331, distance: 466.7
click at [904, 331] on p "Design tokens codifies the design concepts from the foundations into reusable v…" at bounding box center [695, 330] width 524 height 17
copy p "Design tokens codifies the design concepts from the foundations into reusable v…"
click at [236, 406] on div "Design tokens" at bounding box center [237, 408] width 70 height 14
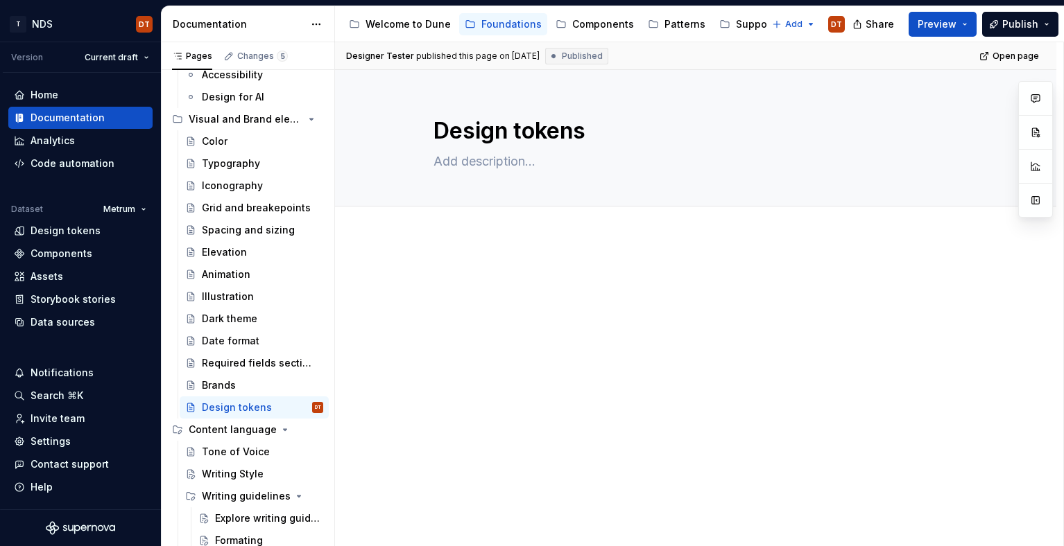
click at [463, 251] on div at bounding box center [695, 370] width 721 height 266
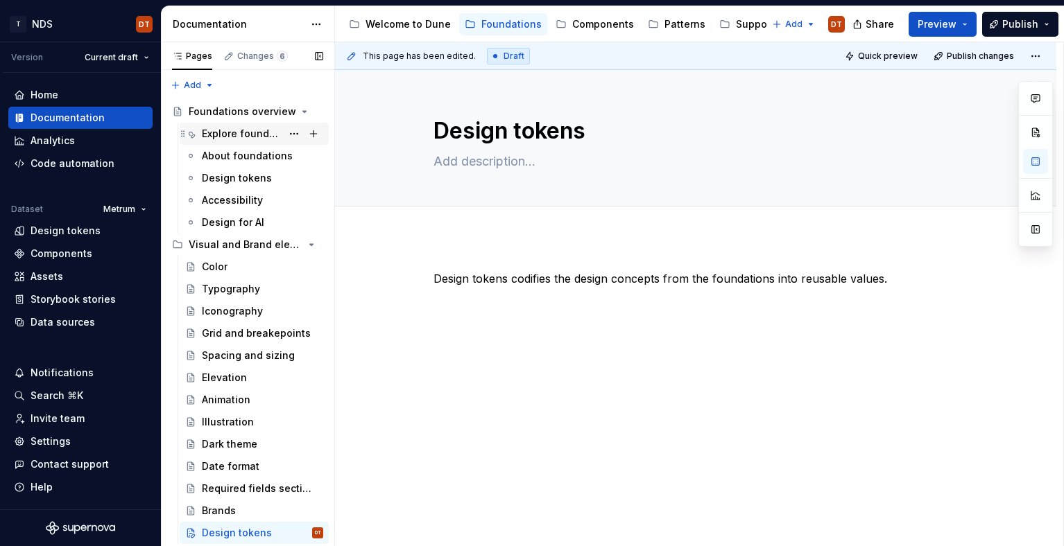
click at [218, 133] on div "Explore foundations" at bounding box center [242, 134] width 80 height 14
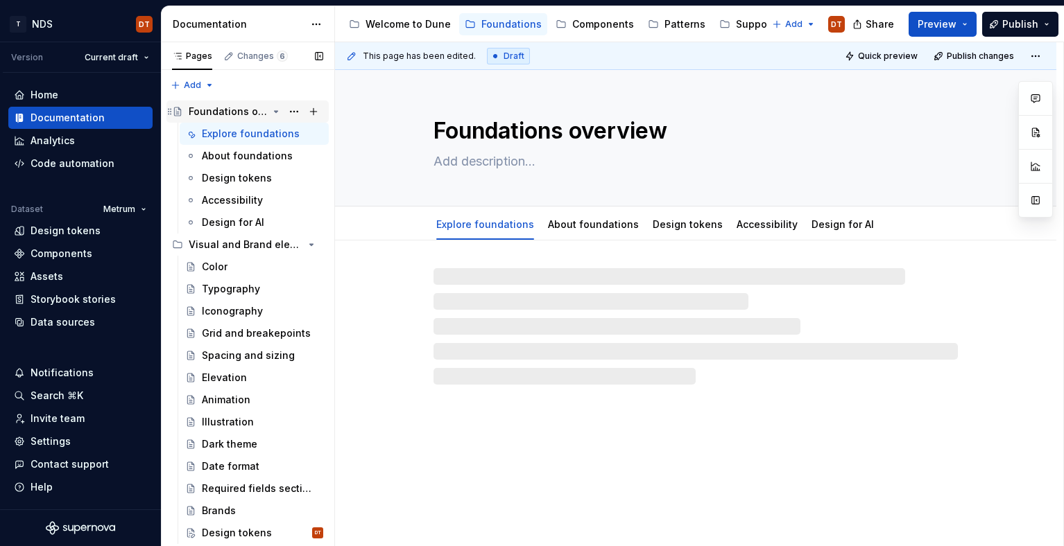
click at [226, 114] on div "Foundations overview" at bounding box center [228, 112] width 79 height 14
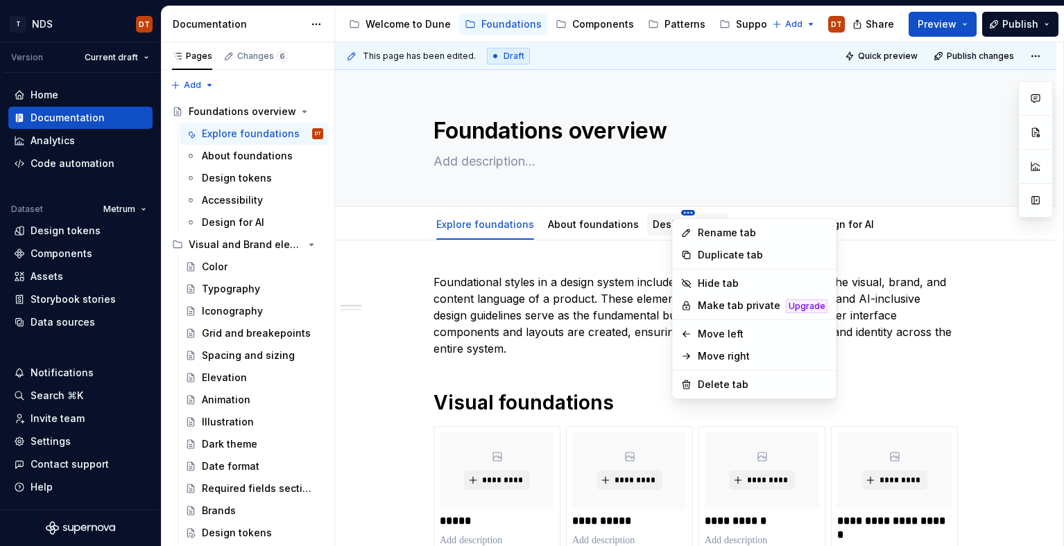
click at [681, 212] on html "T NDS DT Version Current draft Home Documentation Analytics Code automation Dat…" at bounding box center [532, 273] width 1064 height 546
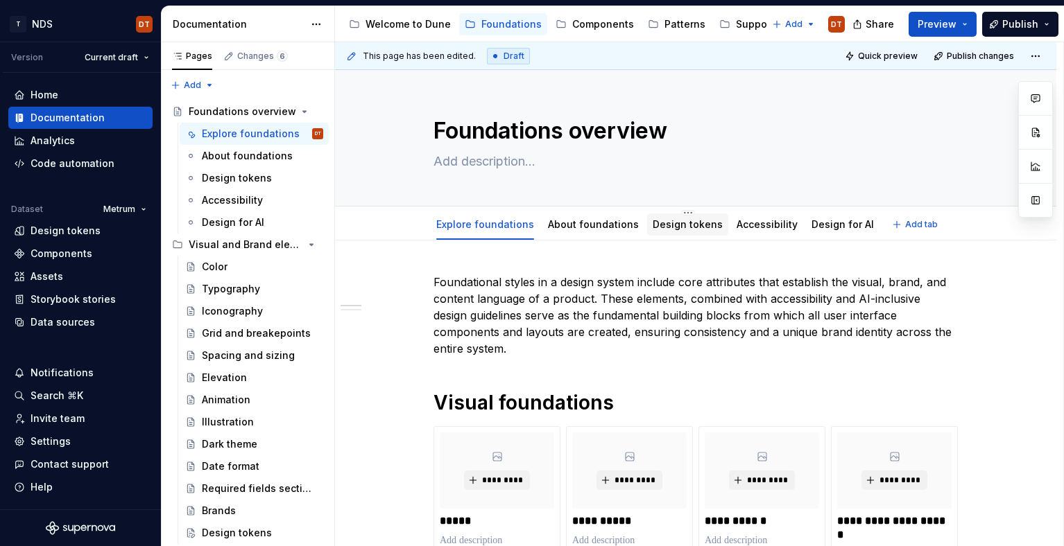
click at [657, 226] on link "Design tokens" at bounding box center [688, 224] width 70 height 12
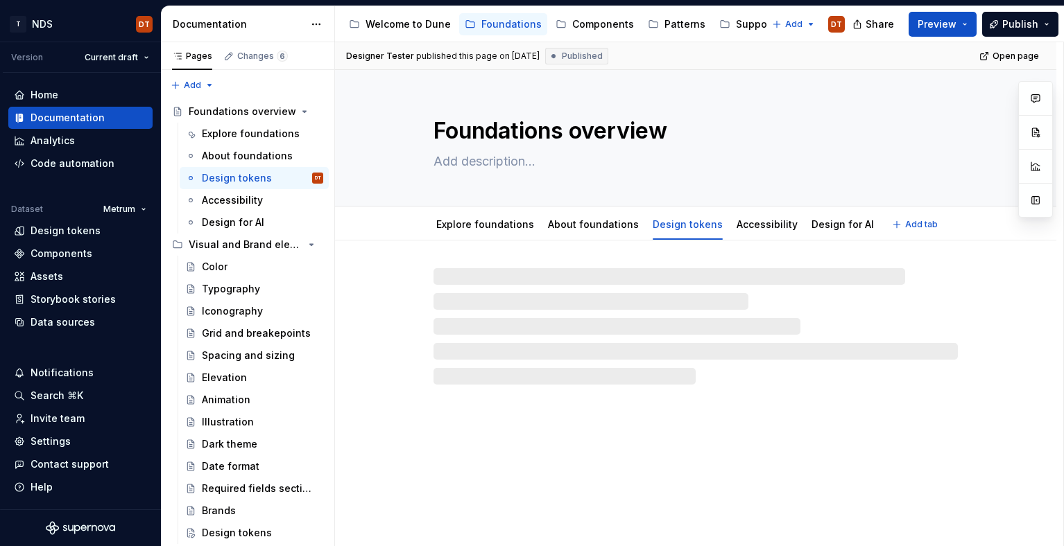
click at [678, 214] on html "T NDS DT Version Current draft Home Documentation Analytics Code automation Dat…" at bounding box center [532, 273] width 1064 height 546
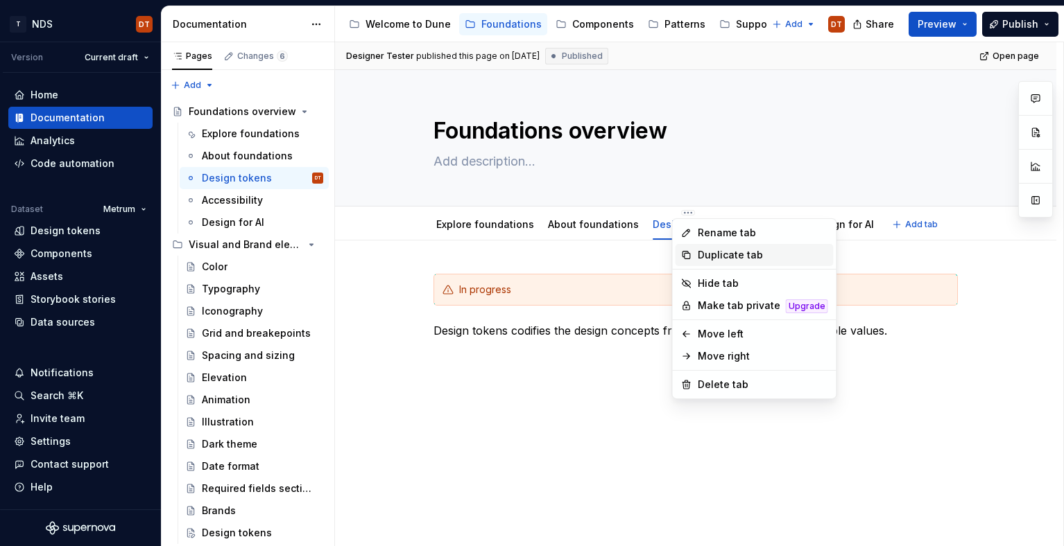
click at [713, 255] on div "Duplicate tab" at bounding box center [763, 255] width 130 height 14
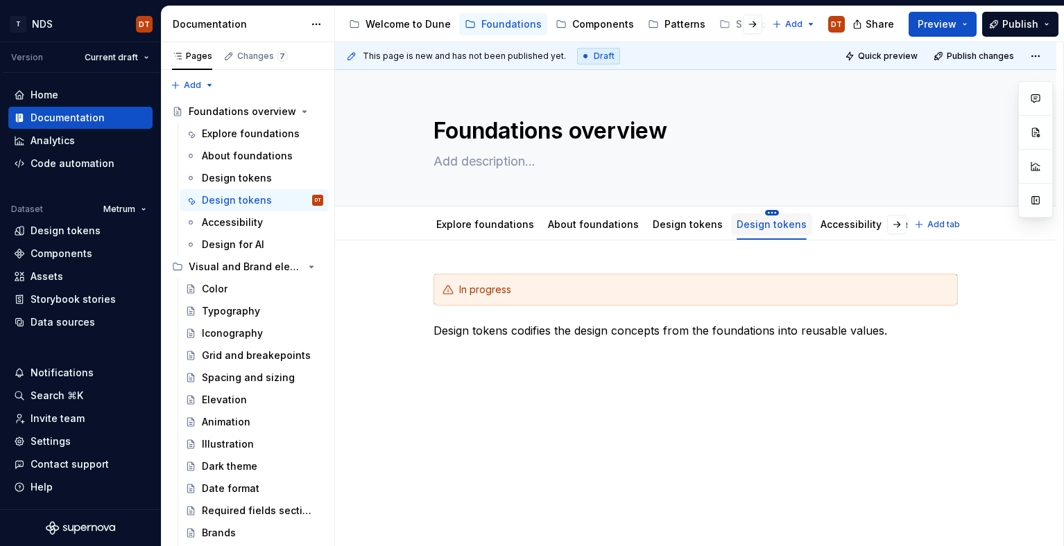
click at [759, 212] on html "T NDS DT Version Current draft Home Documentation Analytics Code automation Dat…" at bounding box center [532, 273] width 1064 height 546
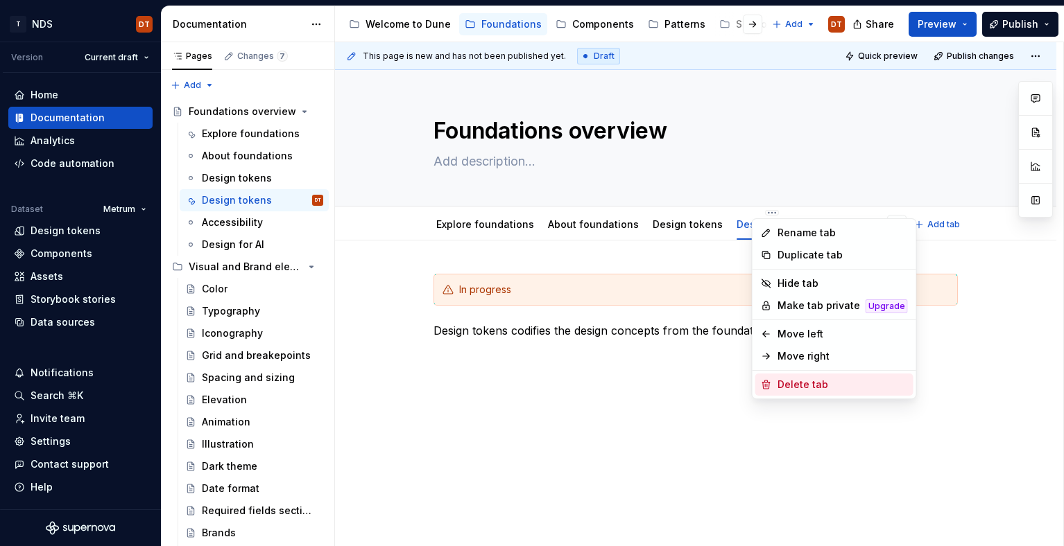
click at [793, 386] on div "Delete tab" at bounding box center [842, 385] width 130 height 14
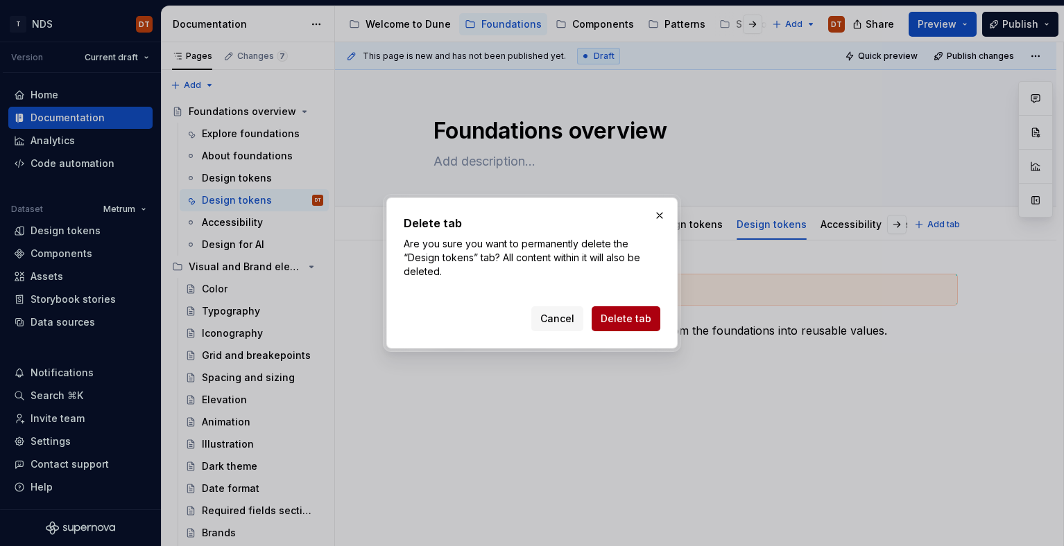
click at [634, 319] on span "Delete tab" at bounding box center [626, 319] width 51 height 14
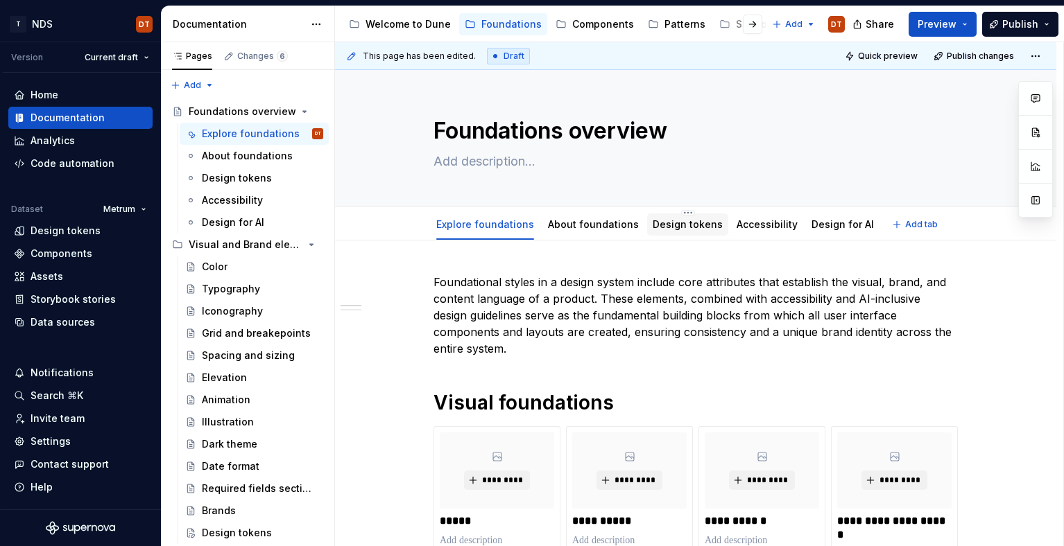
click at [670, 224] on link "Design tokens" at bounding box center [688, 224] width 70 height 12
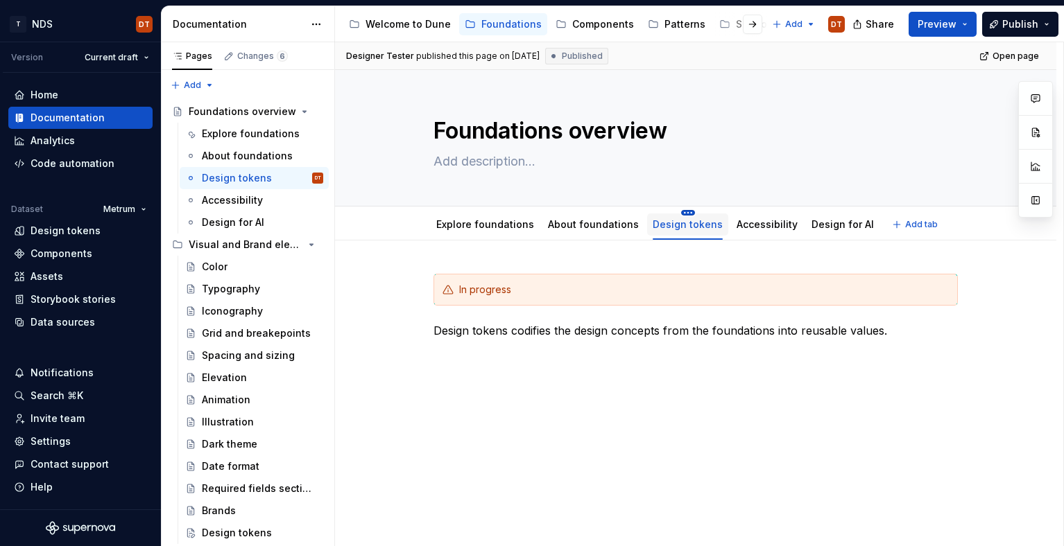
click at [678, 212] on html "T NDS DT Version Current draft Home Documentation Analytics Code automation Dat…" at bounding box center [532, 273] width 1064 height 546
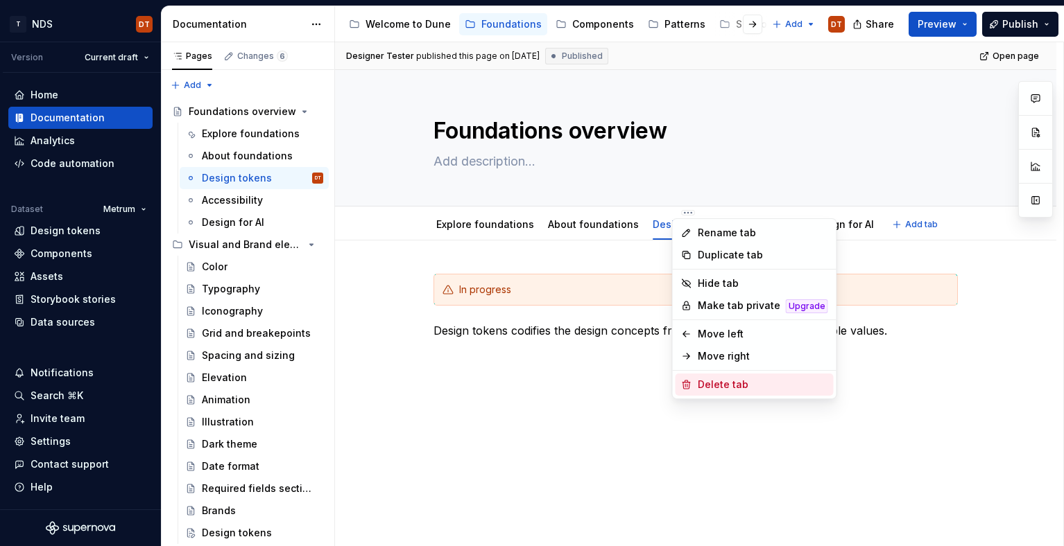
click at [700, 384] on div "Delete tab" at bounding box center [763, 385] width 130 height 14
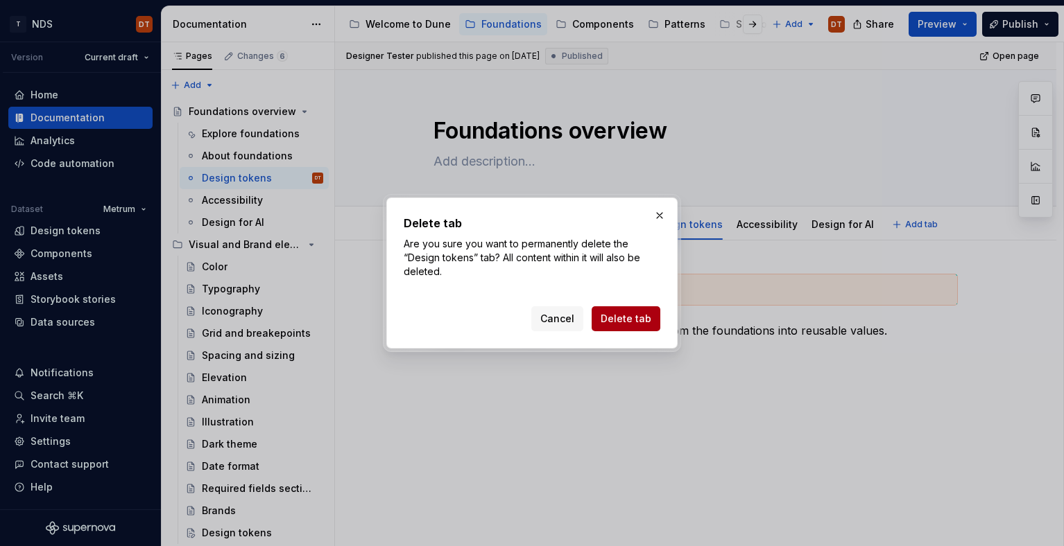
click at [633, 320] on span "Delete tab" at bounding box center [626, 319] width 51 height 14
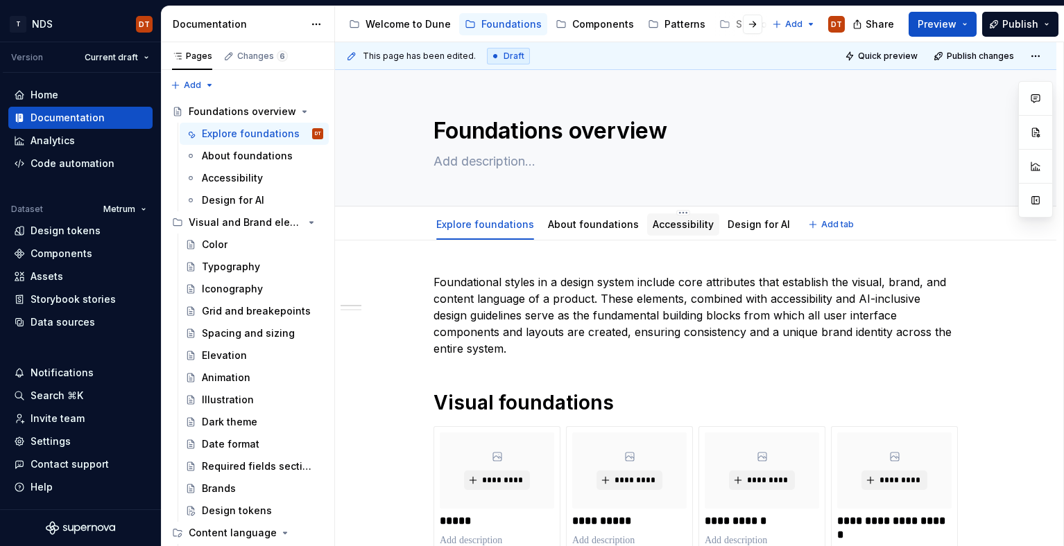
click at [678, 225] on link "Accessibility" at bounding box center [683, 224] width 61 height 12
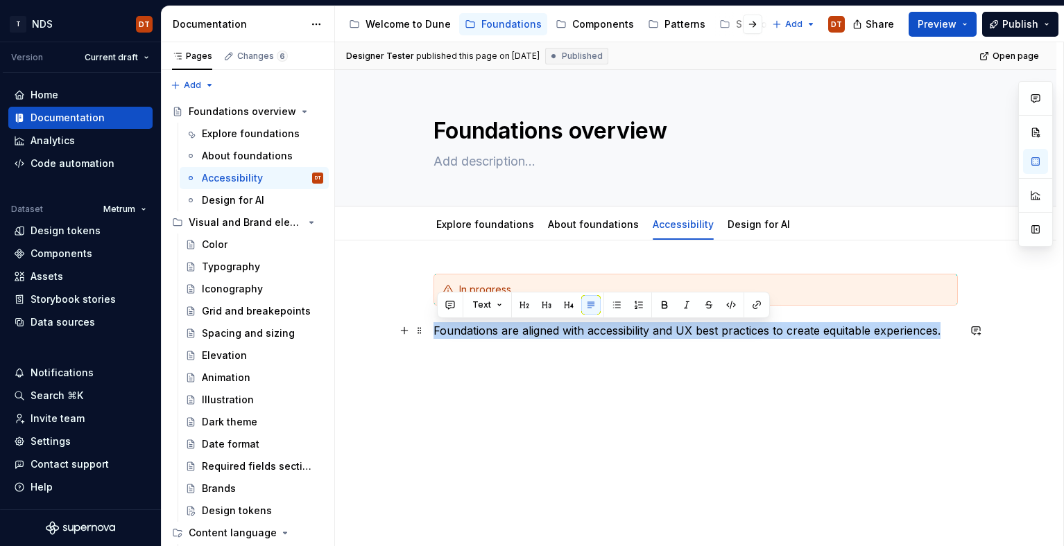
drag, startPoint x: 946, startPoint y: 331, endPoint x: 442, endPoint y: 332, distance: 503.5
click at [430, 332] on div "In progress Foundations are aligned with accessibility and UX best practices to…" at bounding box center [695, 393] width 721 height 304
copy p "Foundations are aligned with accessibility and UX best practices to create equi…"
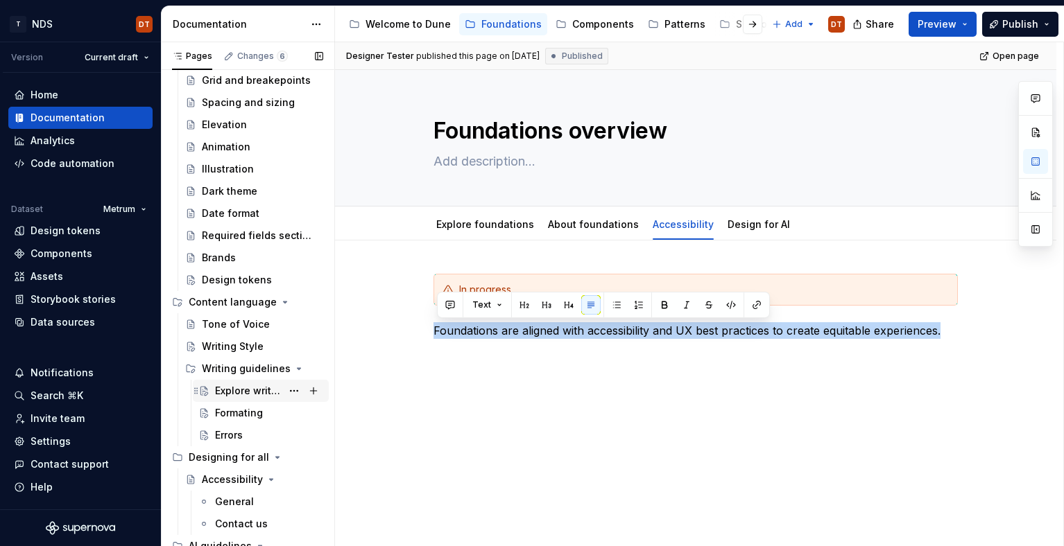
scroll to position [305, 0]
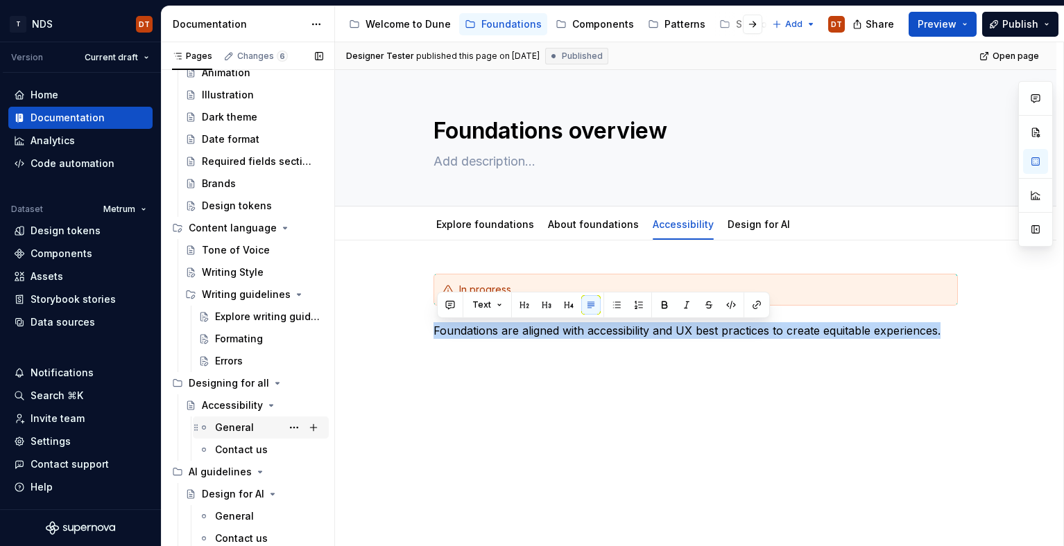
click at [237, 428] on div "General" at bounding box center [234, 428] width 39 height 14
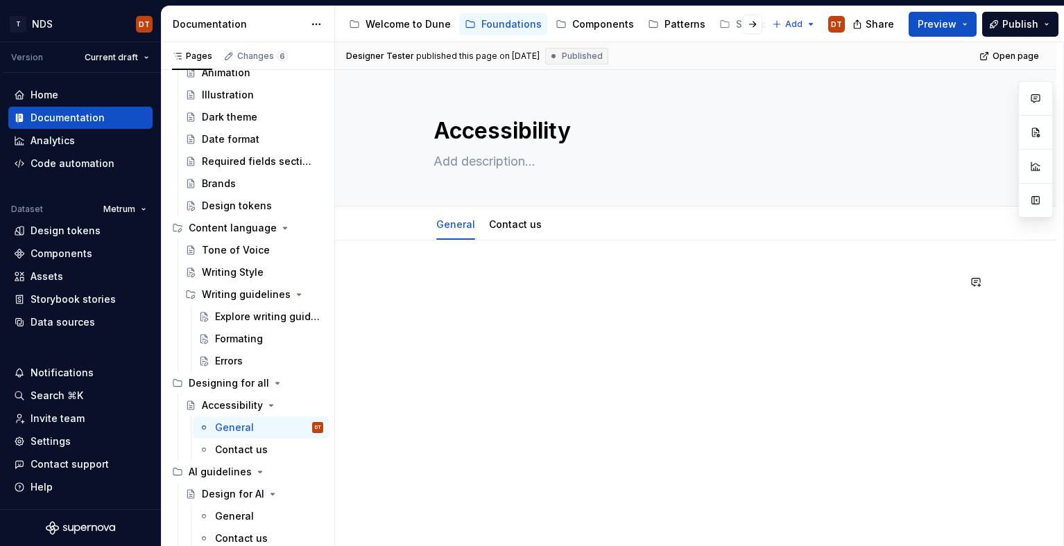
click at [445, 267] on div at bounding box center [695, 374] width 721 height 266
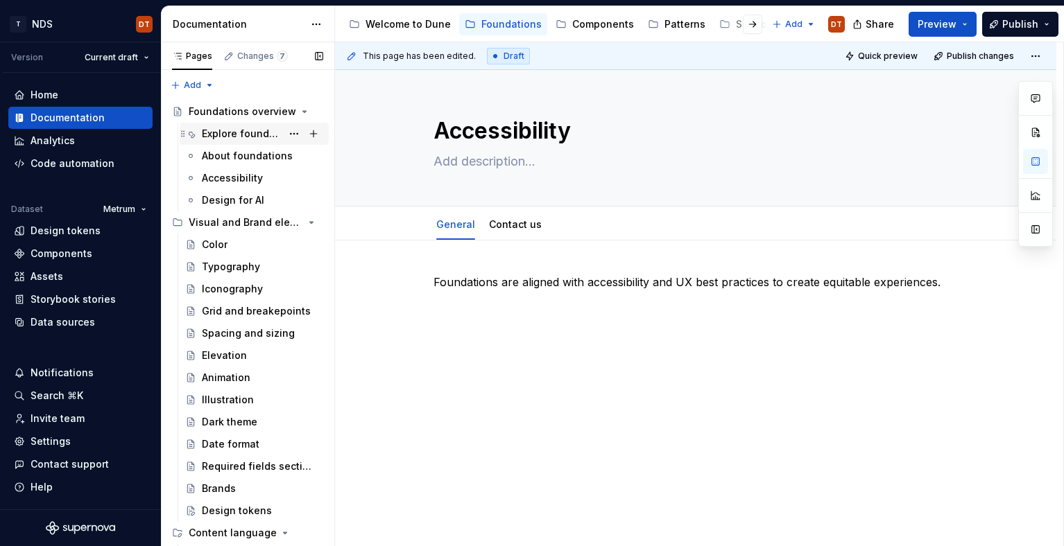
click at [231, 133] on div "Explore foundations" at bounding box center [242, 134] width 80 height 14
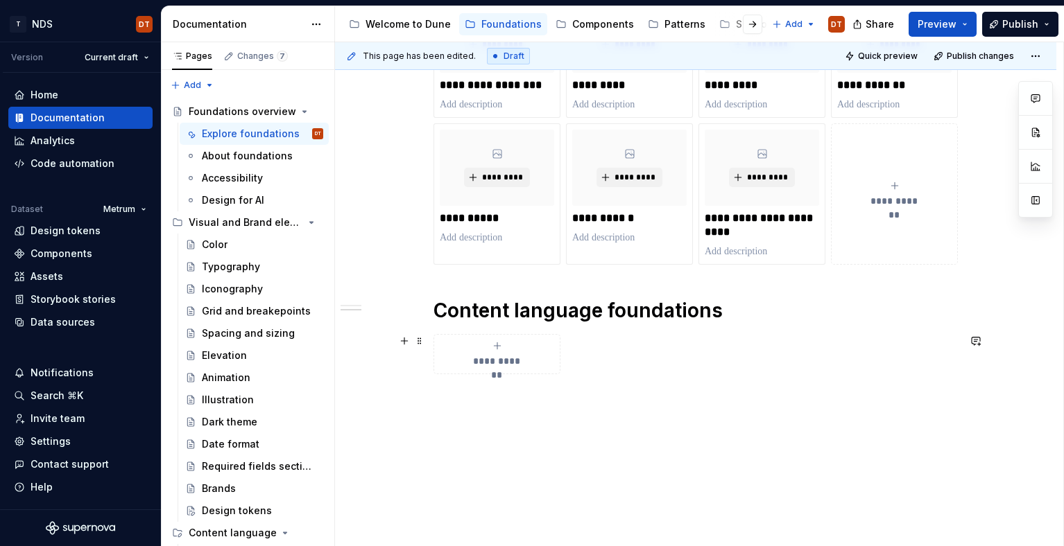
scroll to position [591, 0]
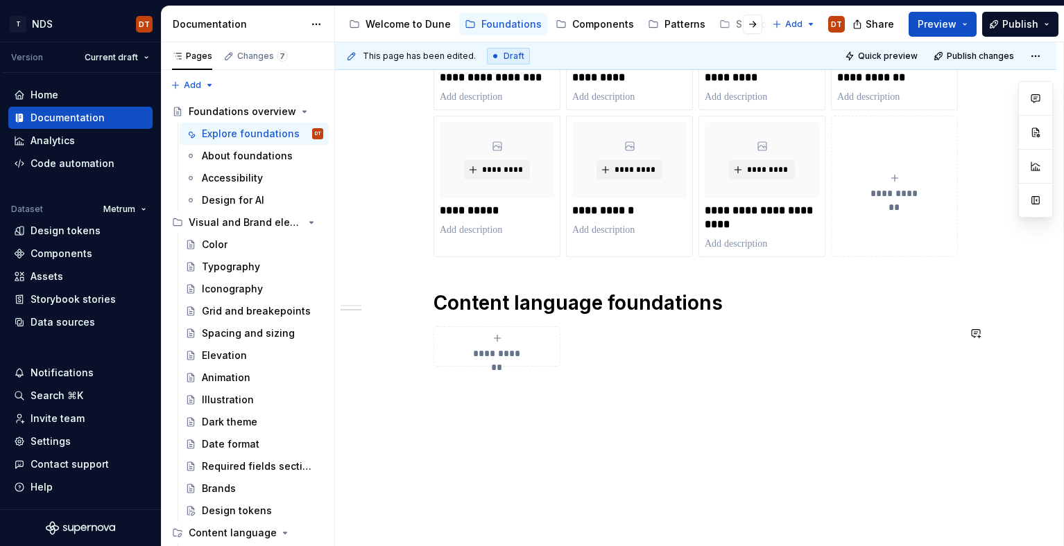
type textarea "*"
click at [551, 420] on div "**********" at bounding box center [695, 98] width 721 height 897
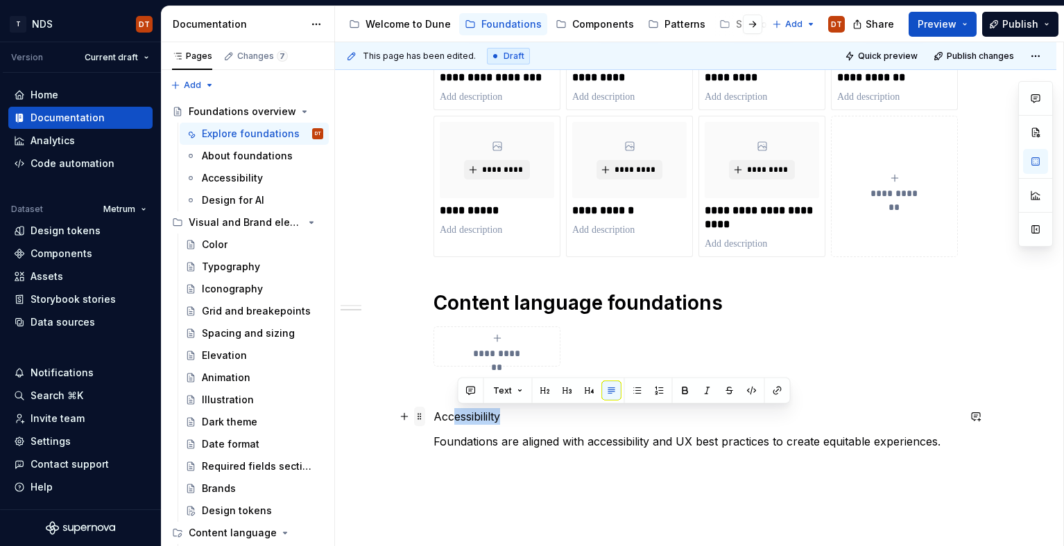
drag, startPoint x: 524, startPoint y: 417, endPoint x: 425, endPoint y: 415, distance: 99.2
click at [433, 415] on div "**********" at bounding box center [695, 75] width 524 height 784
drag, startPoint x: 425, startPoint y: 415, endPoint x: 467, endPoint y: 415, distance: 42.3
click at [425, 415] on span at bounding box center [419, 416] width 11 height 19
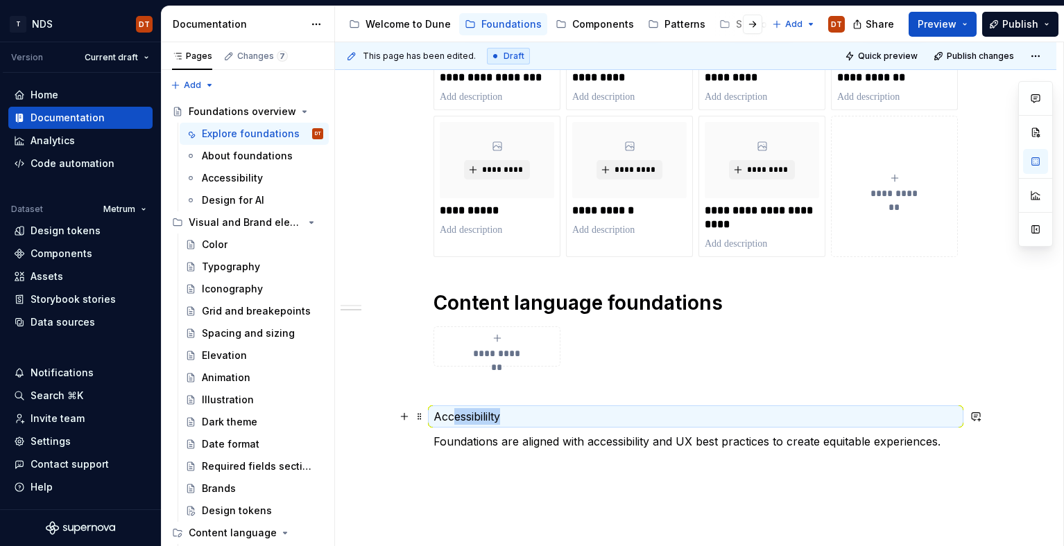
click at [478, 422] on p "Accessibililty" at bounding box center [695, 416] width 524 height 17
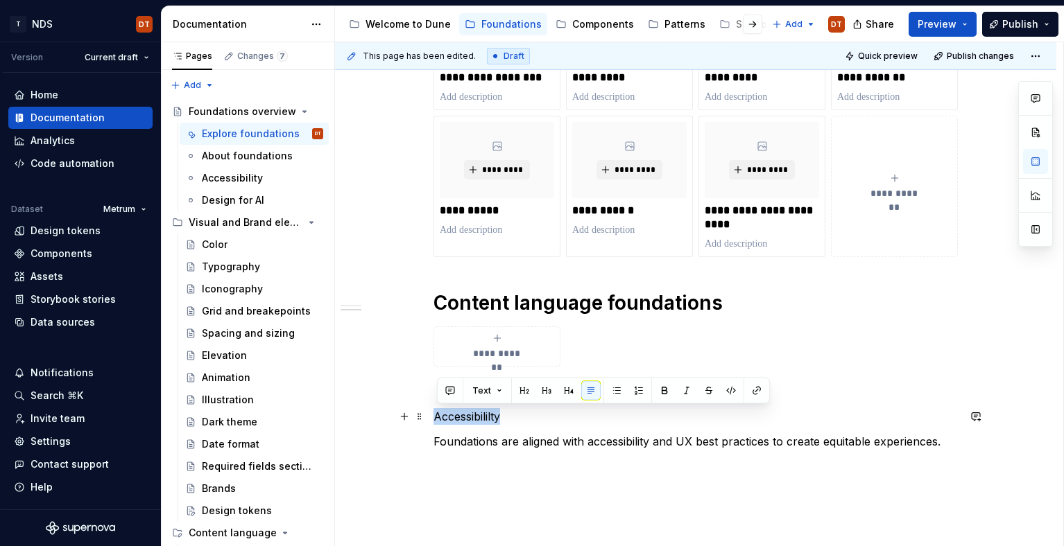
drag, startPoint x: 524, startPoint y: 420, endPoint x: 461, endPoint y: 414, distance: 63.4
click at [436, 417] on div "**********" at bounding box center [695, 140] width 721 height 981
click at [501, 390] on button "Text" at bounding box center [487, 390] width 42 height 19
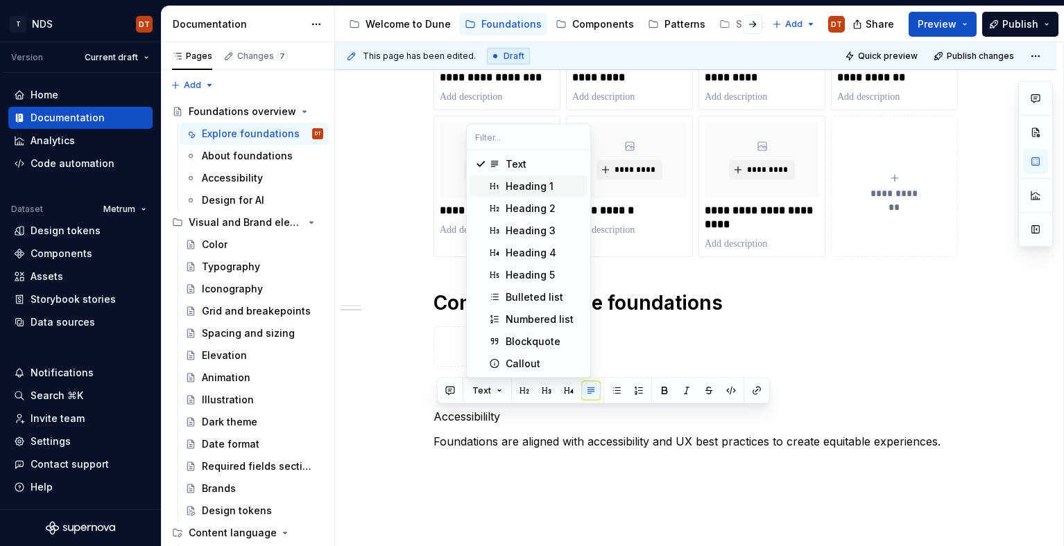
click at [508, 190] on div "Heading 1" at bounding box center [530, 187] width 48 height 14
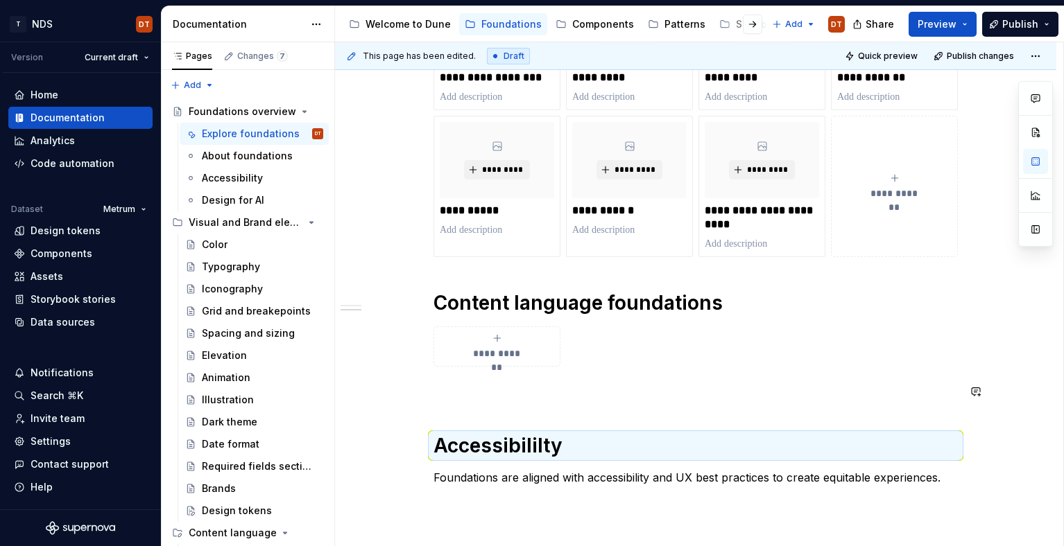
click at [502, 412] on div "**********" at bounding box center [695, 84] width 524 height 803
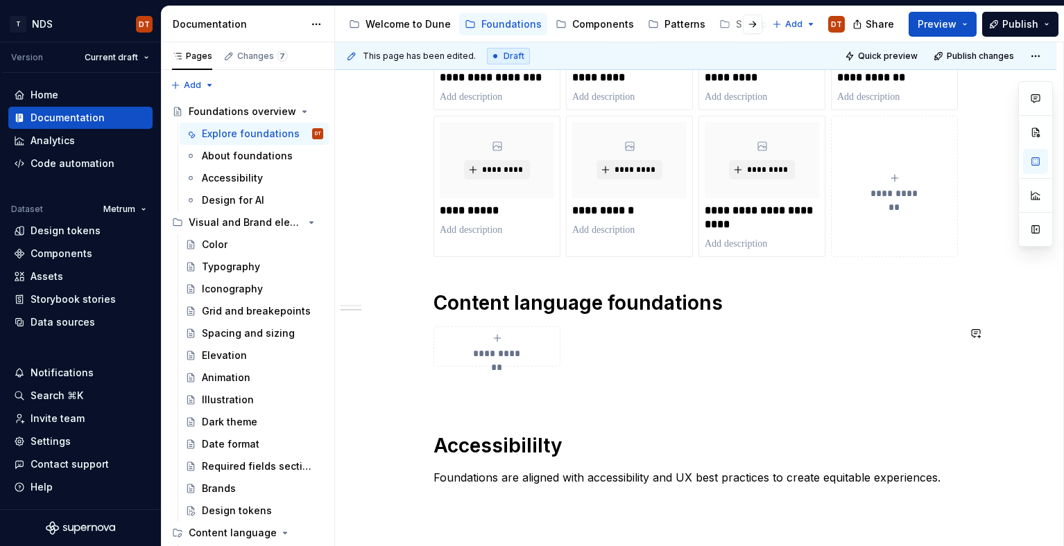
scroll to position [603, 0]
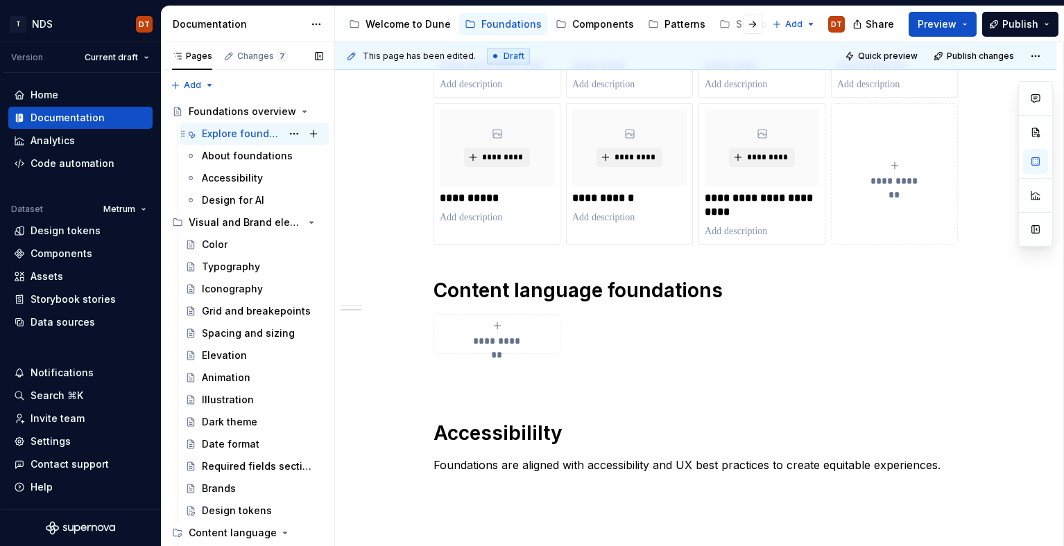
click at [236, 133] on div "Explore foundations" at bounding box center [242, 134] width 80 height 14
click at [493, 431] on h1 "Accessibililty" at bounding box center [695, 433] width 524 height 25
click at [236, 130] on div "Explore foundations" at bounding box center [242, 134] width 80 height 14
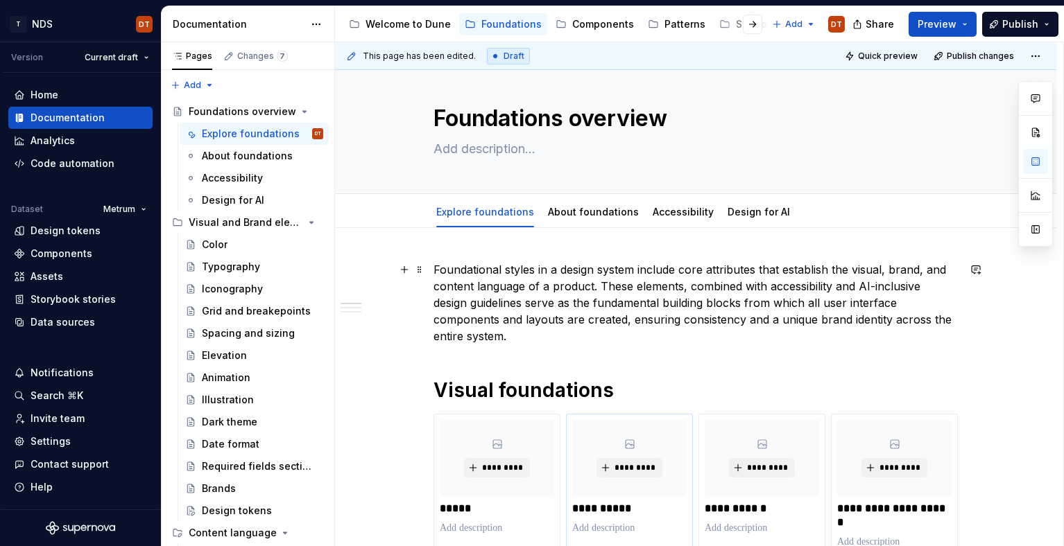
scroll to position [0, 0]
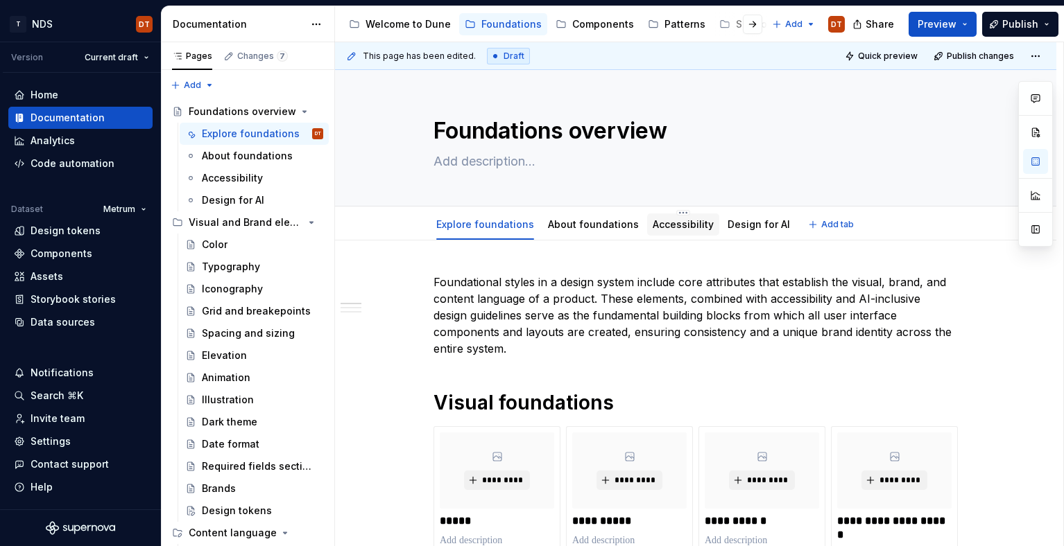
click at [672, 225] on link "Accessibility" at bounding box center [683, 224] width 61 height 12
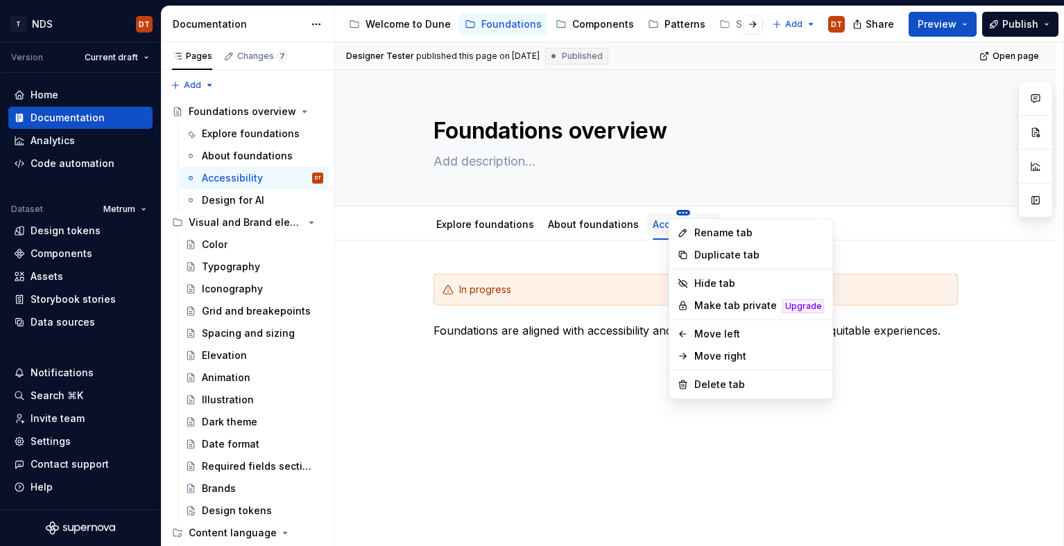
click at [673, 213] on html "T NDS DT Version Current draft Home Documentation Analytics Code automation Dat…" at bounding box center [532, 273] width 1064 height 546
click at [713, 383] on div "Delete tab" at bounding box center [759, 385] width 130 height 14
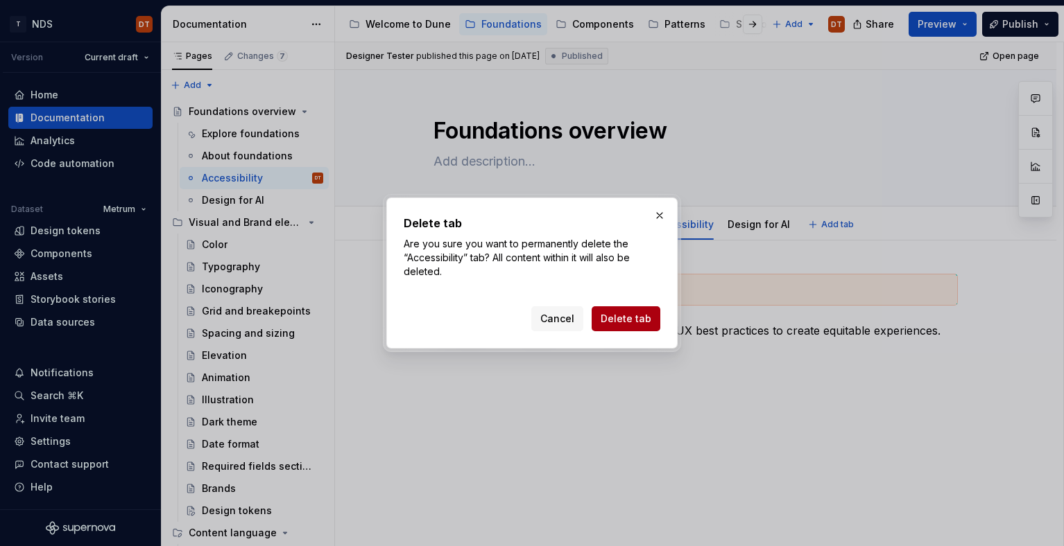
click at [646, 321] on span "Delete tab" at bounding box center [626, 319] width 51 height 14
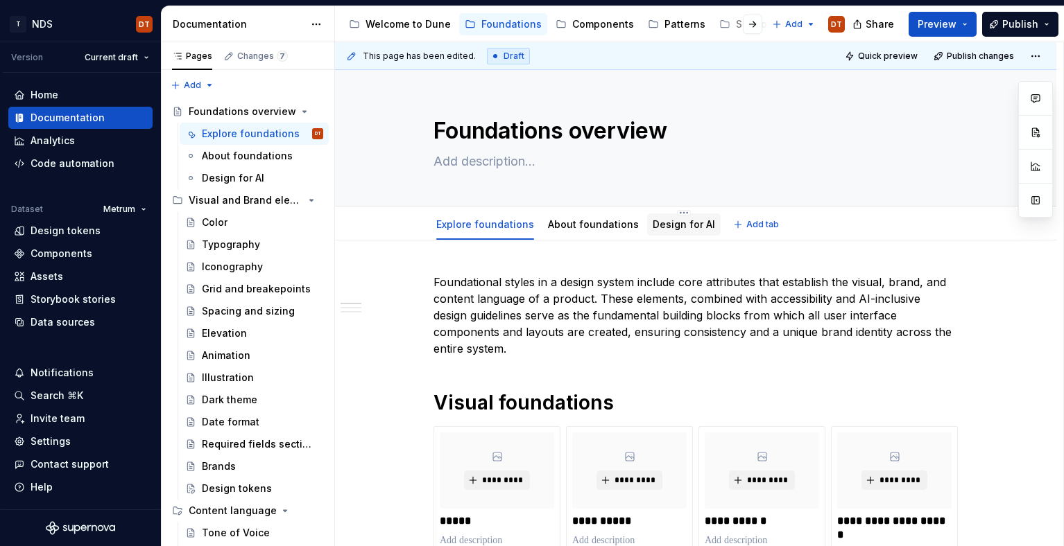
click at [680, 227] on link "Design for AI" at bounding box center [684, 224] width 62 height 12
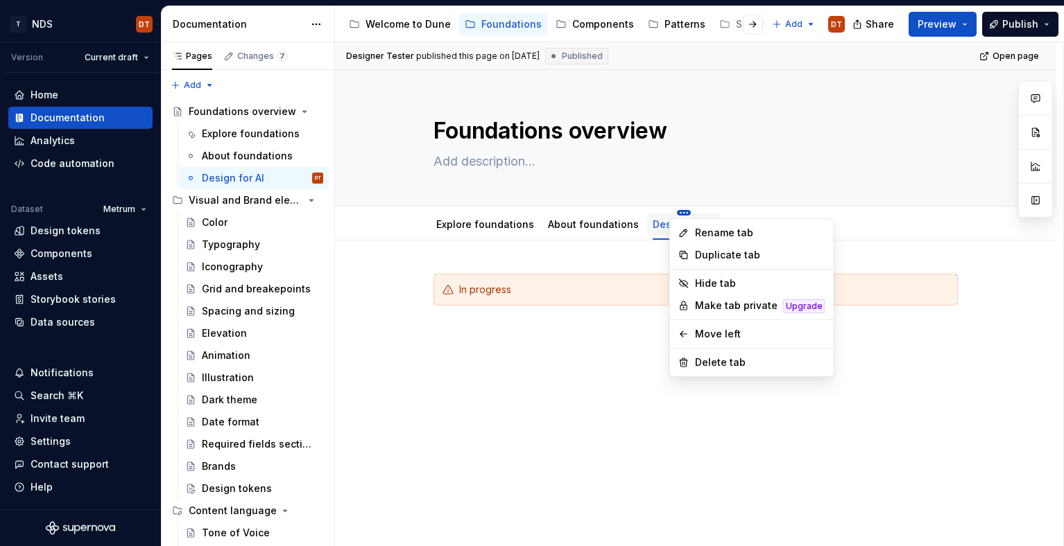
click at [676, 212] on html "T NDS DT Version Current draft Home Documentation Analytics Code automation Dat…" at bounding box center [532, 273] width 1064 height 546
click at [616, 399] on html "T NDS DT Version Current draft Home Documentation Analytics Code automation Dat…" at bounding box center [532, 273] width 1064 height 546
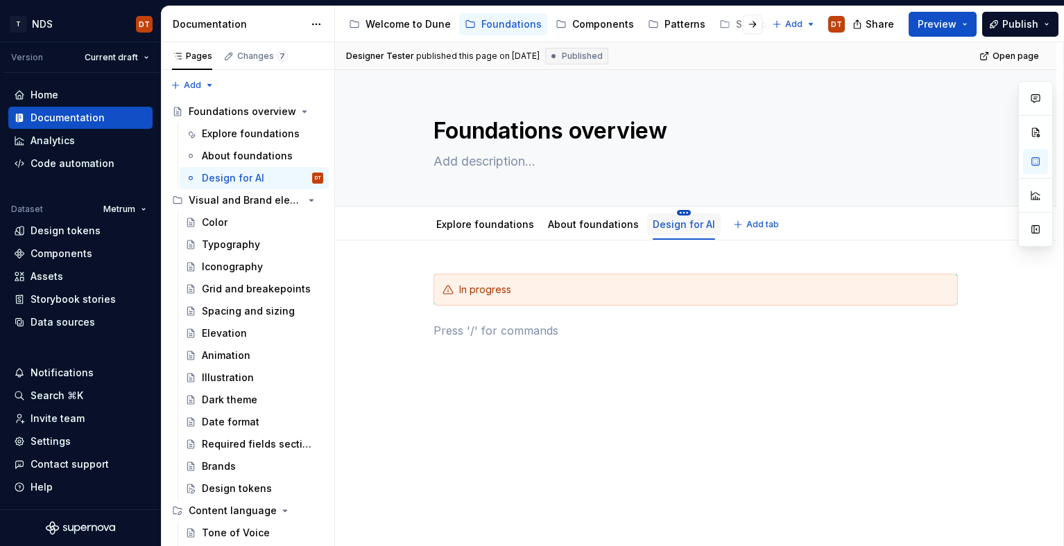
click at [675, 213] on html "T NDS DT Version Current draft Home Documentation Analytics Code automation Dat…" at bounding box center [532, 273] width 1064 height 546
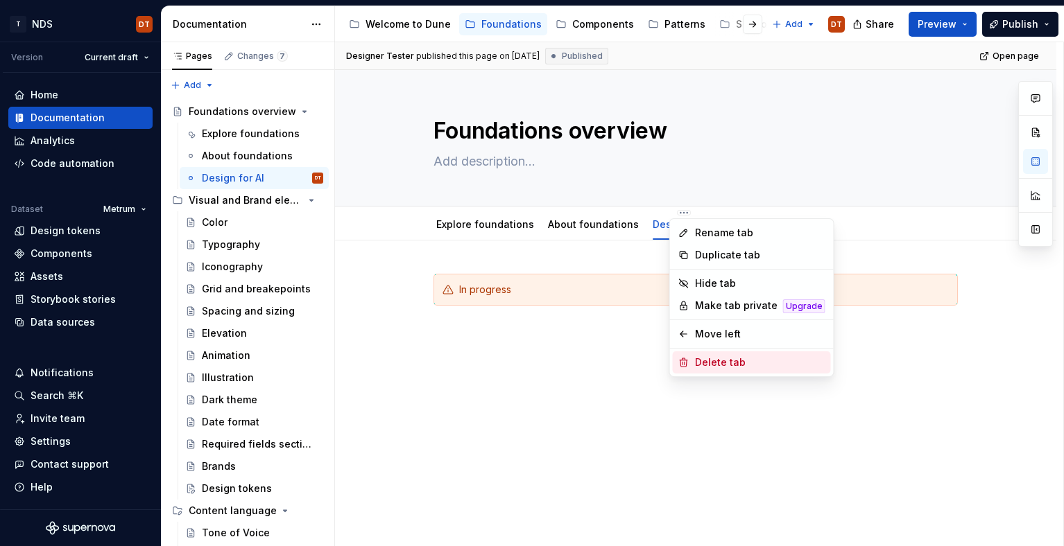
click at [702, 365] on div "Delete tab" at bounding box center [760, 363] width 130 height 14
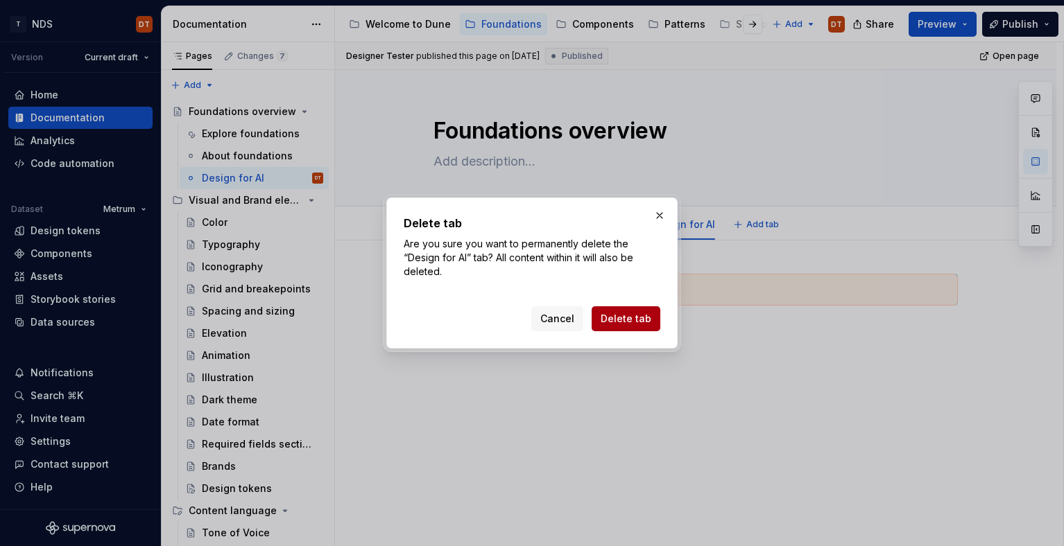
click at [636, 321] on span "Delete tab" at bounding box center [626, 319] width 51 height 14
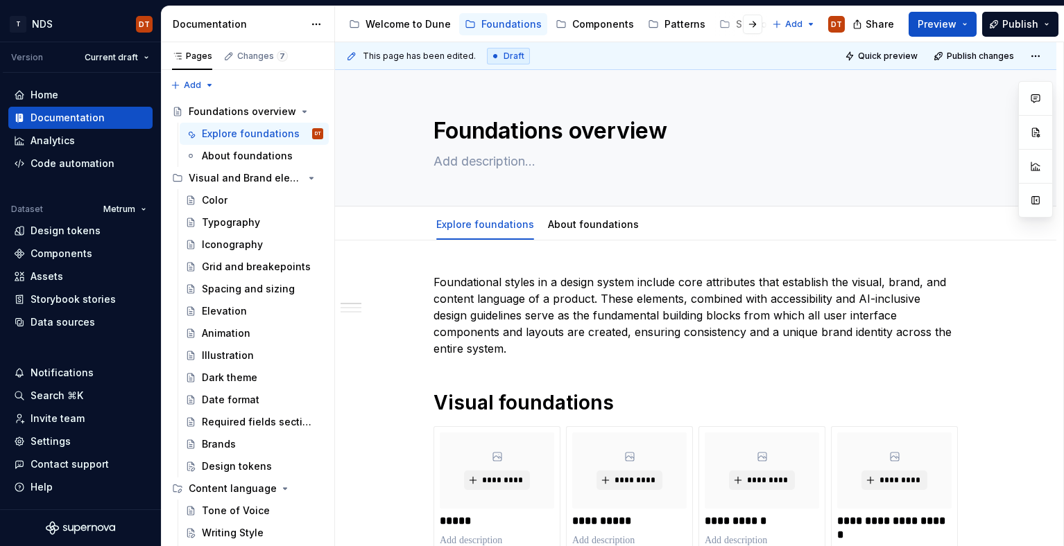
type textarea "*"
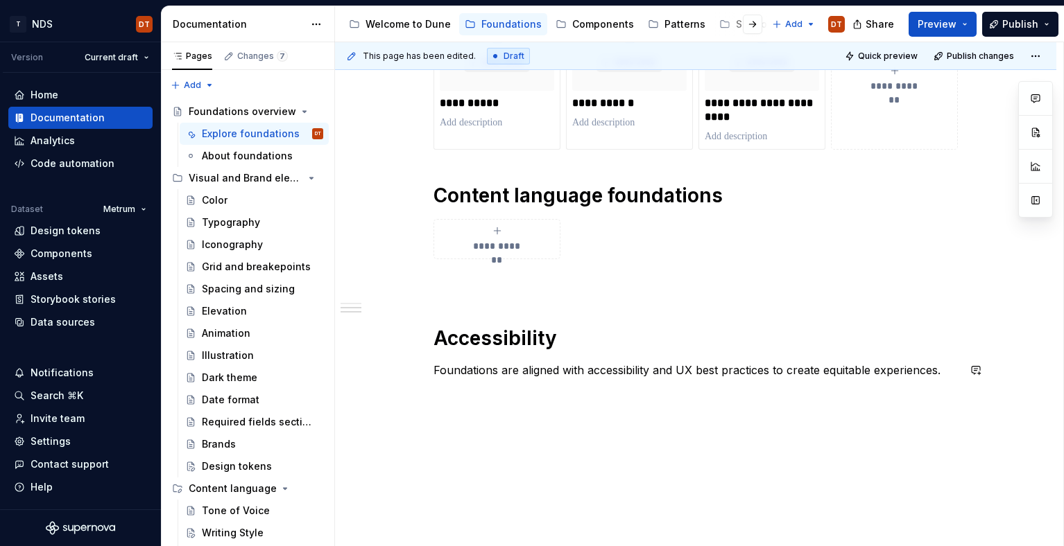
scroll to position [710, 0]
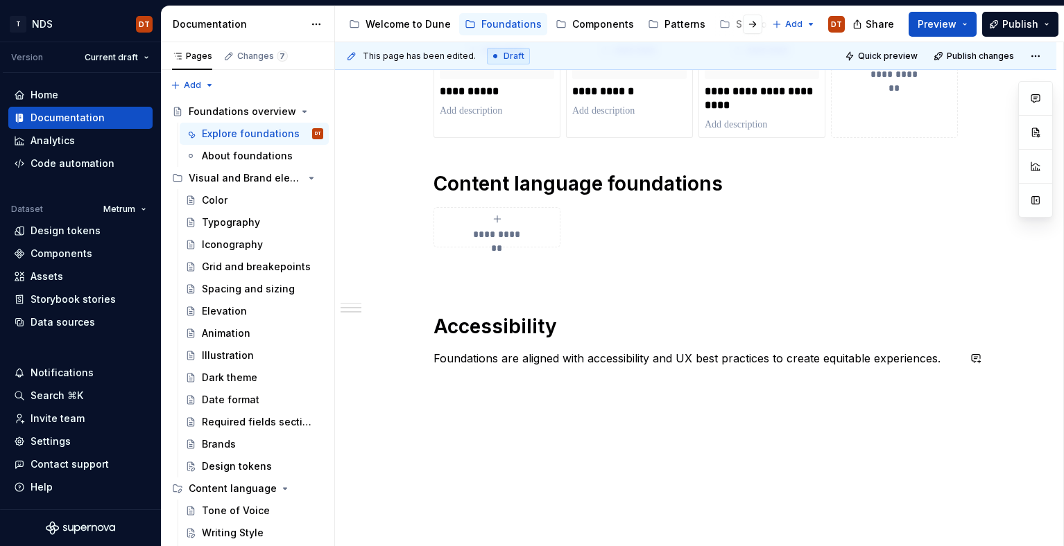
click at [499, 411] on div "**********" at bounding box center [695, 39] width 721 height 1017
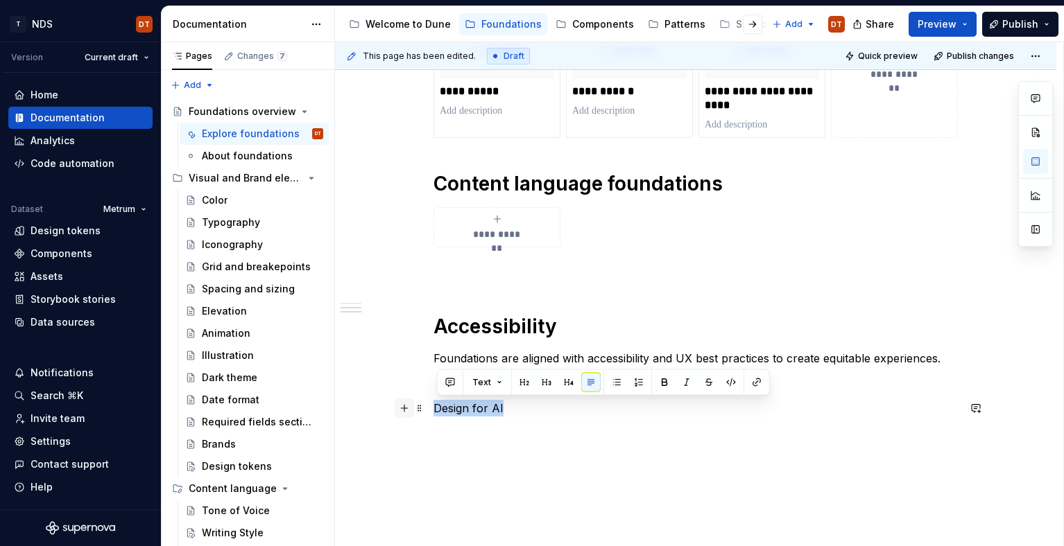
drag, startPoint x: 517, startPoint y: 404, endPoint x: 408, endPoint y: 409, distance: 109.7
click at [496, 383] on button "Text" at bounding box center [487, 382] width 42 height 19
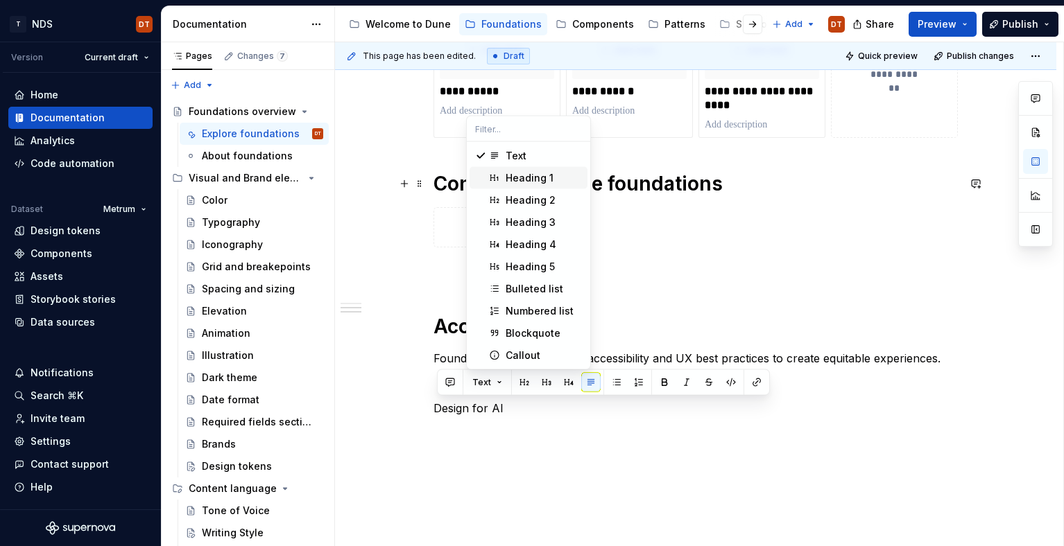
click at [537, 180] on div "Heading 1" at bounding box center [530, 178] width 48 height 14
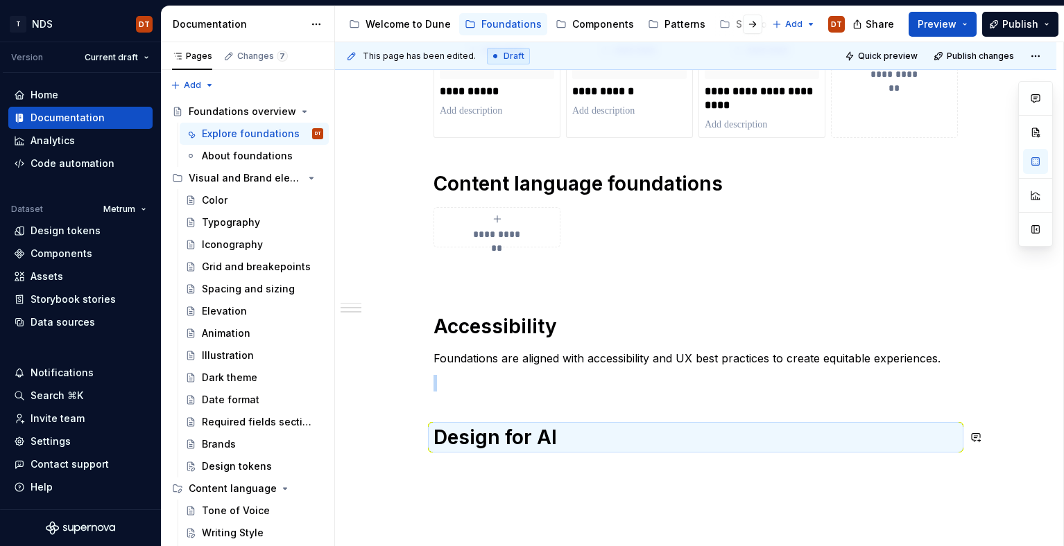
click at [503, 491] on div "**********" at bounding box center [695, 81] width 721 height 1100
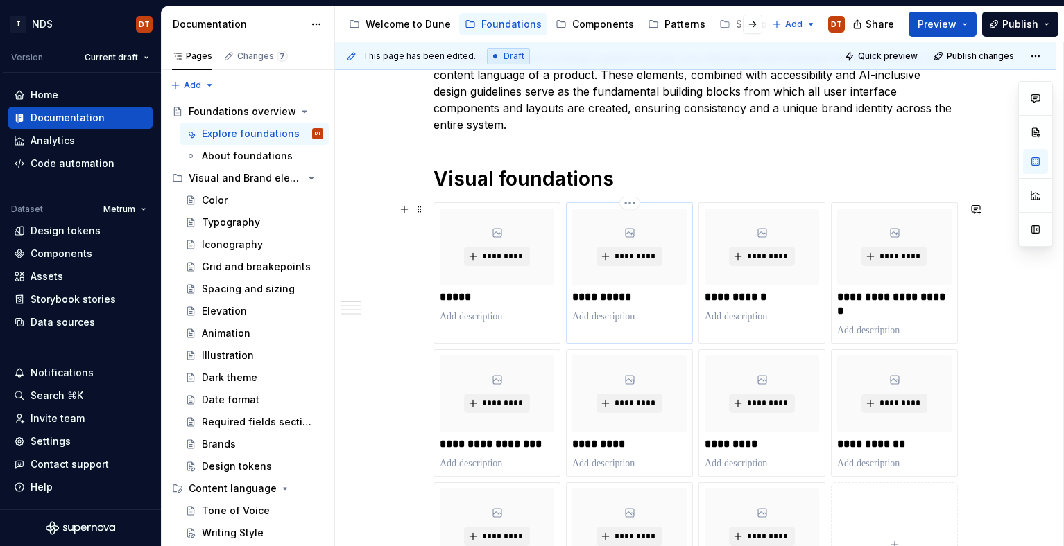
scroll to position [222, 0]
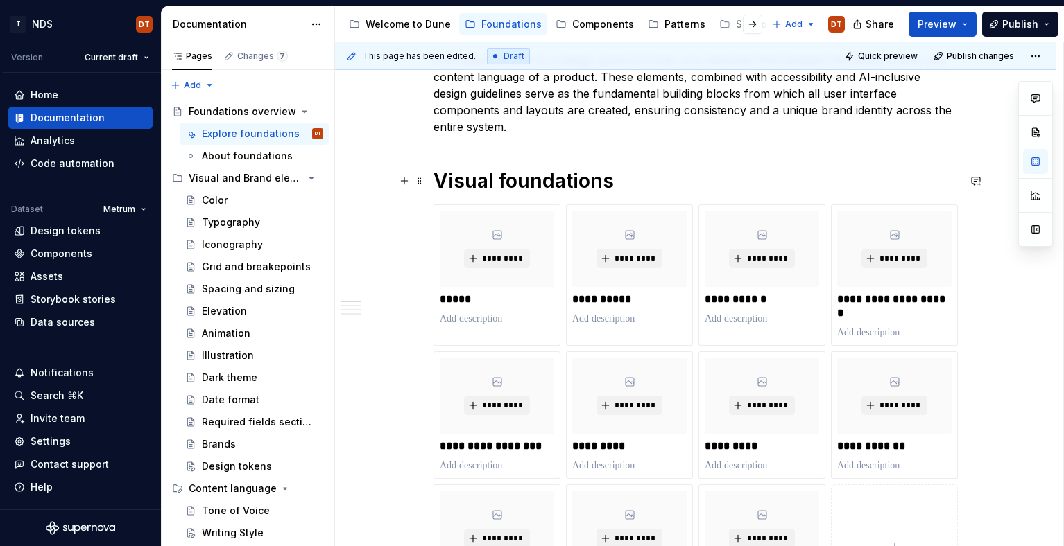
click at [547, 182] on h1 "Visual foundations" at bounding box center [695, 181] width 524 height 25
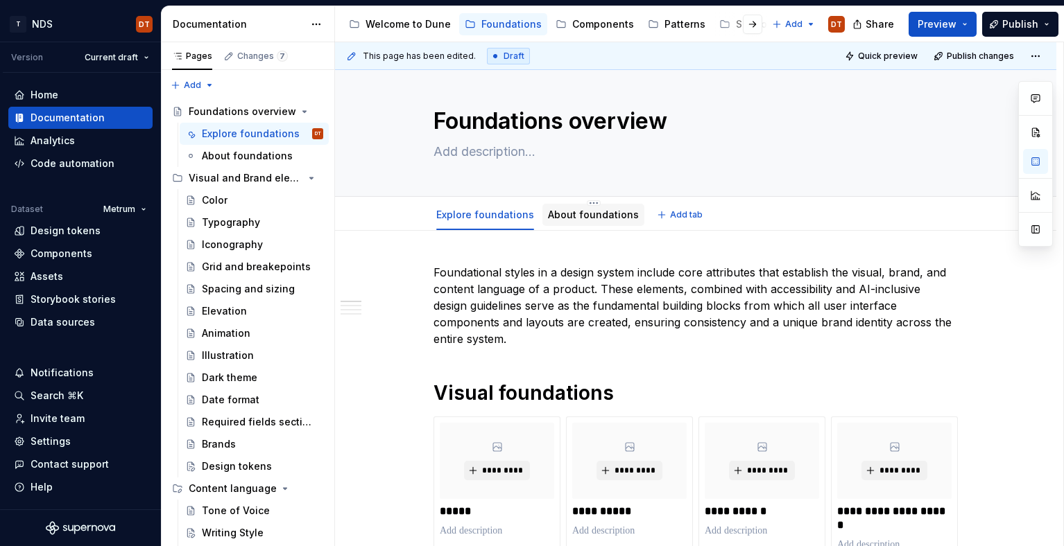
scroll to position [0, 0]
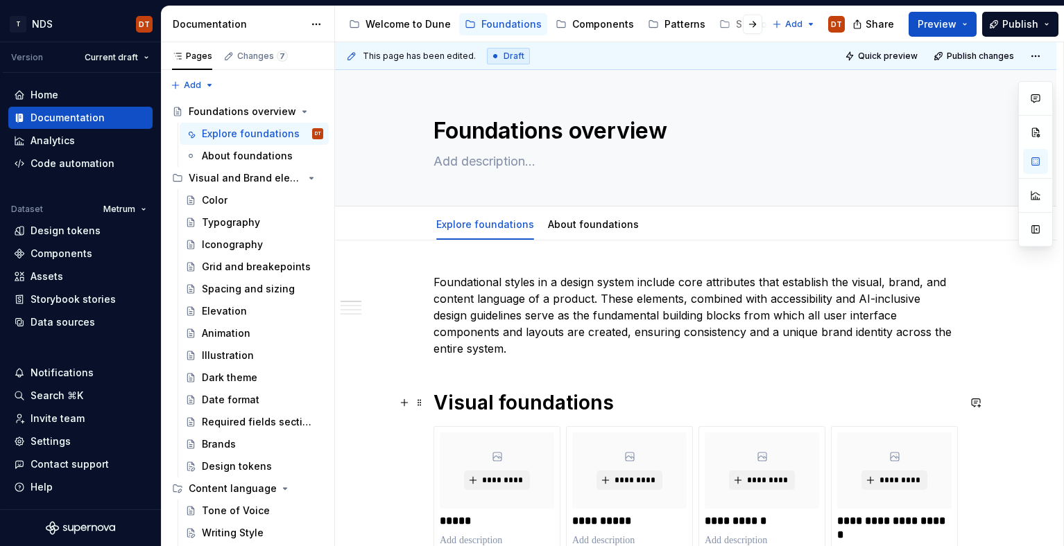
drag, startPoint x: 517, startPoint y: 404, endPoint x: 504, endPoint y: 405, distance: 13.2
click at [517, 404] on h1 "Visual foundations" at bounding box center [695, 402] width 524 height 25
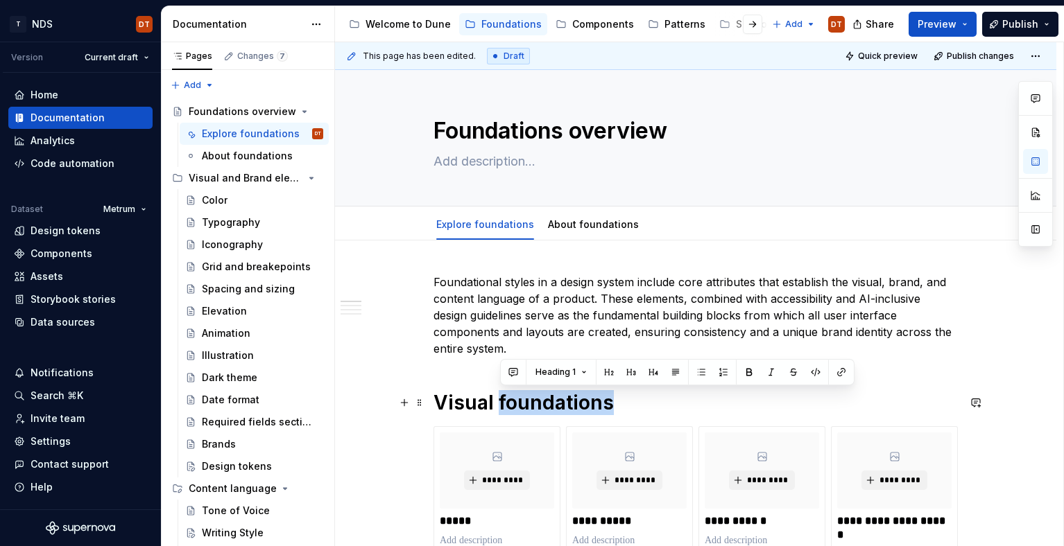
drag, startPoint x: 503, startPoint y: 404, endPoint x: 609, endPoint y: 403, distance: 105.4
click at [609, 403] on h1 "Visual foundations" at bounding box center [695, 402] width 524 height 25
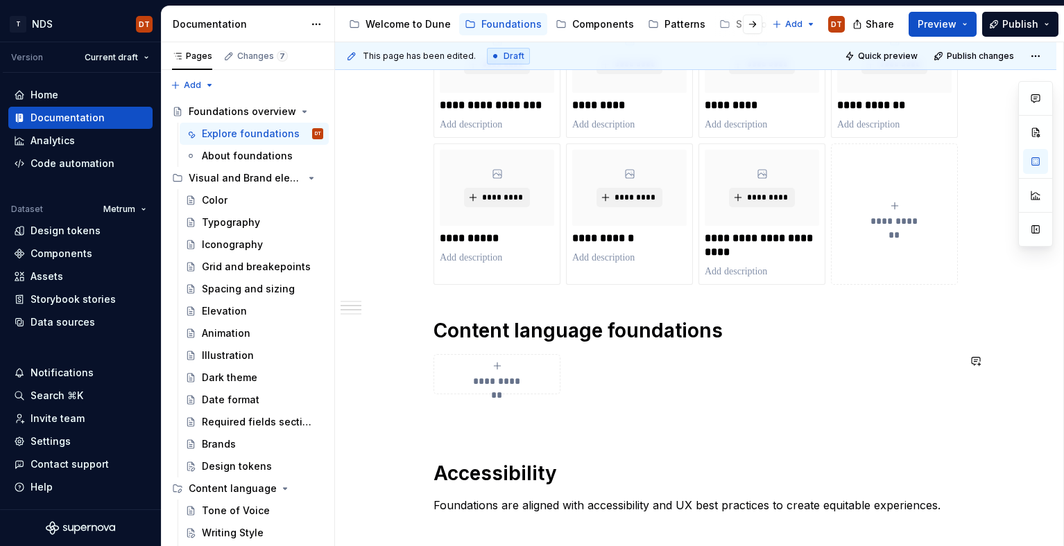
scroll to position [583, 0]
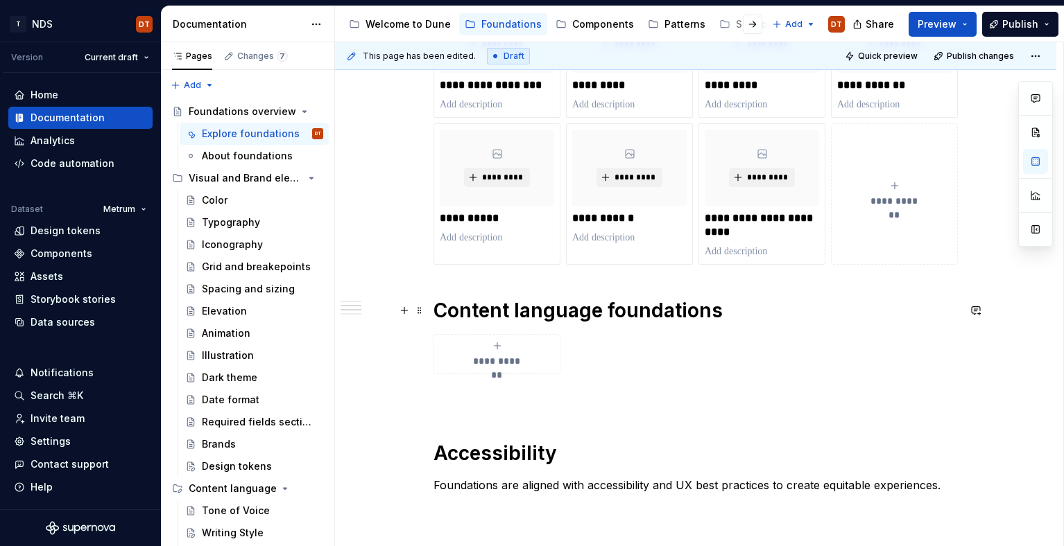
click at [626, 311] on h1 "Content language foundations" at bounding box center [695, 310] width 524 height 25
click at [659, 311] on h1 "Content language foundations" at bounding box center [695, 310] width 524 height 25
click at [626, 311] on h1 "Content language foundations" at bounding box center [695, 310] width 524 height 25
click at [619, 309] on h1 "Content language foundations" at bounding box center [695, 310] width 524 height 25
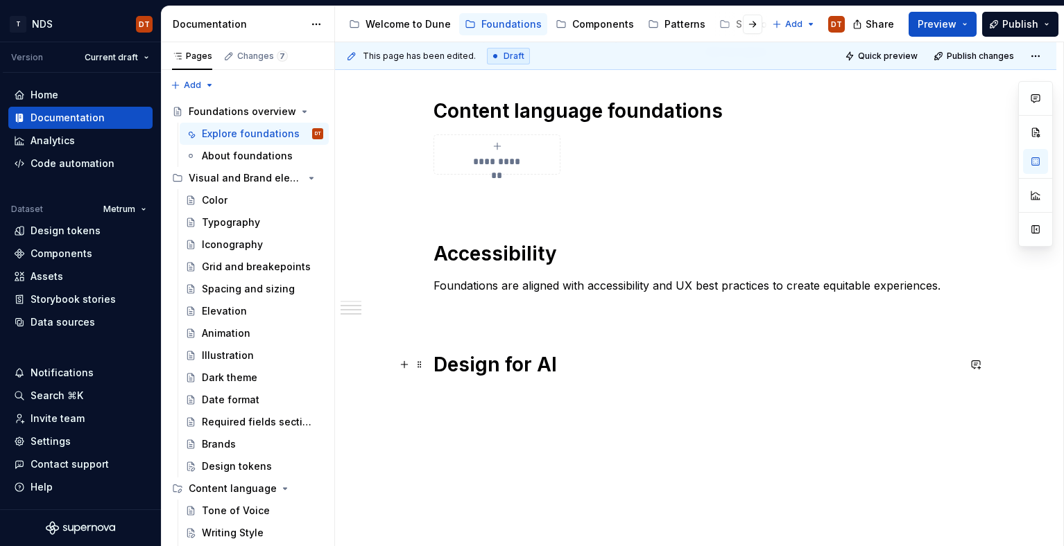
scroll to position [784, 0]
click at [503, 252] on h1 "Accessibility" at bounding box center [695, 253] width 524 height 25
click at [537, 255] on h1 "Accessibility" at bounding box center [695, 253] width 524 height 25
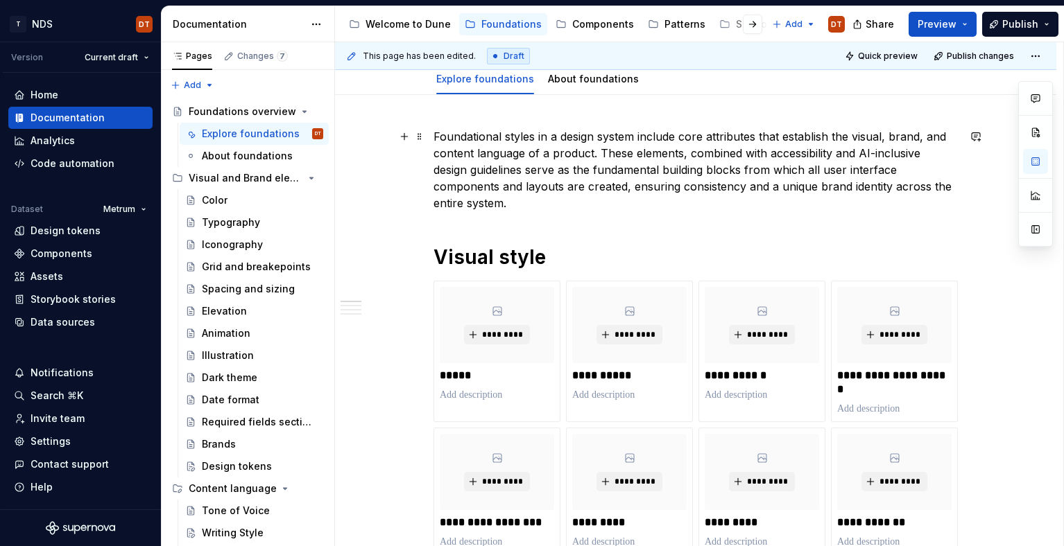
scroll to position [0, 0]
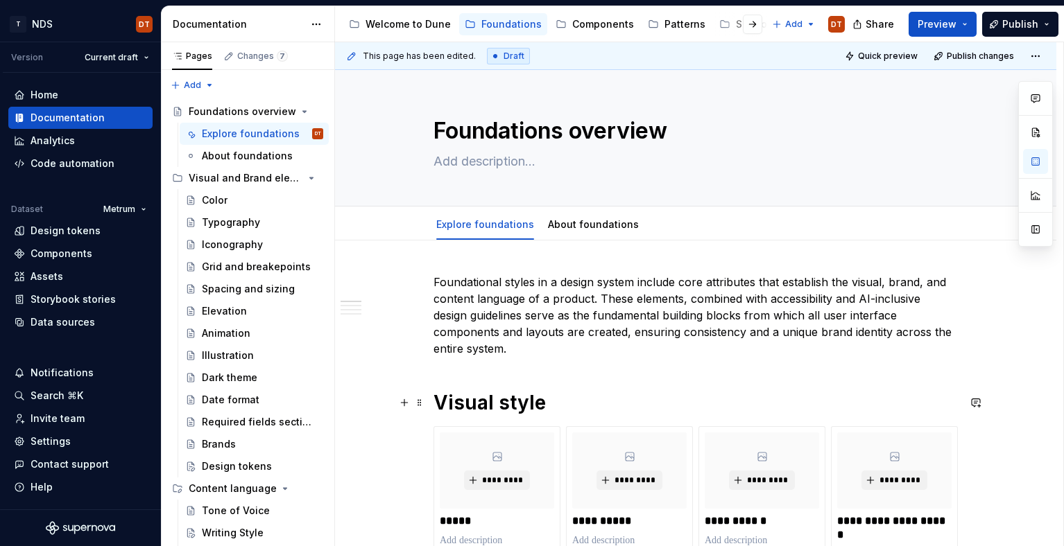
click at [501, 402] on h1 "Visual style" at bounding box center [695, 402] width 524 height 25
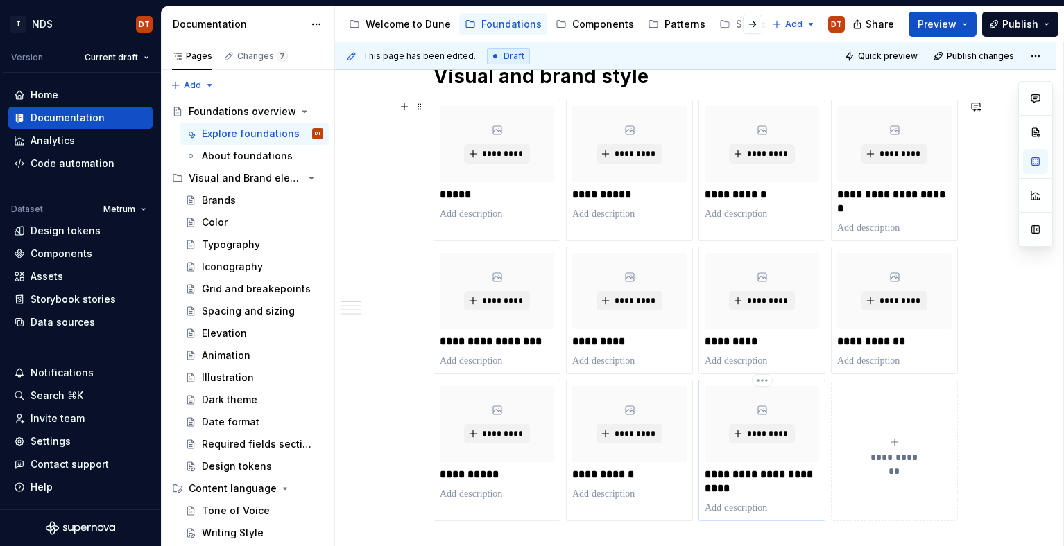
scroll to position [330, 0]
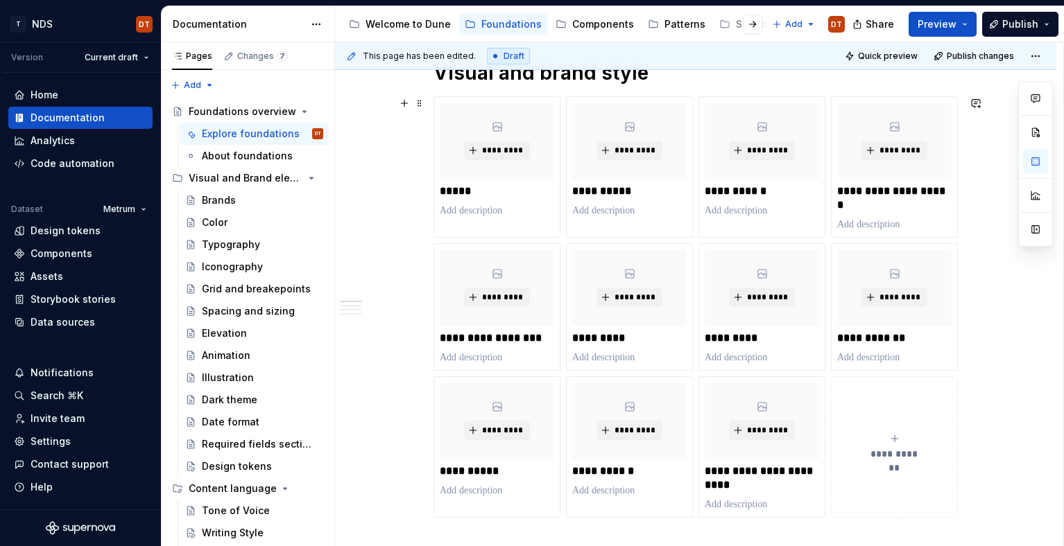
click at [902, 451] on span "**********" at bounding box center [894, 454] width 60 height 14
type textarea "*"
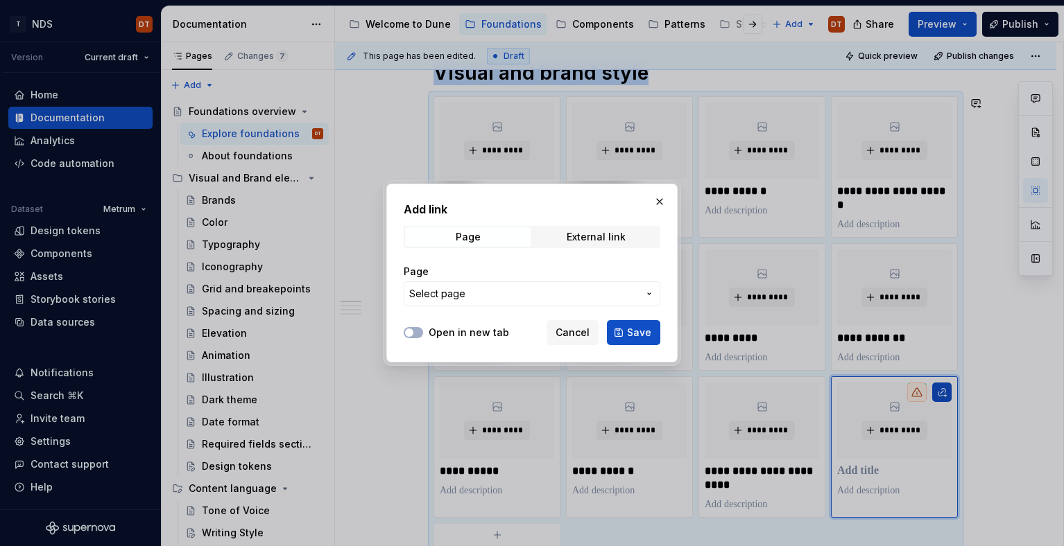
click at [651, 293] on icon "button" at bounding box center [649, 293] width 11 height 11
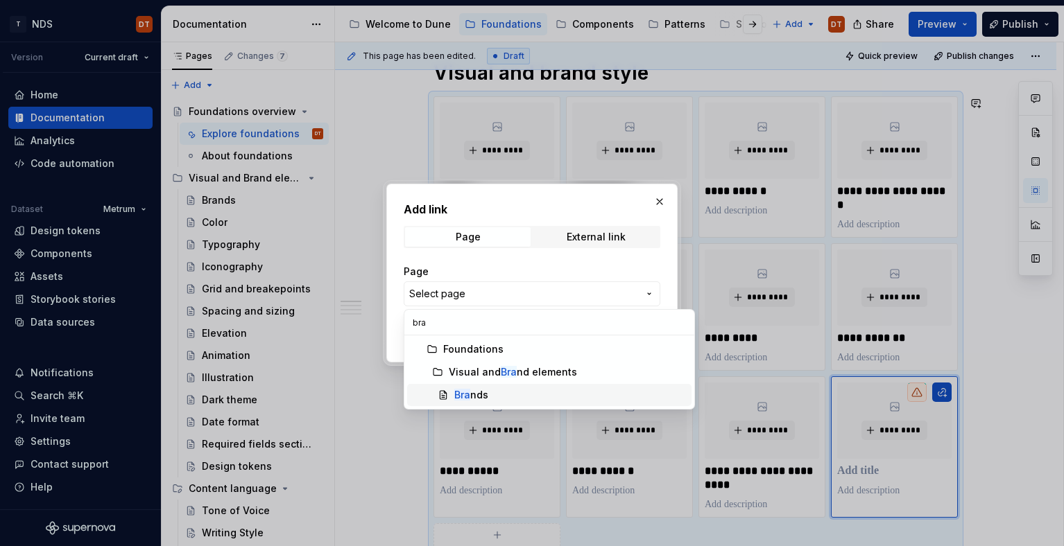
type input "bra"
click at [478, 395] on div "Bra nds" at bounding box center [471, 395] width 34 height 14
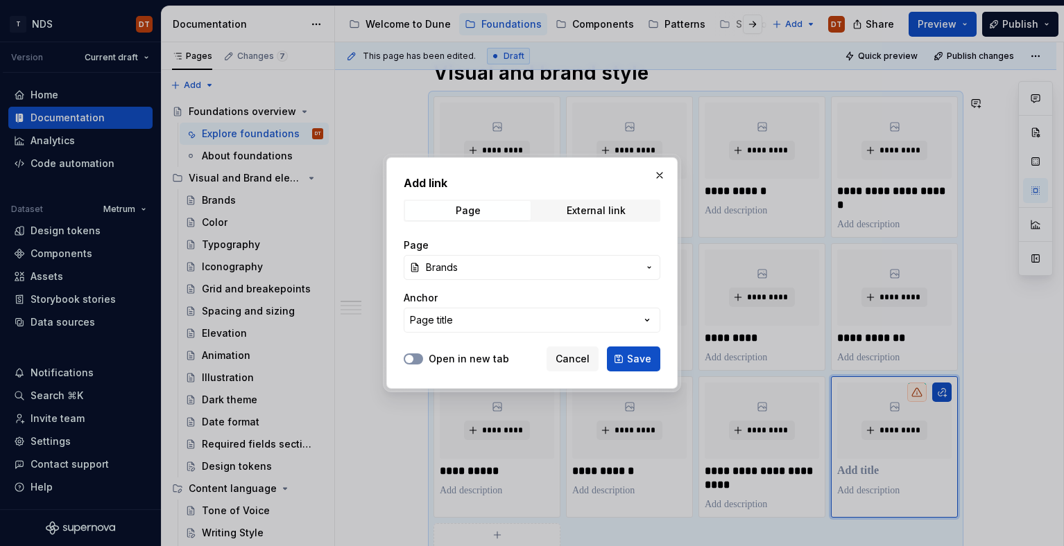
click at [411, 359] on span "button" at bounding box center [409, 359] width 8 height 8
click at [645, 357] on span "Save" at bounding box center [639, 359] width 24 height 14
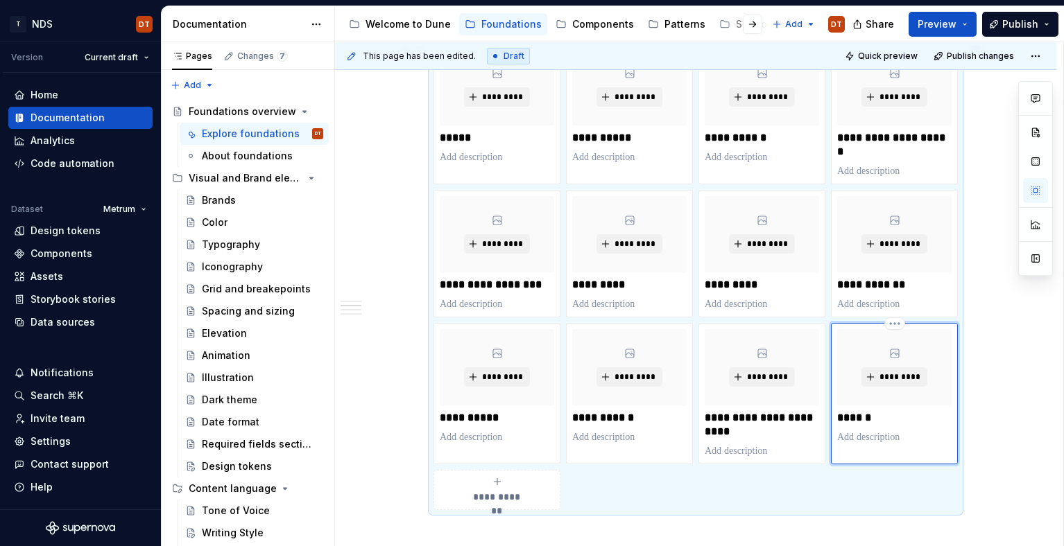
scroll to position [397, 0]
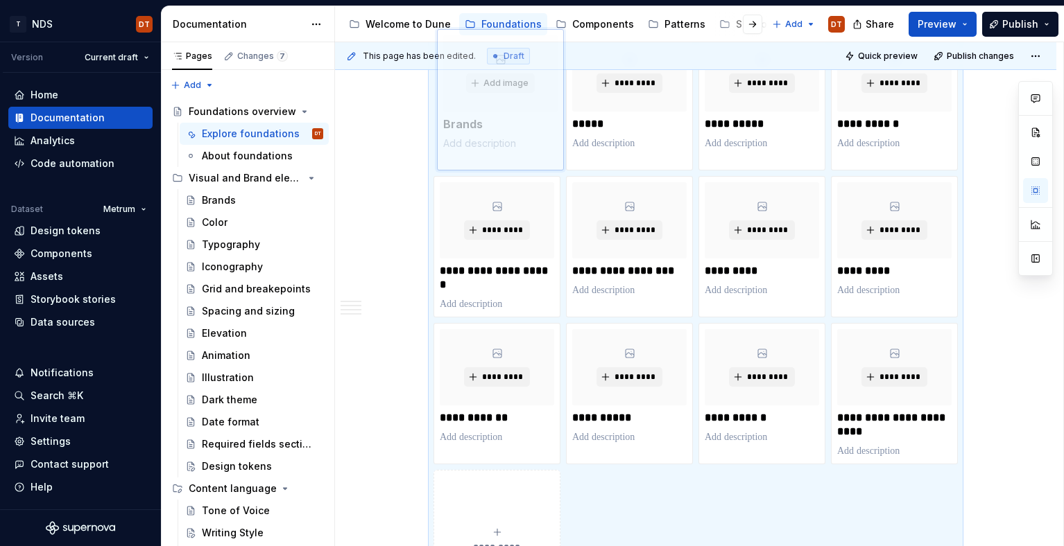
drag, startPoint x: 927, startPoint y: 391, endPoint x: 514, endPoint y: 148, distance: 479.7
click at [514, 148] on body "T NDS DT Version Current draft Home Documentation Analytics Code automation Dat…" at bounding box center [532, 273] width 1064 height 546
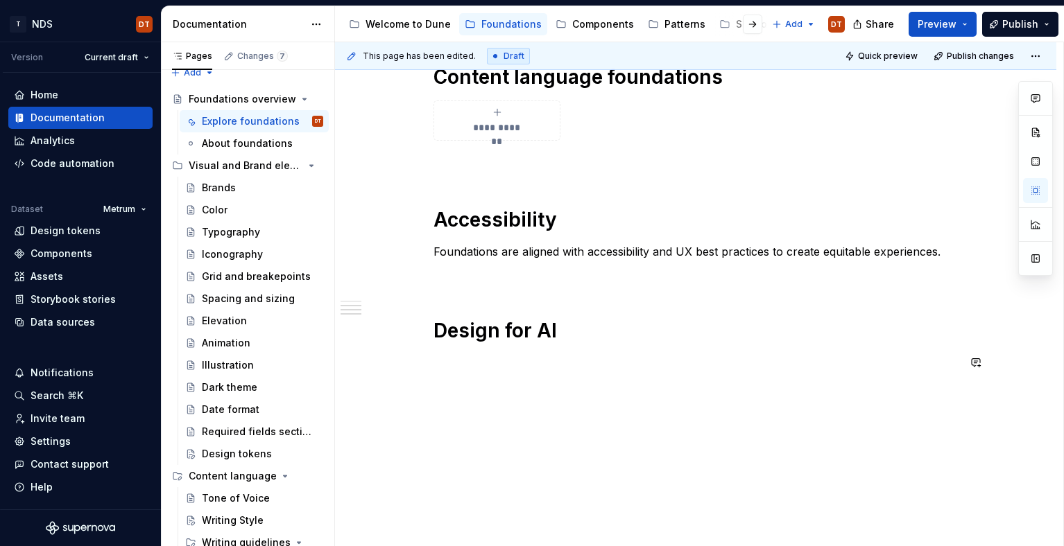
scroll to position [867, 0]
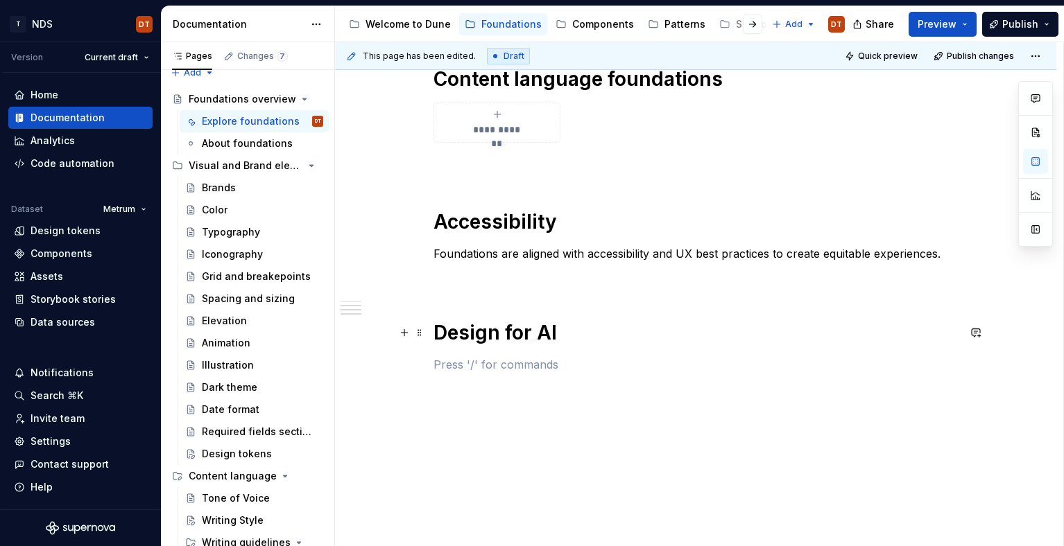
click at [603, 329] on h1 "Design for AI" at bounding box center [695, 332] width 524 height 25
click at [465, 361] on p at bounding box center [695, 364] width 524 height 17
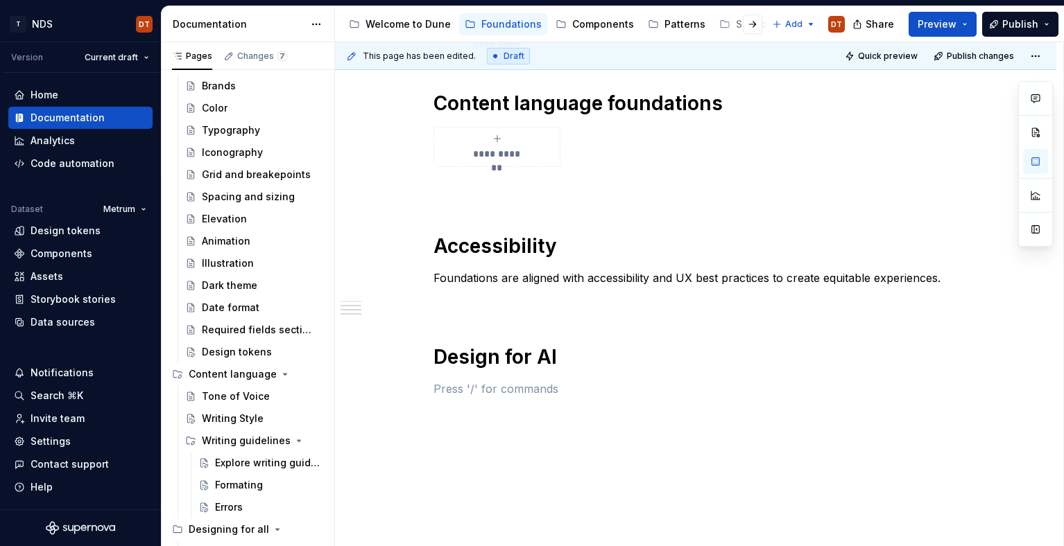
scroll to position [829, 0]
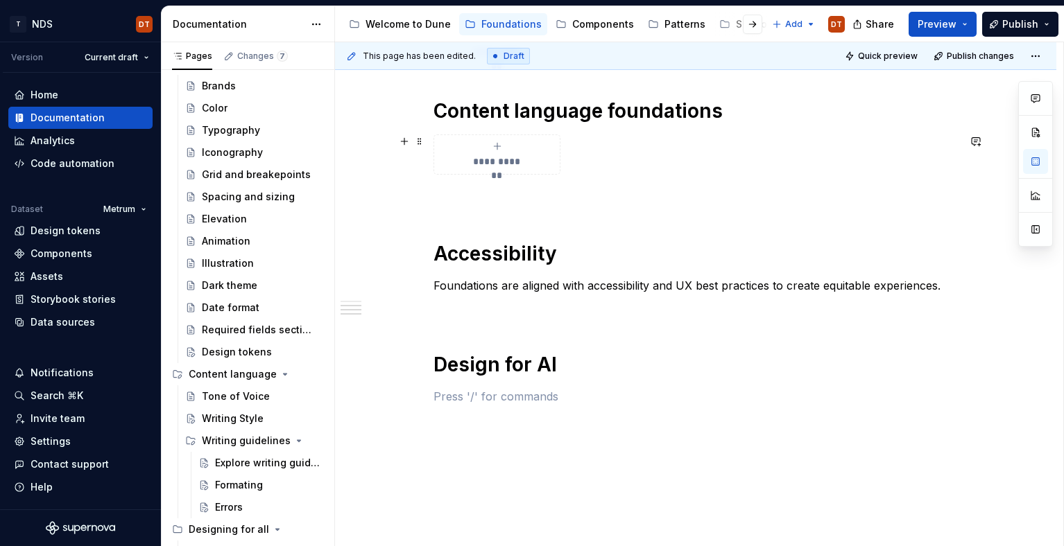
click at [501, 162] on span "**********" at bounding box center [497, 162] width 60 height 14
type textarea "*"
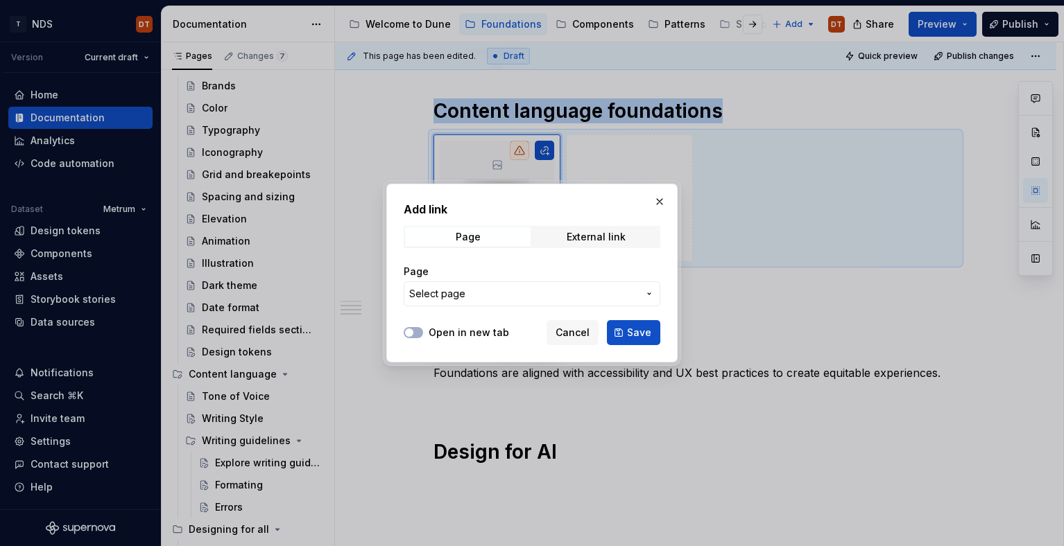
click at [648, 294] on icon "button" at bounding box center [649, 293] width 11 height 11
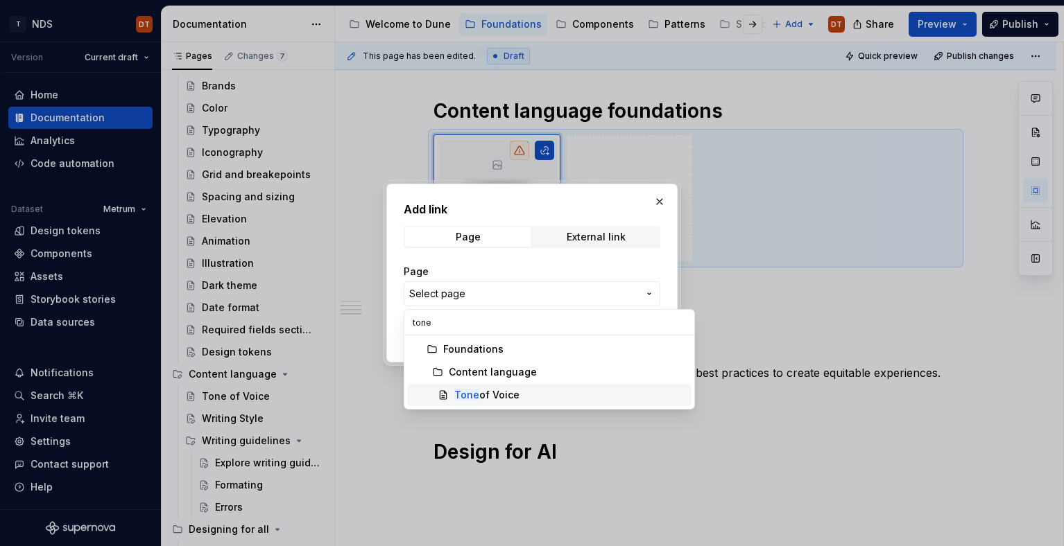
type input "tone"
click at [501, 392] on div "Tone of Voice" at bounding box center [486, 395] width 65 height 14
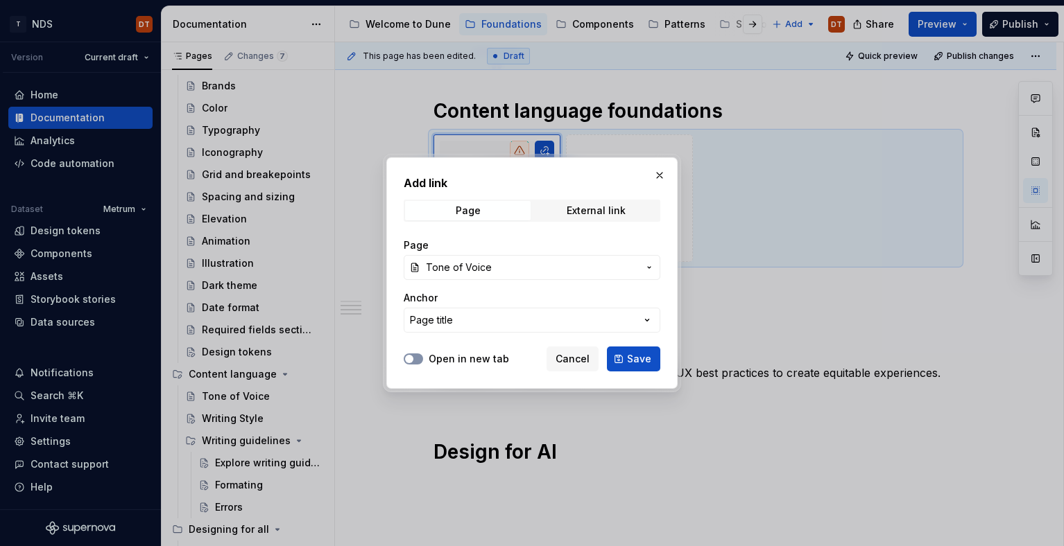
click at [416, 358] on button "Open in new tab" at bounding box center [413, 359] width 19 height 11
click at [632, 359] on span "Save" at bounding box center [639, 359] width 24 height 14
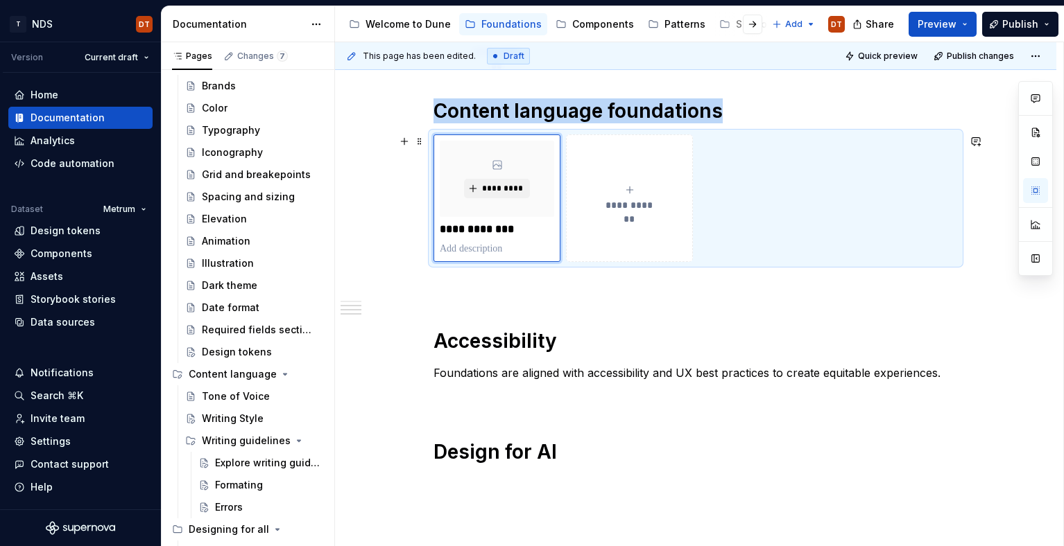
click at [632, 192] on icon "submit" at bounding box center [629, 189] width 11 height 11
type textarea "*"
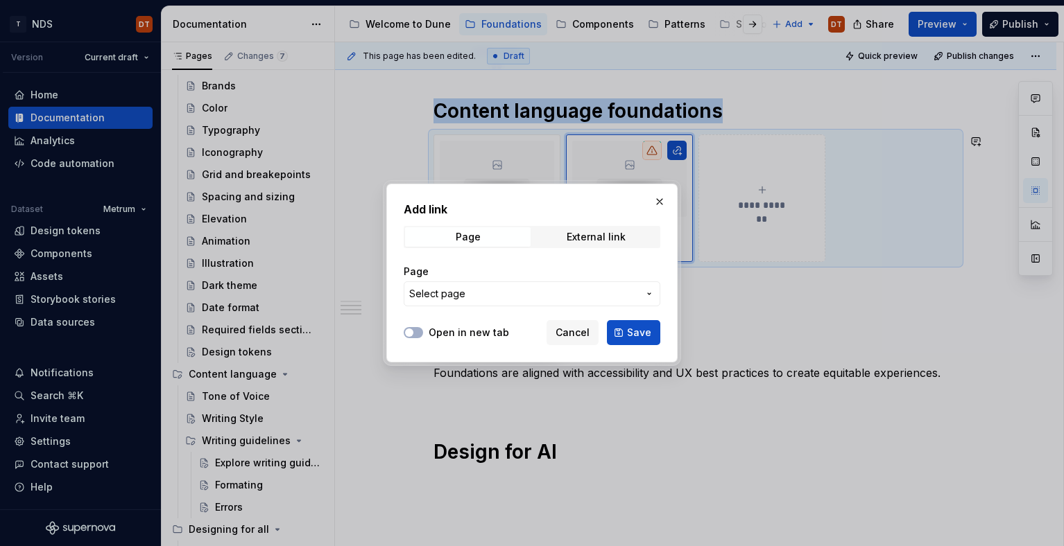
click at [647, 291] on icon "button" at bounding box center [649, 293] width 11 height 11
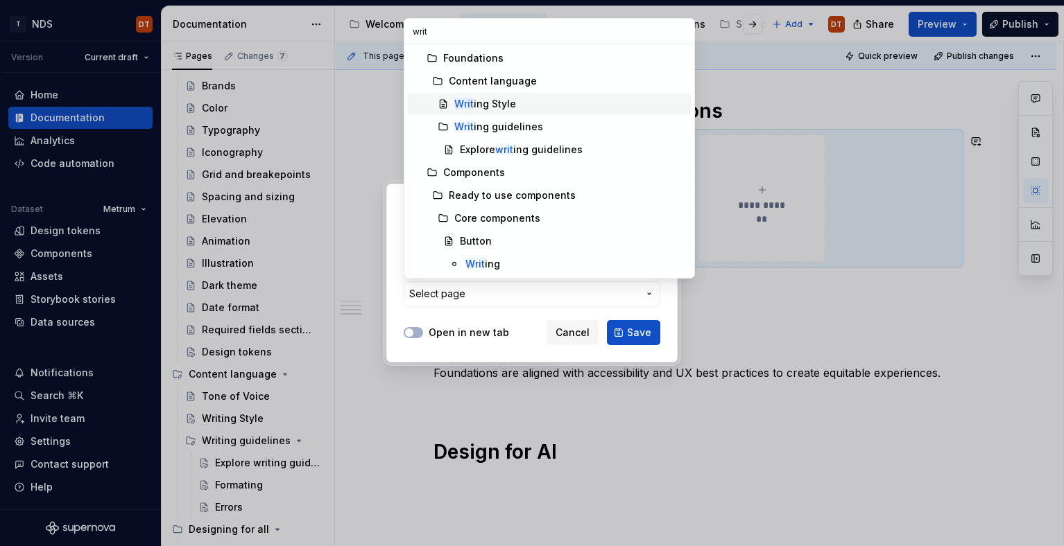
type input "writ"
click at [510, 103] on div "Writ ing Style" at bounding box center [485, 104] width 62 height 14
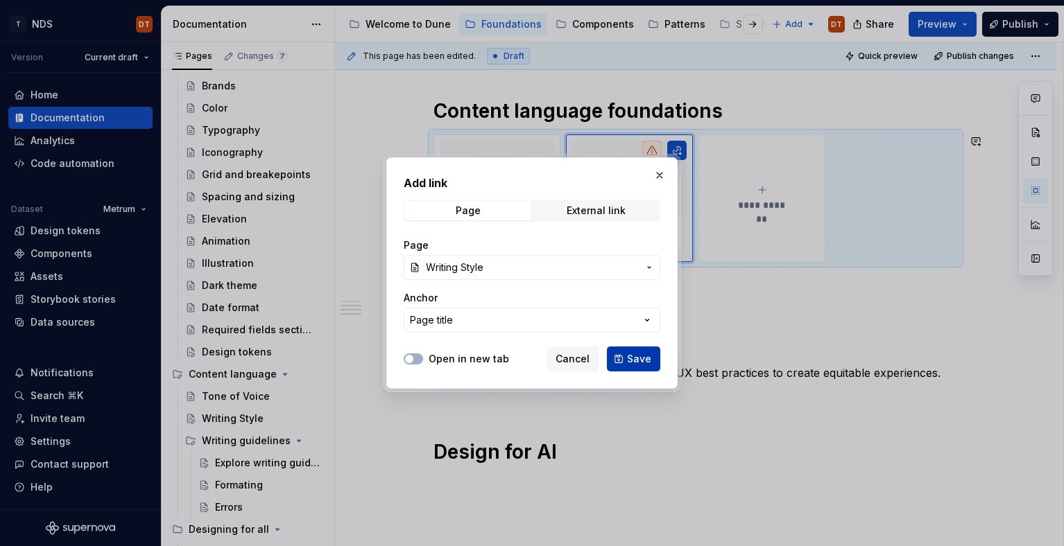
click at [641, 359] on span "Save" at bounding box center [639, 359] width 24 height 14
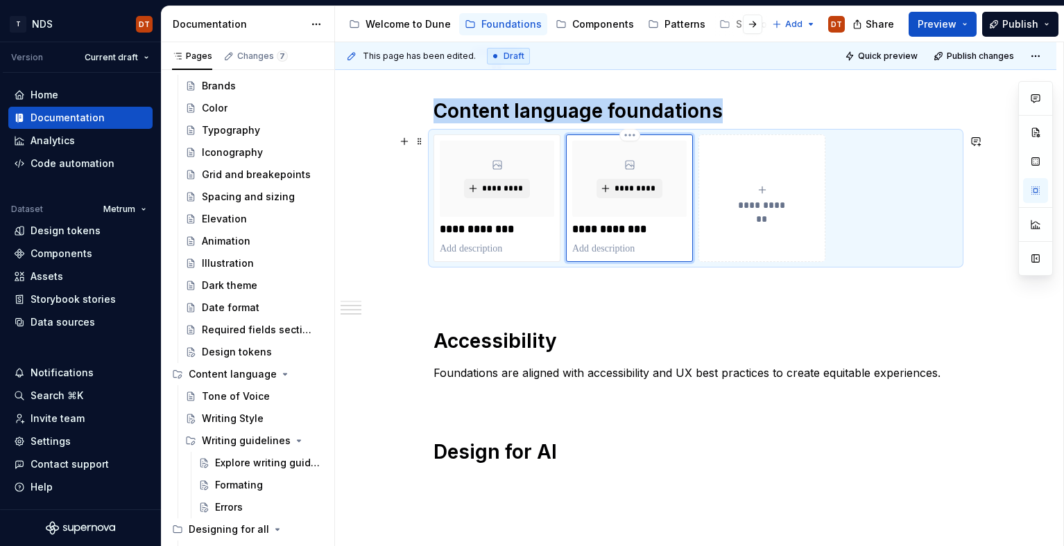
click at [650, 164] on div "*********" at bounding box center [629, 179] width 114 height 76
click at [632, 195] on button "*********" at bounding box center [629, 188] width 66 height 19
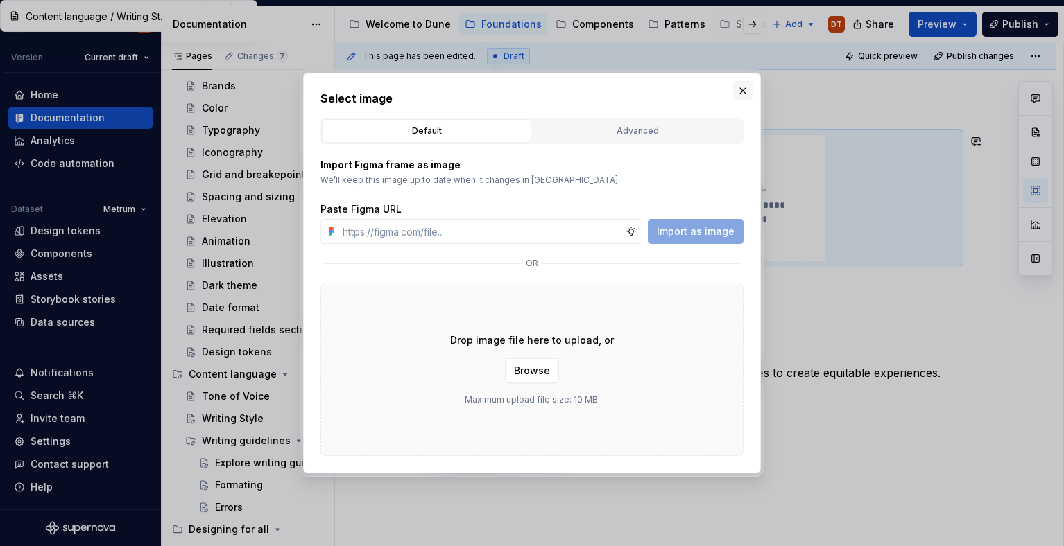
click at [746, 87] on button "button" at bounding box center [742, 90] width 19 height 19
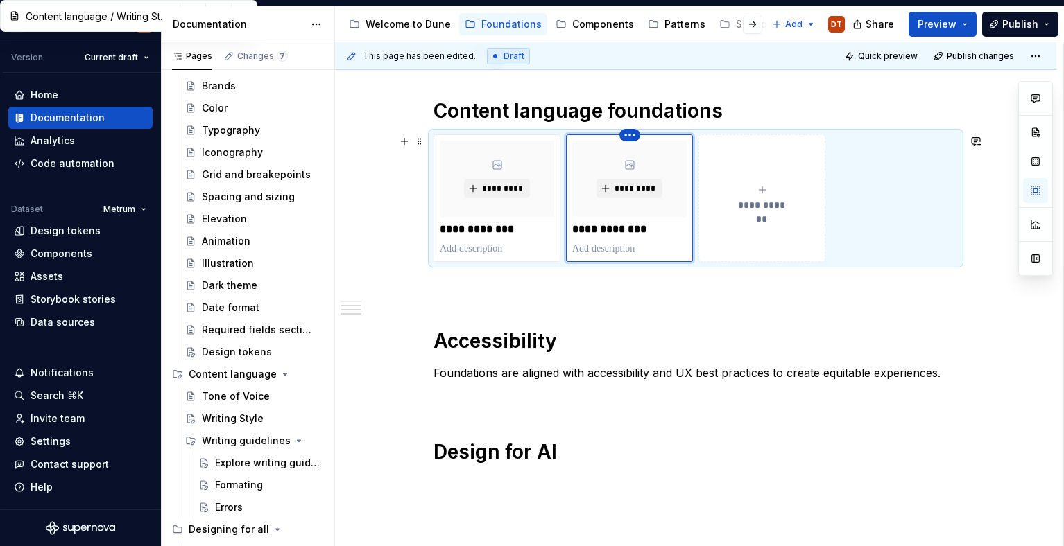
click at [637, 133] on html "T NDS DT Version Current draft Home Documentation Analytics Code automation Dat…" at bounding box center [532, 273] width 1064 height 546
click at [663, 158] on div "Delete item" at bounding box center [693, 159] width 90 height 14
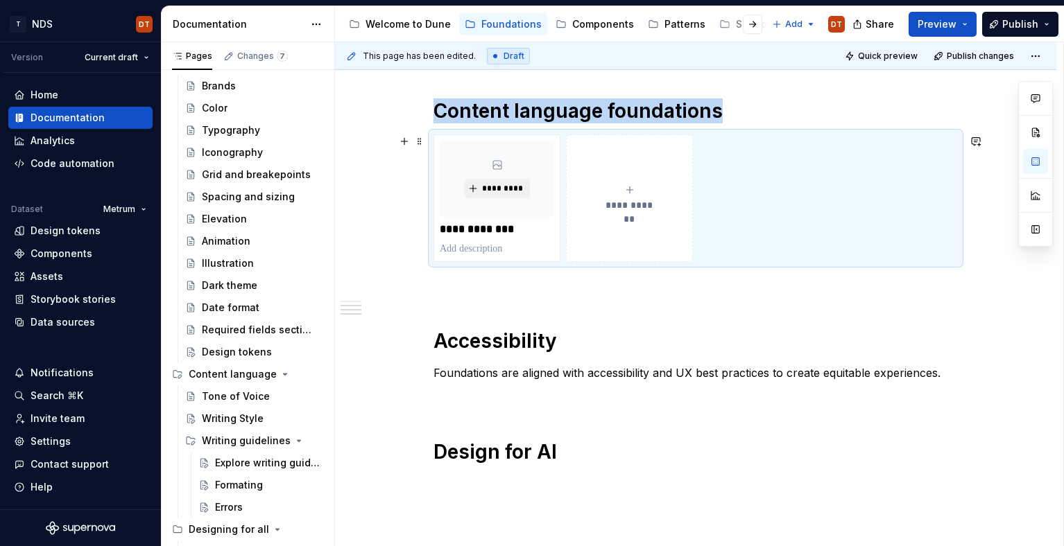
click at [634, 204] on span "**********" at bounding box center [629, 205] width 60 height 14
type textarea "*"
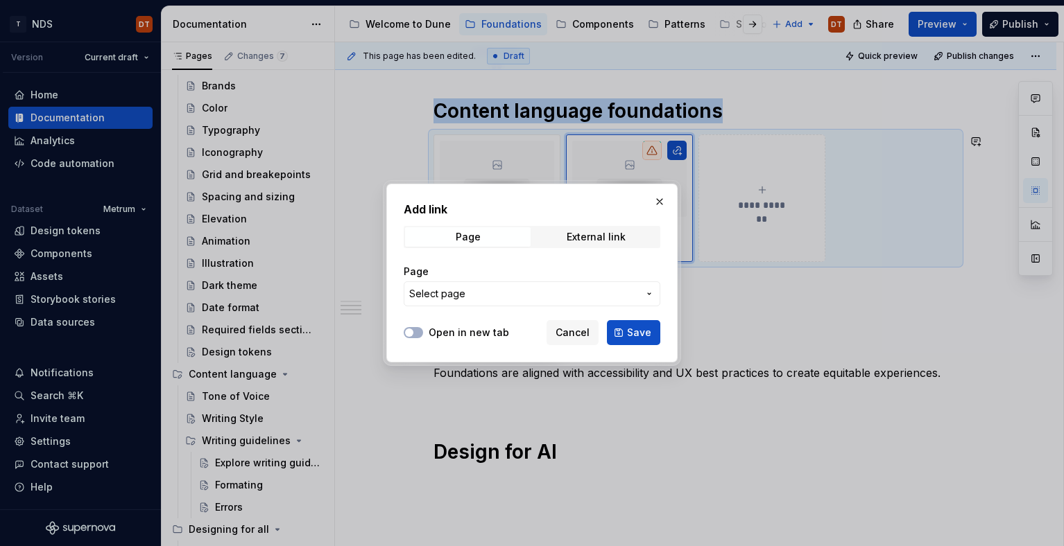
click at [652, 295] on icon "button" at bounding box center [649, 293] width 11 height 11
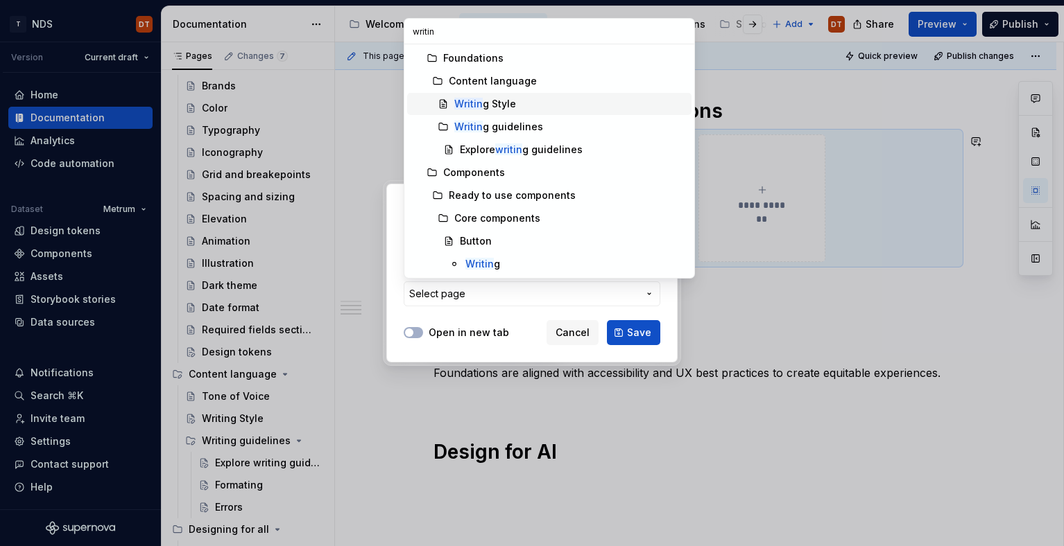
type input "writin"
click at [506, 102] on div "Writin g Style" at bounding box center [485, 104] width 62 height 14
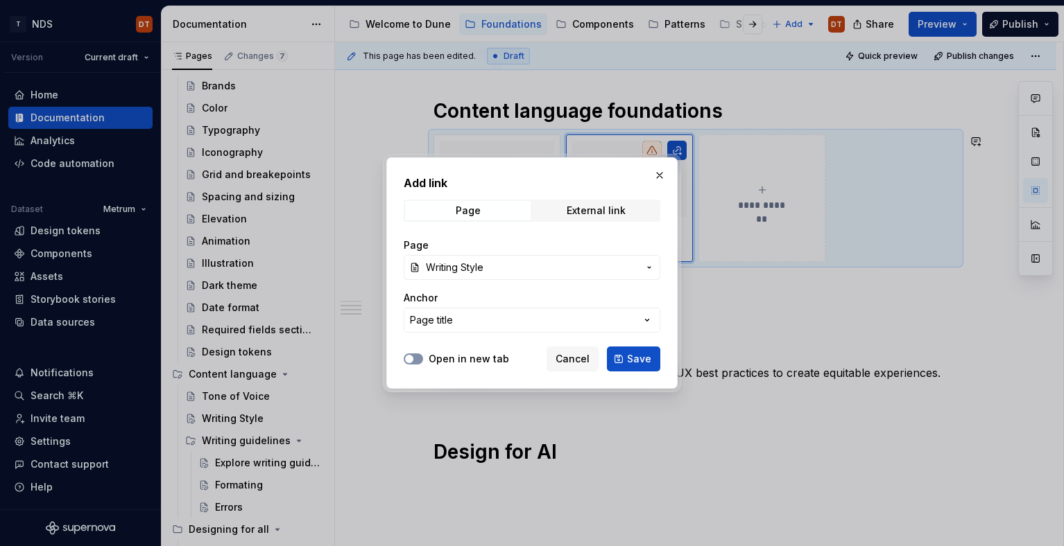
click at [415, 358] on button "Open in new tab" at bounding box center [413, 359] width 19 height 11
click at [625, 357] on button "Save" at bounding box center [633, 359] width 53 height 25
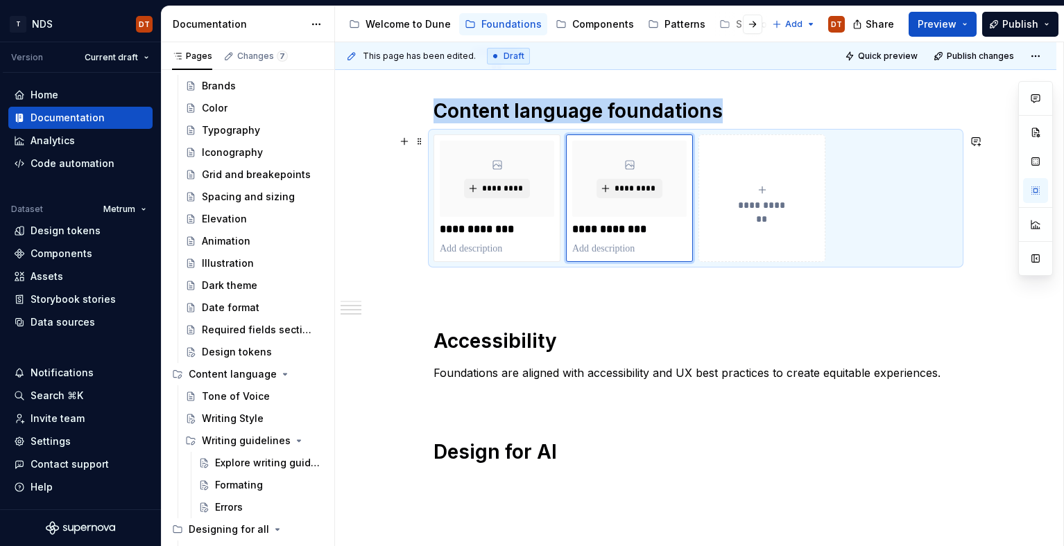
click at [760, 222] on button "**********" at bounding box center [761, 199] width 127 height 128
type textarea "*"
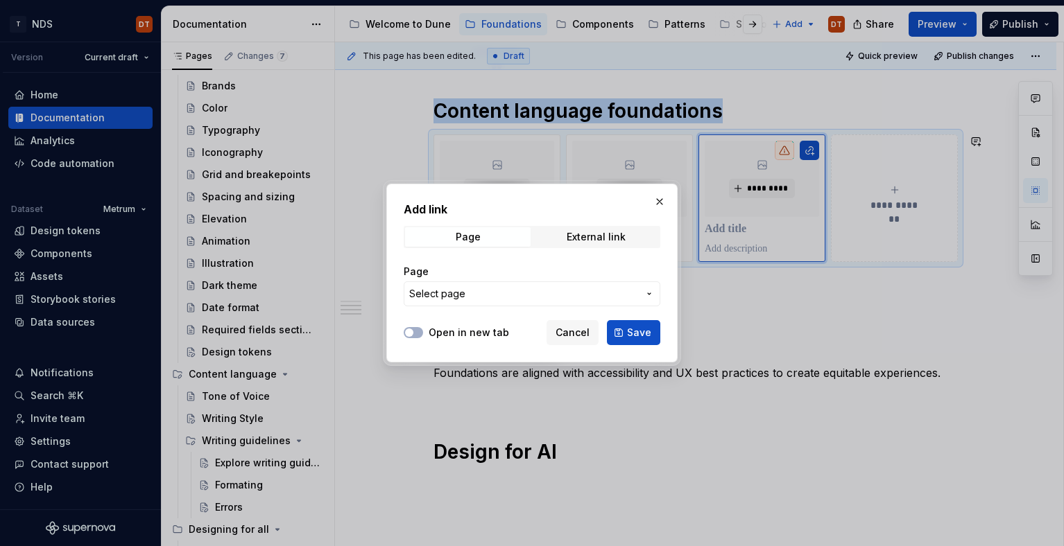
click at [650, 293] on icon "button" at bounding box center [649, 293] width 11 height 11
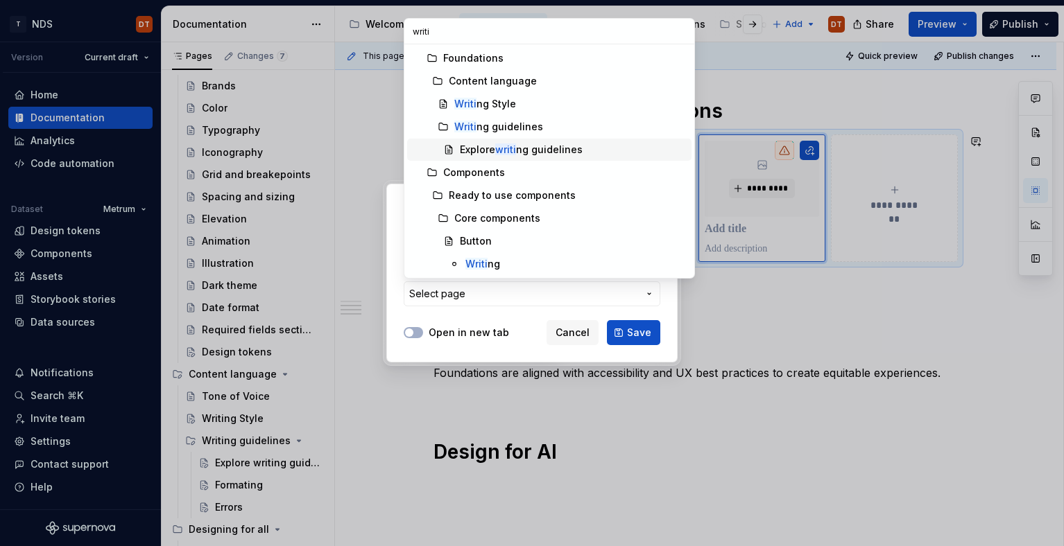
type input "writi"
click at [535, 149] on div "Explore writi ng guidelines" at bounding box center [521, 150] width 123 height 14
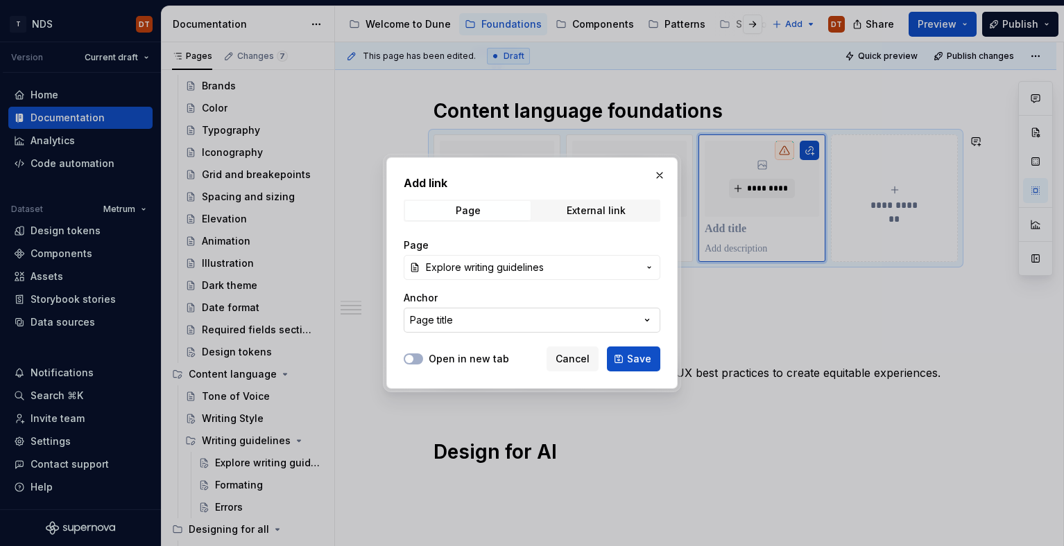
click at [645, 320] on icon "button" at bounding box center [647, 320] width 14 height 14
drag, startPoint x: 645, startPoint y: 316, endPoint x: 646, endPoint y: 285, distance: 30.5
click at [645, 316] on div "Add link Page External link Page Explore writing guidelines Anchor Page title O…" at bounding box center [532, 273] width 1064 height 546
click at [648, 262] on icon "button" at bounding box center [649, 267] width 11 height 11
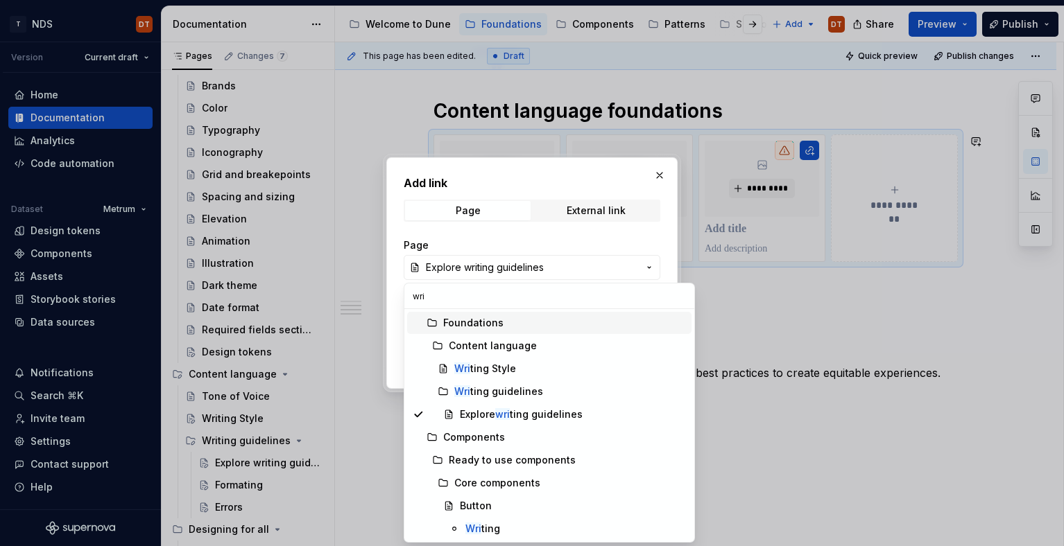
scroll to position [1, 0]
type input "wri"
click at [516, 391] on div "Wri ting guidelines" at bounding box center [498, 391] width 89 height 14
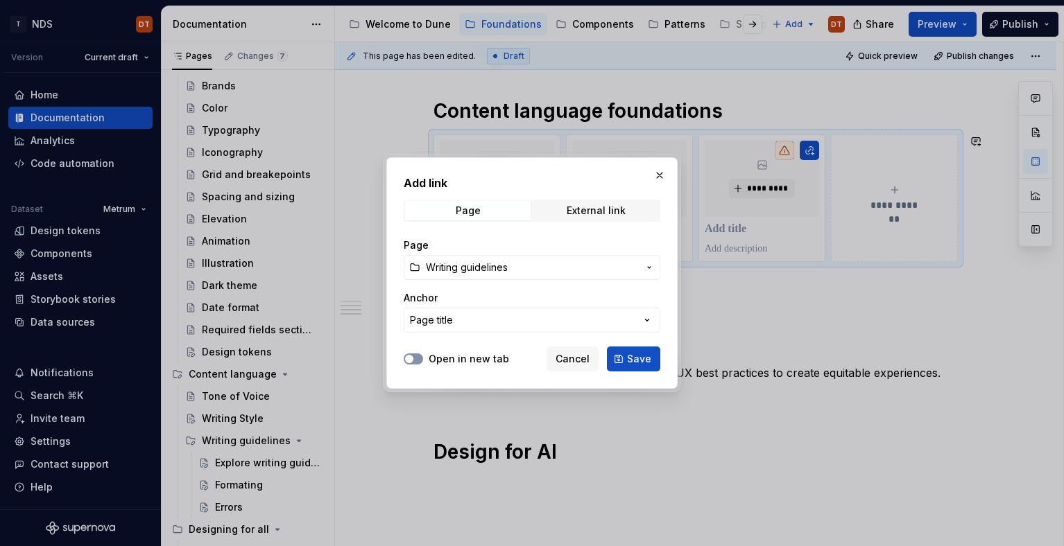
click at [412, 354] on button "Open in new tab" at bounding box center [413, 359] width 19 height 11
click at [637, 359] on span "Save" at bounding box center [639, 359] width 24 height 14
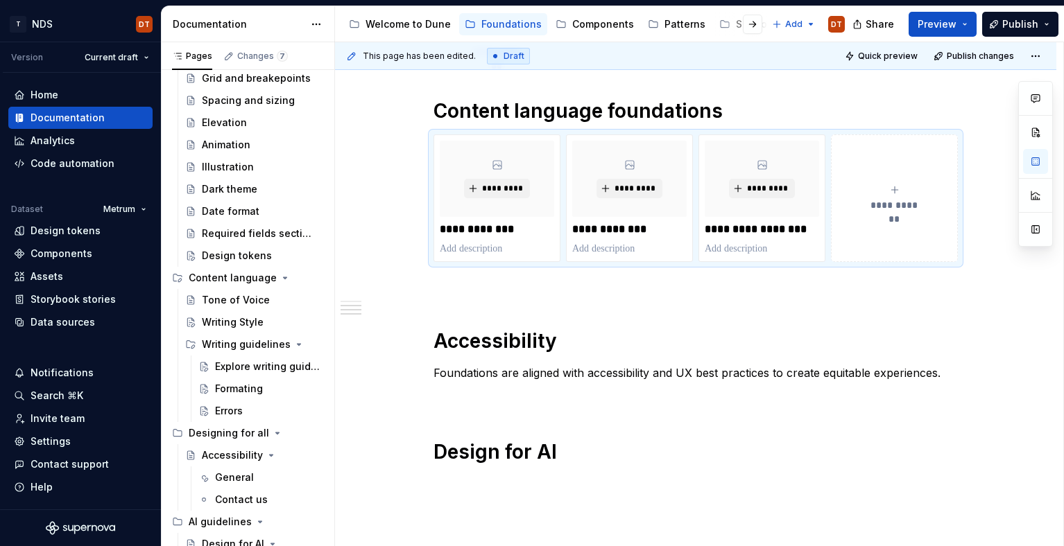
scroll to position [216, 0]
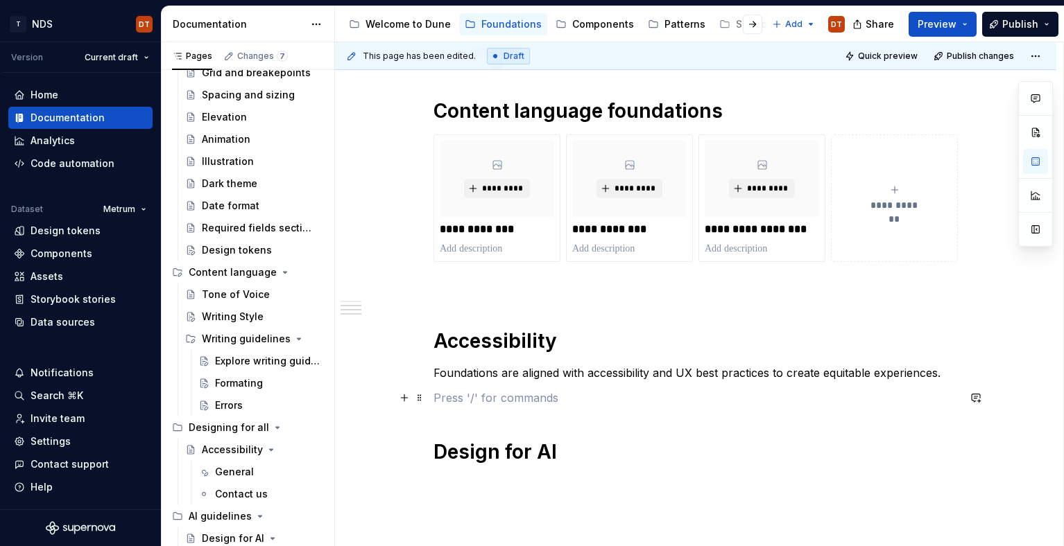
click at [478, 397] on p at bounding box center [695, 398] width 524 height 17
click at [234, 362] on div "Explore writing guidelines" at bounding box center [248, 361] width 67 height 14
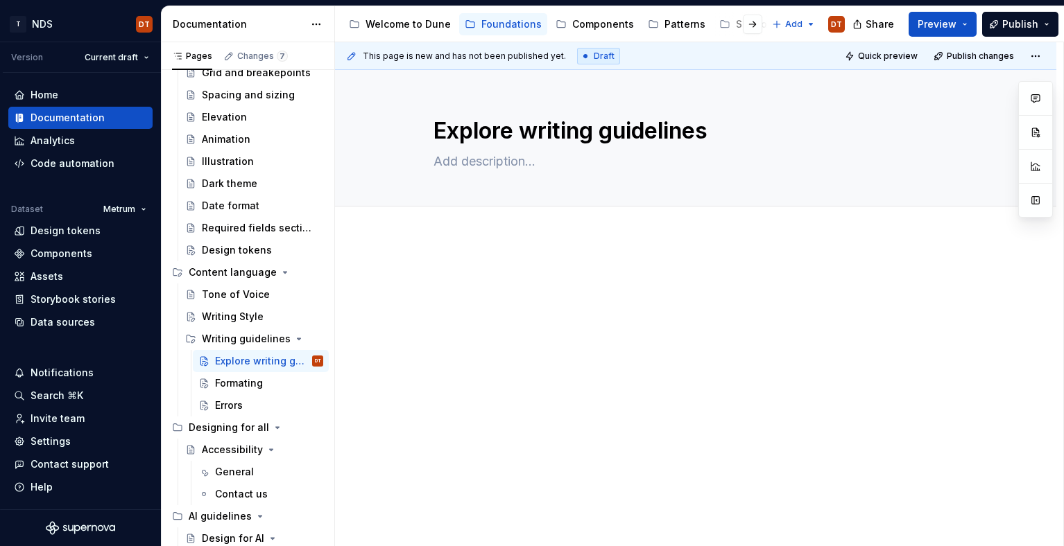
type textarea "*"
click at [484, 350] on div at bounding box center [695, 370] width 721 height 266
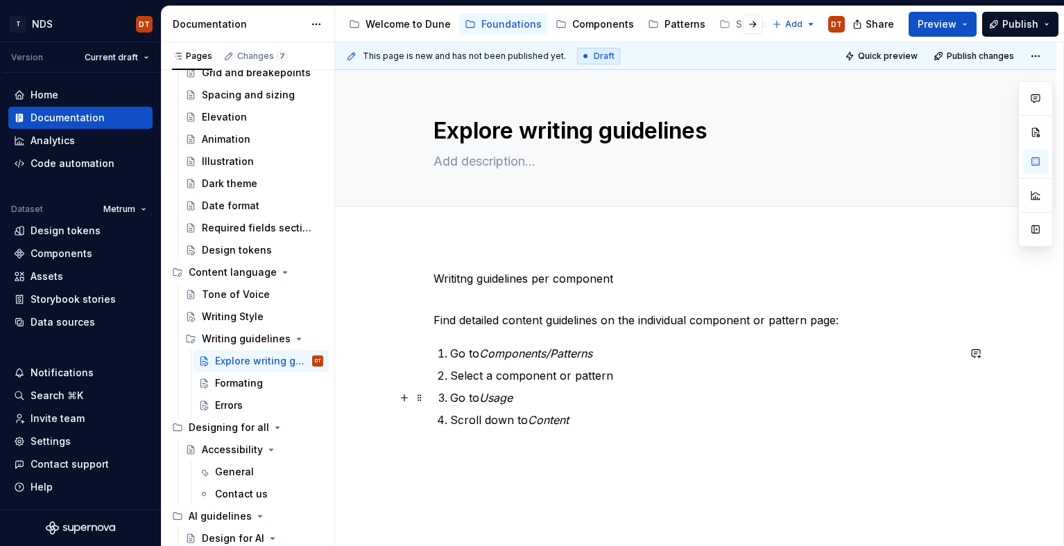
click at [499, 398] on em "Usage" at bounding box center [495, 398] width 33 height 14
click at [508, 398] on em "Usage" at bounding box center [495, 398] width 33 height 14
click at [512, 399] on em "Usage" at bounding box center [495, 398] width 33 height 14
drag, startPoint x: 526, startPoint y: 395, endPoint x: 535, endPoint y: 393, distance: 9.3
click at [526, 395] on em "Usage Guidelines for designers" at bounding box center [561, 398] width 164 height 14
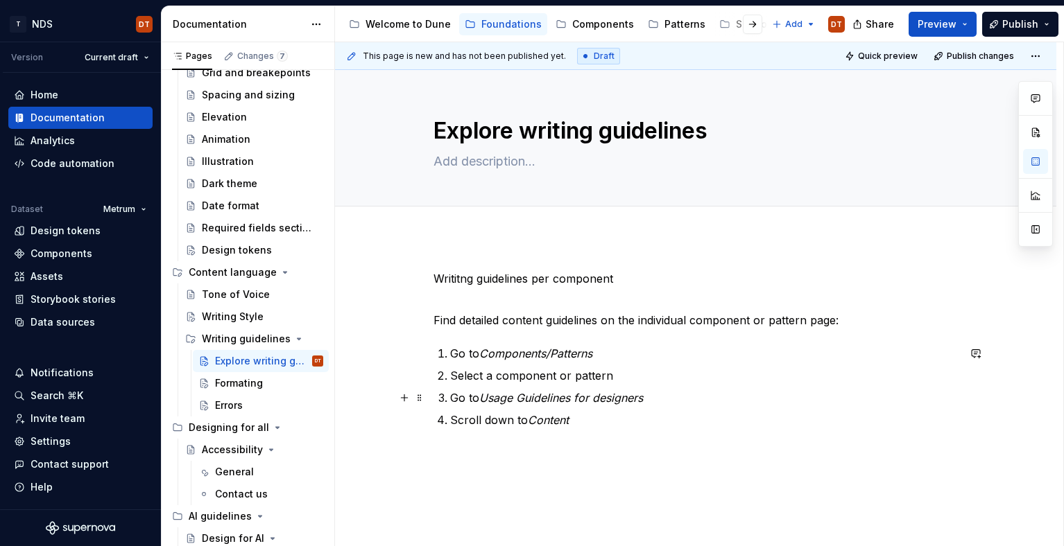
scroll to position [1, 0]
drag, startPoint x: 486, startPoint y: 420, endPoint x: 495, endPoint y: 419, distance: 9.1
click at [486, 420] on p "Scroll down to Content" at bounding box center [704, 419] width 508 height 17
drag, startPoint x: 503, startPoint y: 417, endPoint x: 512, endPoint y: 419, distance: 9.8
click at [503, 417] on p "Scroll down to Content" at bounding box center [704, 419] width 508 height 17
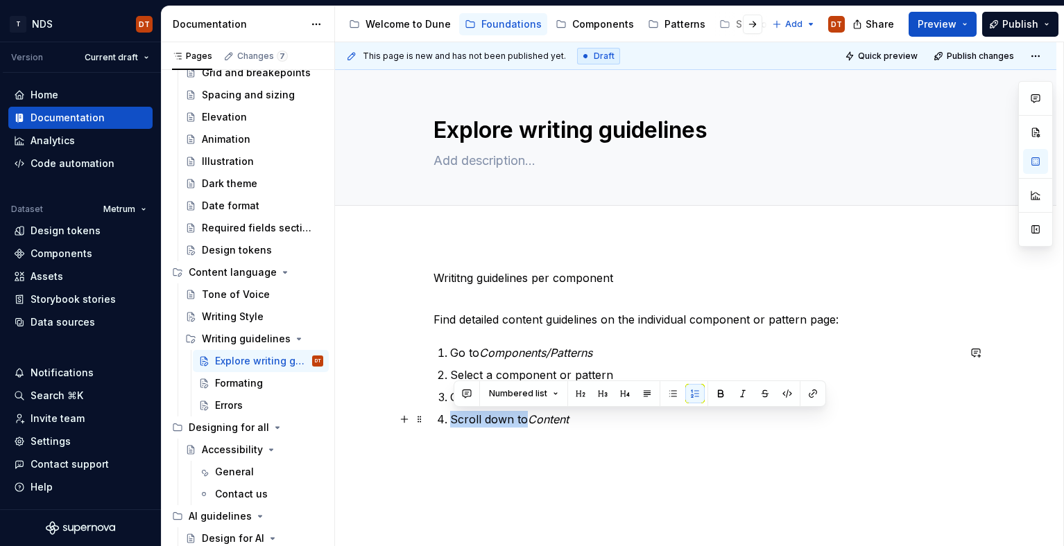
drag, startPoint x: 528, startPoint y: 419, endPoint x: 455, endPoint y: 420, distance: 72.8
click at [455, 420] on p "Scroll down to Content" at bounding box center [704, 419] width 508 height 17
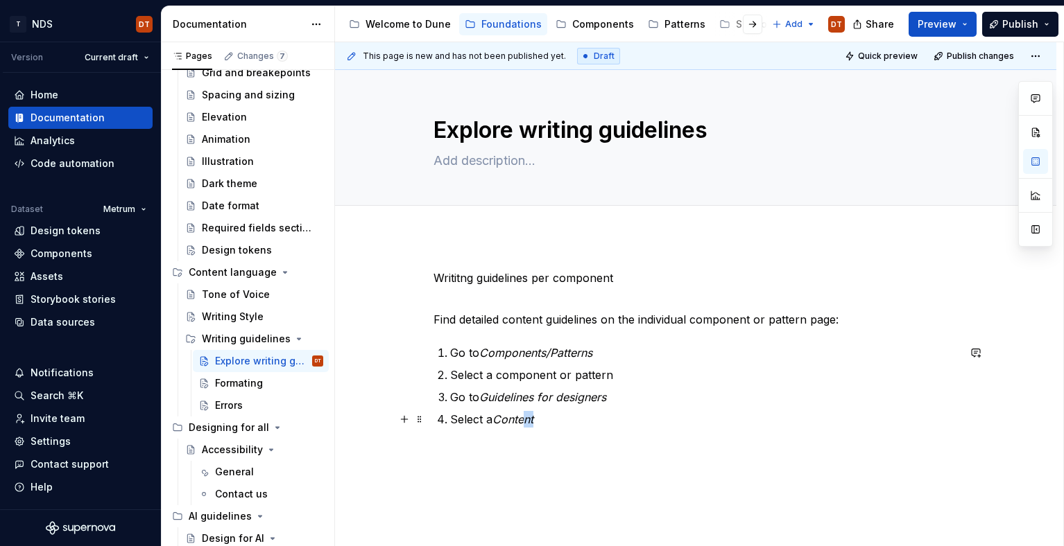
drag, startPoint x: 543, startPoint y: 422, endPoint x: 531, endPoint y: 422, distance: 12.5
click at [531, 422] on p "Select a Content" at bounding box center [704, 419] width 508 height 17
click at [556, 421] on p "Select a Content" at bounding box center [704, 419] width 508 height 17
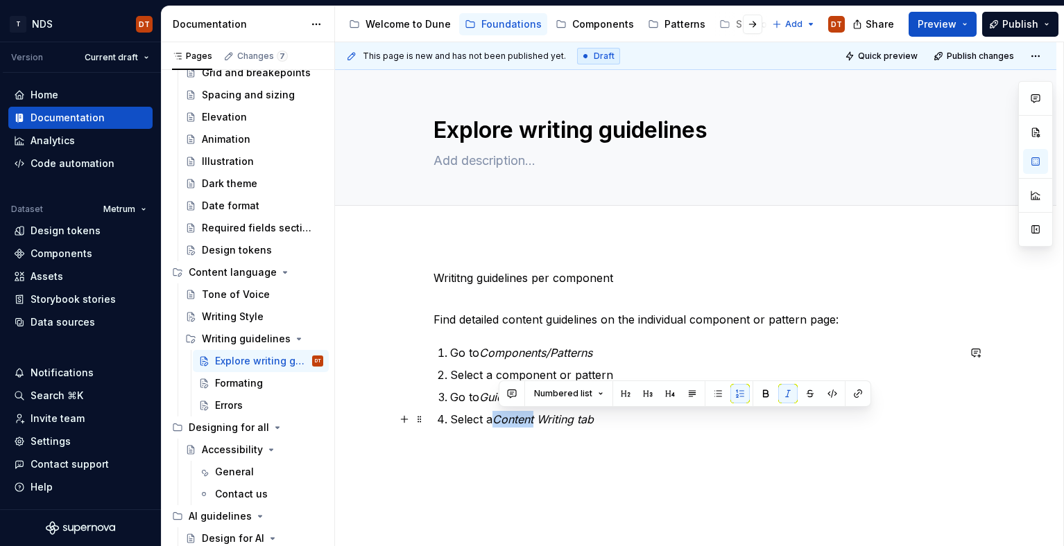
drag, startPoint x: 540, startPoint y: 420, endPoint x: 501, endPoint y: 422, distance: 39.6
click at [499, 422] on em "Content Writing tab" at bounding box center [542, 420] width 101 height 14
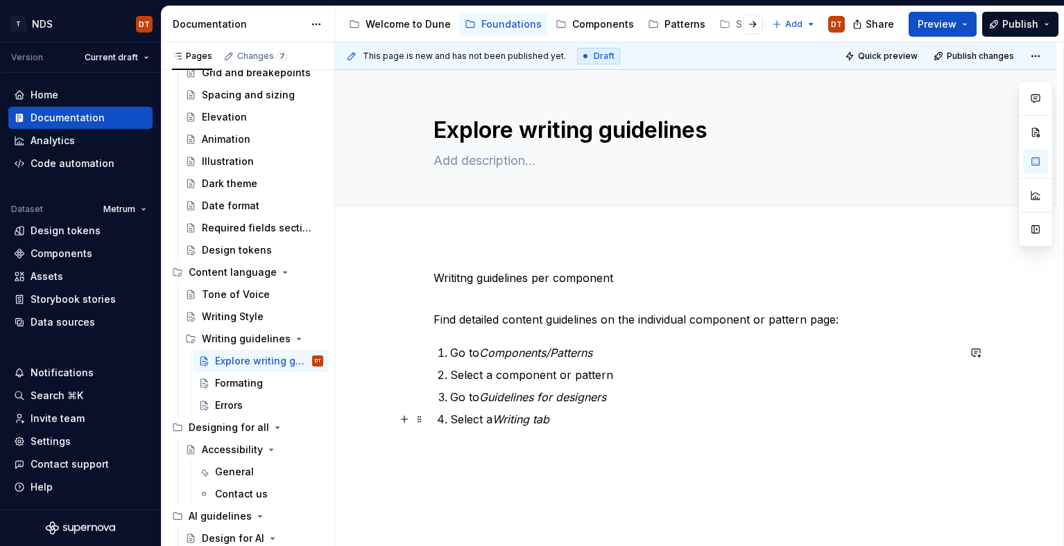
click at [540, 419] on em "Writing tab" at bounding box center [520, 420] width 57 height 14
drag, startPoint x: 556, startPoint y: 420, endPoint x: 544, endPoint y: 421, distance: 12.5
click at [540, 422] on p "Select a Writing tab" at bounding box center [704, 419] width 508 height 17
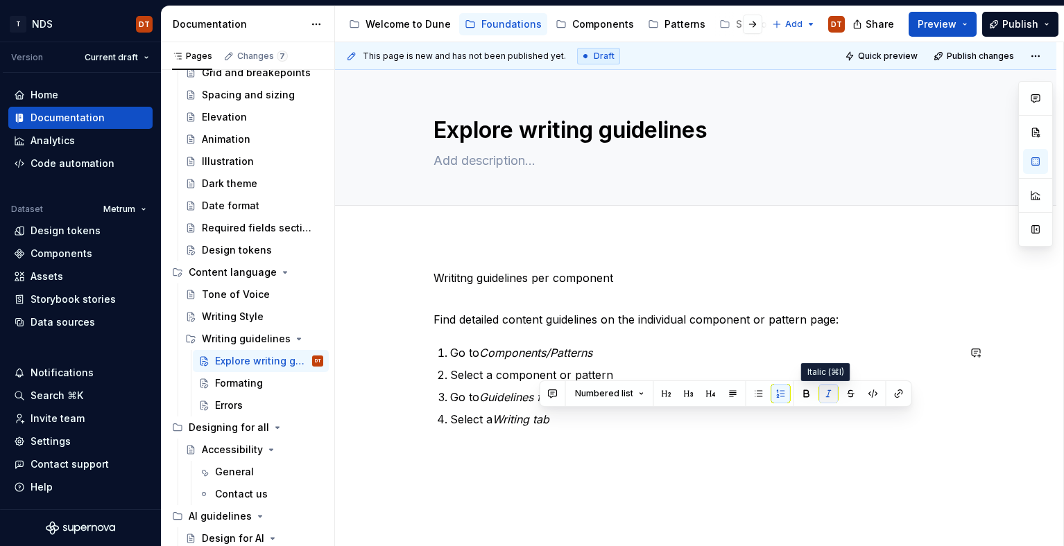
click at [823, 395] on button "button" at bounding box center [828, 393] width 19 height 19
click at [479, 310] on div "Writitng guidelines per component Find detailed content guidelines on the indiv…" at bounding box center [695, 349] width 524 height 158
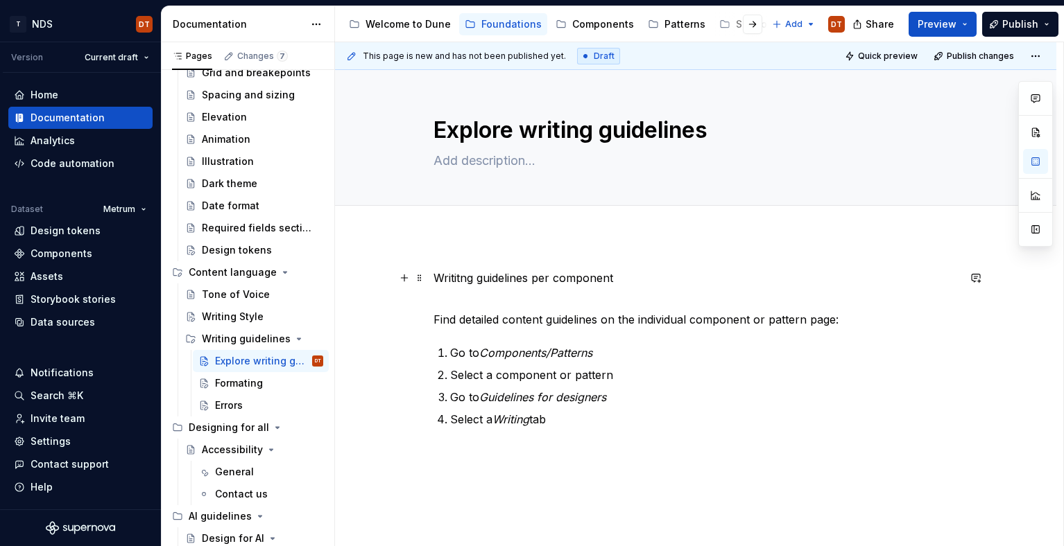
click at [474, 277] on p "Writitng guidelines per component" at bounding box center [695, 286] width 524 height 33
click at [457, 281] on p "Writitng guidelines per component" at bounding box center [695, 286] width 524 height 33
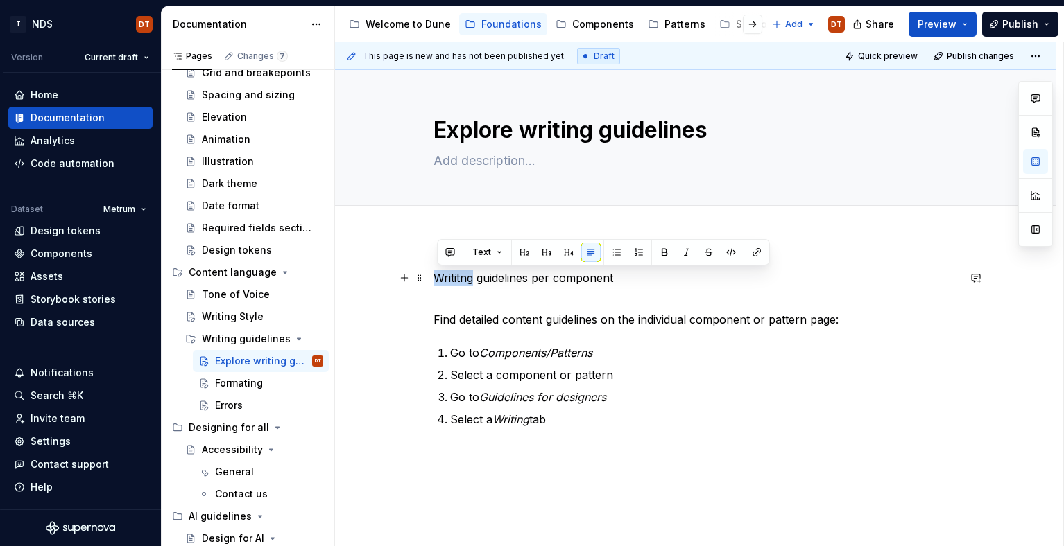
drag, startPoint x: 464, startPoint y: 279, endPoint x: 475, endPoint y: 277, distance: 11.3
click at [464, 279] on p "Writitng guidelines per component" at bounding box center [695, 286] width 524 height 33
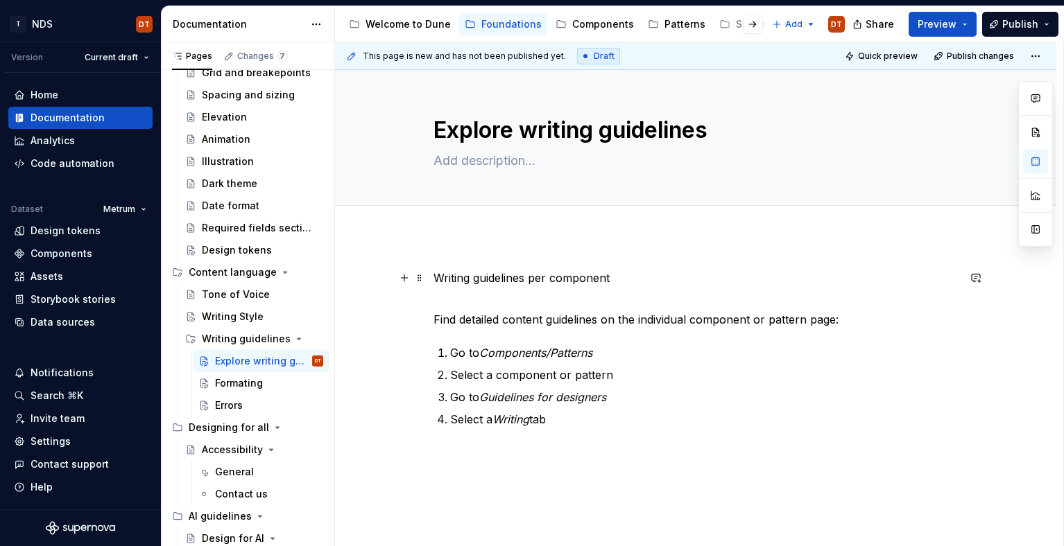
click at [593, 279] on p "Writing guidelines per component" at bounding box center [695, 286] width 524 height 33
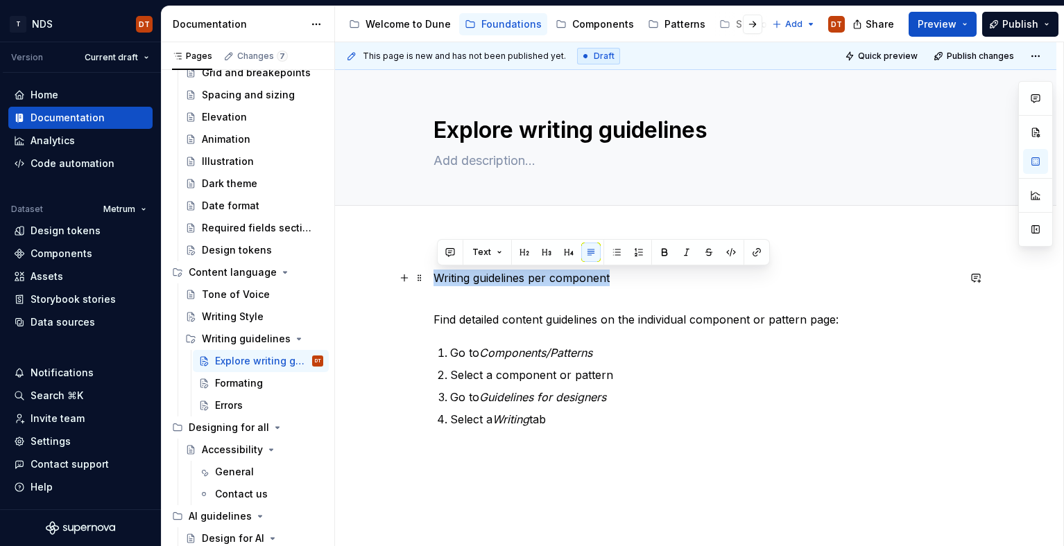
drag, startPoint x: 622, startPoint y: 275, endPoint x: 440, endPoint y: 284, distance: 181.9
click at [440, 284] on p "Writing guidelines per component" at bounding box center [695, 286] width 524 height 33
click at [501, 252] on button "Text" at bounding box center [487, 252] width 42 height 19
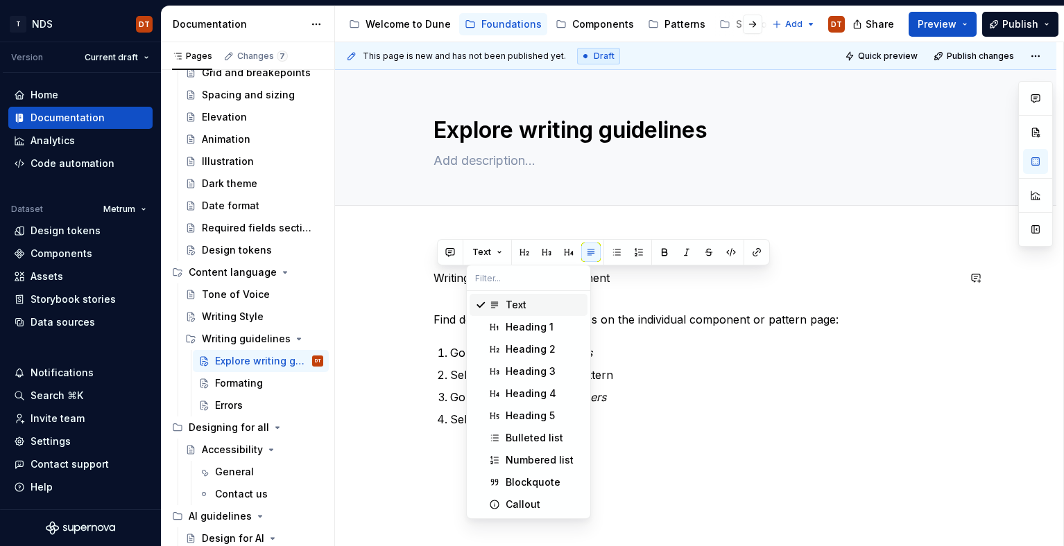
click at [504, 306] on span "Text" at bounding box center [528, 305] width 118 height 22
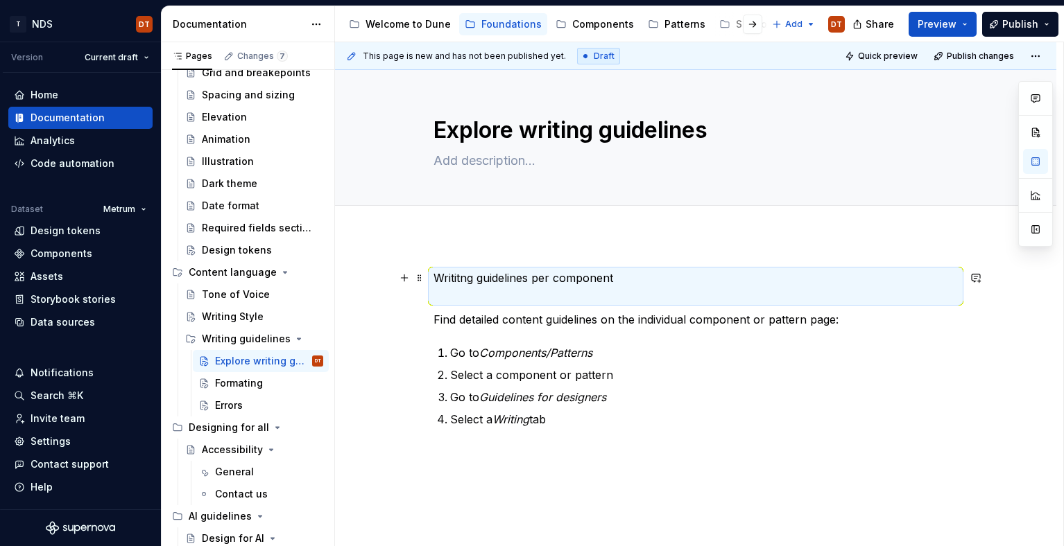
drag, startPoint x: 454, startPoint y: 295, endPoint x: 507, endPoint y: 282, distance: 54.3
click at [454, 295] on p "Writitng guidelines per component" at bounding box center [695, 286] width 524 height 33
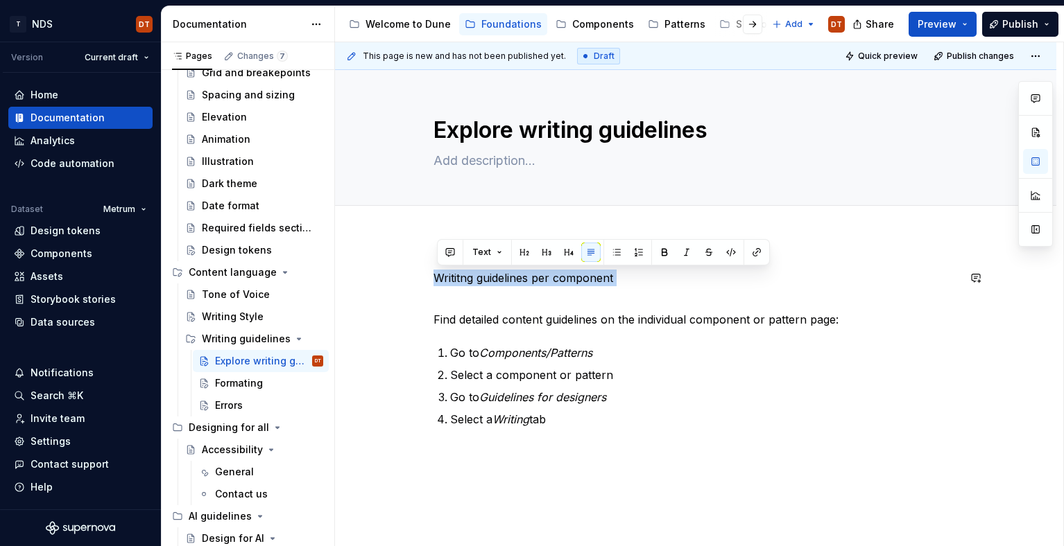
drag, startPoint x: 497, startPoint y: 255, endPoint x: 491, endPoint y: 263, distance: 10.0
click at [497, 255] on button "Text" at bounding box center [487, 252] width 42 height 19
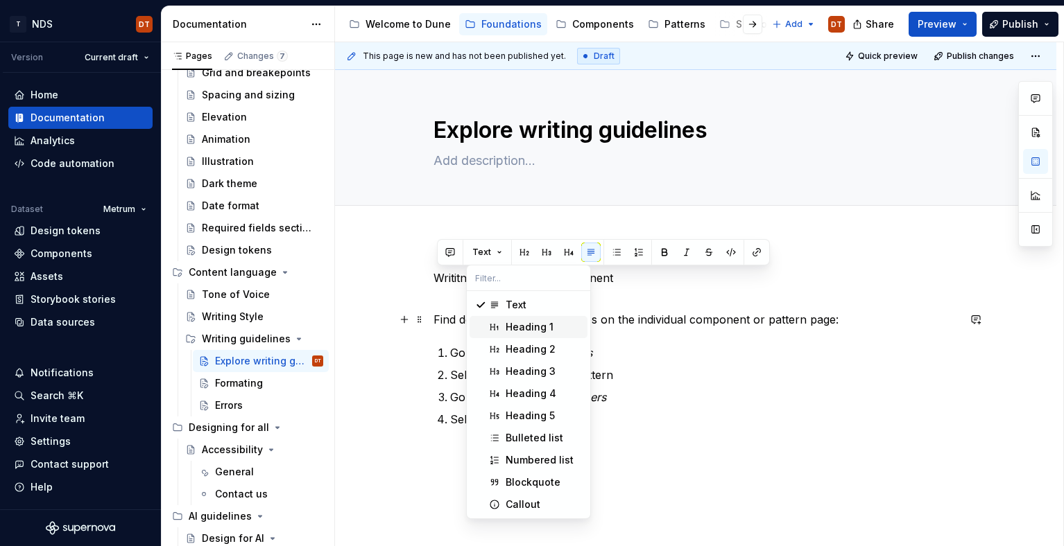
click at [499, 324] on div "Suggestions" at bounding box center [494, 327] width 11 height 11
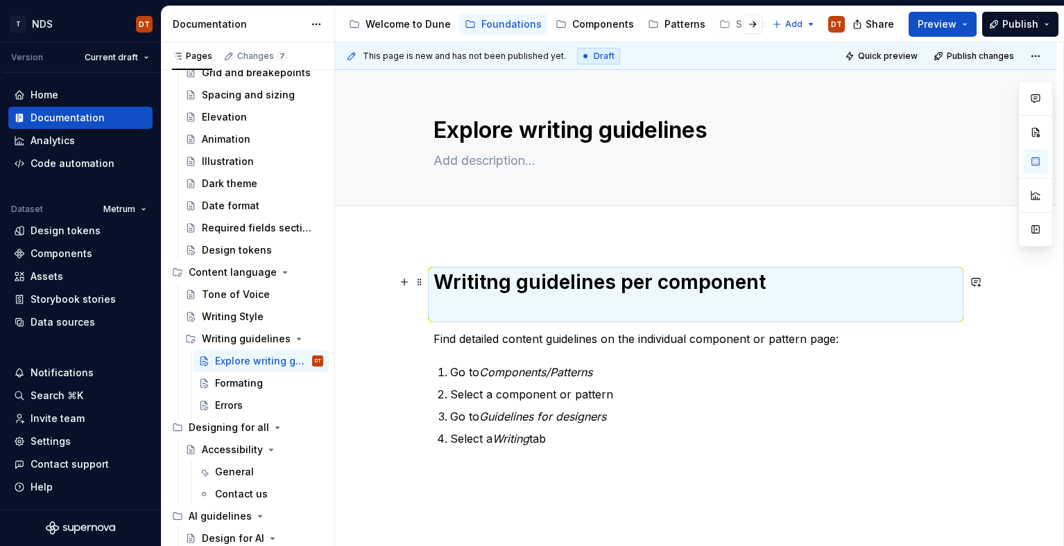
click at [484, 308] on h1 "Writitng guidelines per component" at bounding box center [695, 295] width 524 height 50
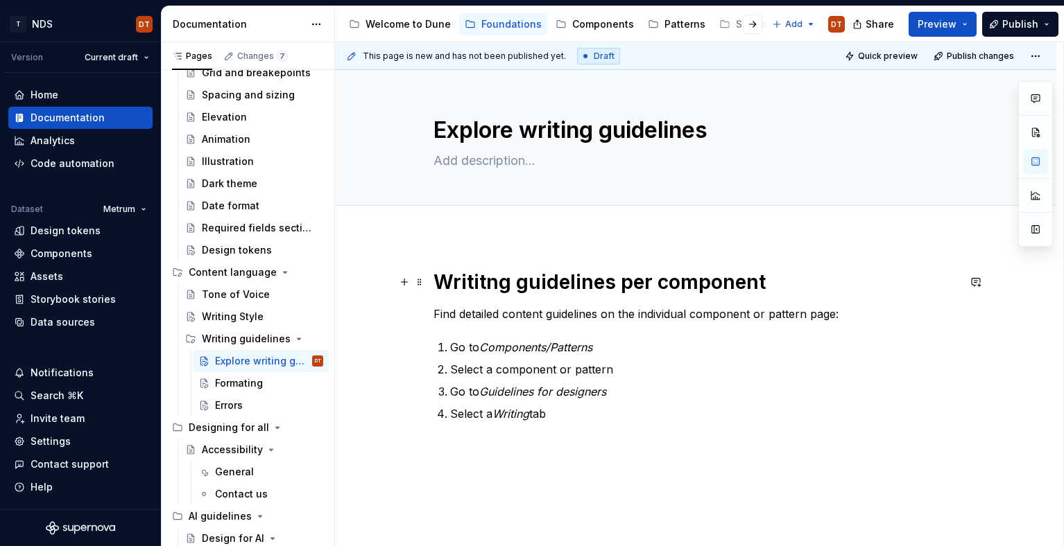
click at [474, 277] on h1 "Writitng guidelines per component" at bounding box center [695, 282] width 524 height 25
drag, startPoint x: 607, startPoint y: 287, endPoint x: 678, endPoint y: 287, distance: 71.4
click at [611, 287] on h1 "Writing guidelines per component" at bounding box center [695, 282] width 524 height 25
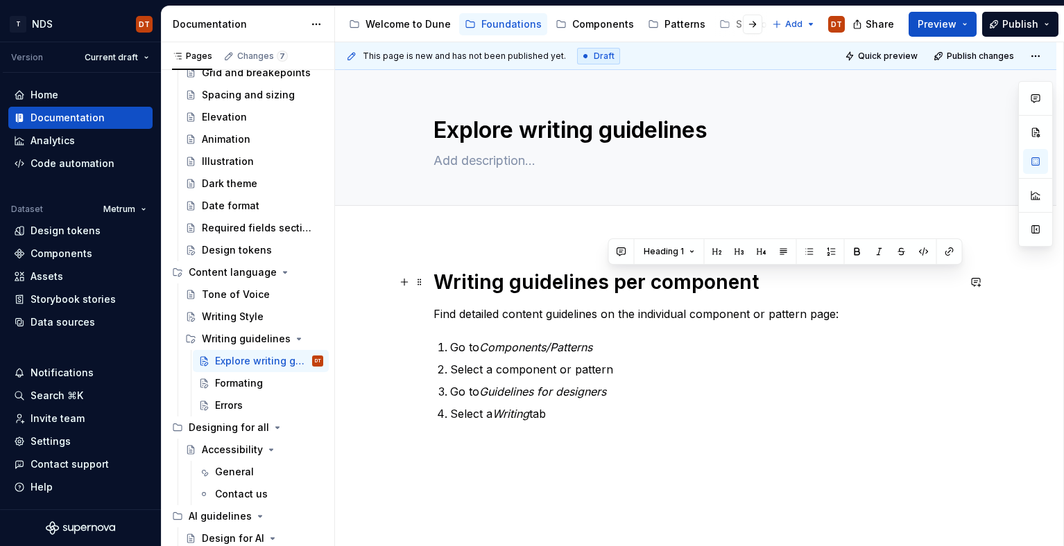
click at [678, 287] on h1 "Writing guidelines per component" at bounding box center [695, 282] width 524 height 25
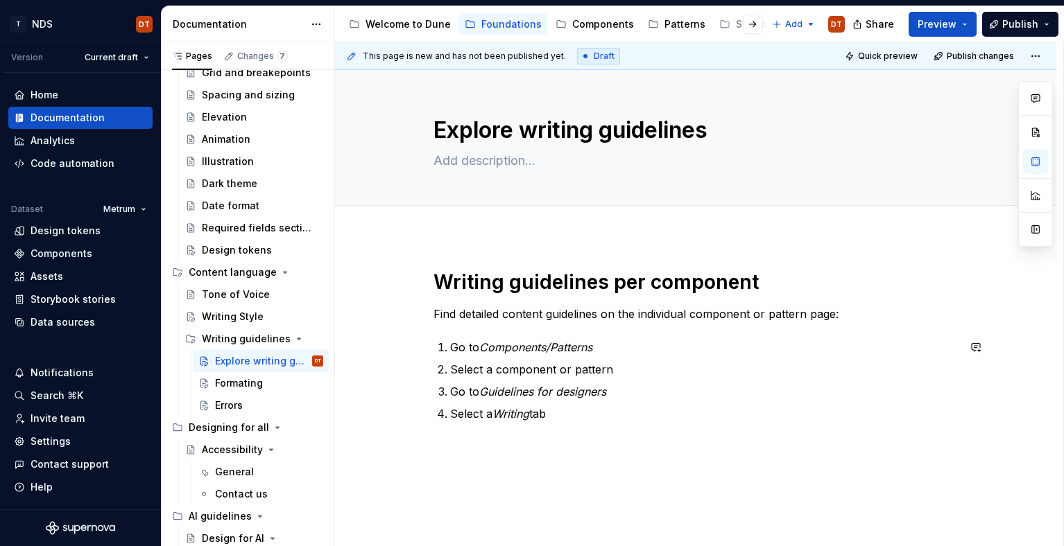
click at [687, 449] on div "This page is new and has not been published yet. Draft Quick preview Publish ch…" at bounding box center [699, 294] width 728 height 505
drag, startPoint x: 432, startPoint y: 280, endPoint x: 439, endPoint y: 283, distance: 7.5
click at [433, 280] on div "This page is new and has not been published yet. Draft Quick preview Publish ch…" at bounding box center [699, 294] width 728 height 505
click at [439, 279] on h1 "Writing guidelines per component" at bounding box center [695, 282] width 524 height 25
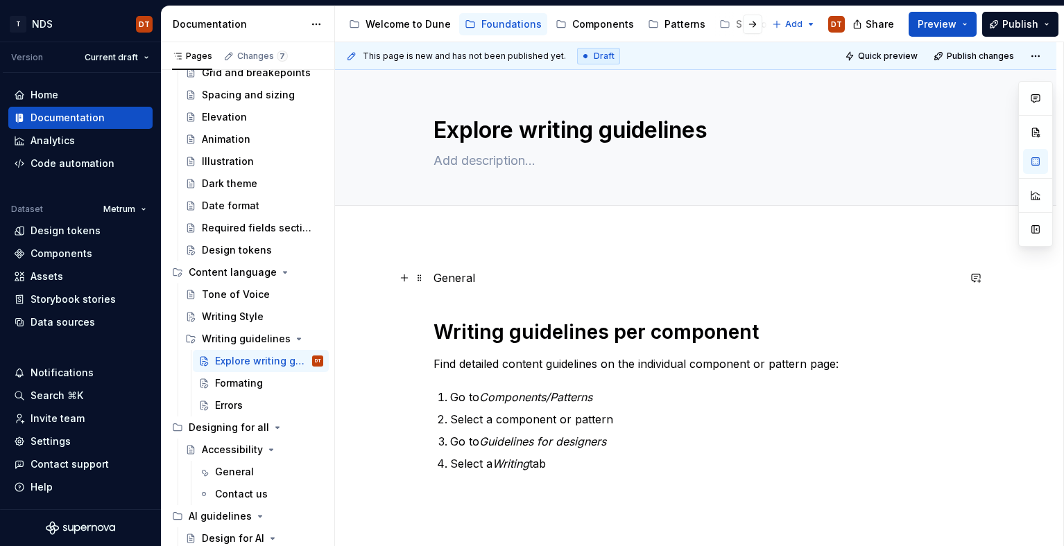
drag, startPoint x: 438, startPoint y: 278, endPoint x: 511, endPoint y: 277, distance: 72.8
click at [438, 278] on p "General" at bounding box center [695, 278] width 524 height 17
click at [512, 277] on p "General" at bounding box center [695, 278] width 524 height 17
drag, startPoint x: 467, startPoint y: 275, endPoint x: 515, endPoint y: 280, distance: 48.1
click at [466, 275] on p "General" at bounding box center [695, 278] width 524 height 17
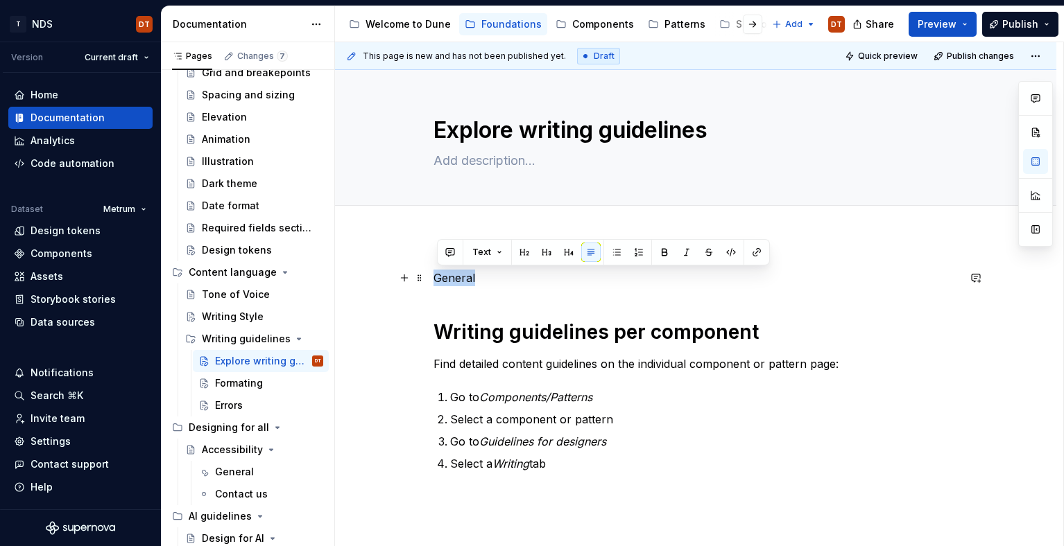
drag, startPoint x: 515, startPoint y: 280, endPoint x: 527, endPoint y: 283, distance: 12.1
click at [431, 280] on div "General Writing guidelines per component Find detailed content guidelines on th…" at bounding box center [695, 444] width 721 height 416
click at [501, 277] on p "General" at bounding box center [695, 278] width 524 height 17
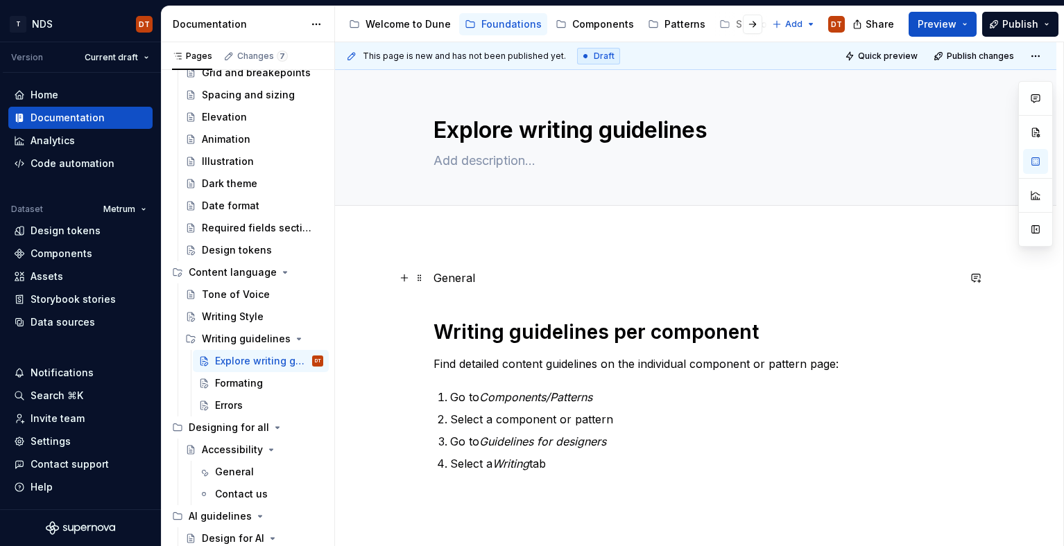
click at [492, 278] on p "General" at bounding box center [695, 278] width 524 height 17
click at [480, 275] on p "General" at bounding box center [695, 278] width 524 height 17
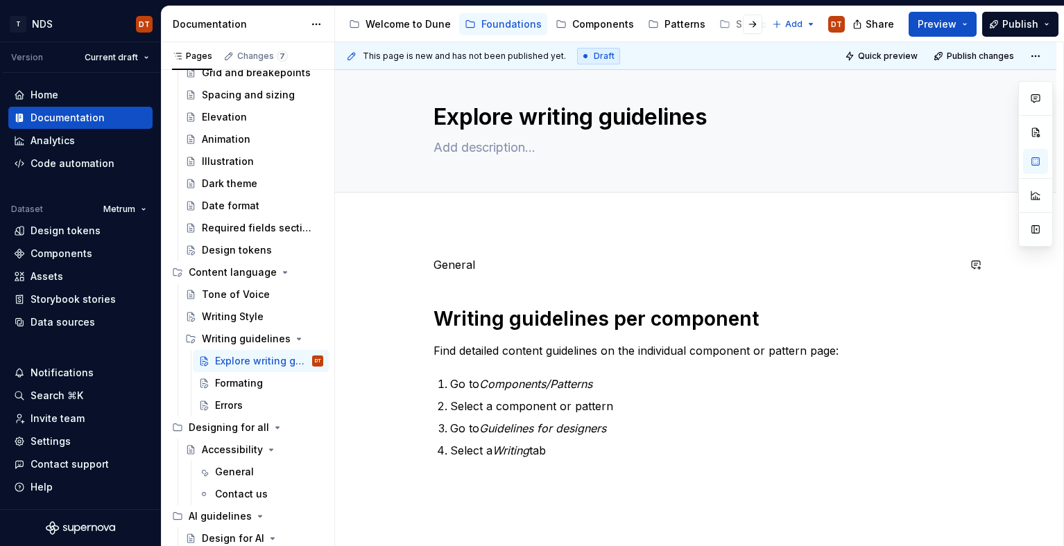
scroll to position [15, 0]
click at [476, 266] on p "General" at bounding box center [695, 264] width 524 height 17
click at [503, 267] on p "General" at bounding box center [695, 264] width 524 height 17
click at [462, 266] on p "General" at bounding box center [695, 264] width 524 height 17
click at [485, 266] on p "General" at bounding box center [695, 264] width 524 height 17
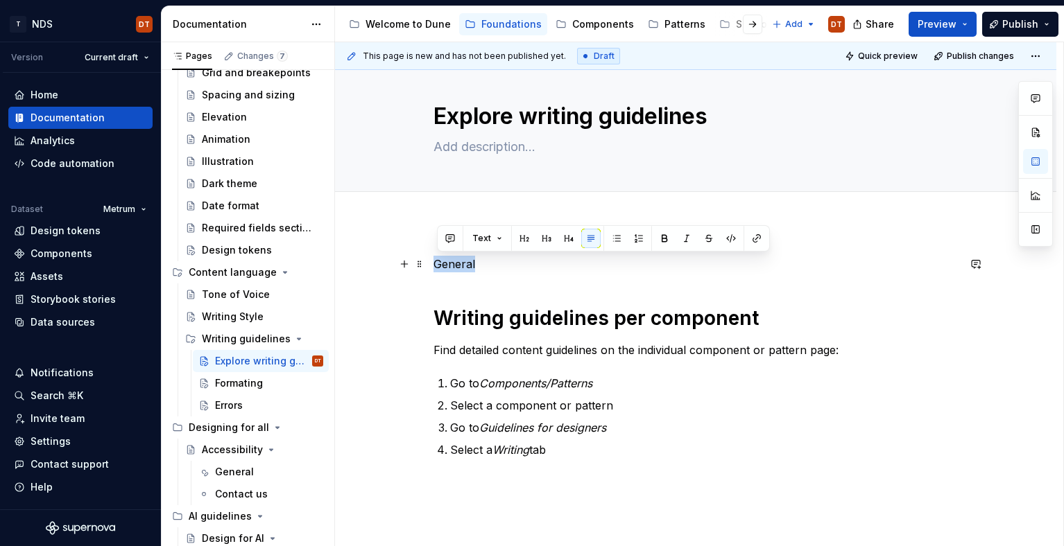
drag, startPoint x: 495, startPoint y: 267, endPoint x: 432, endPoint y: 268, distance: 63.1
click at [432, 268] on div "General Writing guidelines per component Find detailed content guidelines on th…" at bounding box center [695, 431] width 721 height 416
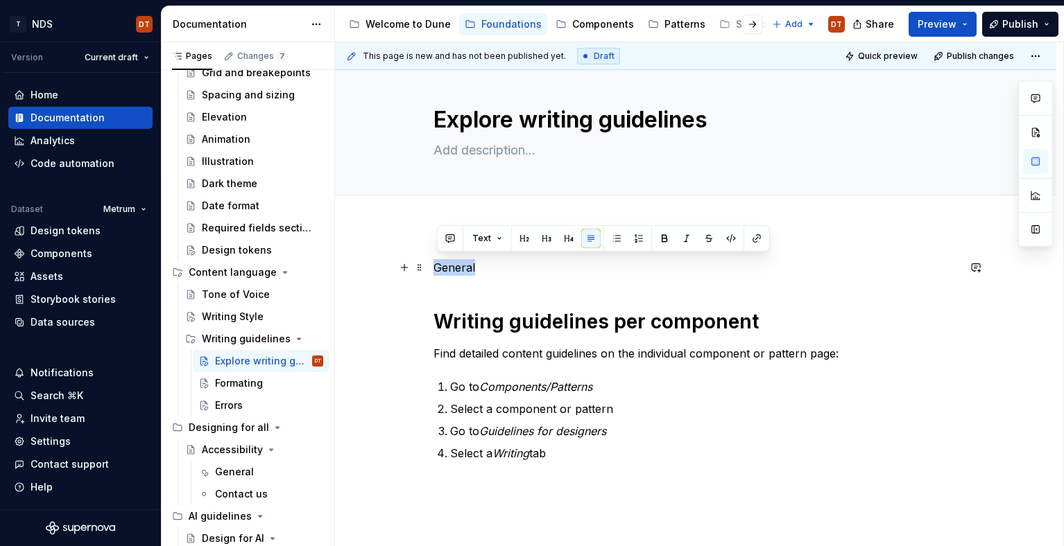
click at [497, 268] on p "General" at bounding box center [695, 267] width 524 height 17
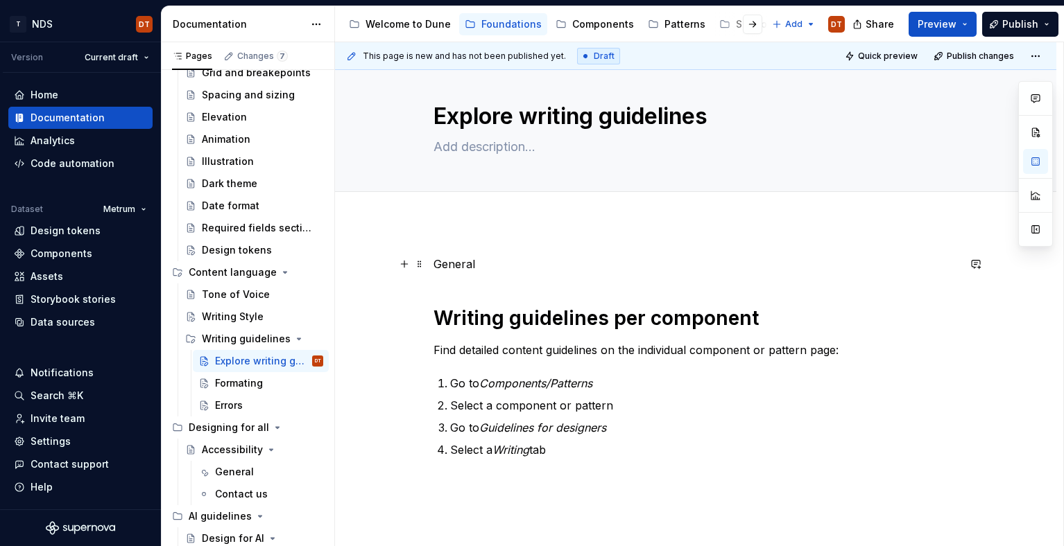
click at [457, 268] on p "General" at bounding box center [695, 264] width 524 height 17
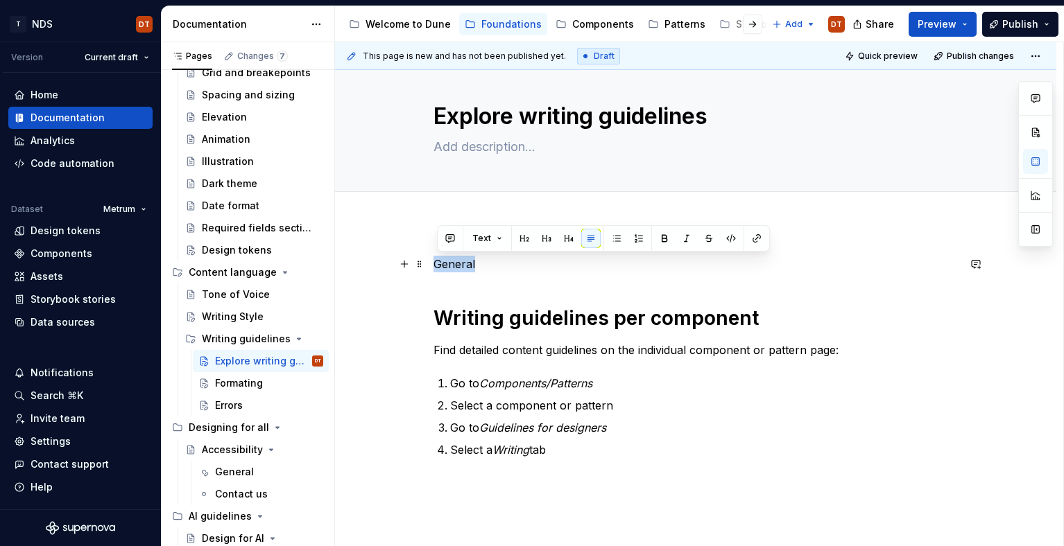
drag, startPoint x: 490, startPoint y: 264, endPoint x: 437, endPoint y: 268, distance: 52.9
click at [437, 268] on p "General" at bounding box center [695, 264] width 524 height 17
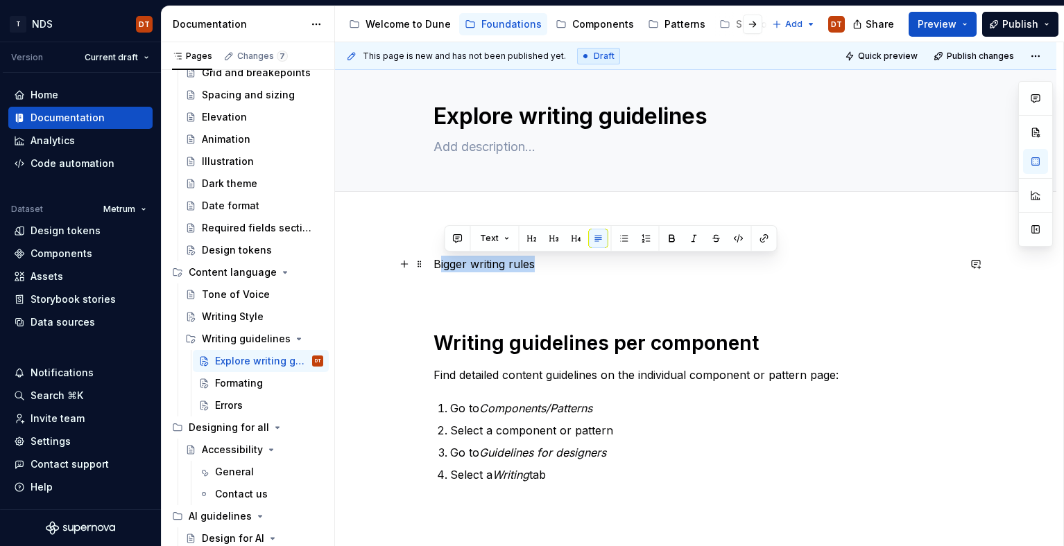
drag, startPoint x: 546, startPoint y: 266, endPoint x: 442, endPoint y: 258, distance: 104.3
click at [433, 269] on div "Bigger writing rules Writing guidelines per component Find detailed content gui…" at bounding box center [695, 378] width 524 height 244
click at [501, 239] on button "Text" at bounding box center [495, 238] width 42 height 19
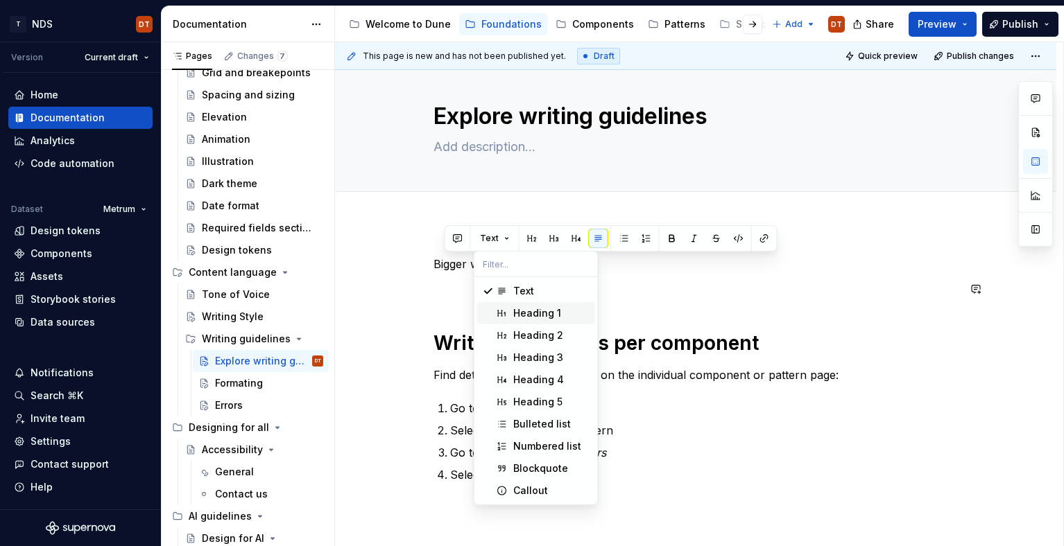
click at [524, 311] on div "Heading 1" at bounding box center [537, 314] width 48 height 14
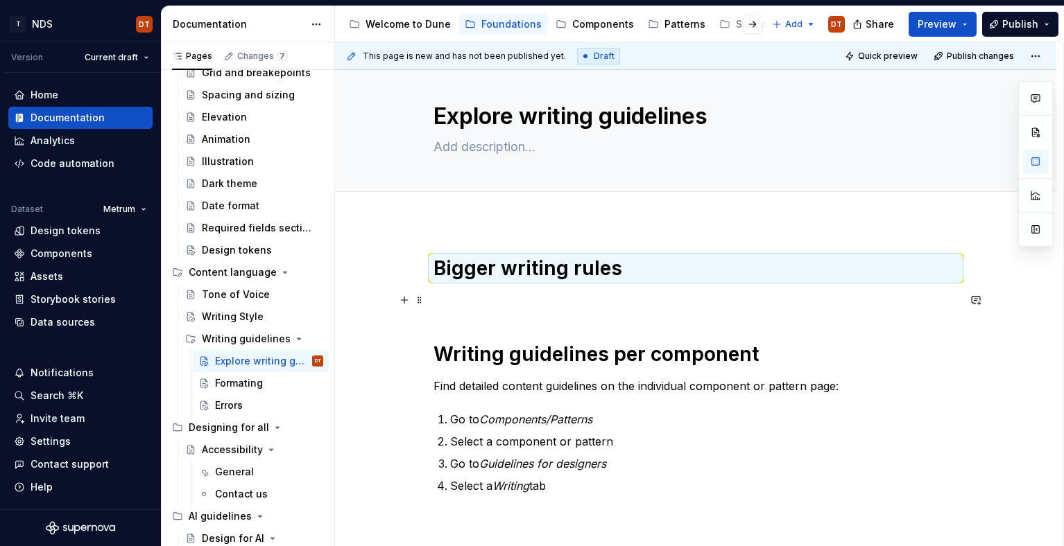
drag, startPoint x: 465, startPoint y: 298, endPoint x: 474, endPoint y: 297, distance: 9.0
click at [466, 298] on p at bounding box center [695, 300] width 524 height 17
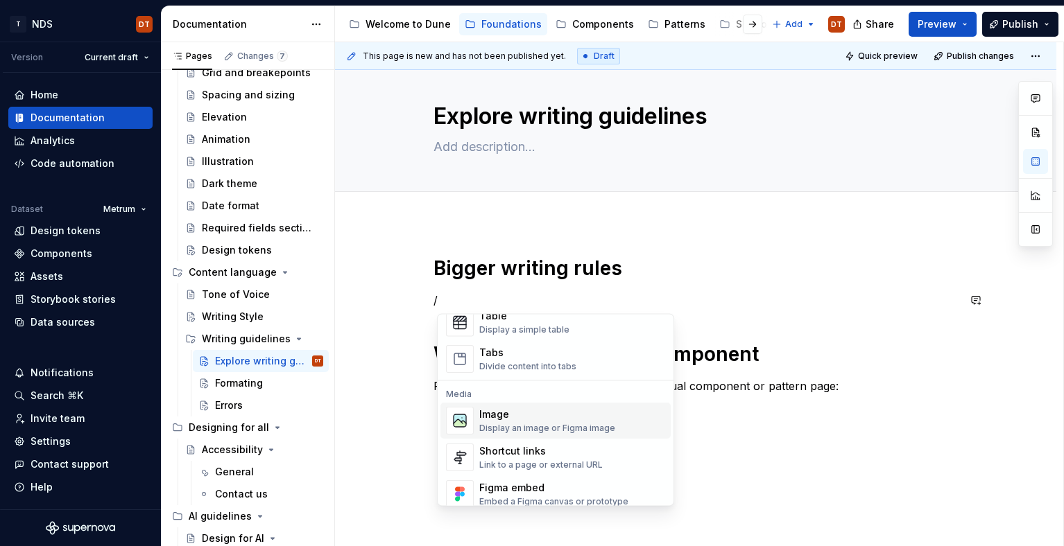
scroll to position [552, 0]
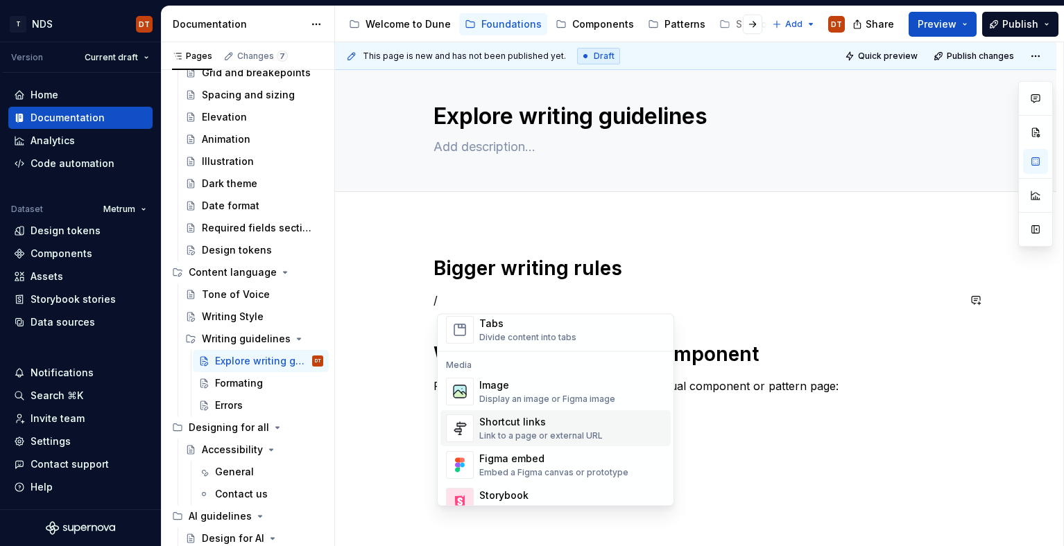
click at [511, 431] on div "Link to a page or external URL" at bounding box center [540, 436] width 123 height 11
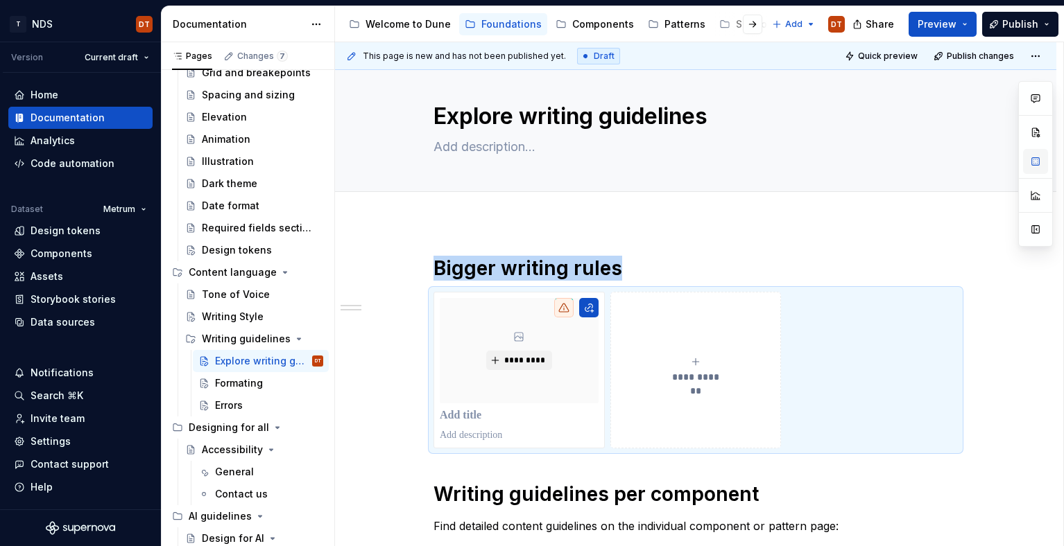
click at [1035, 159] on button "button" at bounding box center [1035, 161] width 25 height 25
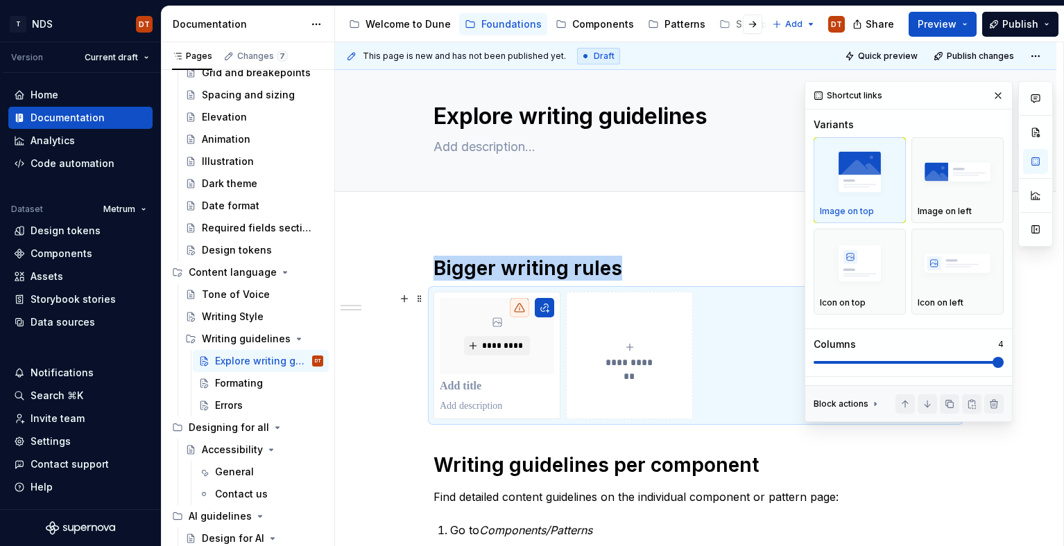
click at [997, 362] on span at bounding box center [908, 362] width 190 height 3
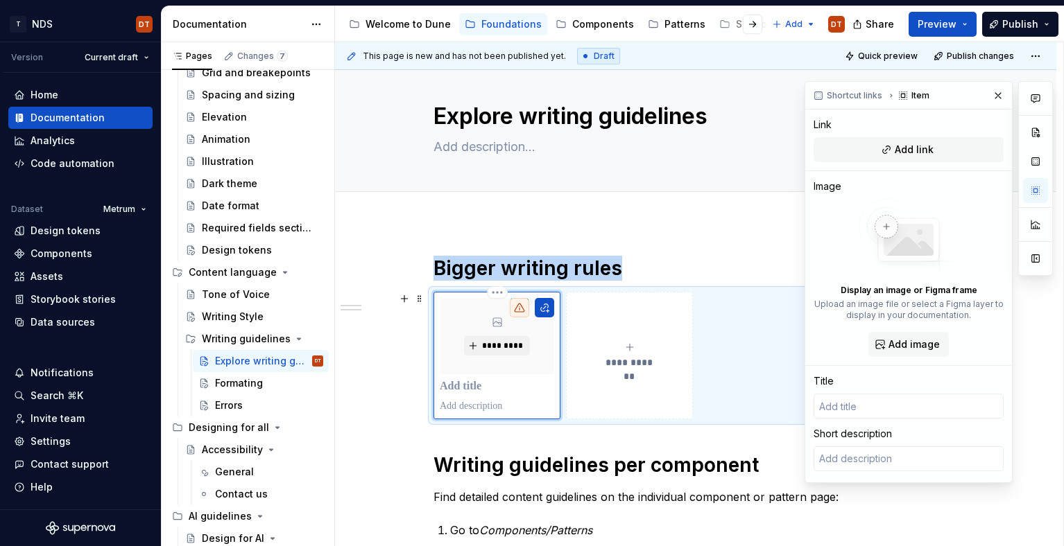
click at [506, 368] on div "*********" at bounding box center [497, 336] width 114 height 76
click at [550, 307] on button "button" at bounding box center [544, 307] width 19 height 19
type textarea "*"
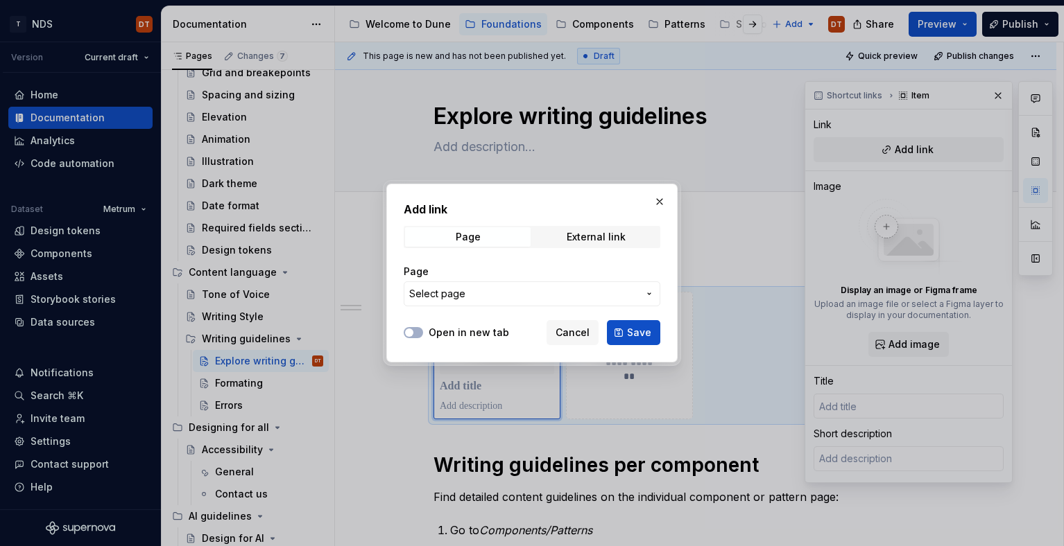
click at [650, 293] on icon "button" at bounding box center [649, 293] width 11 height 11
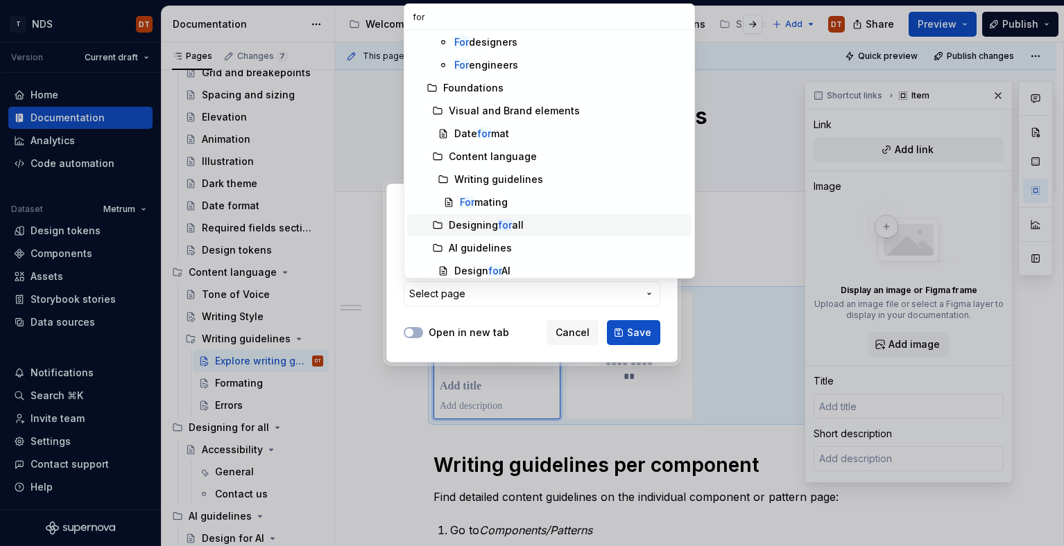
scroll to position [117, 0]
type input "for"
click at [495, 200] on div "For mating" at bounding box center [484, 201] width 48 height 14
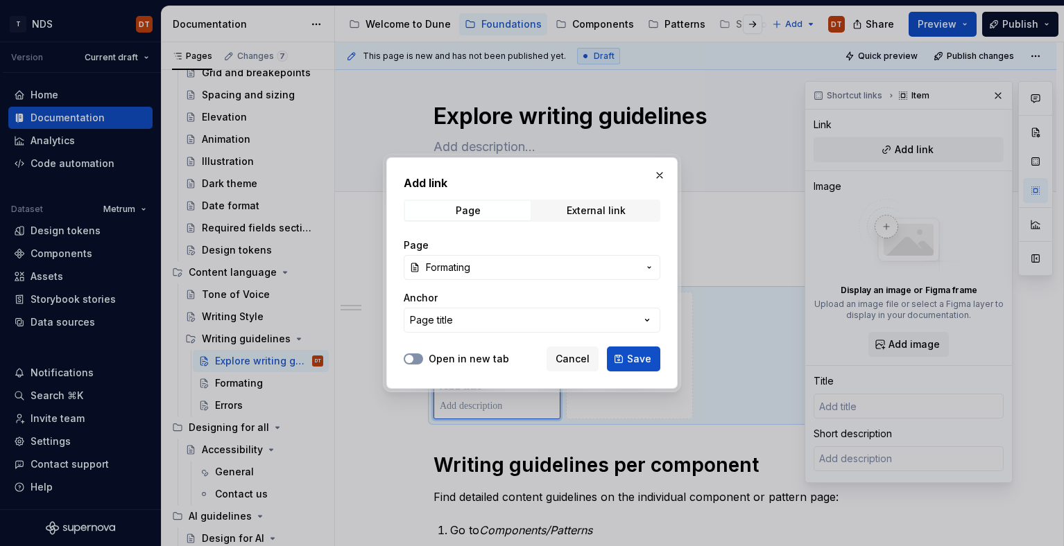
click at [413, 356] on icon "button" at bounding box center [409, 359] width 11 height 8
click at [637, 359] on span "Save" at bounding box center [639, 359] width 24 height 14
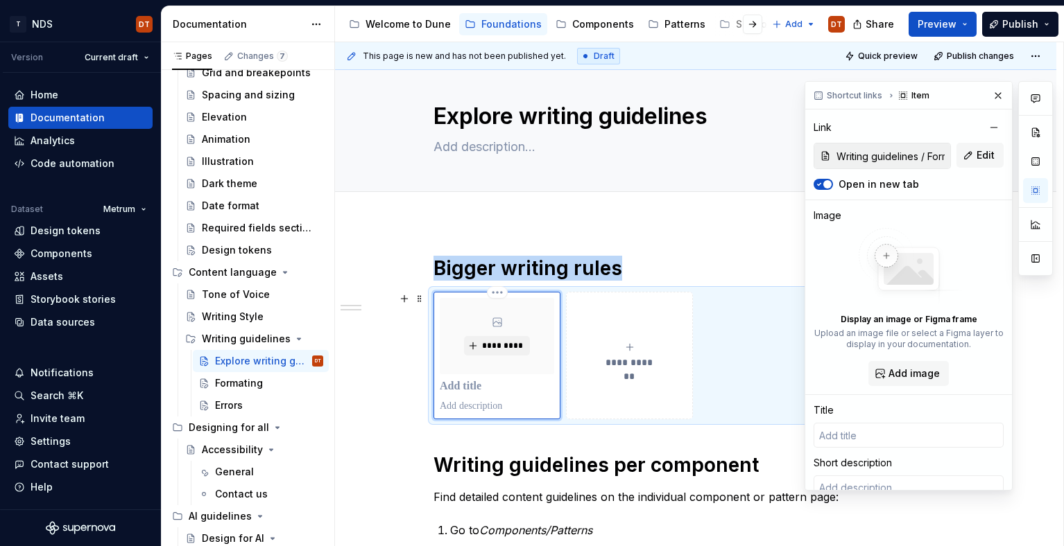
type textarea "*"
type input "Formating"
click at [630, 373] on button "**********" at bounding box center [629, 356] width 127 height 128
type textarea "*"
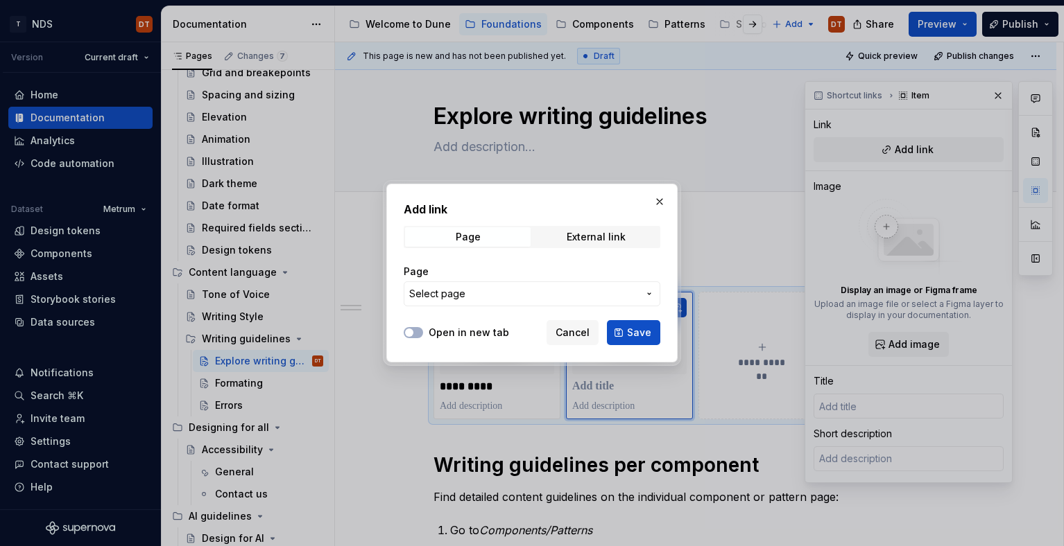
click at [648, 295] on icon "button" at bounding box center [649, 293] width 11 height 11
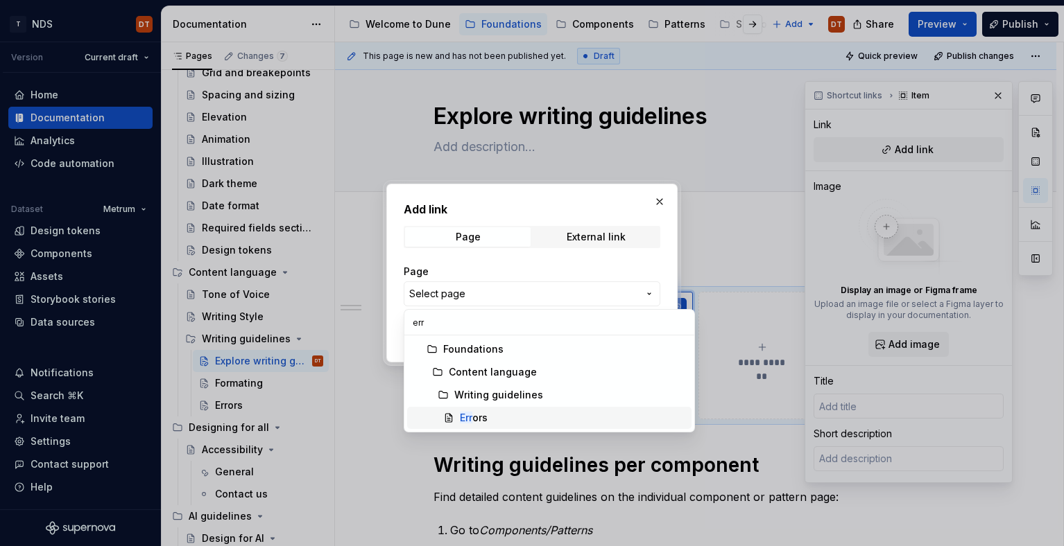
type input "err"
click at [484, 412] on div "Err ors" at bounding box center [474, 418] width 28 height 14
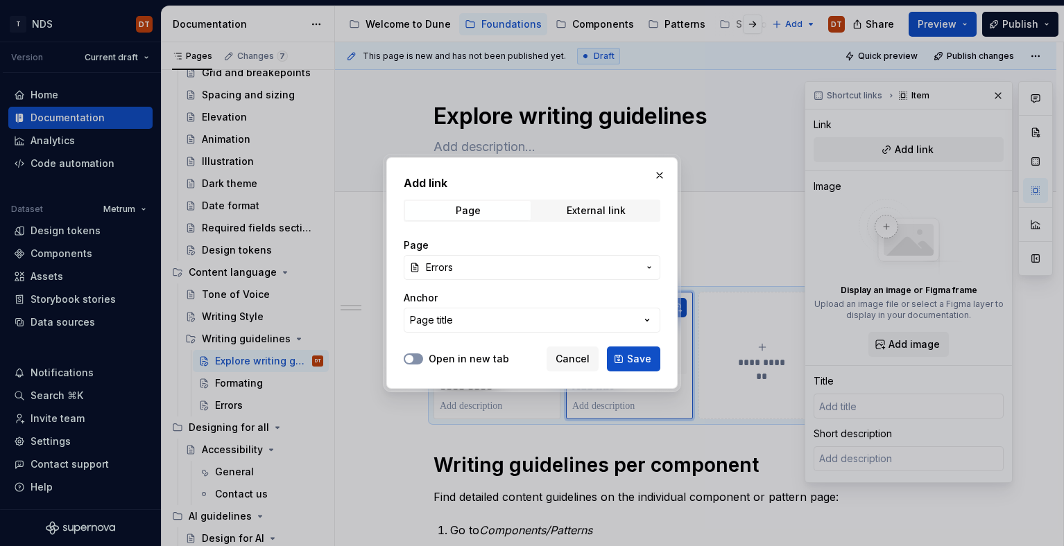
click at [415, 360] on button "Open in new tab" at bounding box center [413, 359] width 19 height 11
click at [632, 358] on span "Save" at bounding box center [639, 359] width 24 height 14
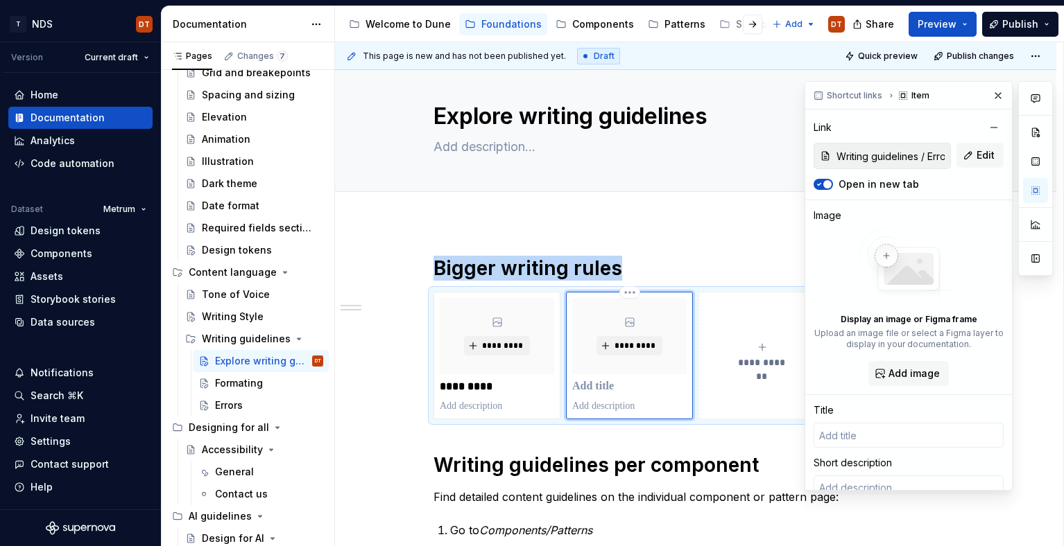
type textarea "*"
type input "Errors"
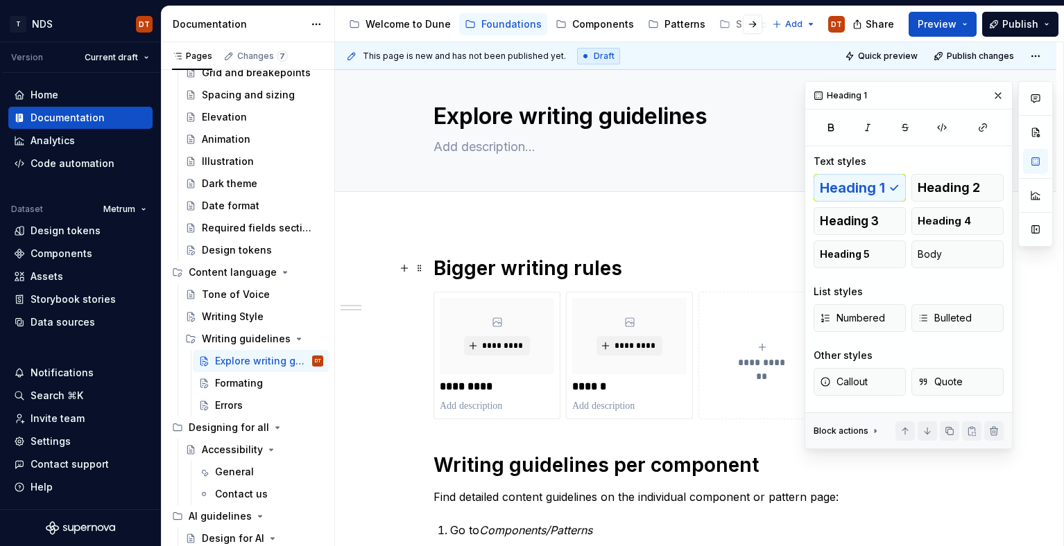
click at [504, 270] on h1 "Bigger writing rules" at bounding box center [695, 268] width 524 height 25
click at [533, 269] on h1 "Bigger writing rules" at bounding box center [695, 268] width 524 height 25
click at [563, 268] on h1 "Bigger writing rules" at bounding box center [695, 268] width 524 height 25
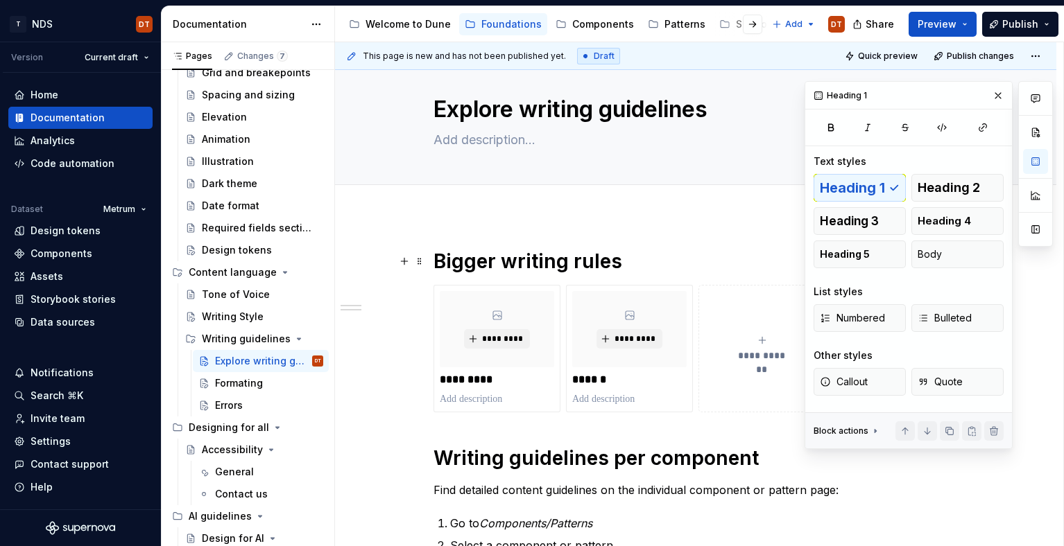
click at [517, 259] on h1 "Bigger writing rules" at bounding box center [695, 261] width 524 height 25
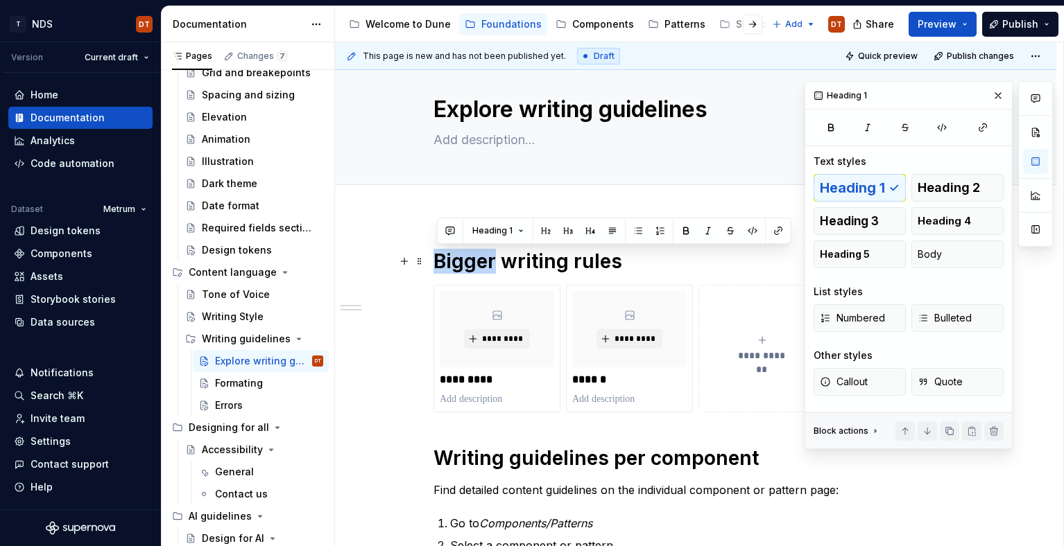
drag, startPoint x: 438, startPoint y: 261, endPoint x: 497, endPoint y: 261, distance: 58.9
click at [497, 261] on h1 "Bigger writing rules" at bounding box center [695, 261] width 524 height 25
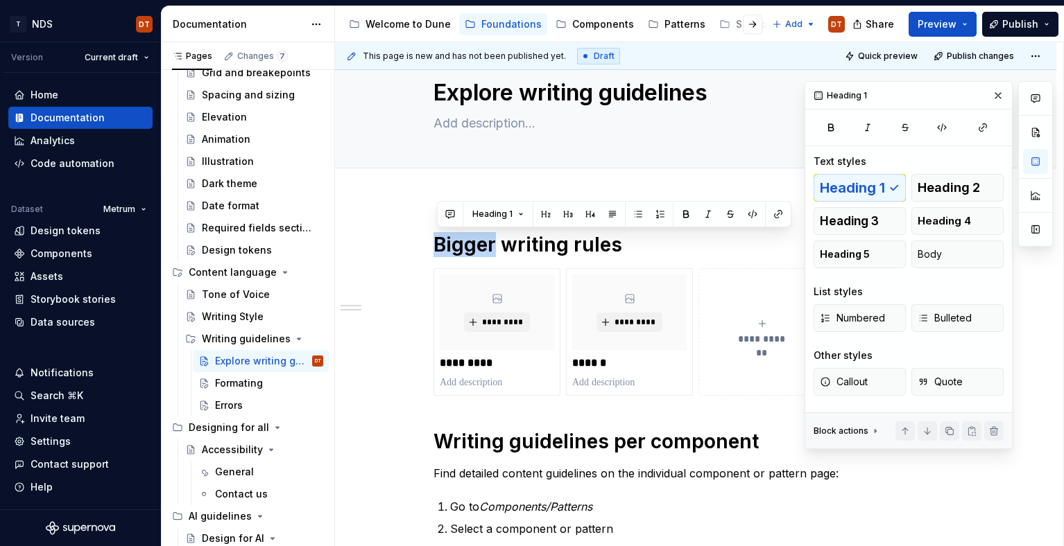
scroll to position [39, 0]
click at [1000, 96] on button "button" at bounding box center [997, 95] width 19 height 19
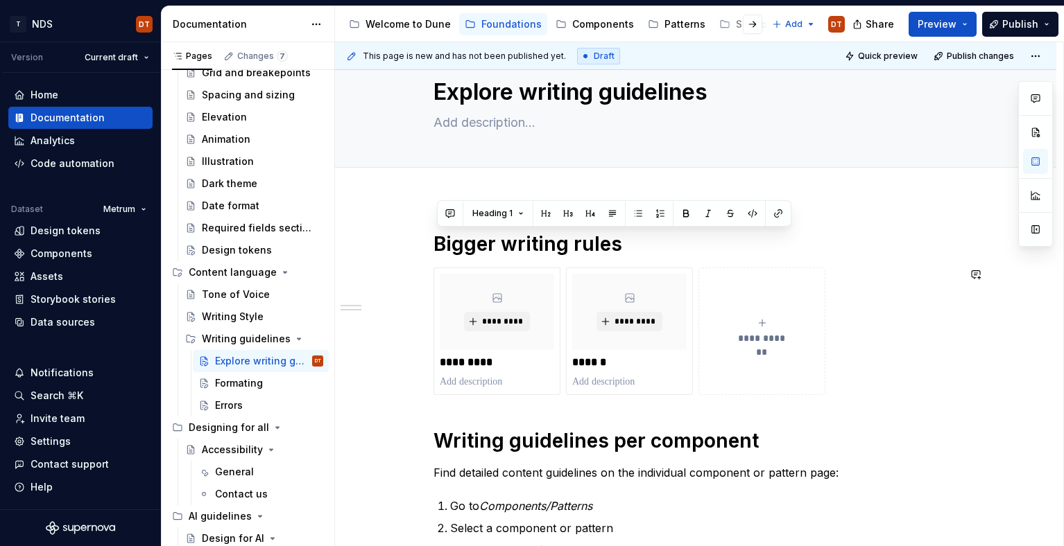
click at [821, 415] on div "**********" at bounding box center [695, 407] width 524 height 350
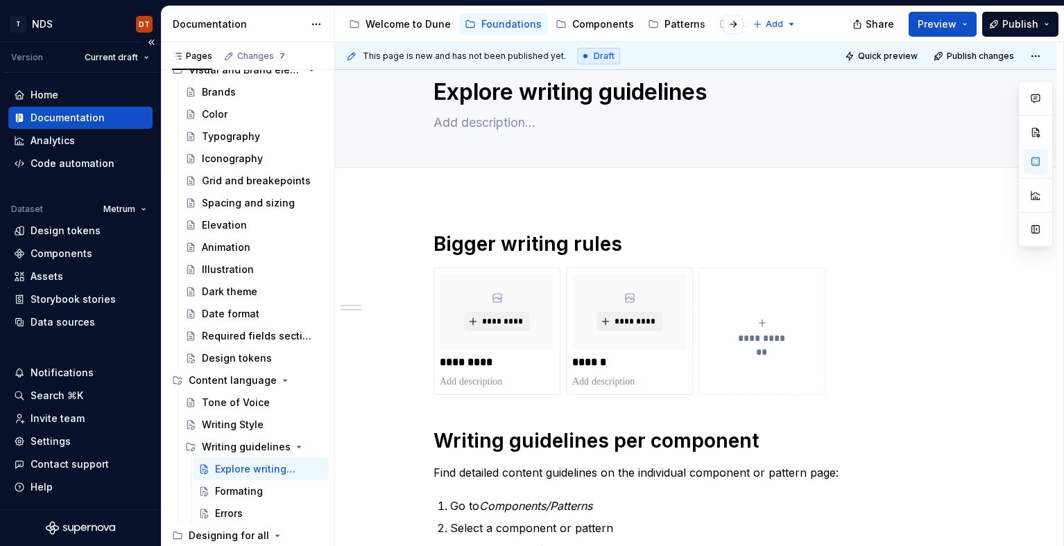
type textarea "*"
